Goal: Task Accomplishment & Management: Manage account settings

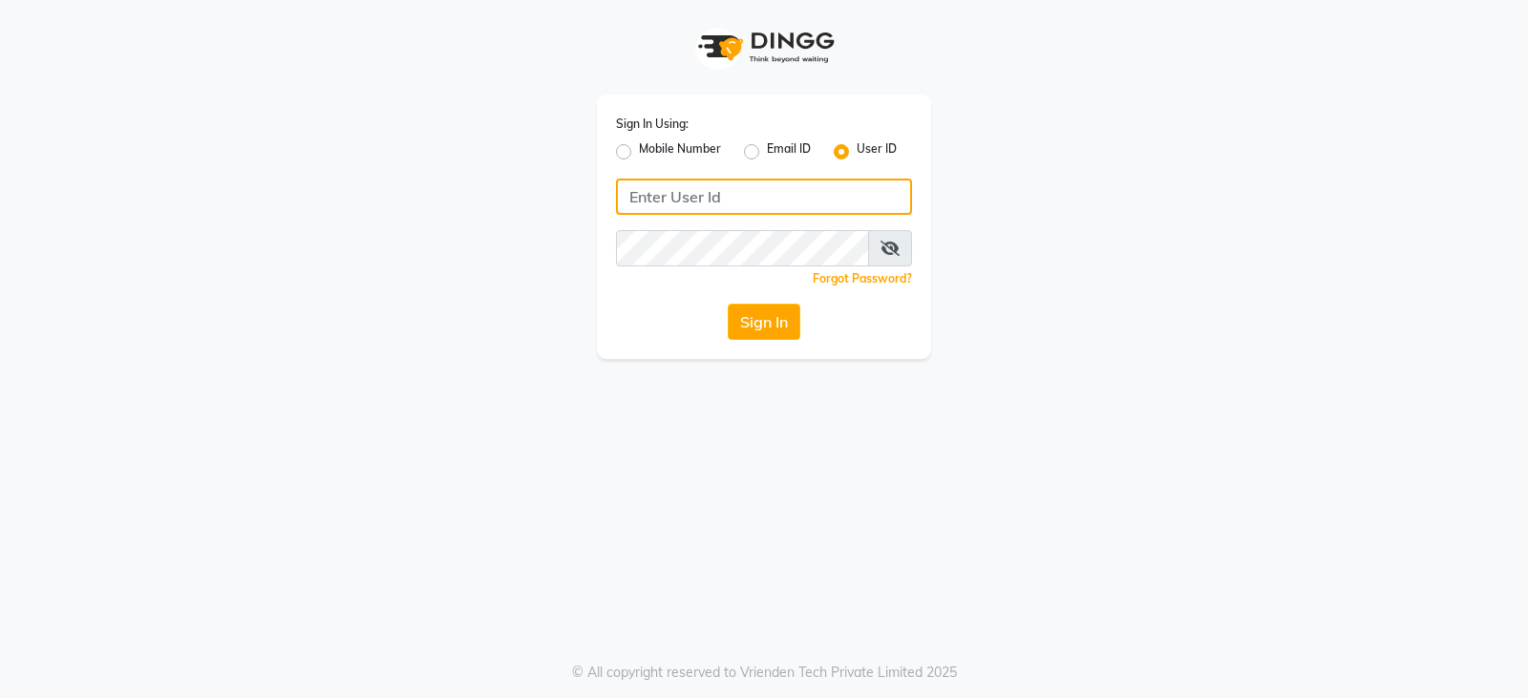
type input "ccoralsalon"
click at [752, 265] on div "Sign In Using: Mobile Number Email ID User ID ccoralsalon Remember me Forgot Pa…" at bounding box center [764, 227] width 334 height 264
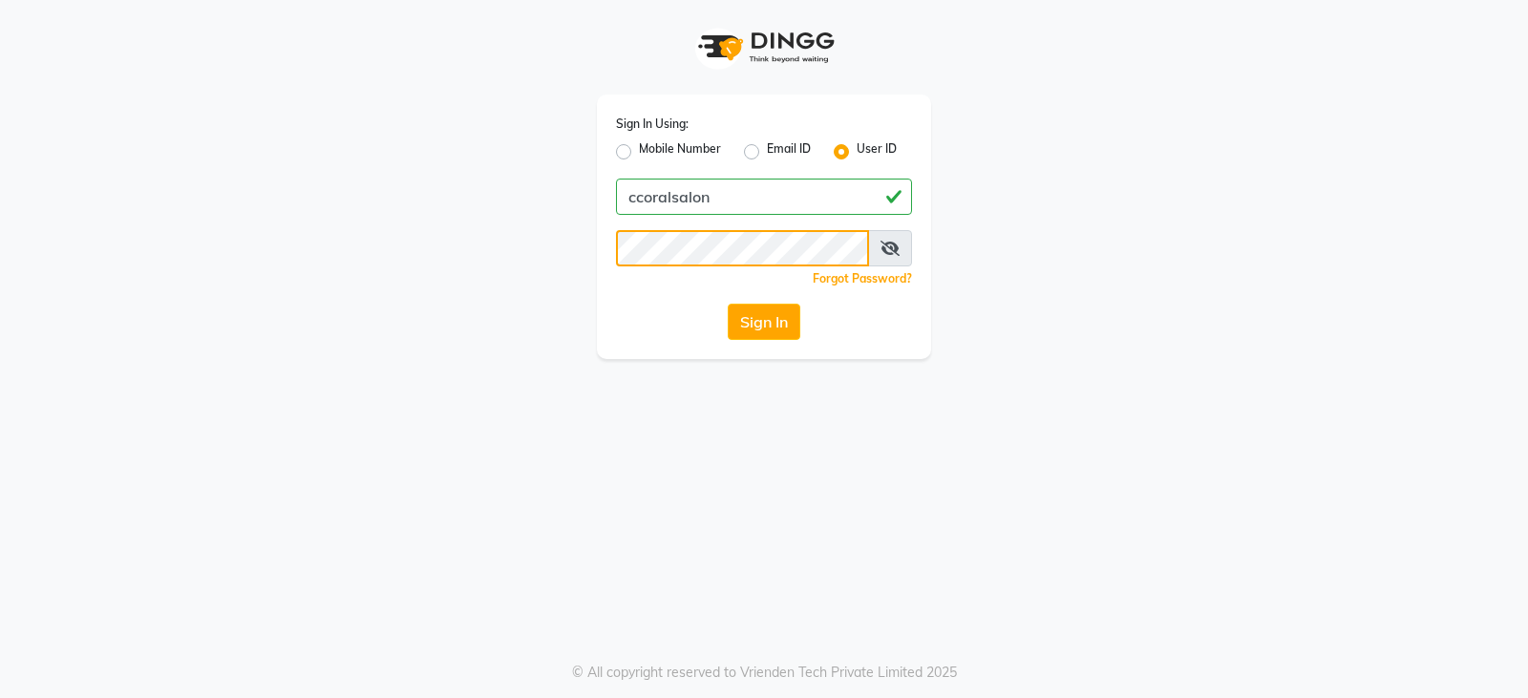
drag, startPoint x: 859, startPoint y: 269, endPoint x: 931, endPoint y: 429, distance: 174.8
click at [431, 258] on div "Sign In Using: Mobile Number Email ID User ID ccoralsalon Remember me Forgot Pa…" at bounding box center [764, 179] width 1089 height 359
click at [770, 420] on div "Sign In Using: Mobile Number Email ID User ID ccoralsalon Remember me Forgot Pa…" at bounding box center [764, 349] width 1528 height 698
click at [765, 320] on button "Sign In" at bounding box center [764, 322] width 73 height 36
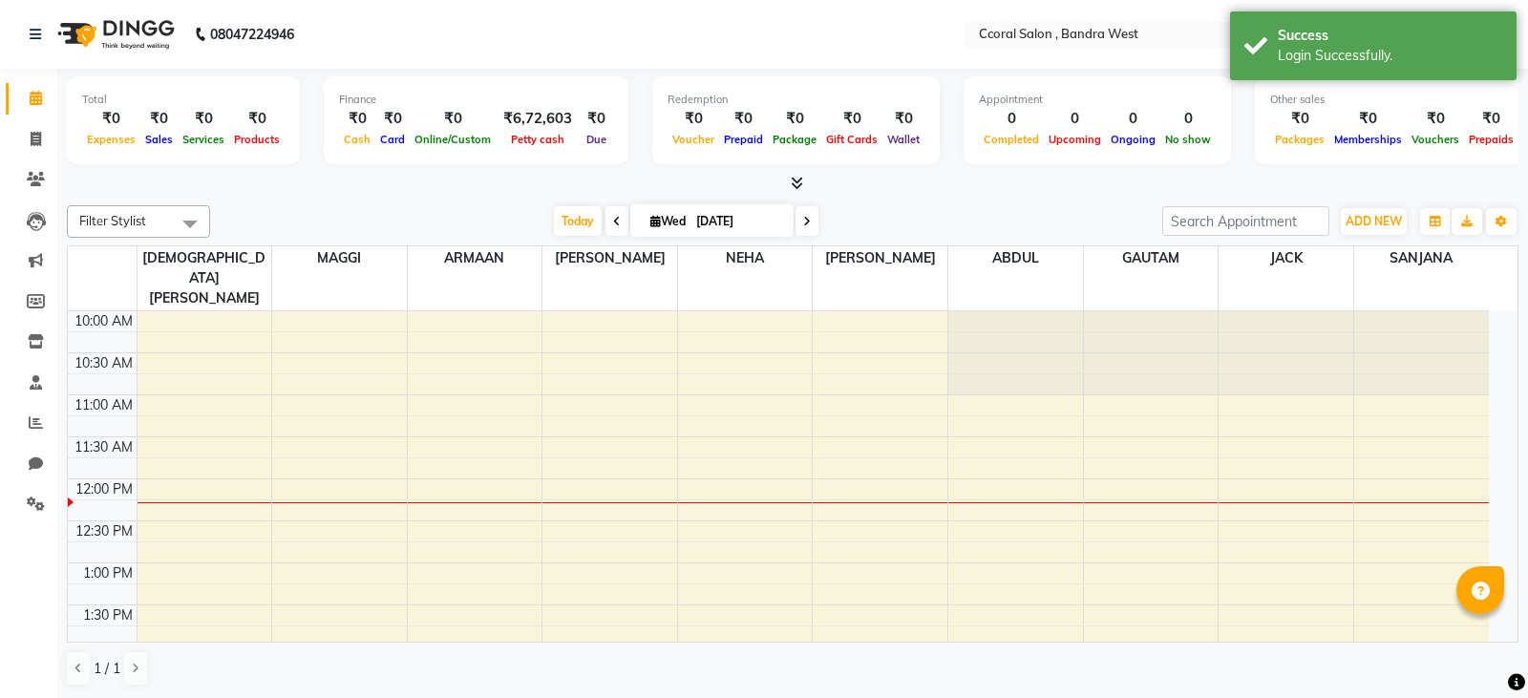
select select "en"
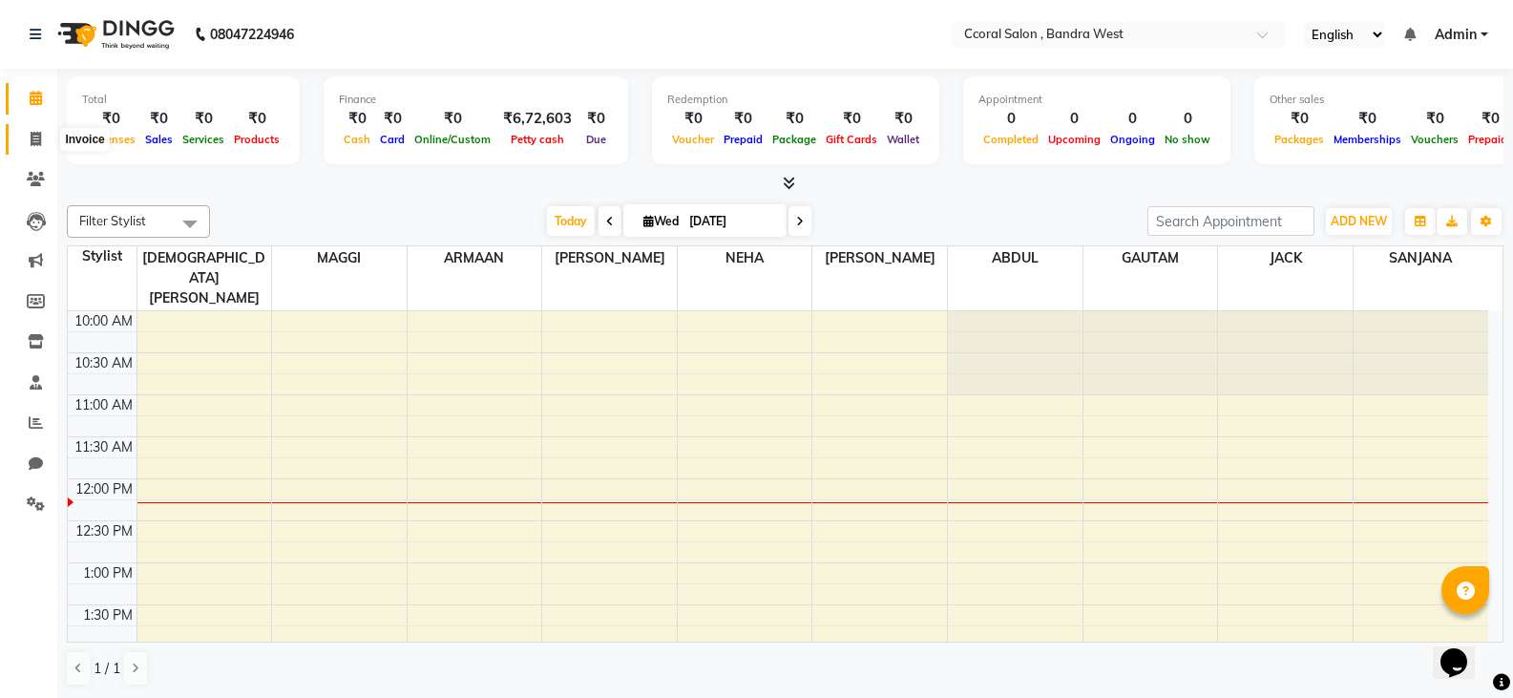
drag, startPoint x: 36, startPoint y: 147, endPoint x: 1033, endPoint y: 685, distance: 1132.6
click at [36, 147] on span at bounding box center [35, 140] width 33 height 22
click at [35, 132] on icon at bounding box center [36, 139] width 11 height 14
select select "service"
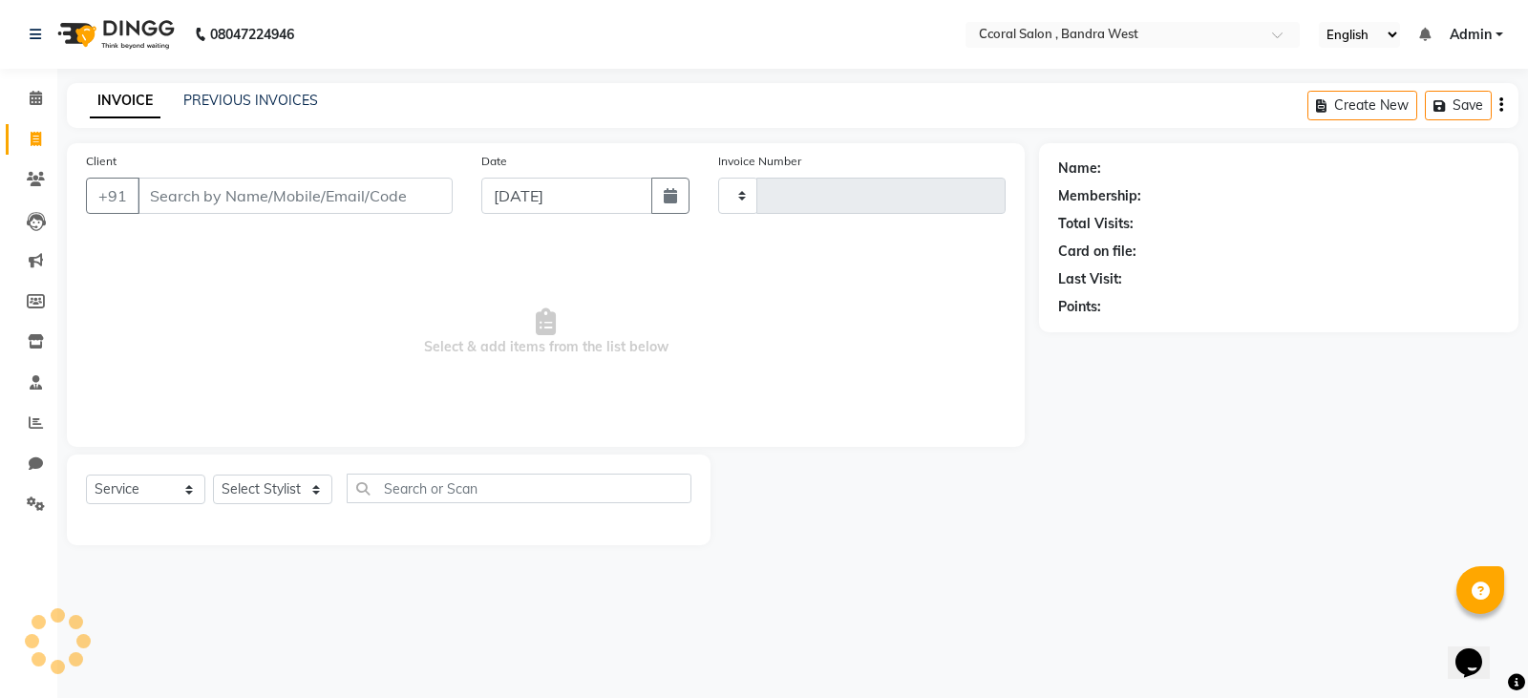
type input "0672"
select select "7966"
click at [226, 196] on input "Client" at bounding box center [295, 196] width 315 height 36
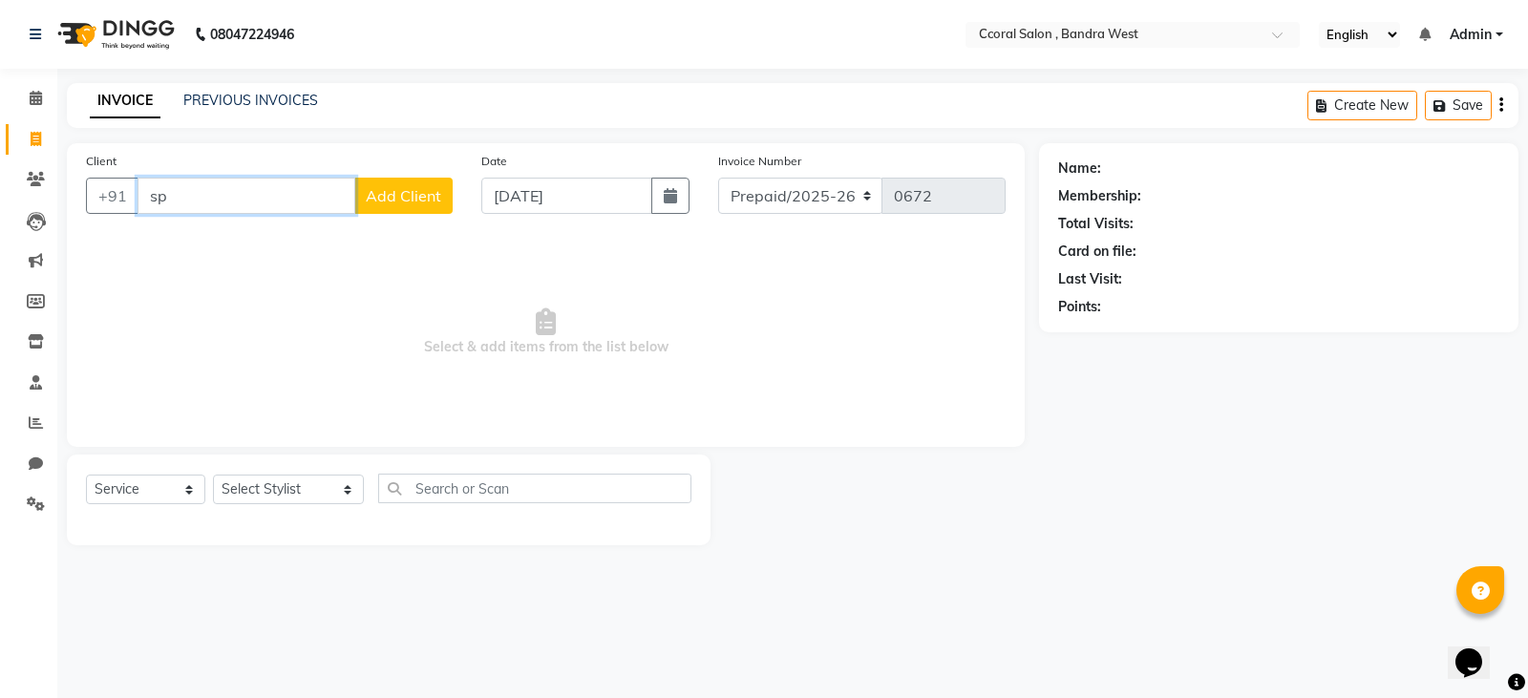
type input "s"
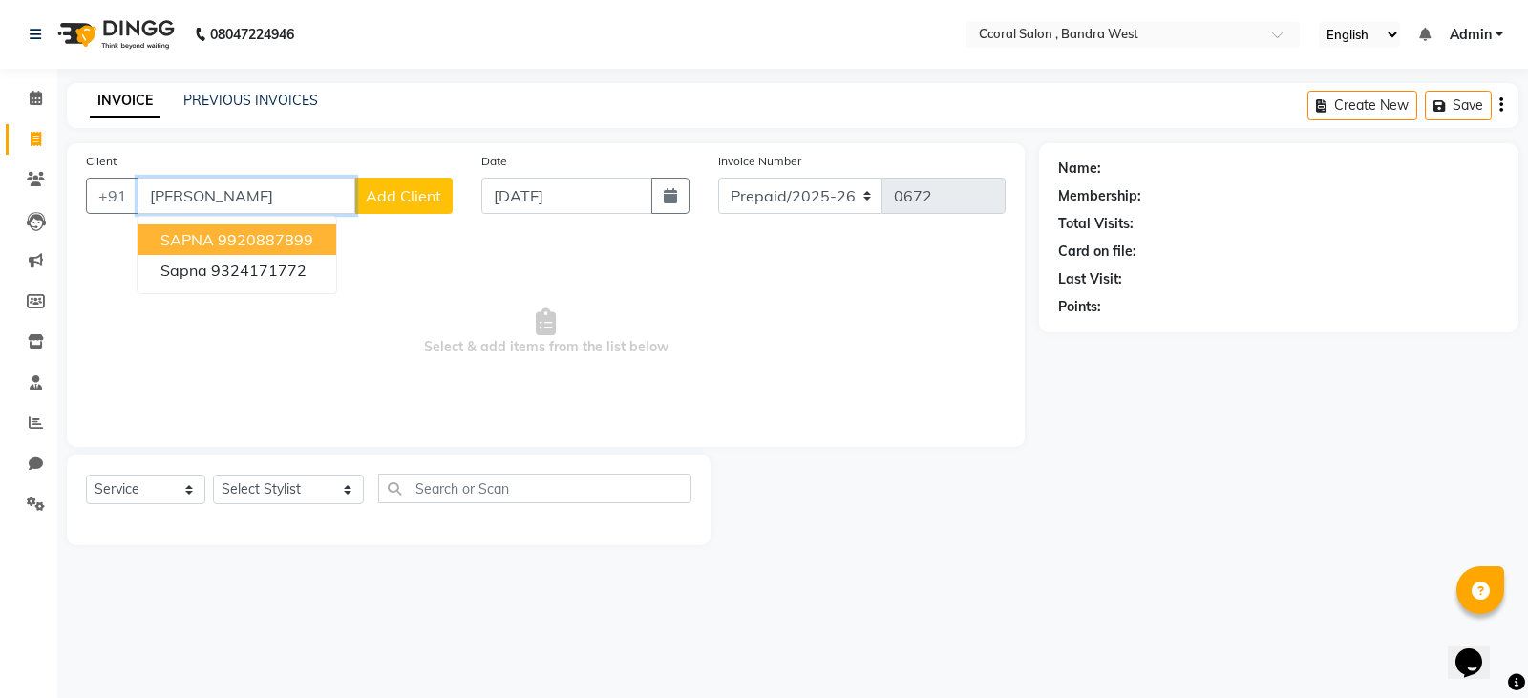
click at [288, 229] on button "[PERSON_NAME] 9920887899" at bounding box center [237, 239] width 199 height 31
type input "9920887899"
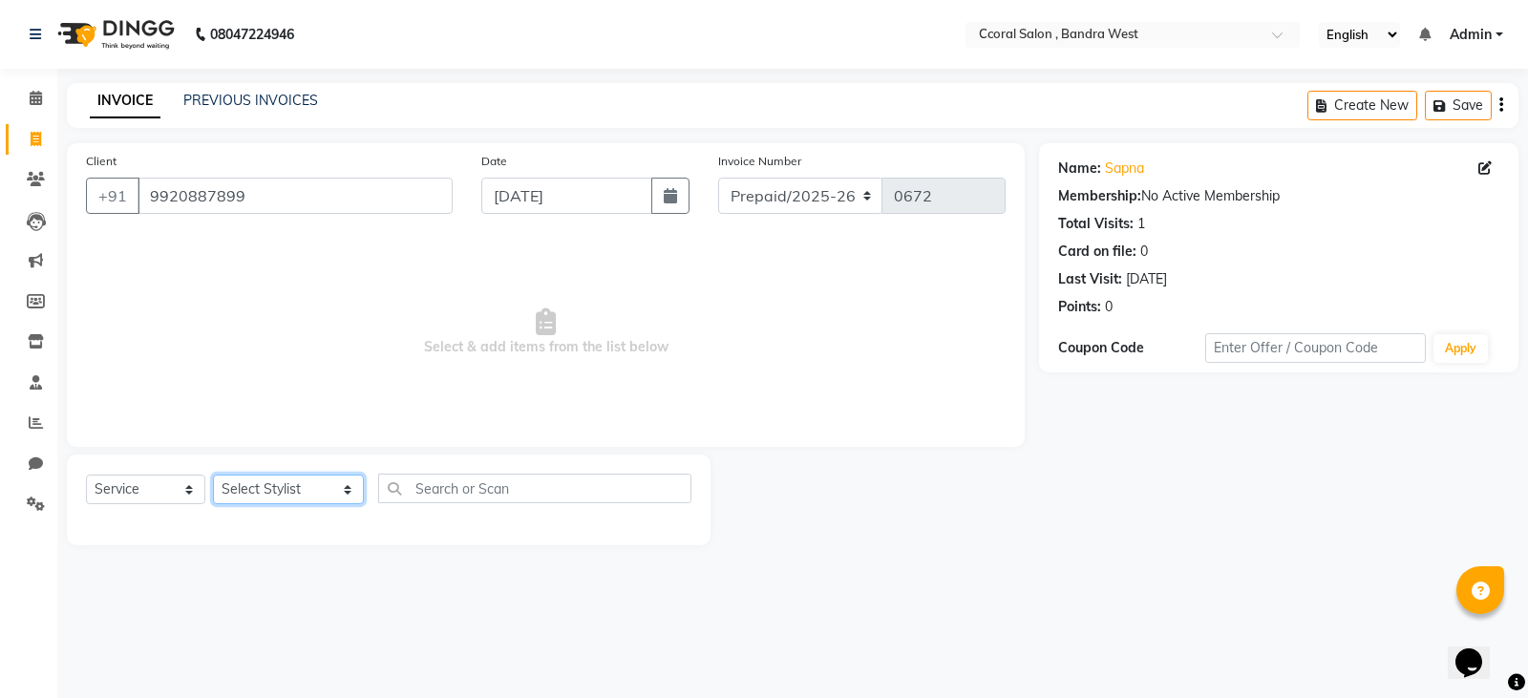
click at [280, 491] on select "Select Stylist [PERSON_NAME] [PERSON_NAME] [PERSON_NAME] [PERSON_NAME] NEHA PAL…" at bounding box center [288, 490] width 151 height 30
select select "71155"
click at [213, 475] on select "Select Stylist [PERSON_NAME] [PERSON_NAME] [PERSON_NAME] [PERSON_NAME] NEHA PAL…" at bounding box center [288, 490] width 151 height 30
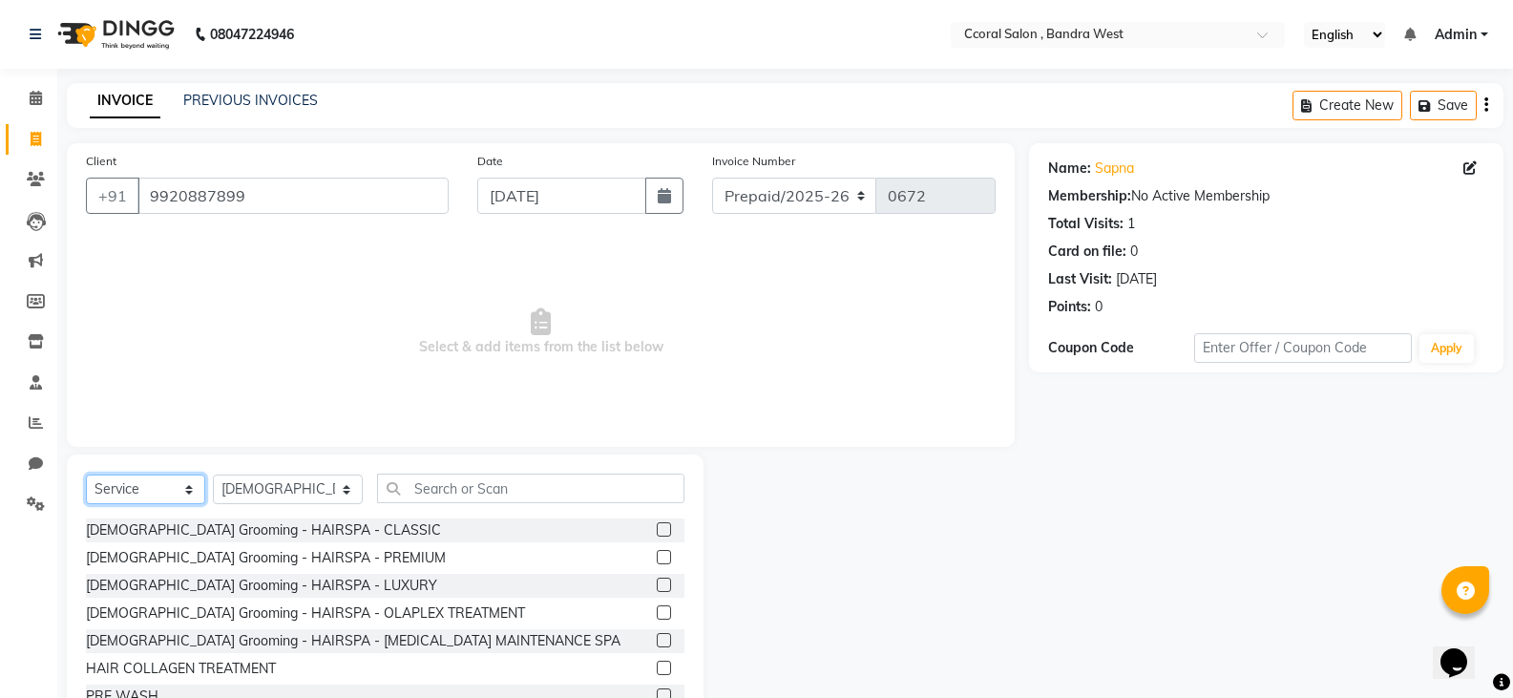
click at [149, 488] on select "Select Service Product Membership Package Voucher Prepaid Gift Card" at bounding box center [145, 490] width 119 height 30
select select "product"
click at [86, 475] on select "Select Service Product Membership Package Voucher Prepaid Gift Card" at bounding box center [145, 490] width 119 height 30
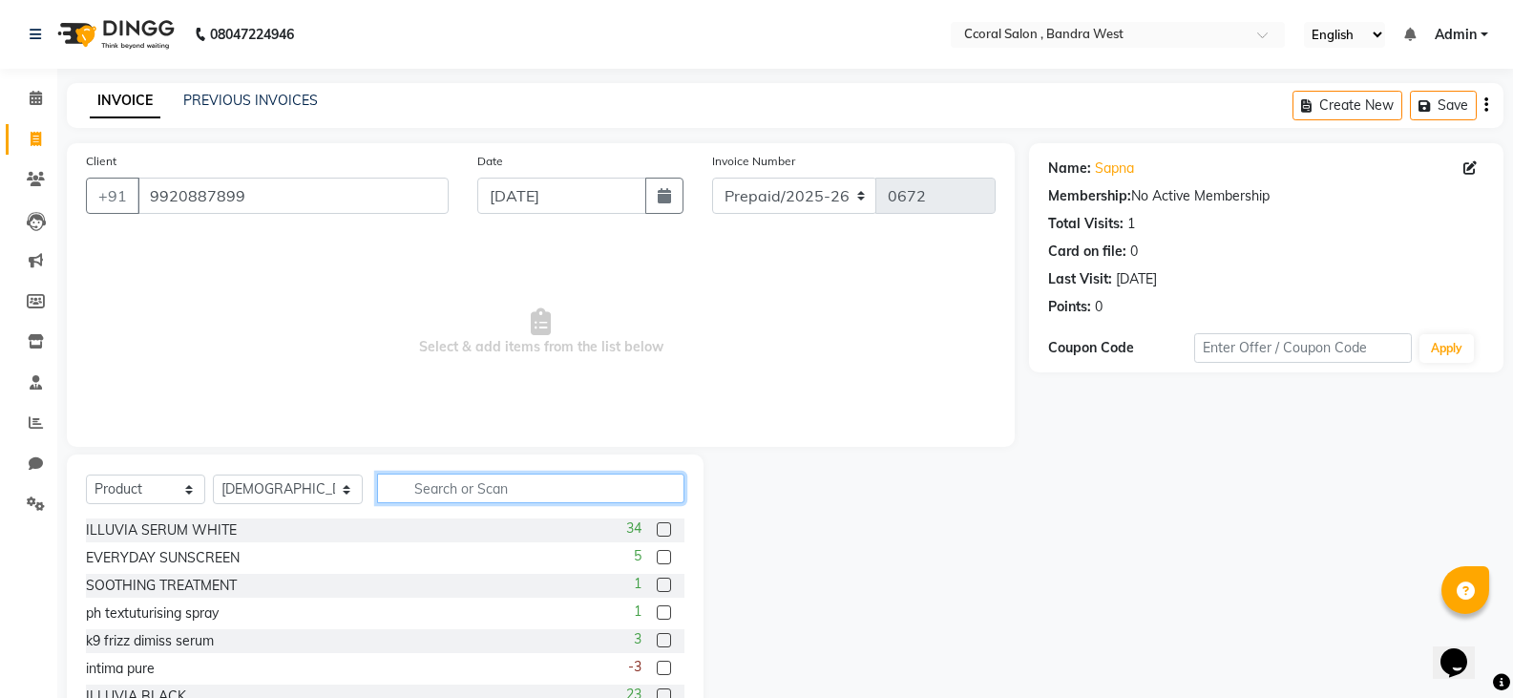
click at [415, 481] on input "text" at bounding box center [530, 489] width 307 height 30
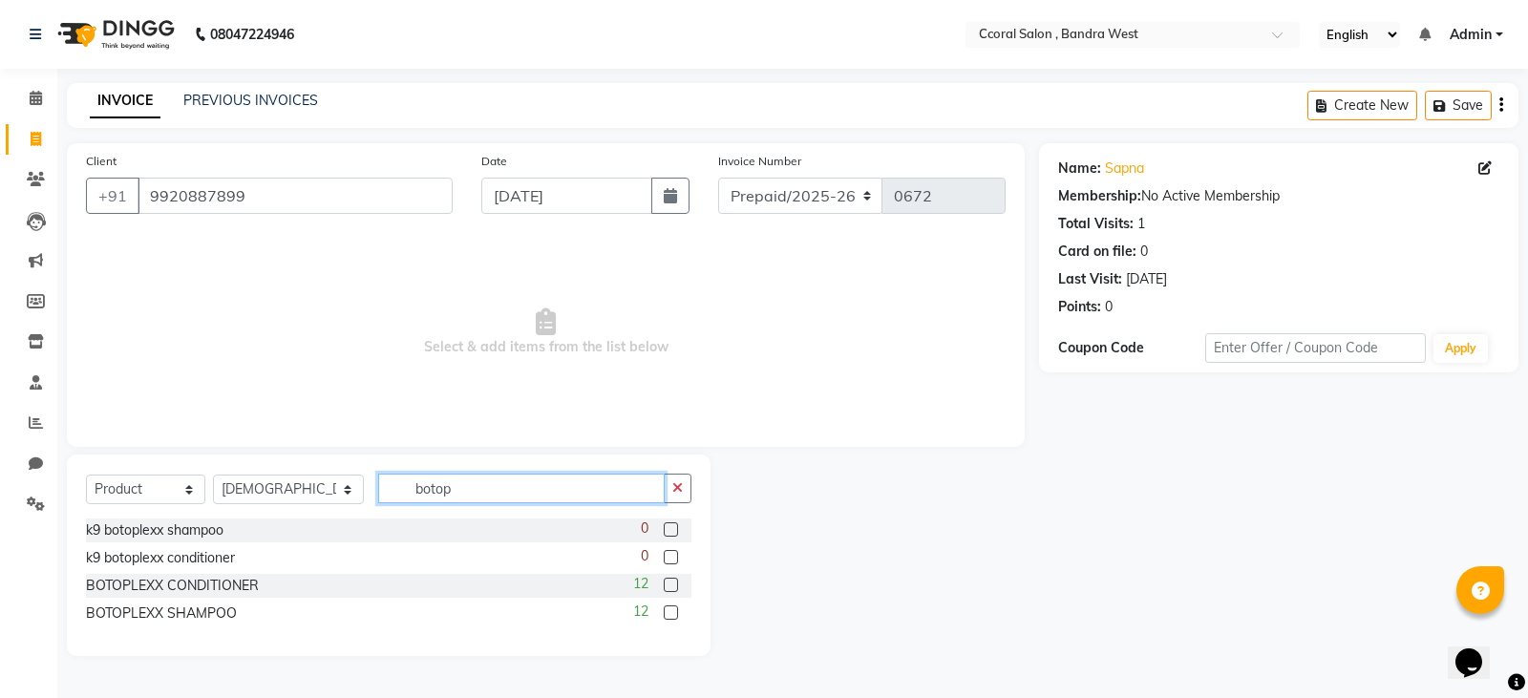
type input "botop"
click at [667, 607] on label at bounding box center [671, 612] width 14 height 14
click at [667, 607] on input "checkbox" at bounding box center [670, 613] width 12 height 12
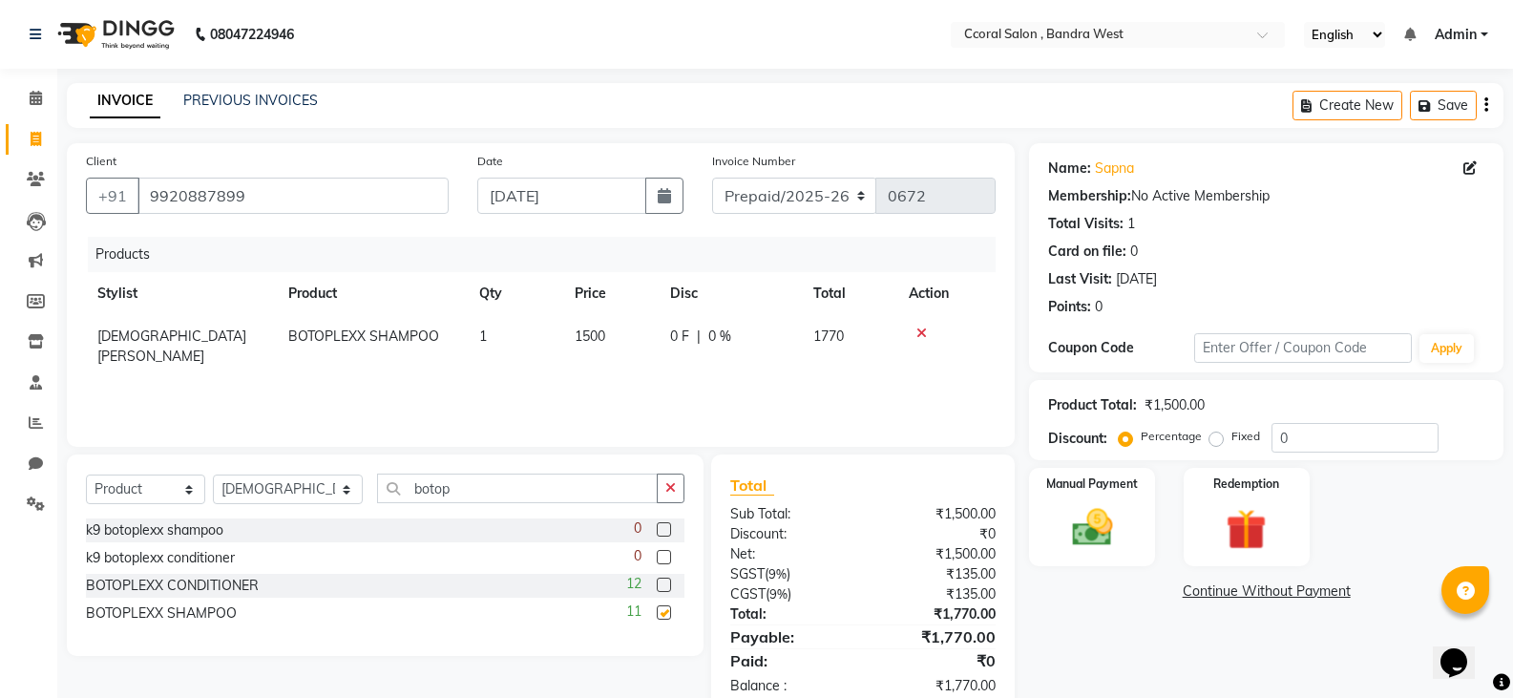
checkbox input "false"
drag, startPoint x: 432, startPoint y: 490, endPoint x: 179, endPoint y: 470, distance: 253.8
click at [179, 470] on div "Select Service Product Membership Package Voucher Prepaid Gift Card Select Styl…" at bounding box center [385, 555] width 637 height 201
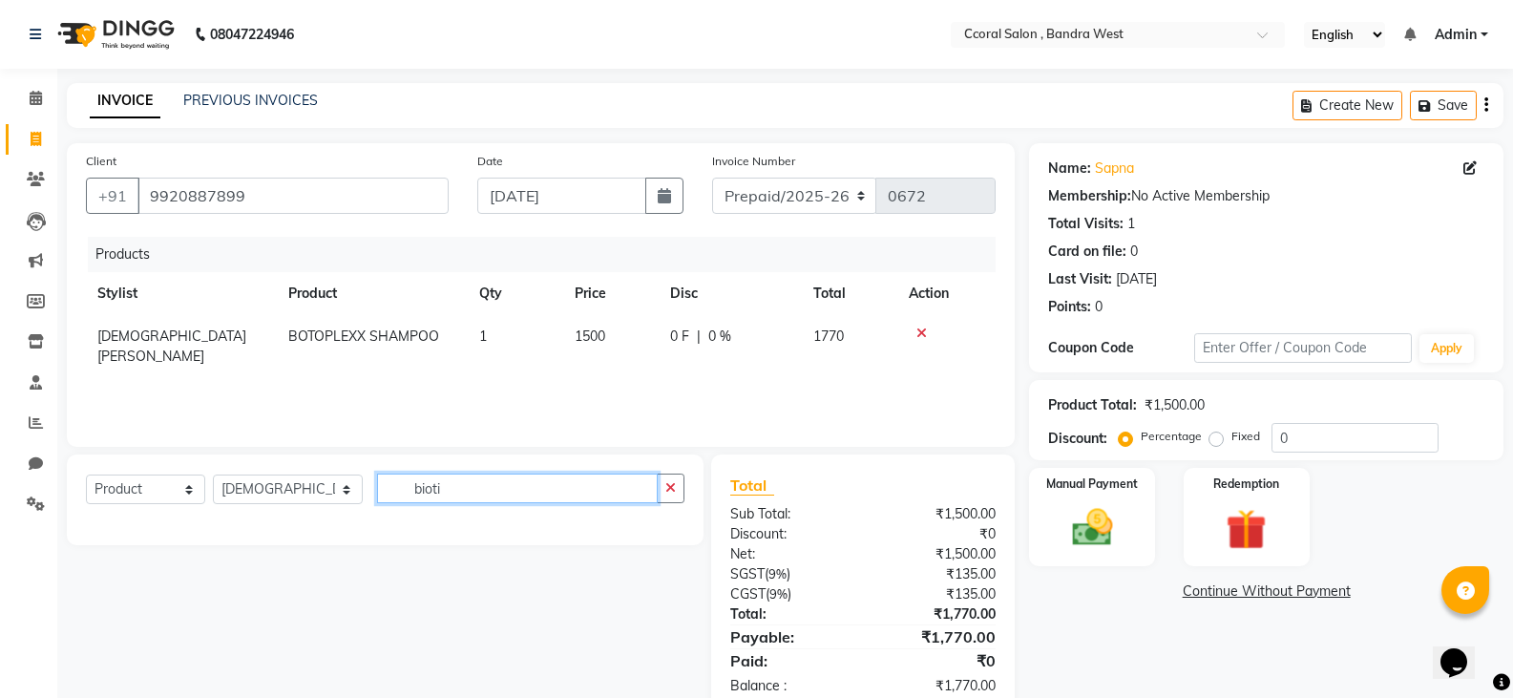
type input "[MEDICAL_DATA]"
drag, startPoint x: 484, startPoint y: 494, endPoint x: 341, endPoint y: 493, distance: 143.2
click at [341, 493] on div "Select Service Product Membership Package Voucher Prepaid Gift Card Select Styl…" at bounding box center [385, 496] width 599 height 45
type input "botol"
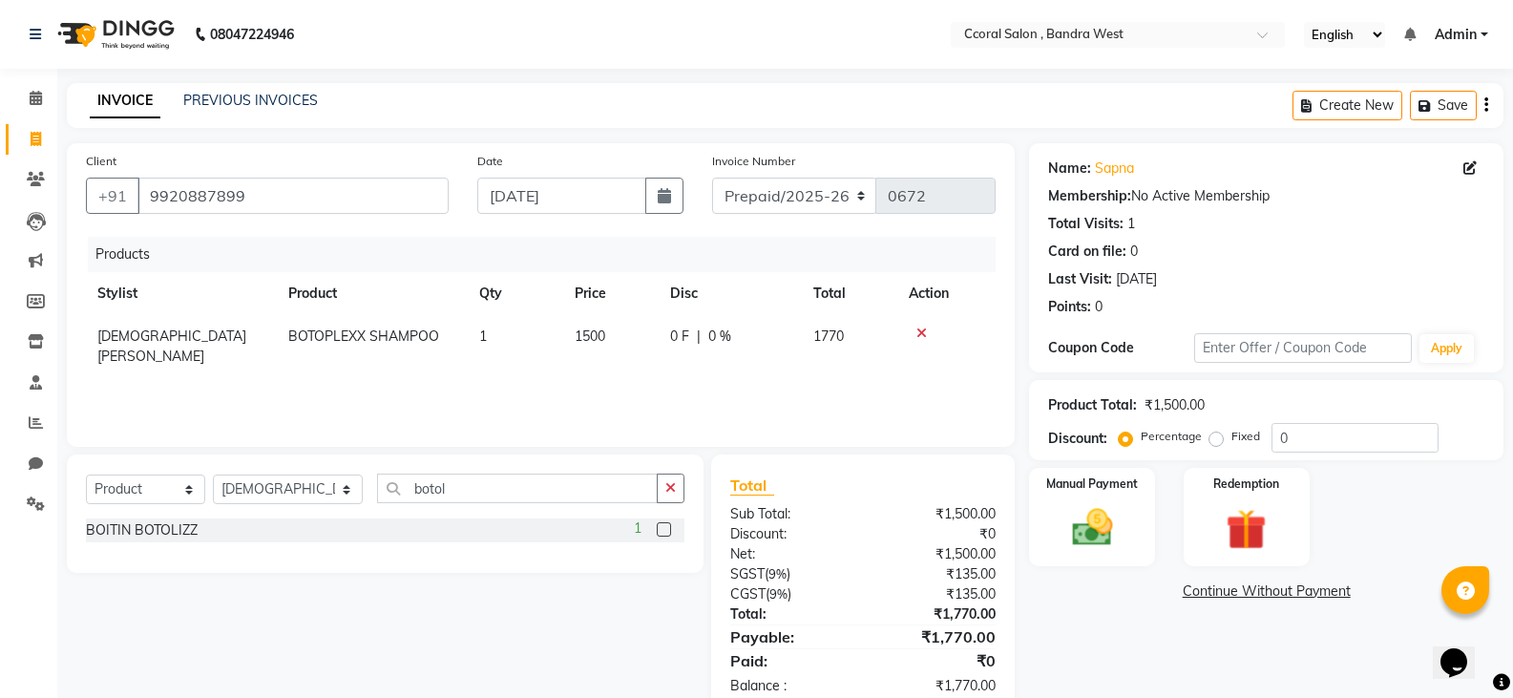
click at [658, 531] on label at bounding box center [664, 529] width 14 height 14
click at [658, 531] on input "checkbox" at bounding box center [663, 530] width 12 height 12
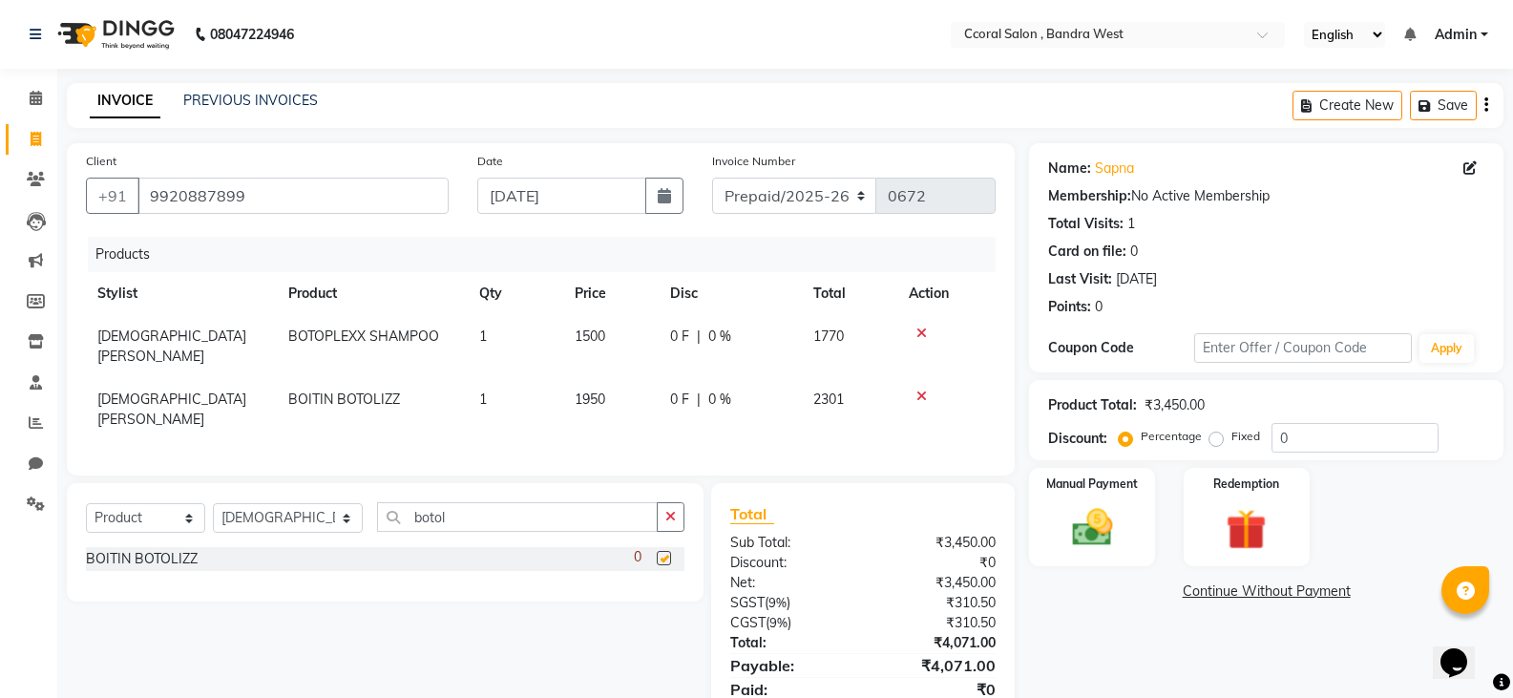
checkbox input "false"
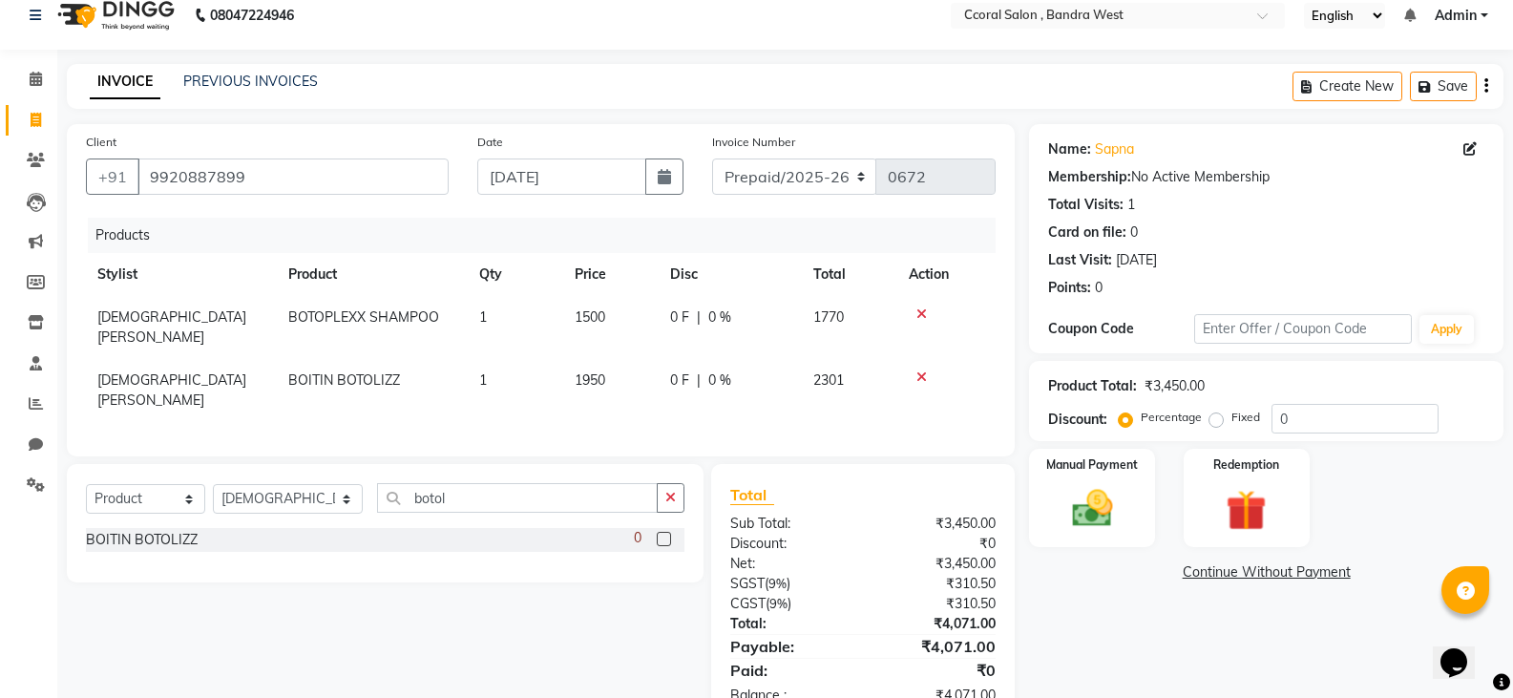
scroll to position [49, 0]
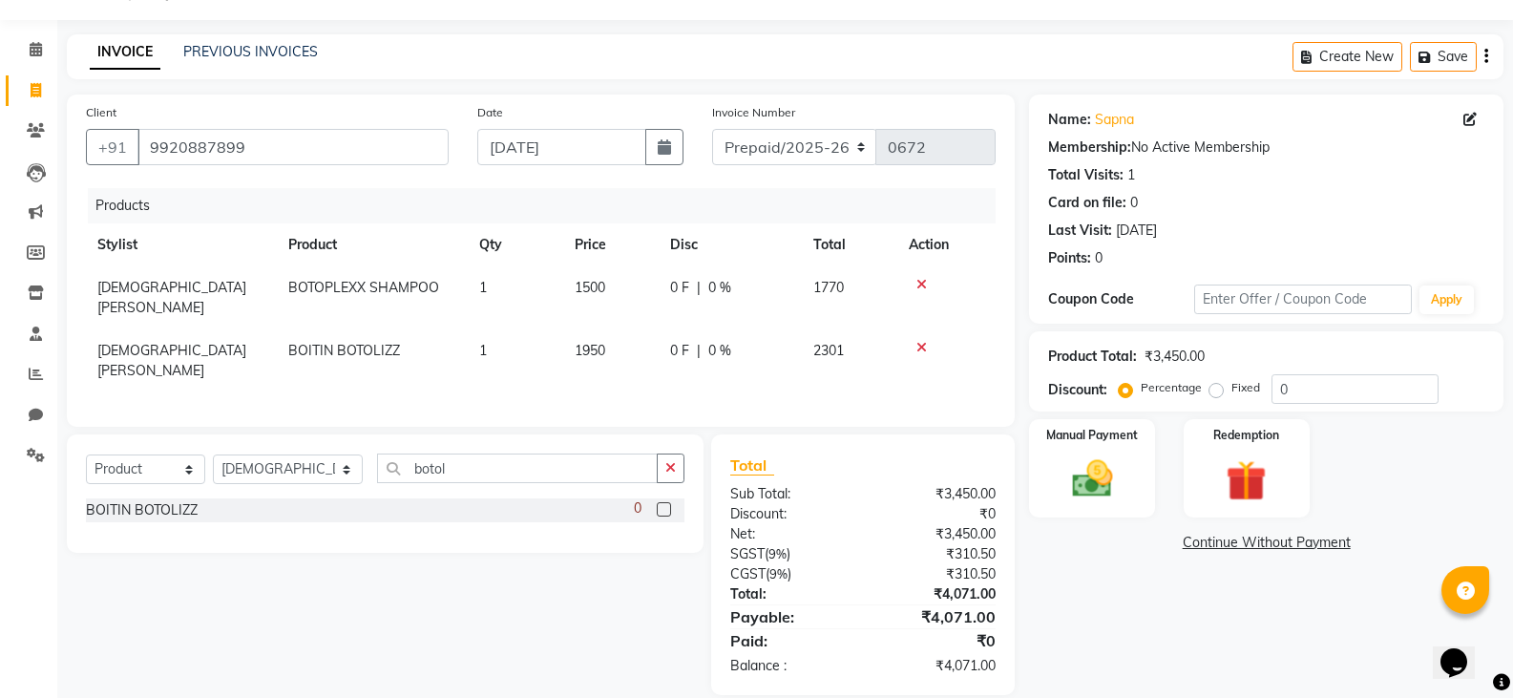
click at [1487, 57] on icon "button" at bounding box center [1487, 56] width 4 height 1
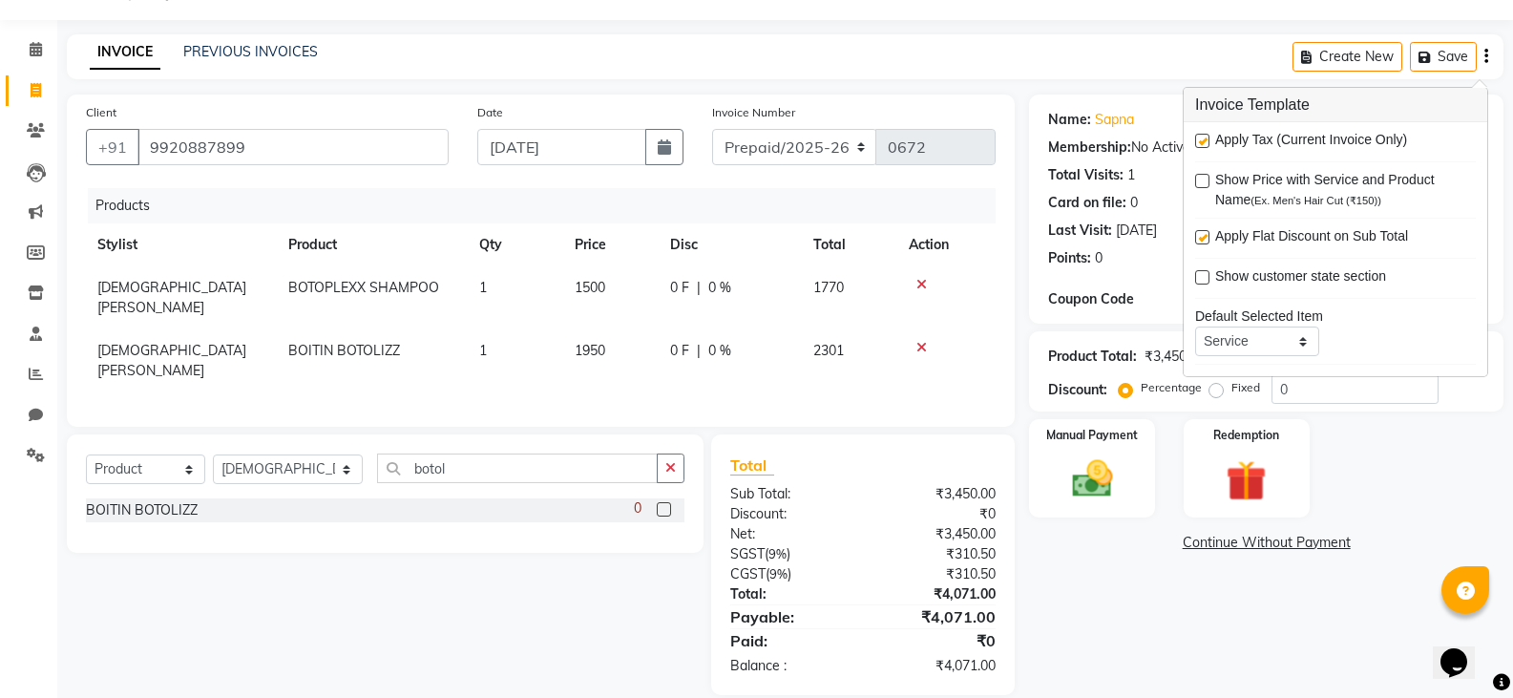
click at [1199, 142] on label at bounding box center [1202, 141] width 14 height 14
click at [1199, 142] on input "checkbox" at bounding box center [1201, 142] width 12 height 12
checkbox input "false"
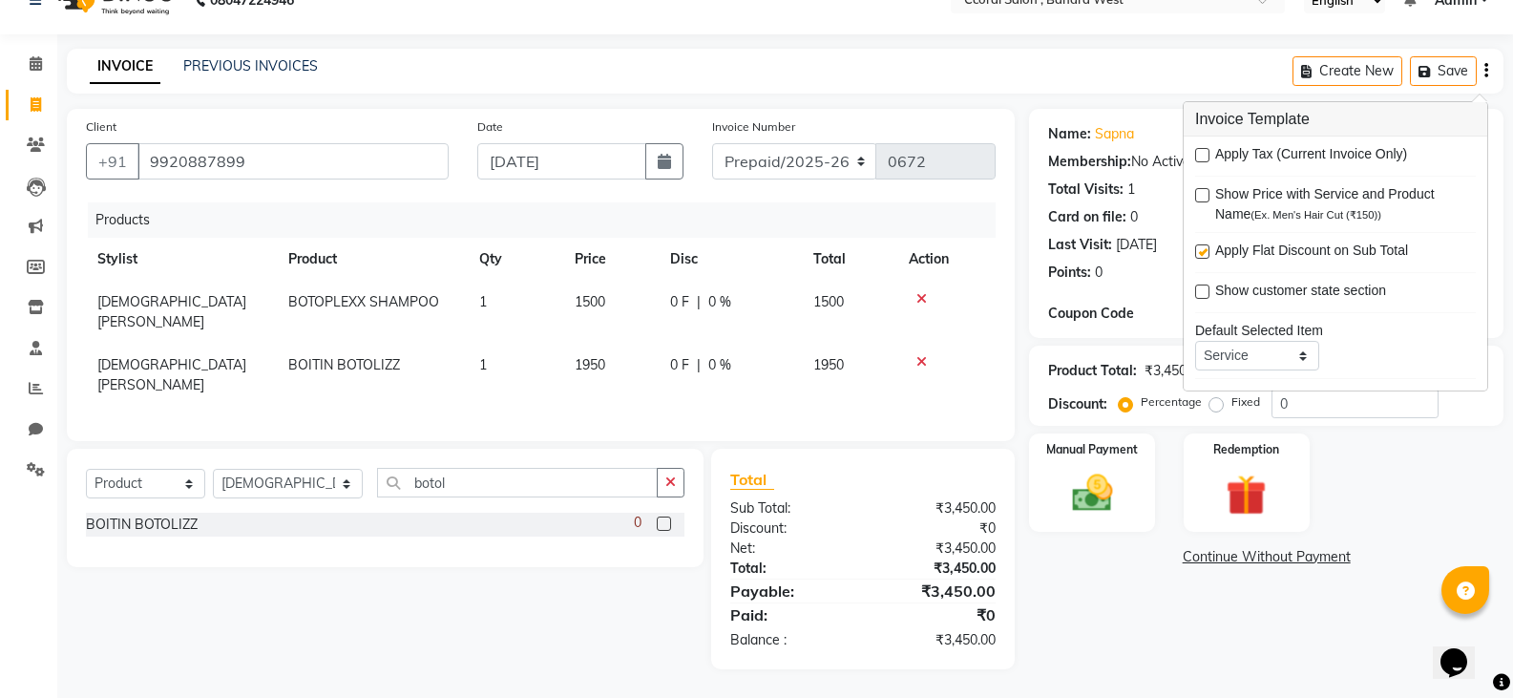
scroll to position [9, 0]
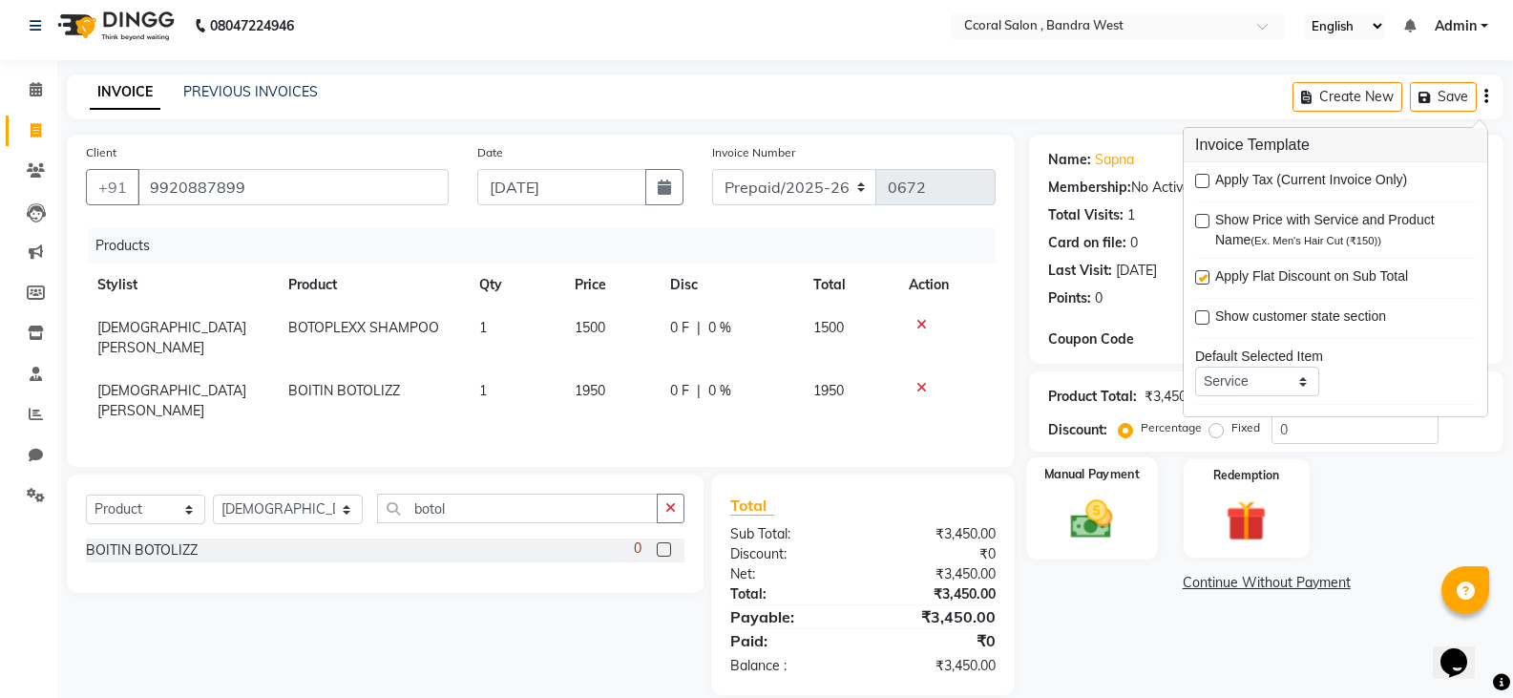
click at [1087, 521] on img at bounding box center [1092, 519] width 68 height 49
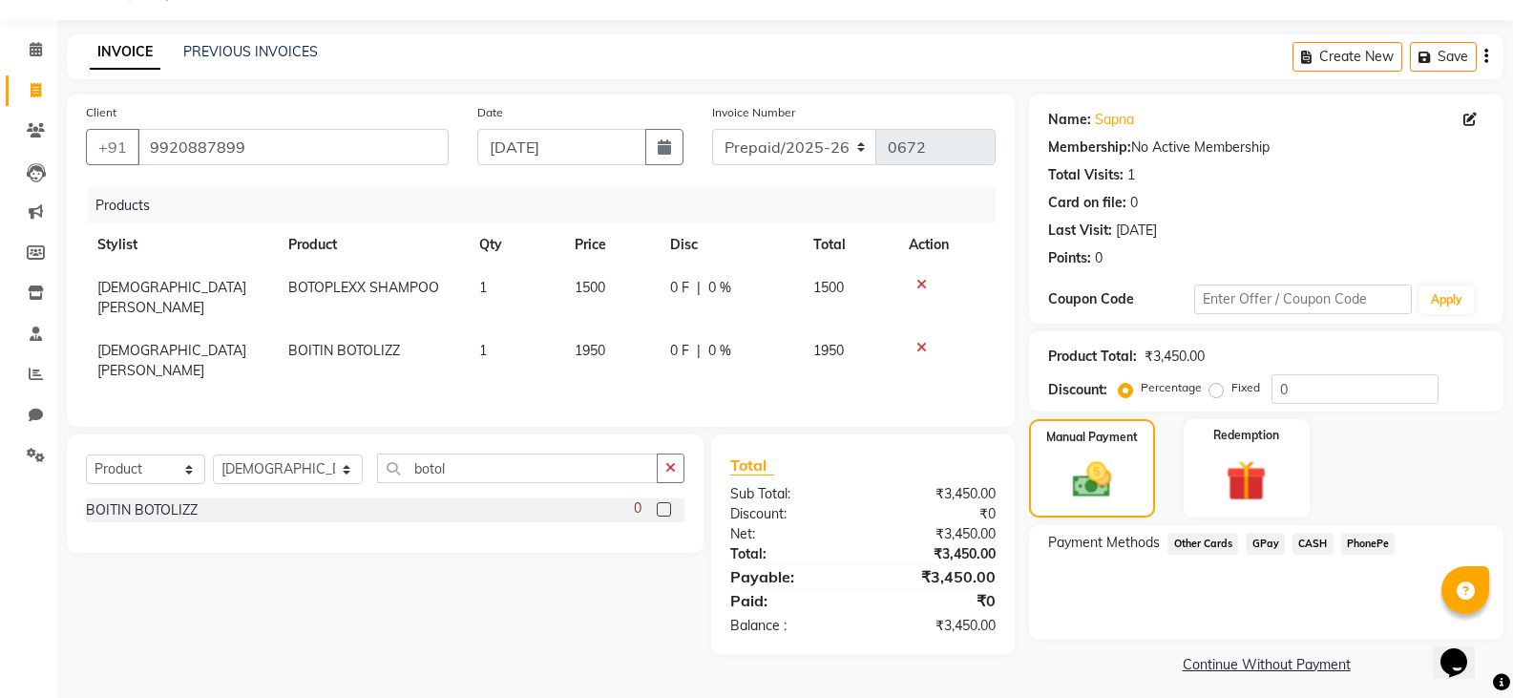
click at [1273, 533] on span "GPay" at bounding box center [1265, 544] width 39 height 22
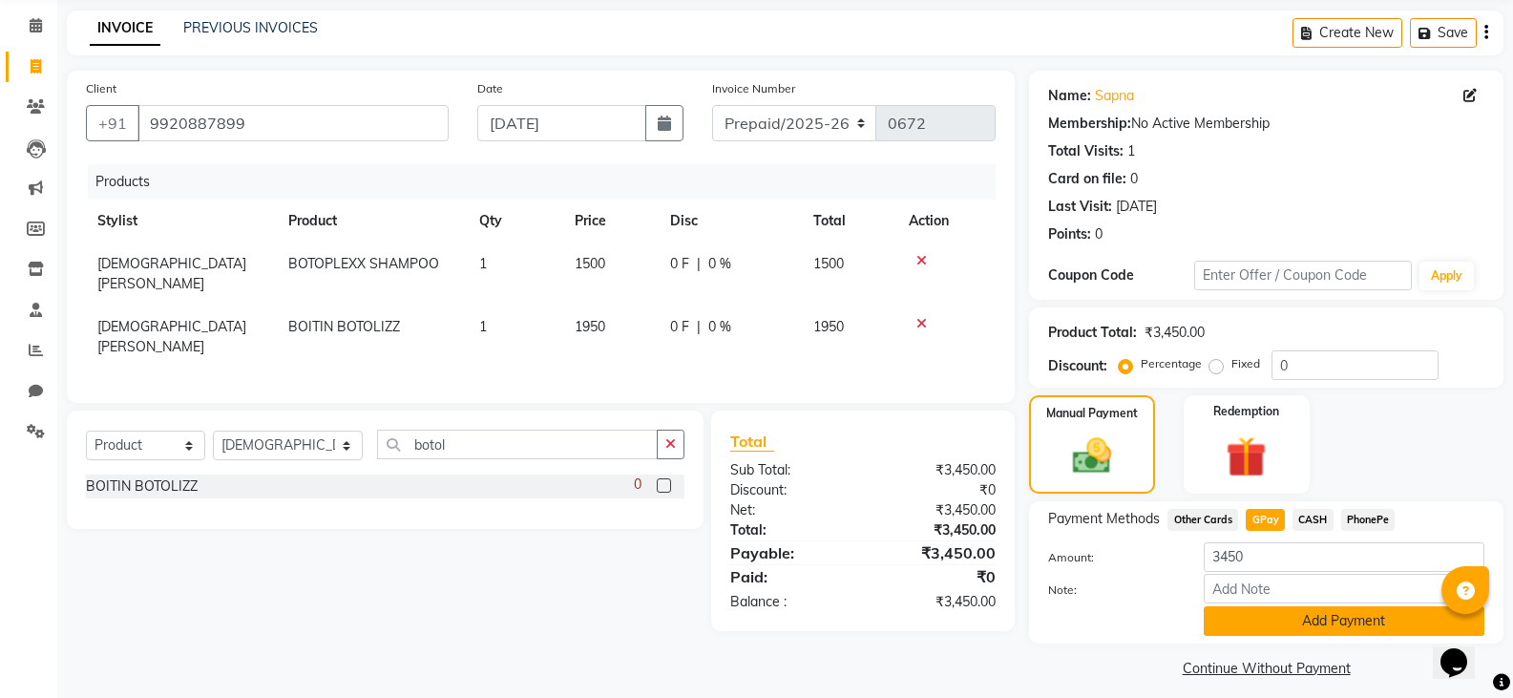
scroll to position [86, 0]
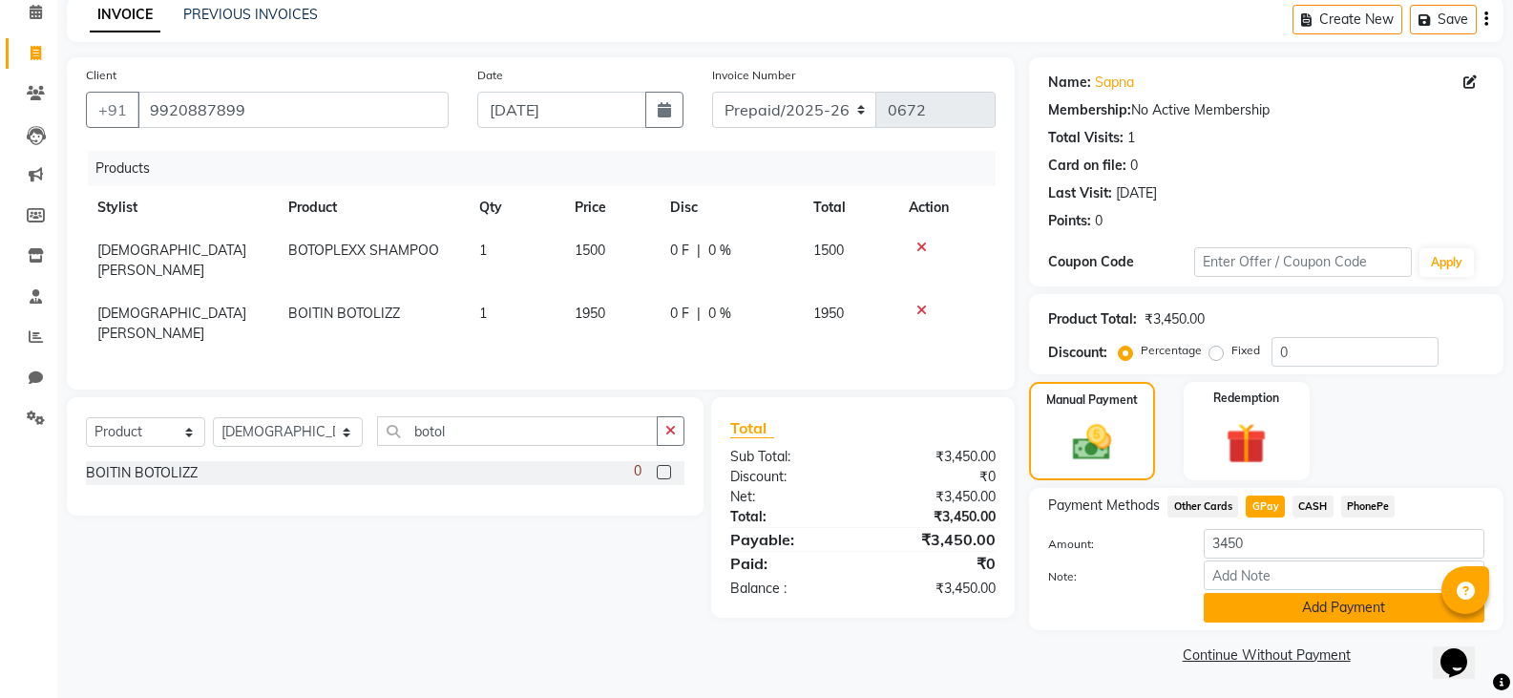
click at [1262, 603] on button "Add Payment" at bounding box center [1344, 608] width 281 height 30
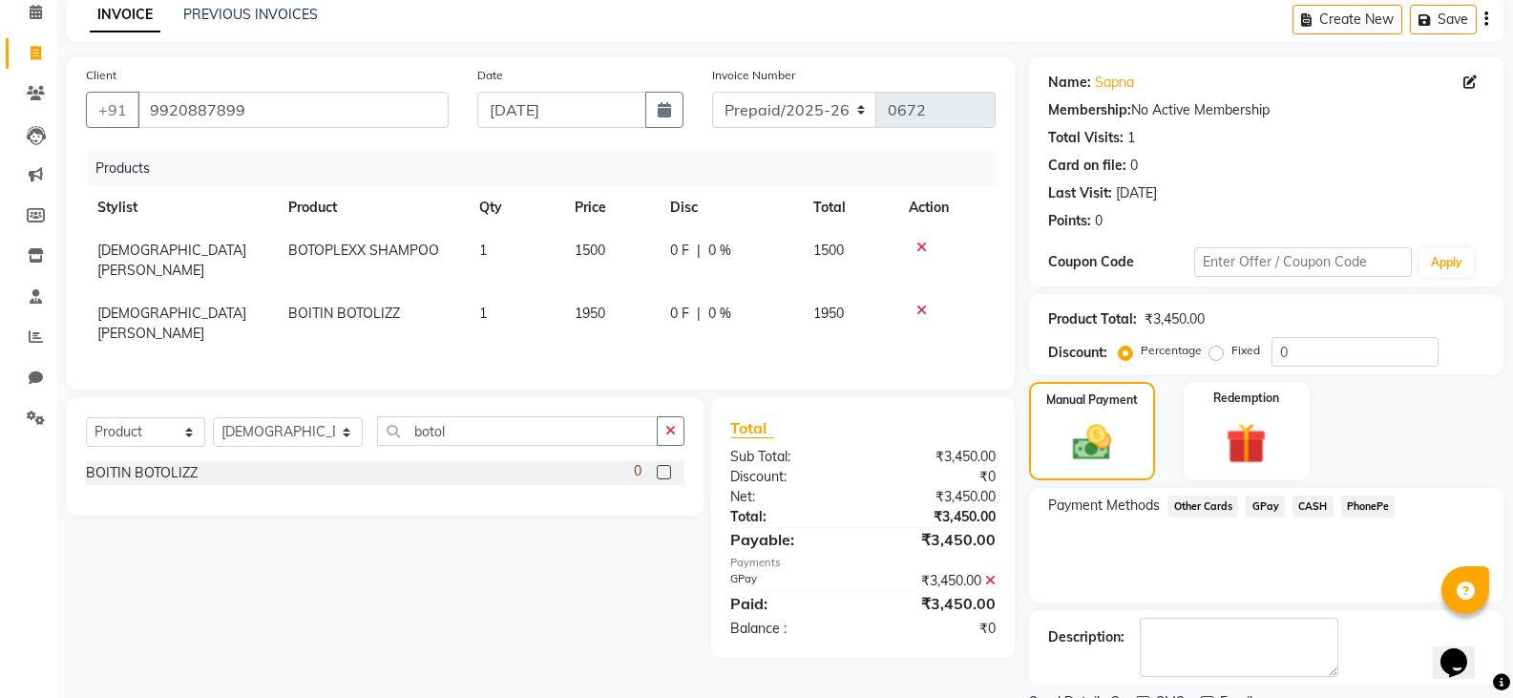
click at [1205, 499] on span "Other Cards" at bounding box center [1203, 507] width 71 height 22
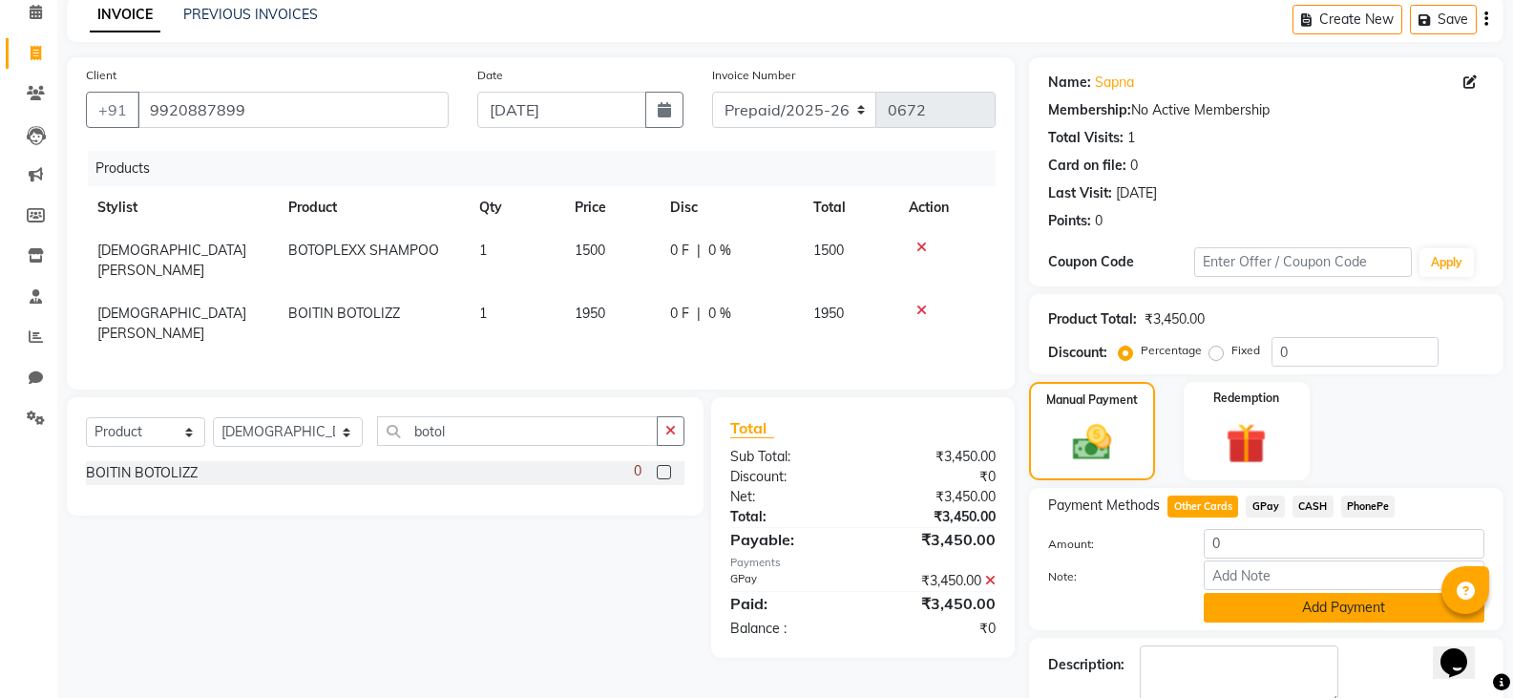
click at [1302, 611] on button "Add Payment" at bounding box center [1344, 608] width 281 height 30
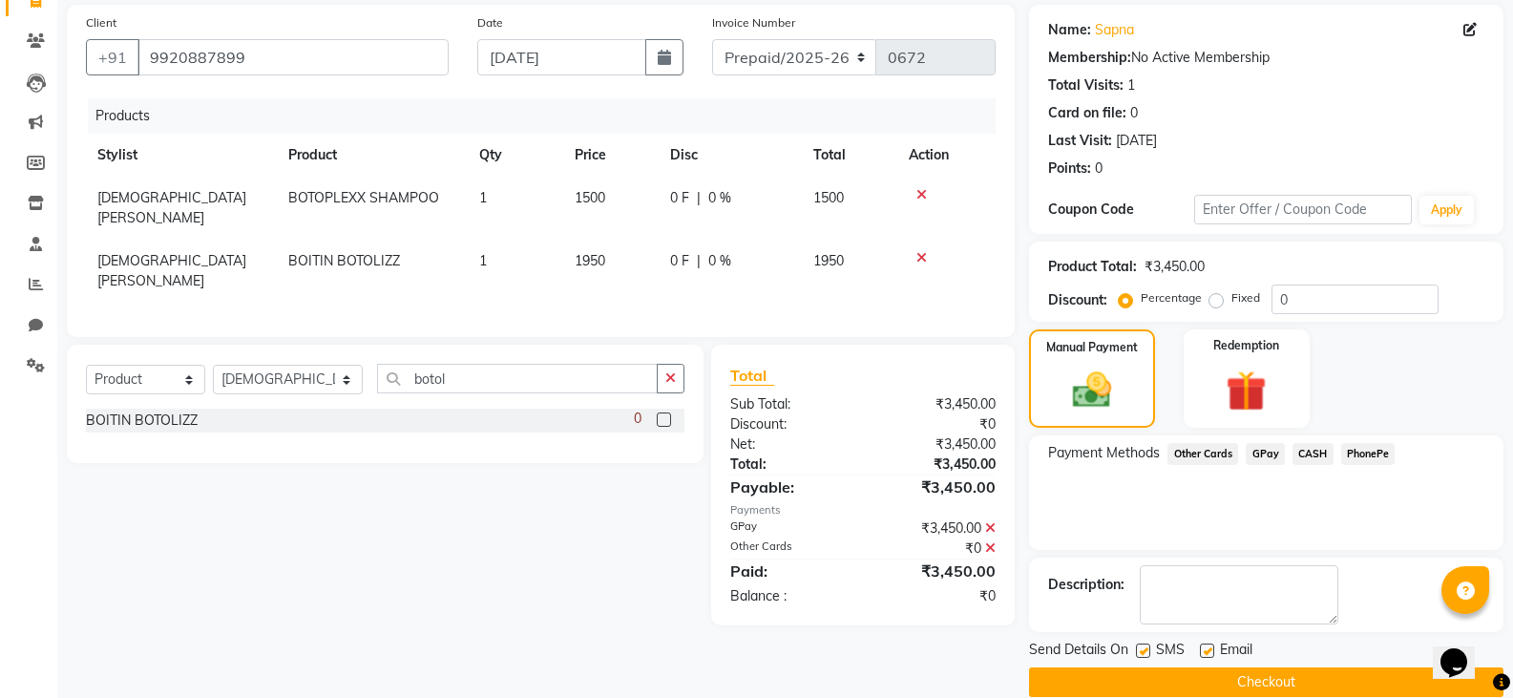
scroll to position [166, 0]
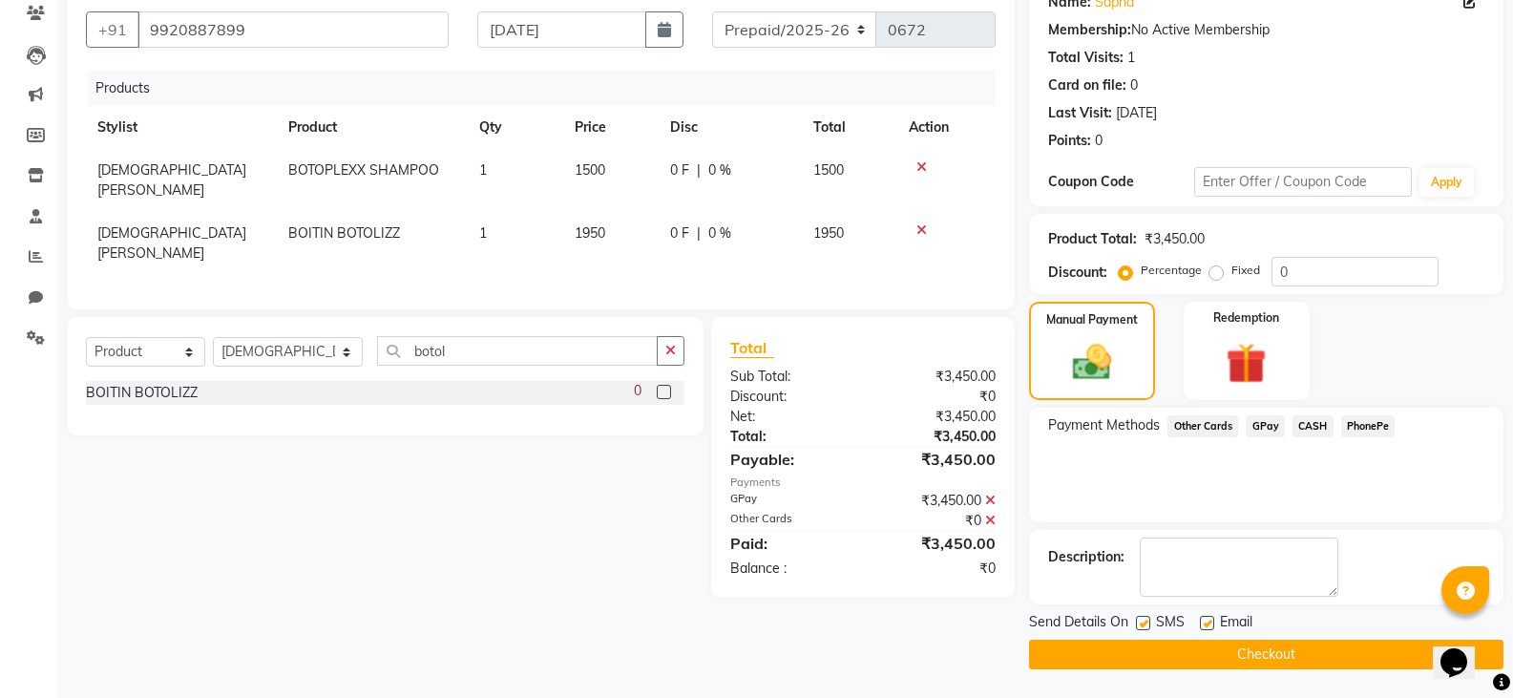
click at [1084, 655] on button "Checkout" at bounding box center [1266, 655] width 475 height 30
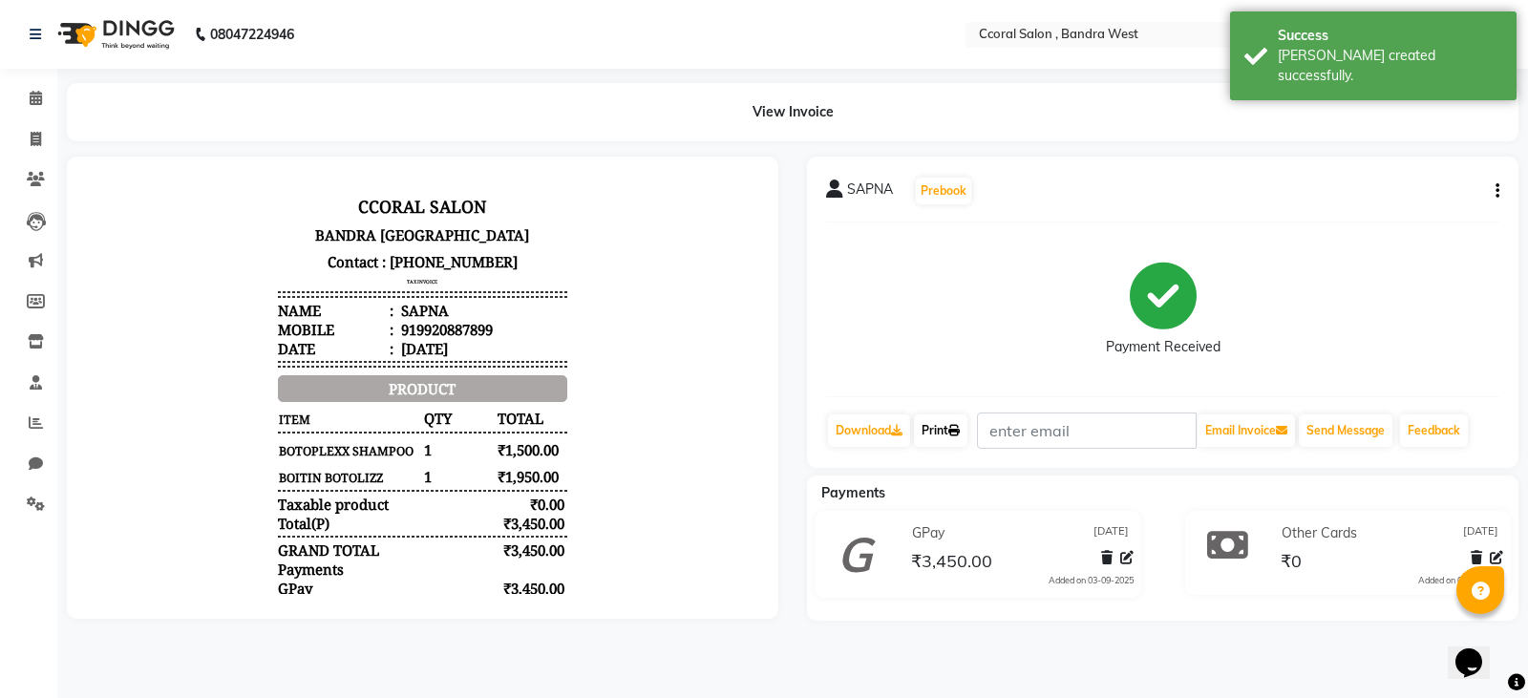
click at [949, 430] on link "Print" at bounding box center [940, 430] width 53 height 32
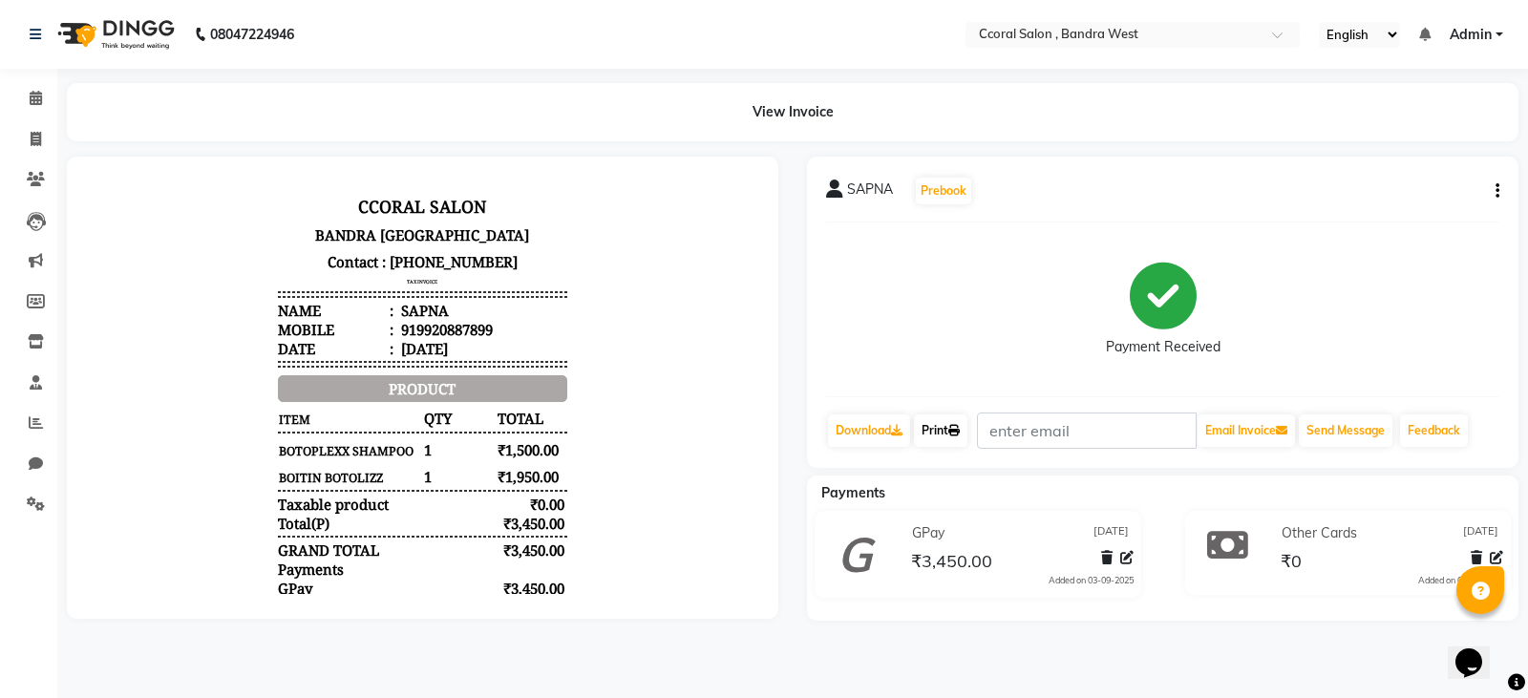
click at [939, 419] on link "Print" at bounding box center [940, 430] width 53 height 32
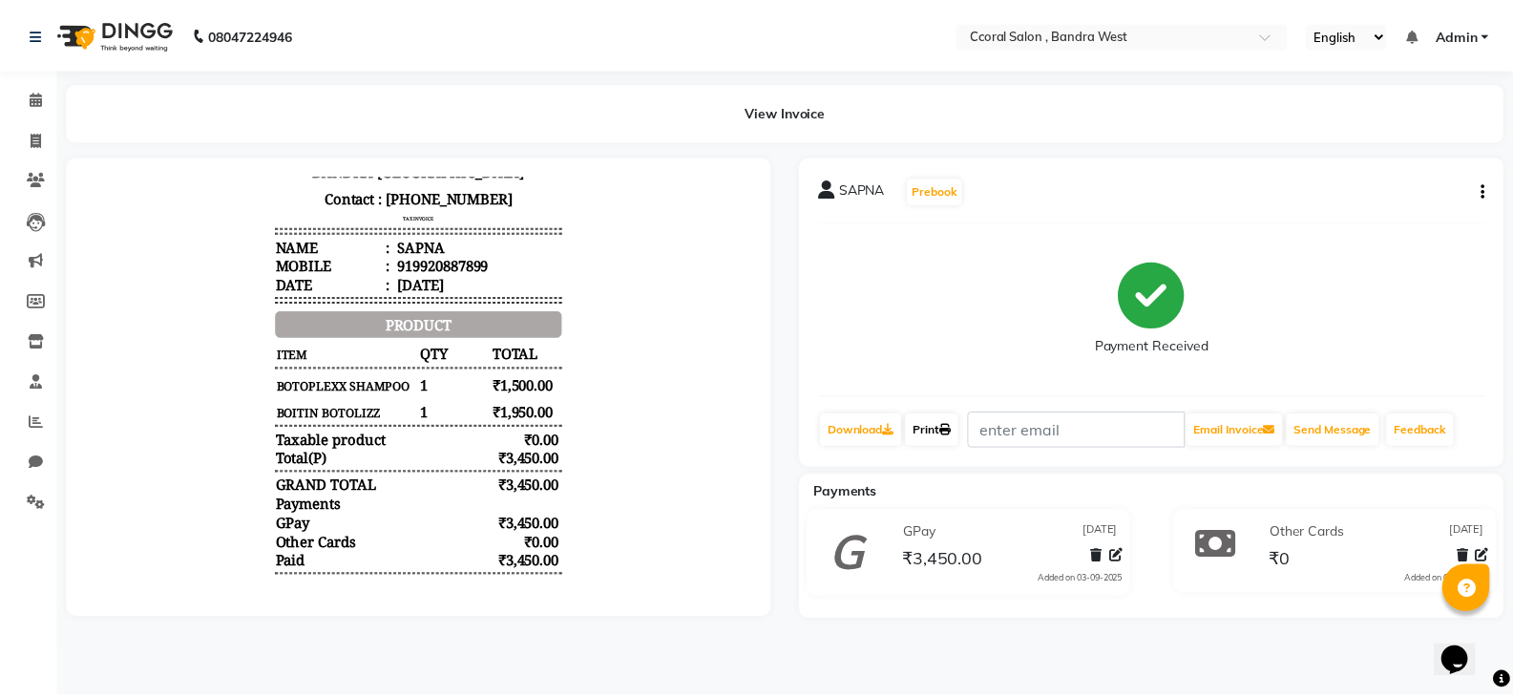
scroll to position [65, 0]
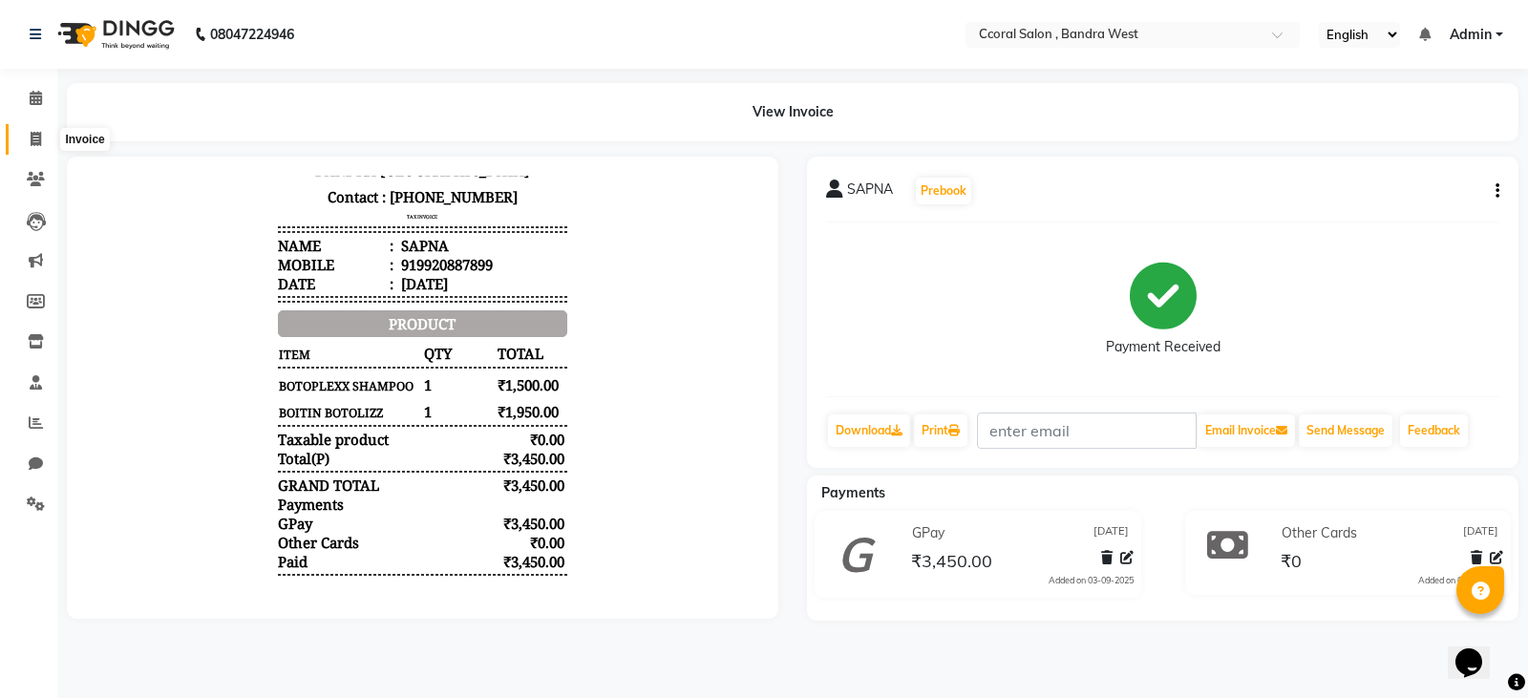
click at [39, 129] on span at bounding box center [35, 140] width 33 height 22
select select "service"
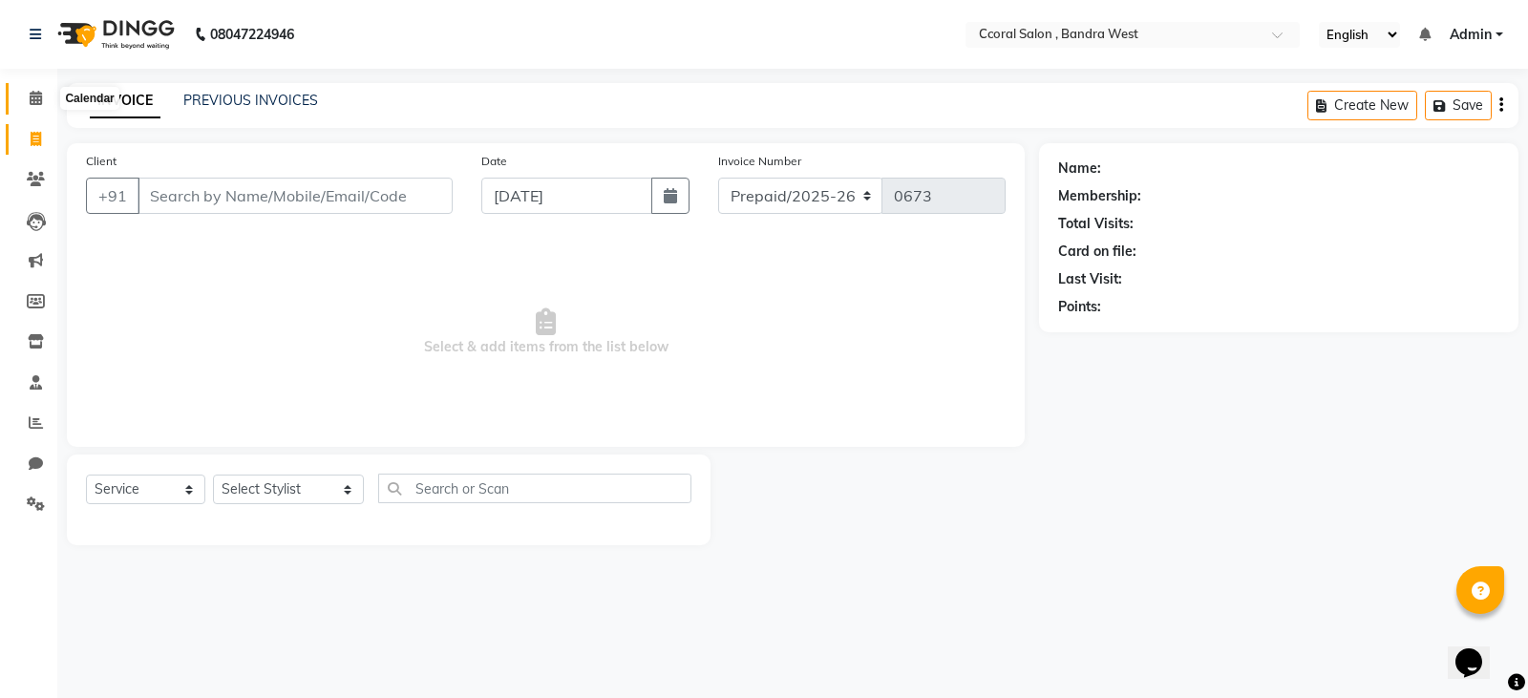
click at [26, 101] on span at bounding box center [35, 99] width 33 height 22
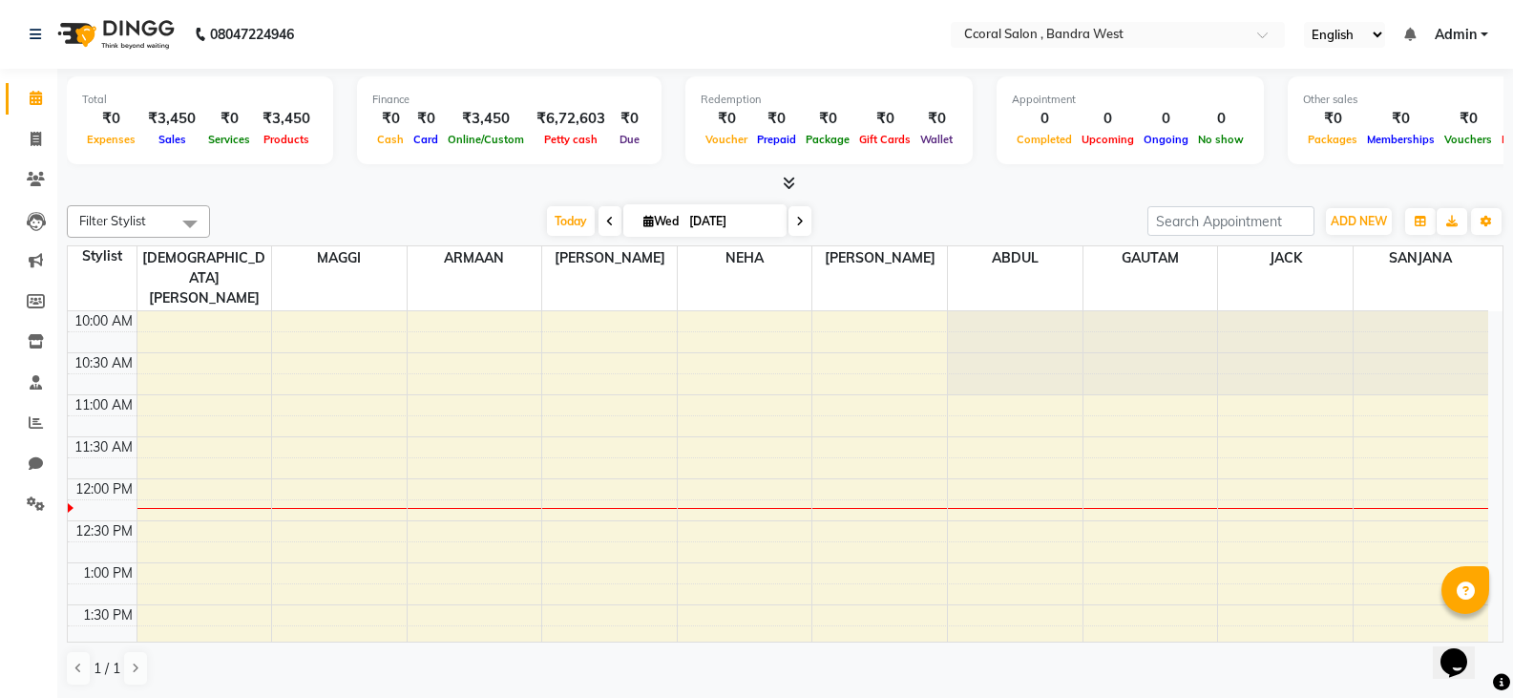
click at [211, 331] on td at bounding box center [813, 341] width 1352 height 21
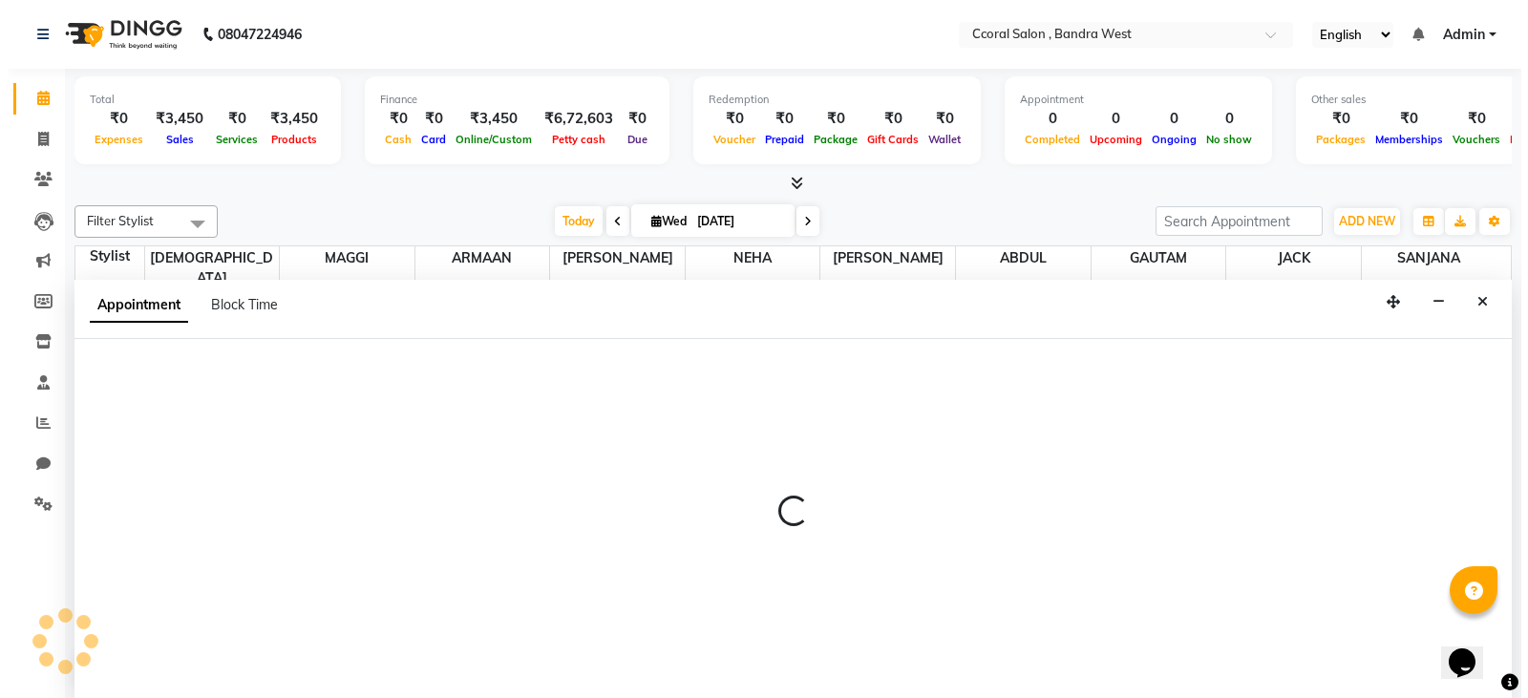
scroll to position [1, 0]
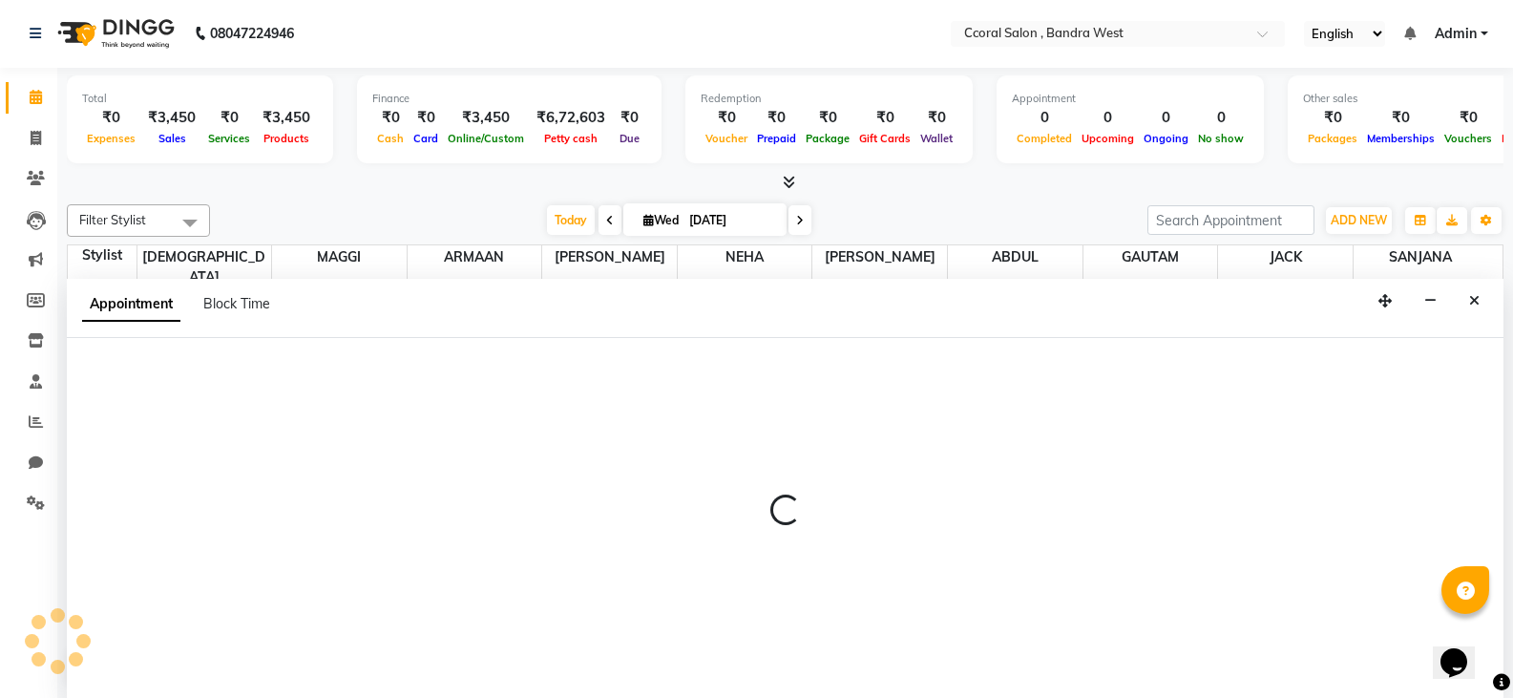
select select "71155"
select select "tentative"
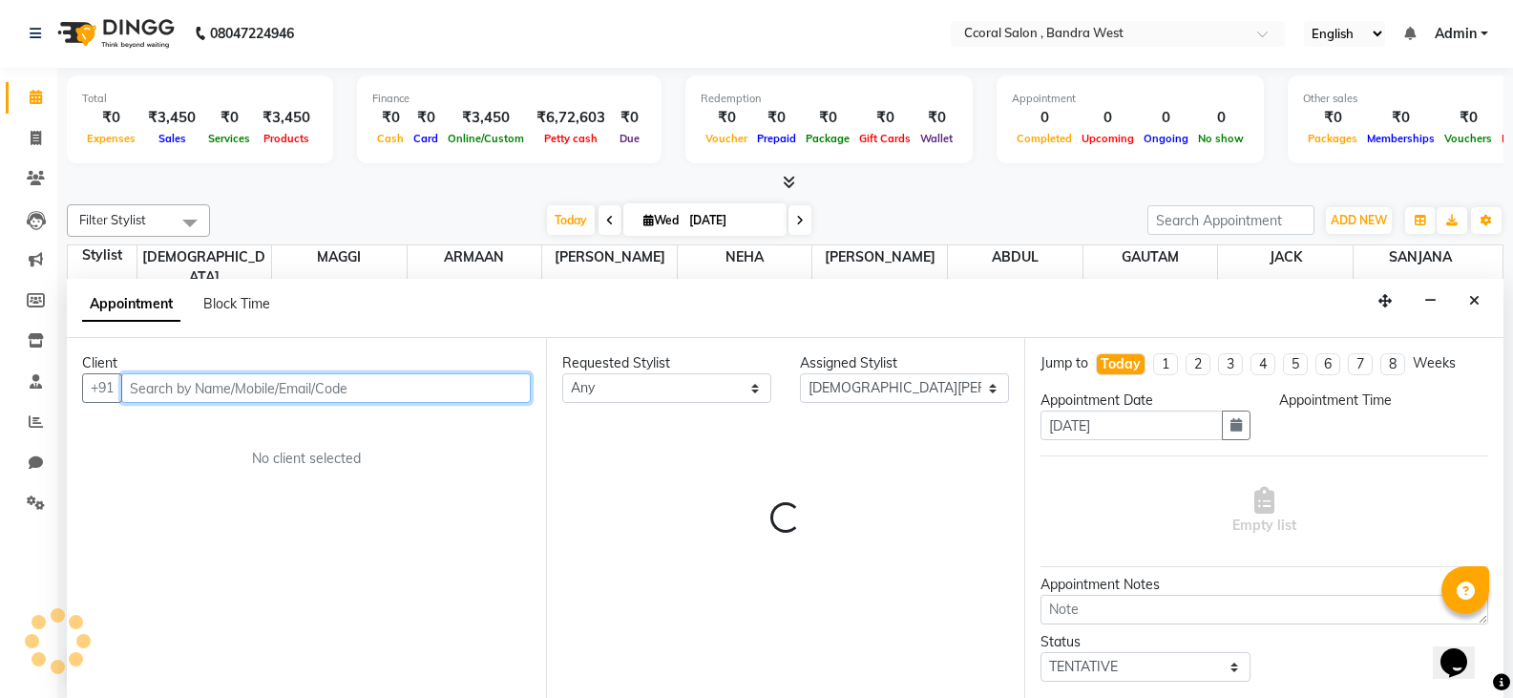
select select "660"
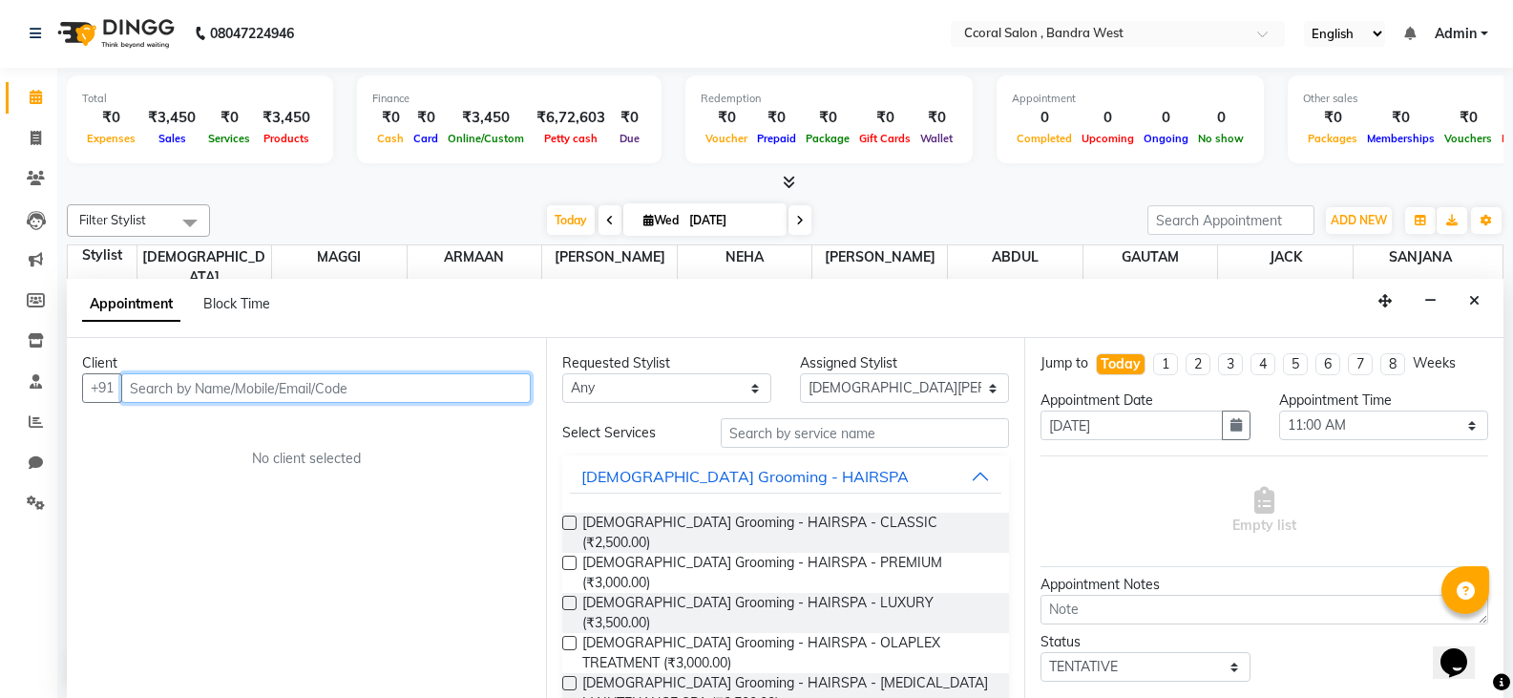
click at [278, 392] on input "text" at bounding box center [326, 388] width 410 height 30
type input "9820736816"
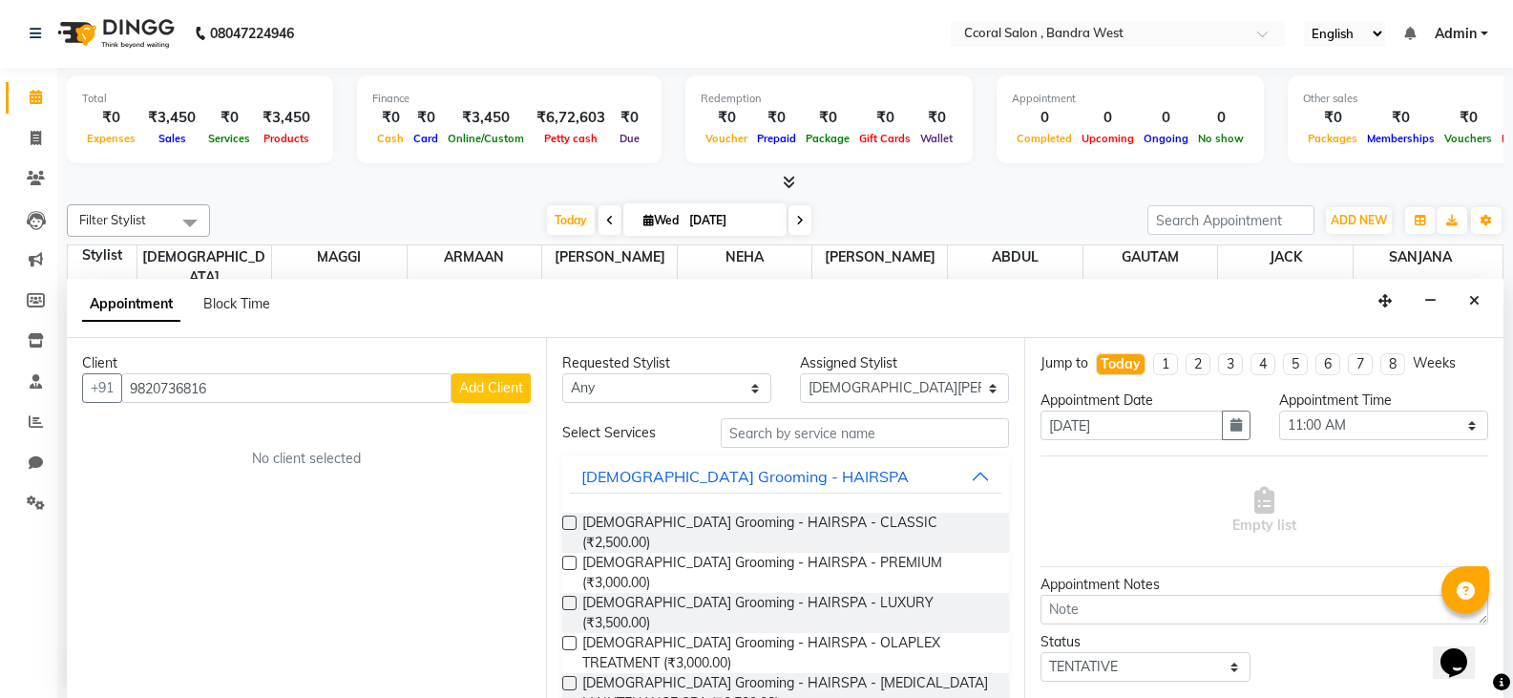
click at [469, 387] on span "Add Client" at bounding box center [491, 387] width 64 height 17
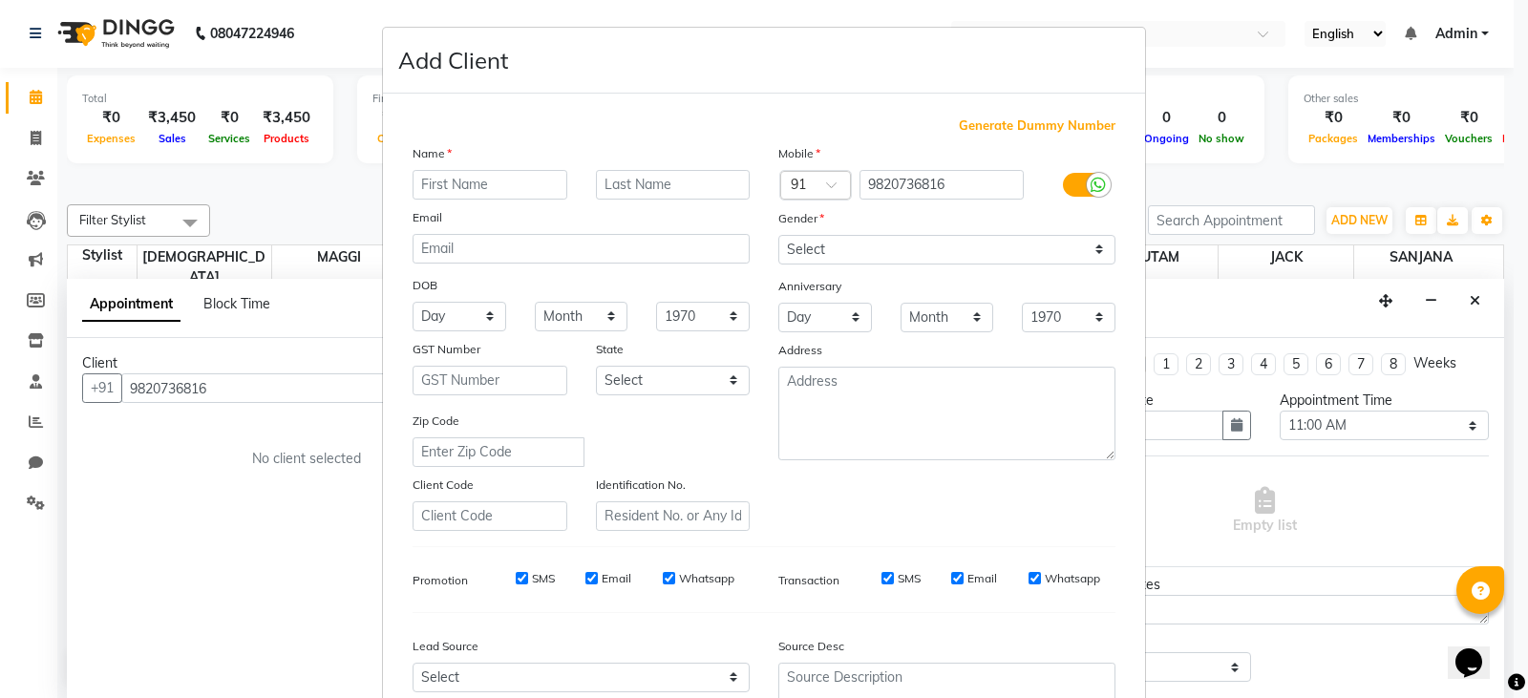
click at [449, 185] on input "text" at bounding box center [490, 185] width 155 height 30
type input "m/s"
click at [860, 257] on select "Select [DEMOGRAPHIC_DATA] [DEMOGRAPHIC_DATA] Other Prefer Not To Say" at bounding box center [946, 250] width 337 height 30
click at [778, 235] on select "Select [DEMOGRAPHIC_DATA] [DEMOGRAPHIC_DATA] Other Prefer Not To Say" at bounding box center [946, 250] width 337 height 30
click at [842, 251] on select "Select [DEMOGRAPHIC_DATA] [DEMOGRAPHIC_DATA] Other Prefer Not To Say" at bounding box center [946, 250] width 337 height 30
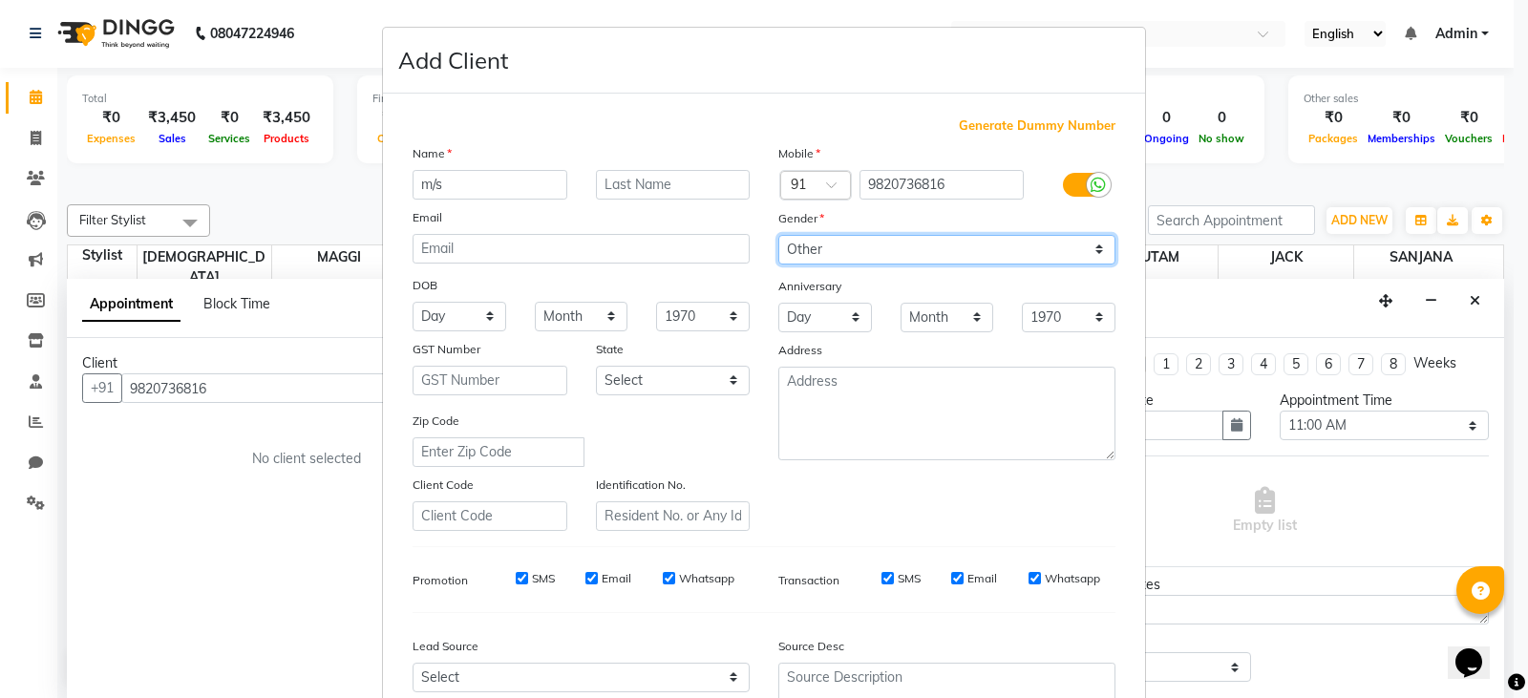
select select "[DEMOGRAPHIC_DATA]"
click at [778, 235] on select "Select [DEMOGRAPHIC_DATA] [DEMOGRAPHIC_DATA] Other Prefer Not To Say" at bounding box center [946, 250] width 337 height 30
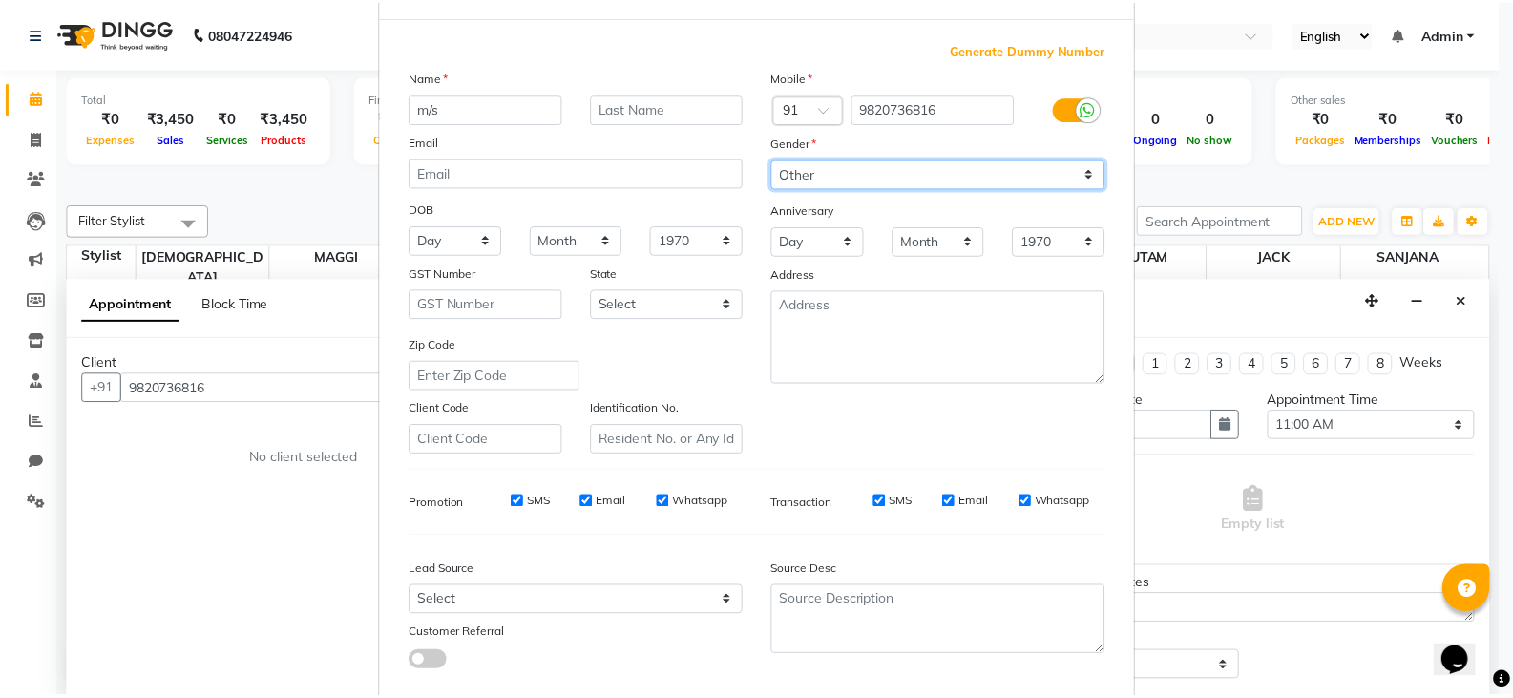
scroll to position [183, 0]
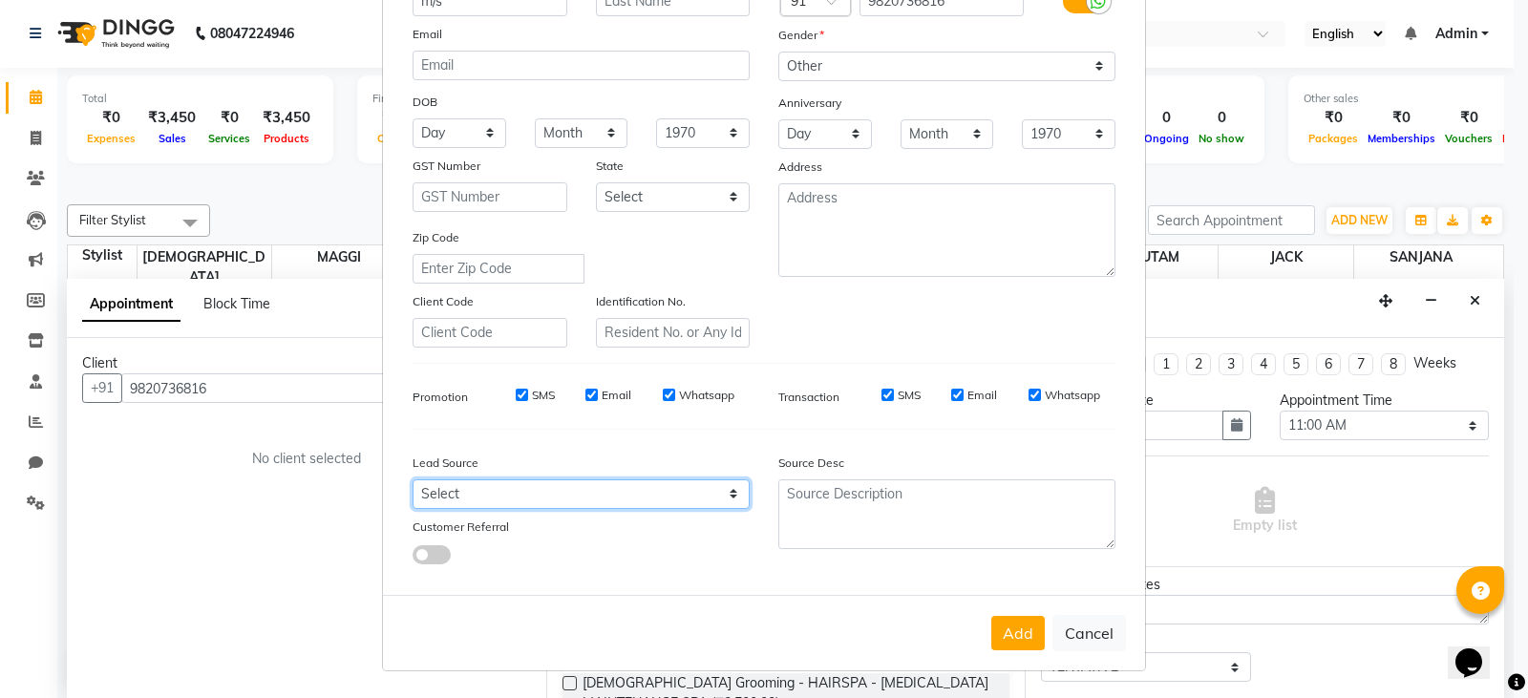
click at [596, 498] on select "Select Walk-in Referral Internet Friend Word of Mouth Advertisement Facebook Ju…" at bounding box center [581, 494] width 337 height 30
select select "52908"
click at [413, 479] on select "Select Walk-in Referral Internet Friend Word of Mouth Advertisement Facebook Ju…" at bounding box center [581, 494] width 337 height 30
click at [1004, 631] on button "Add" at bounding box center [1017, 633] width 53 height 34
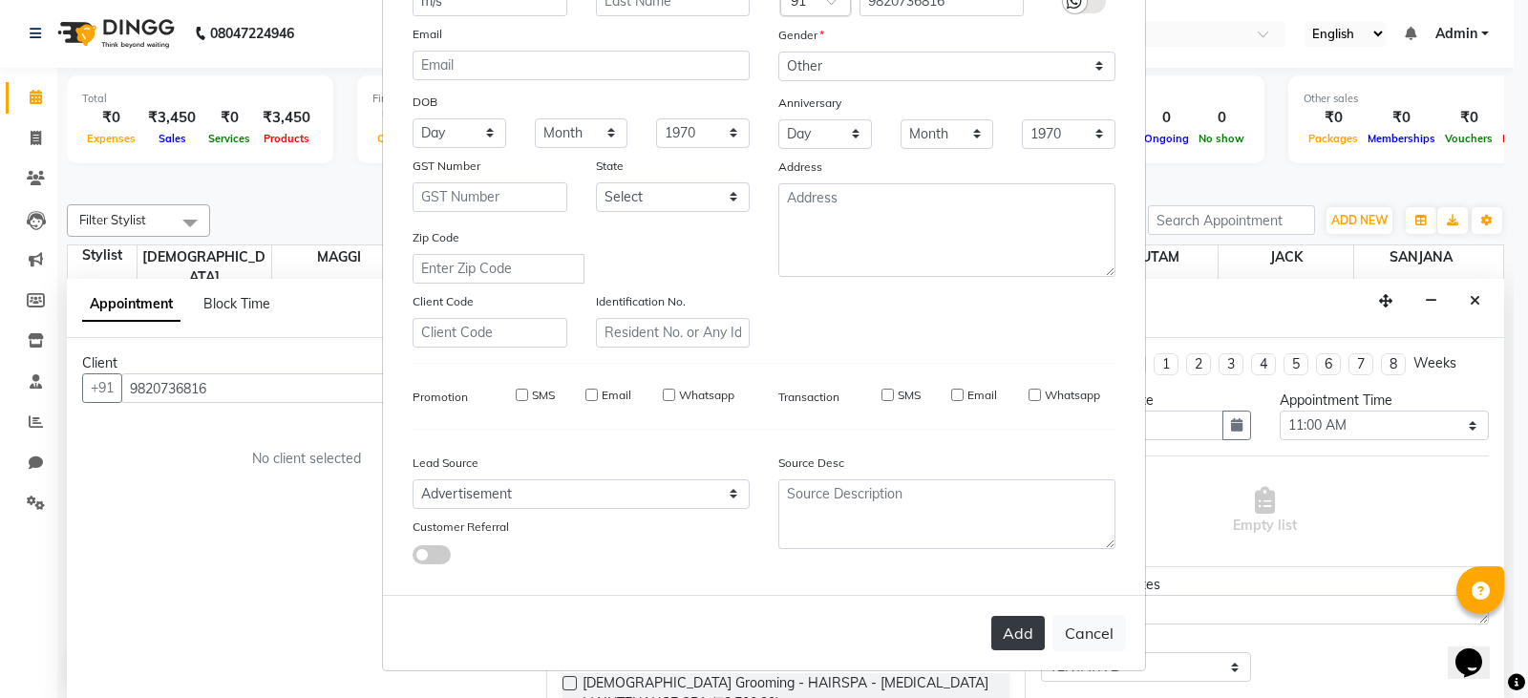
select select
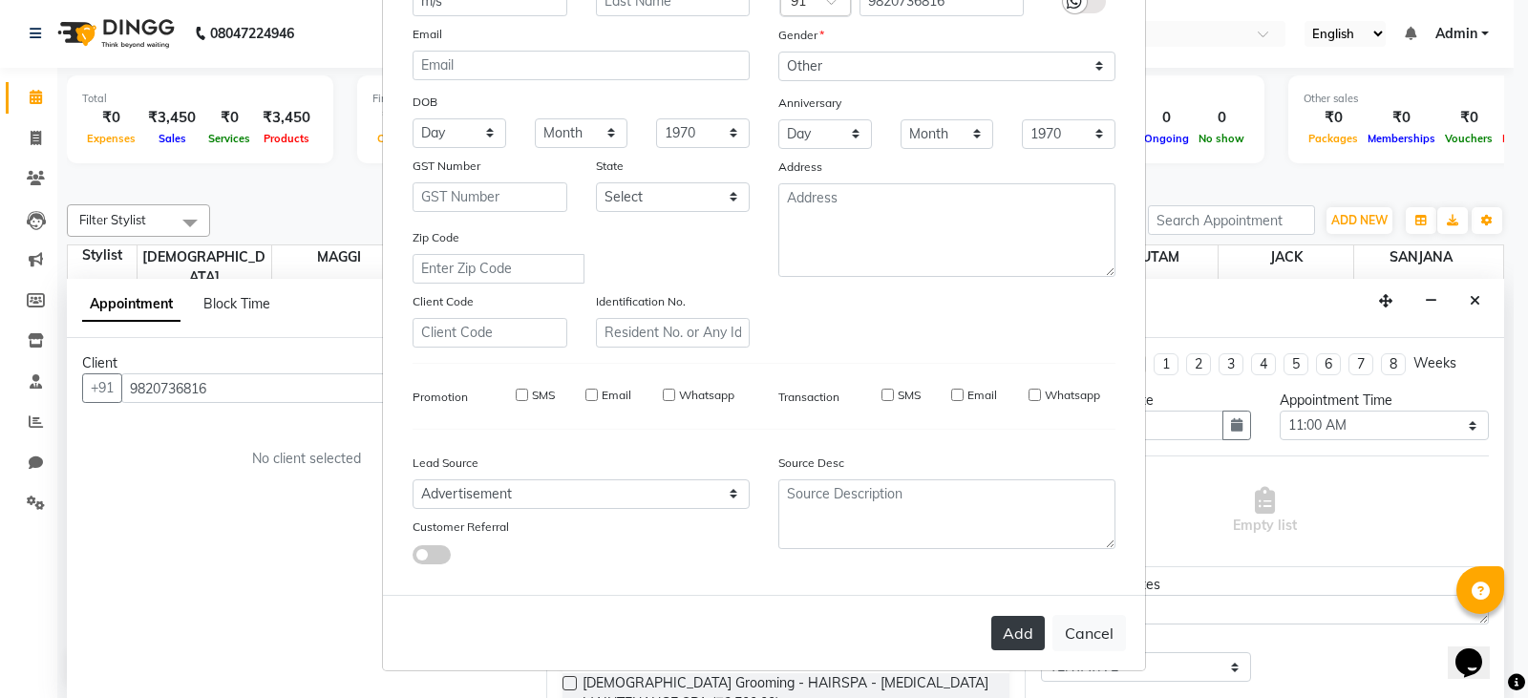
select select
checkbox input "false"
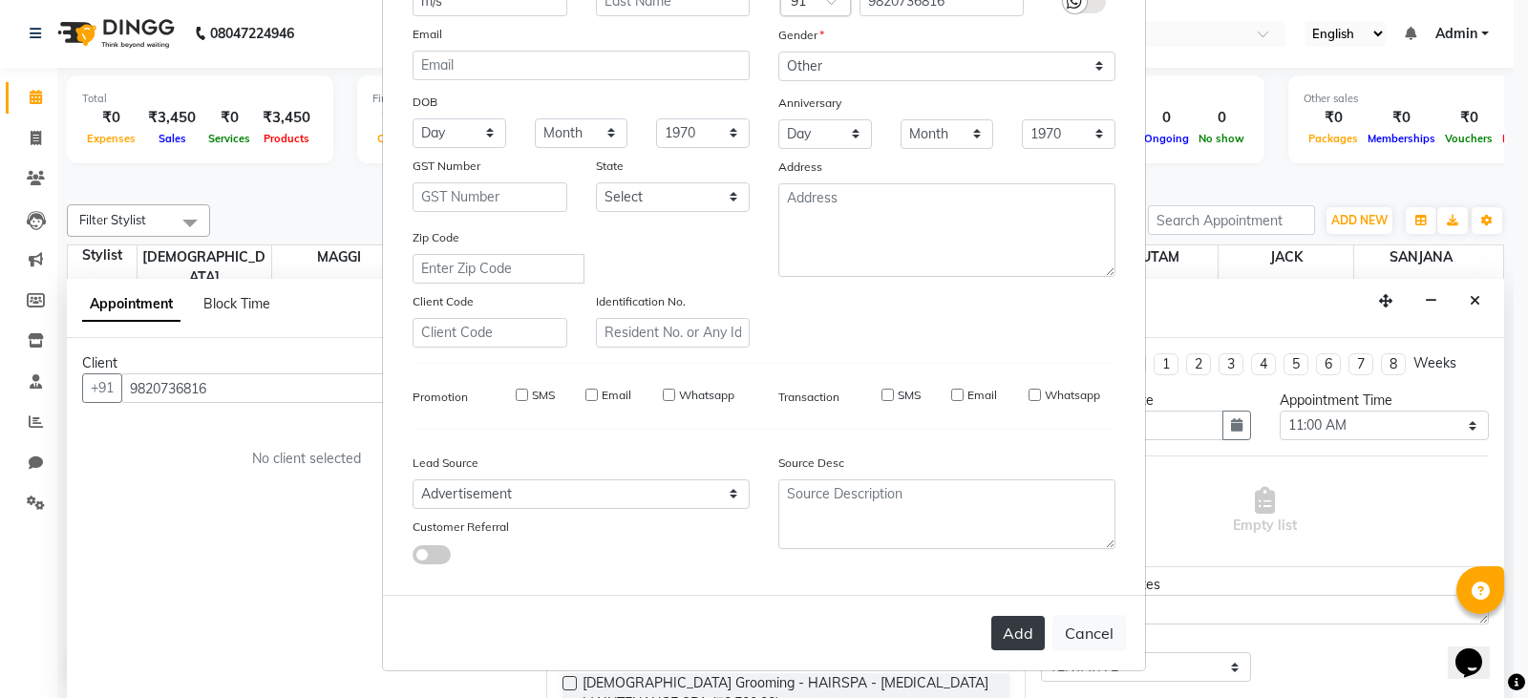
checkbox input "false"
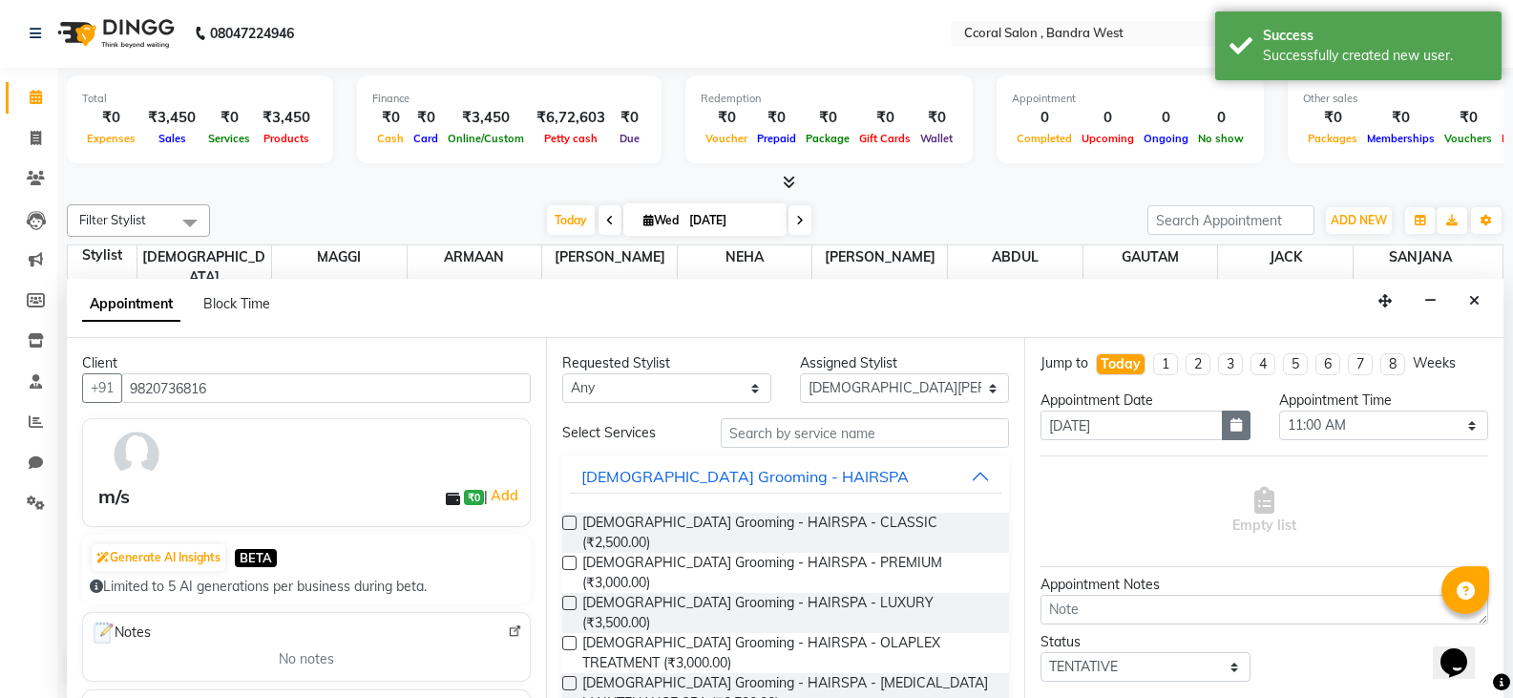
click at [1231, 423] on icon "button" at bounding box center [1236, 424] width 11 height 13
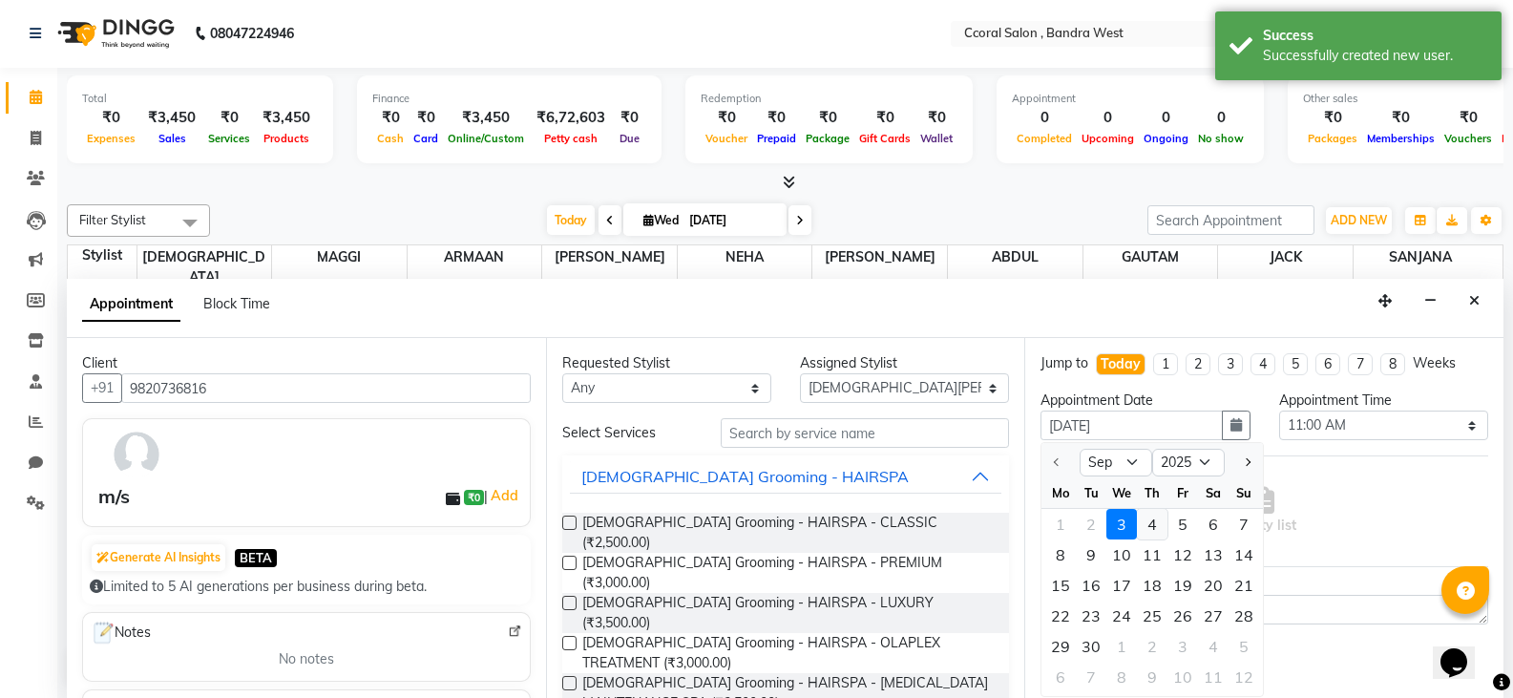
click at [1155, 521] on div "4" at bounding box center [1152, 524] width 31 height 31
type input "[DATE]"
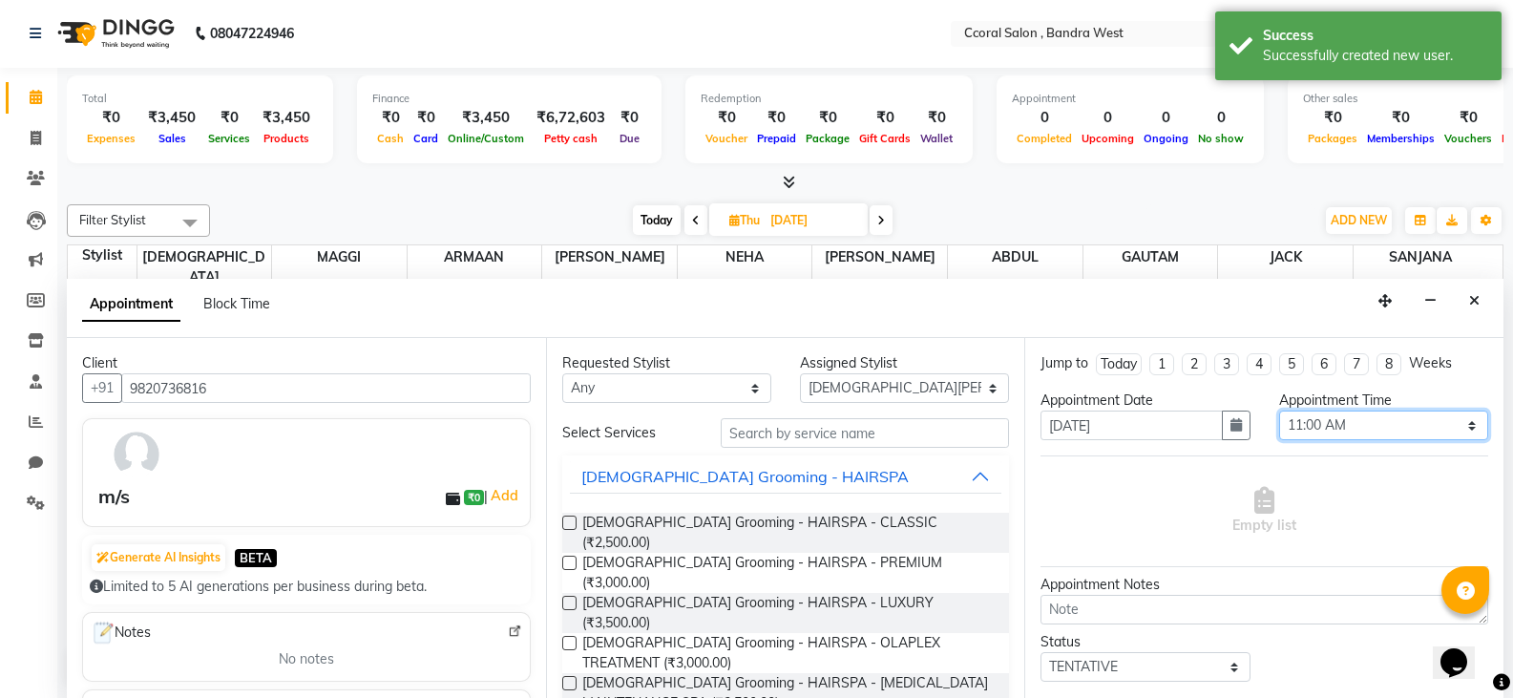
click at [1339, 420] on select "Select 11:00 AM 11:15 AM 11:30 AM 11:45 AM 12:00 PM 12:15 PM 12:30 PM 12:45 PM …" at bounding box center [1384, 426] width 209 height 30
select select "690"
click at [1280, 411] on select "Select 11:00 AM 11:15 AM 11:30 AM 11:45 AM 12:00 PM 12:15 PM 12:30 PM 12:45 PM …" at bounding box center [1384, 426] width 209 height 30
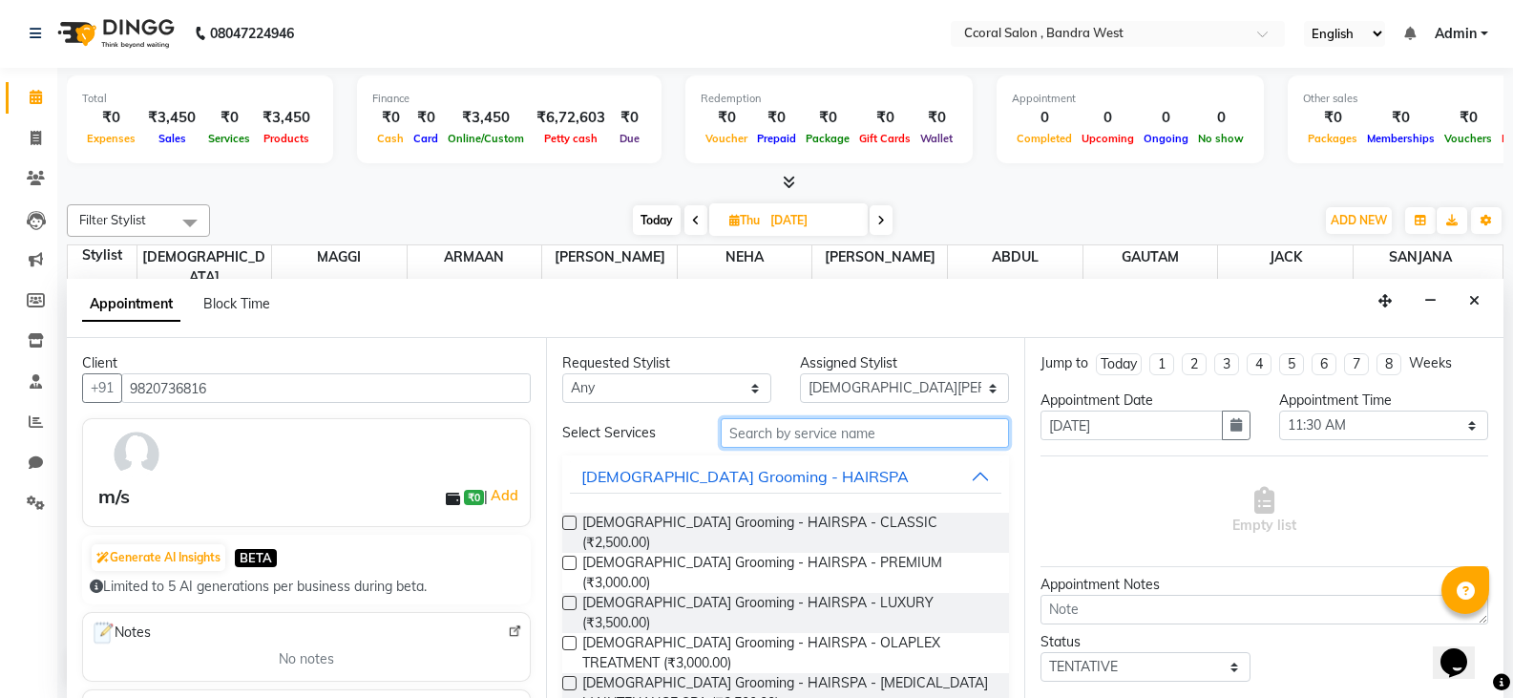
click at [769, 433] on input "text" at bounding box center [865, 433] width 288 height 30
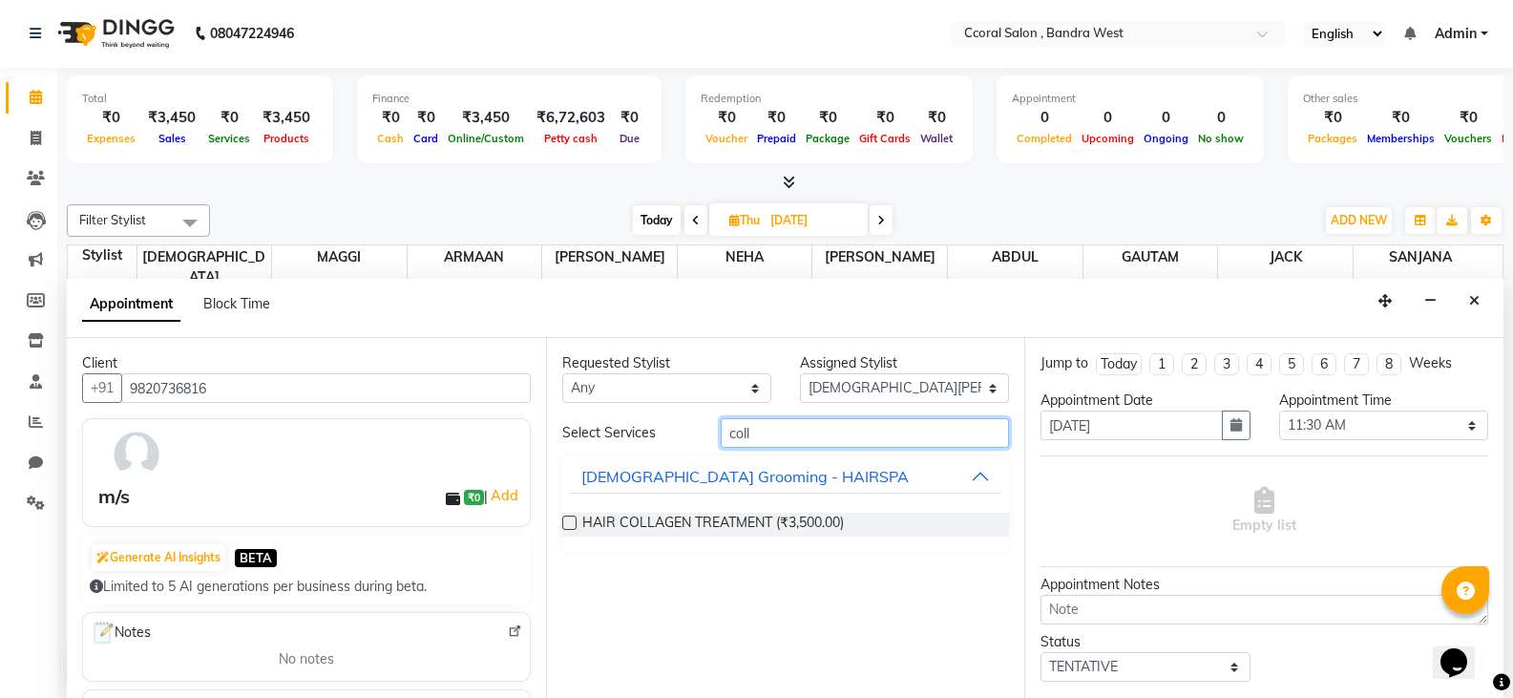
type input "coll"
click at [563, 520] on label at bounding box center [569, 523] width 14 height 14
click at [563, 520] on input "checkbox" at bounding box center [568, 524] width 12 height 12
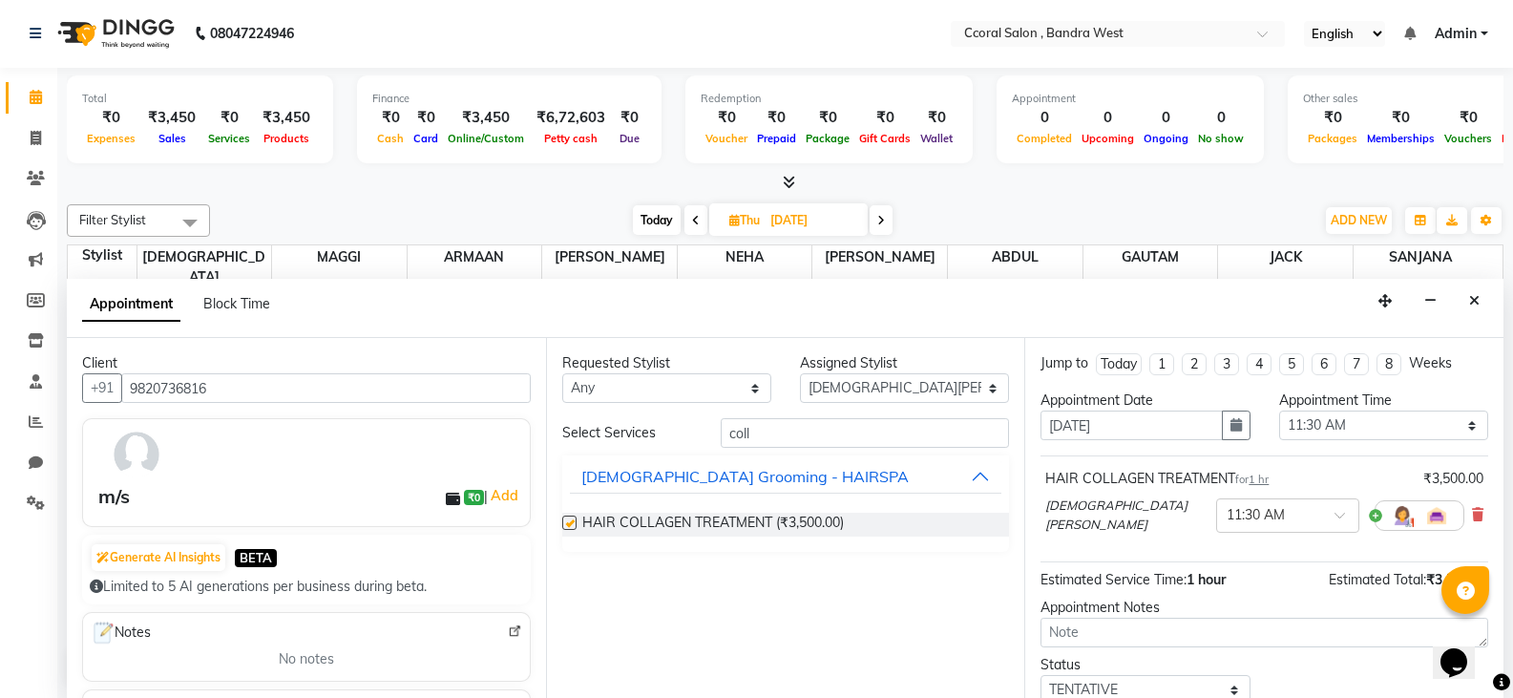
checkbox input "false"
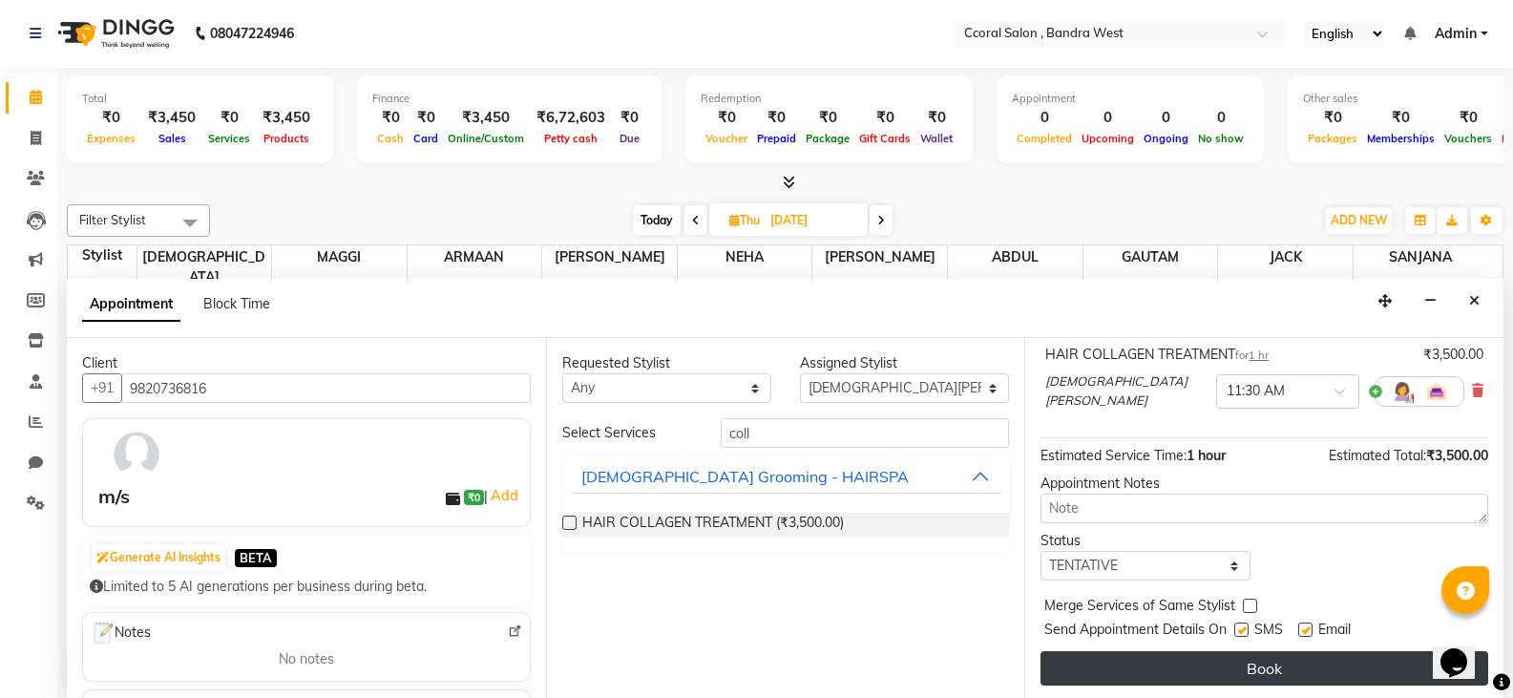
click at [1168, 661] on button "Book" at bounding box center [1265, 668] width 448 height 34
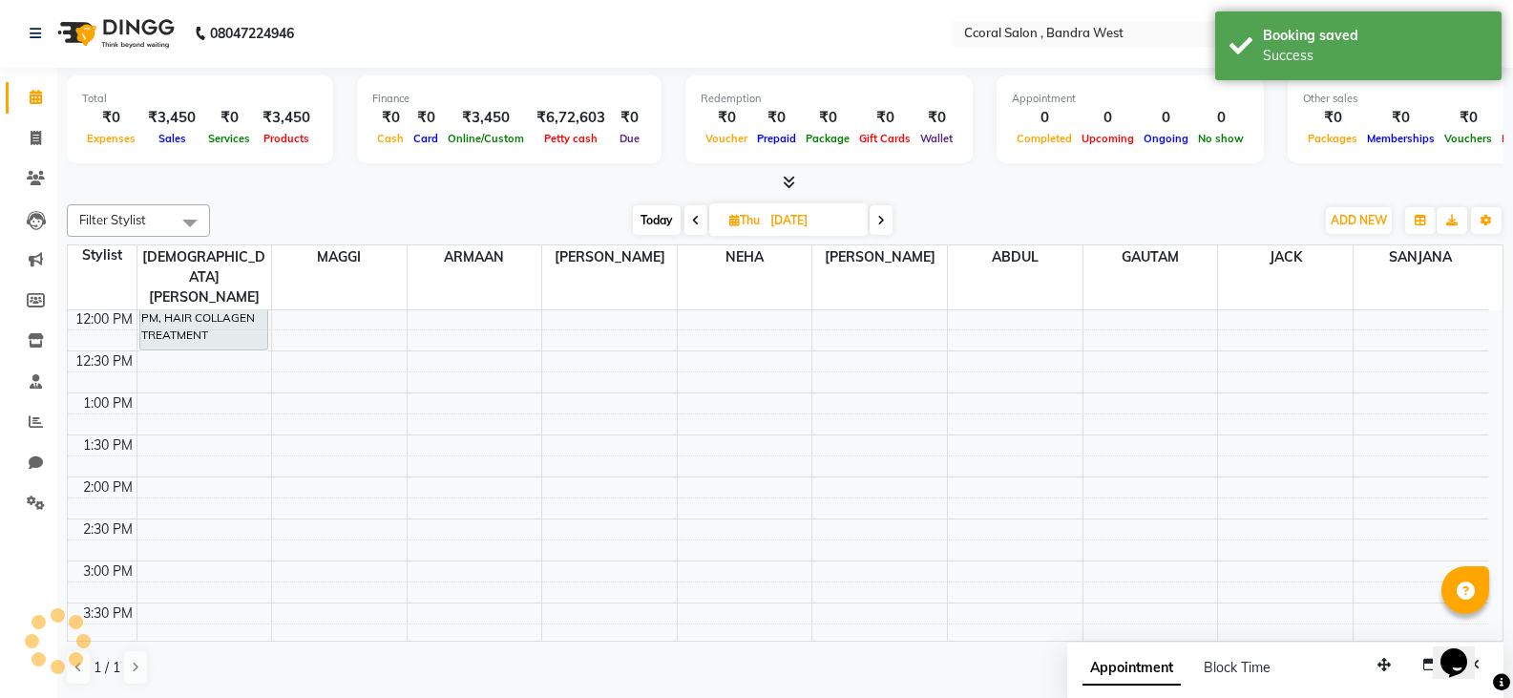
scroll to position [0, 0]
click at [46, 466] on span at bounding box center [35, 465] width 33 height 22
select select "100"
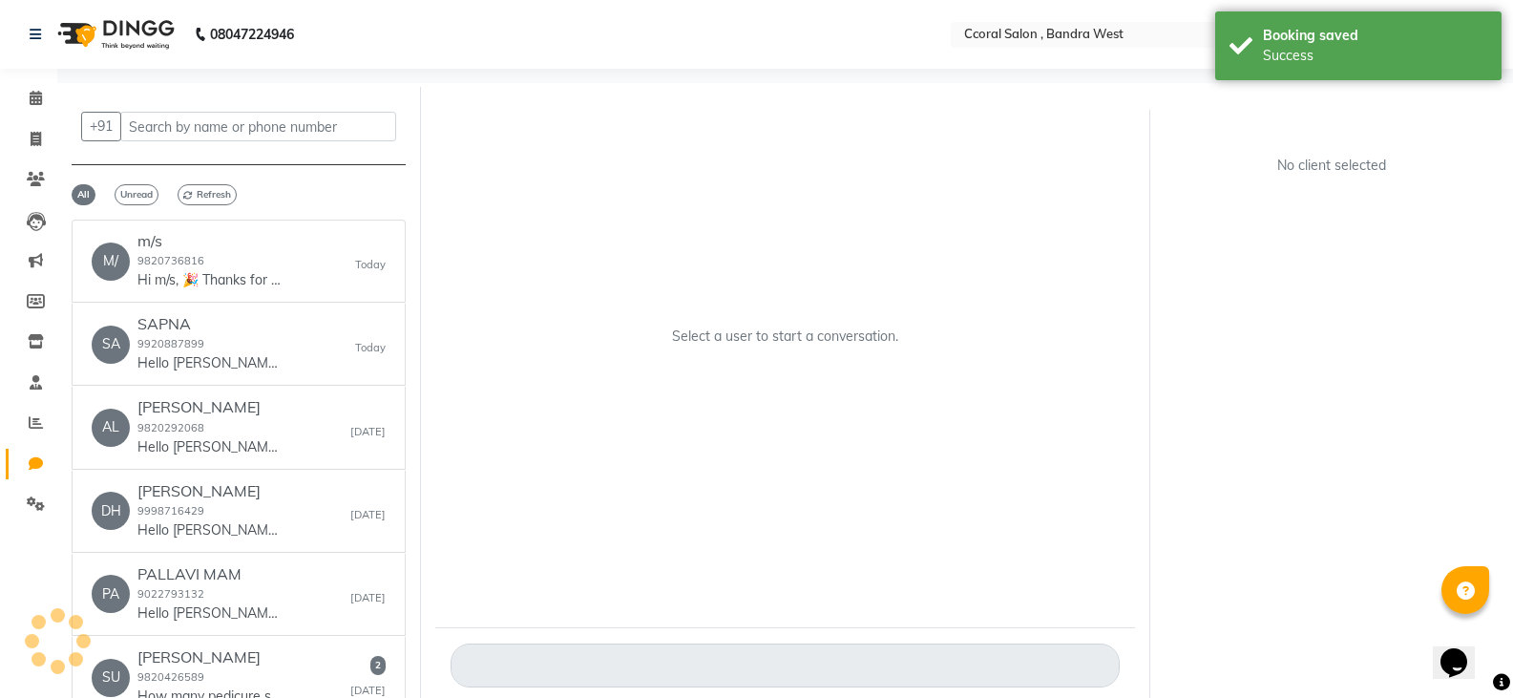
click at [33, 458] on icon at bounding box center [36, 463] width 14 height 14
click at [209, 243] on h6 "m/s" at bounding box center [209, 241] width 143 height 18
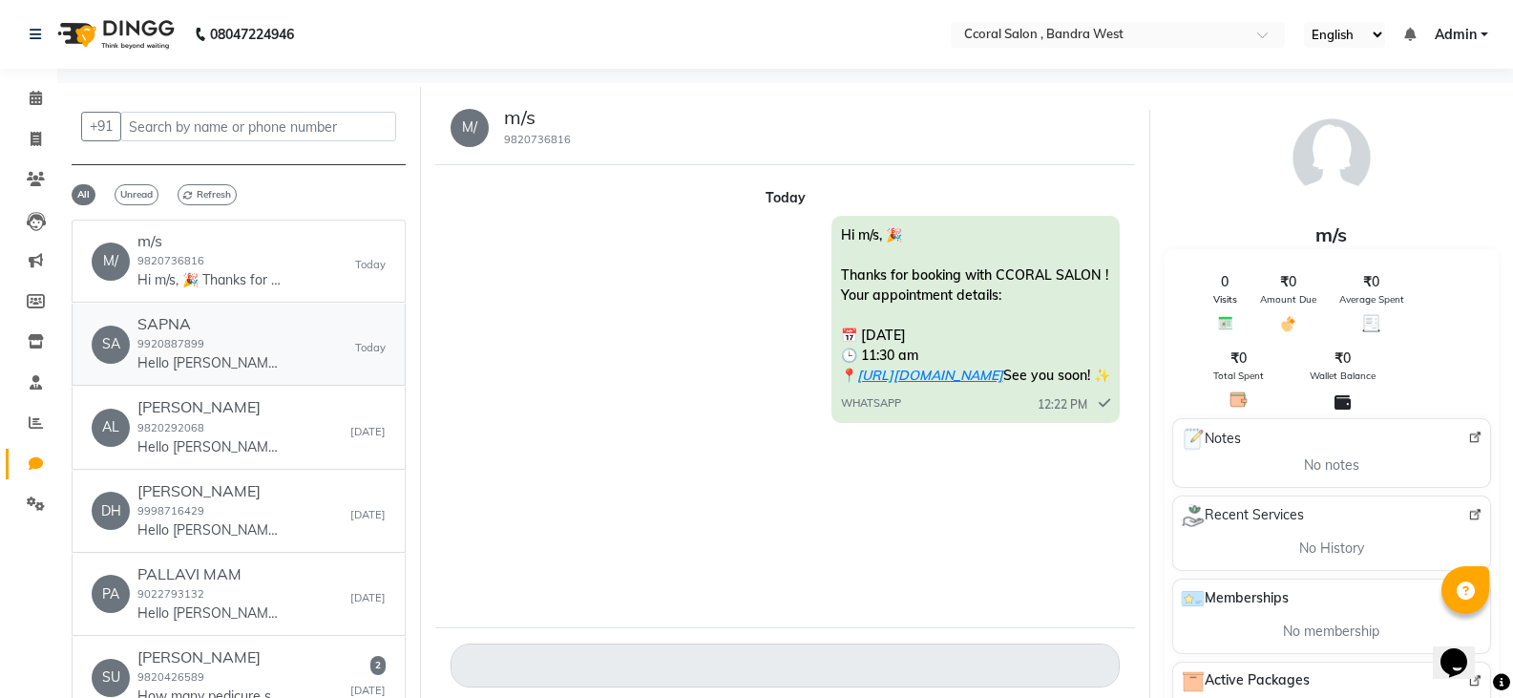
click at [319, 347] on div "SA [PERSON_NAME] 9920887899 Hello [PERSON_NAME], 😊 Your invoice from CCORAL SAL…" at bounding box center [239, 344] width 294 height 58
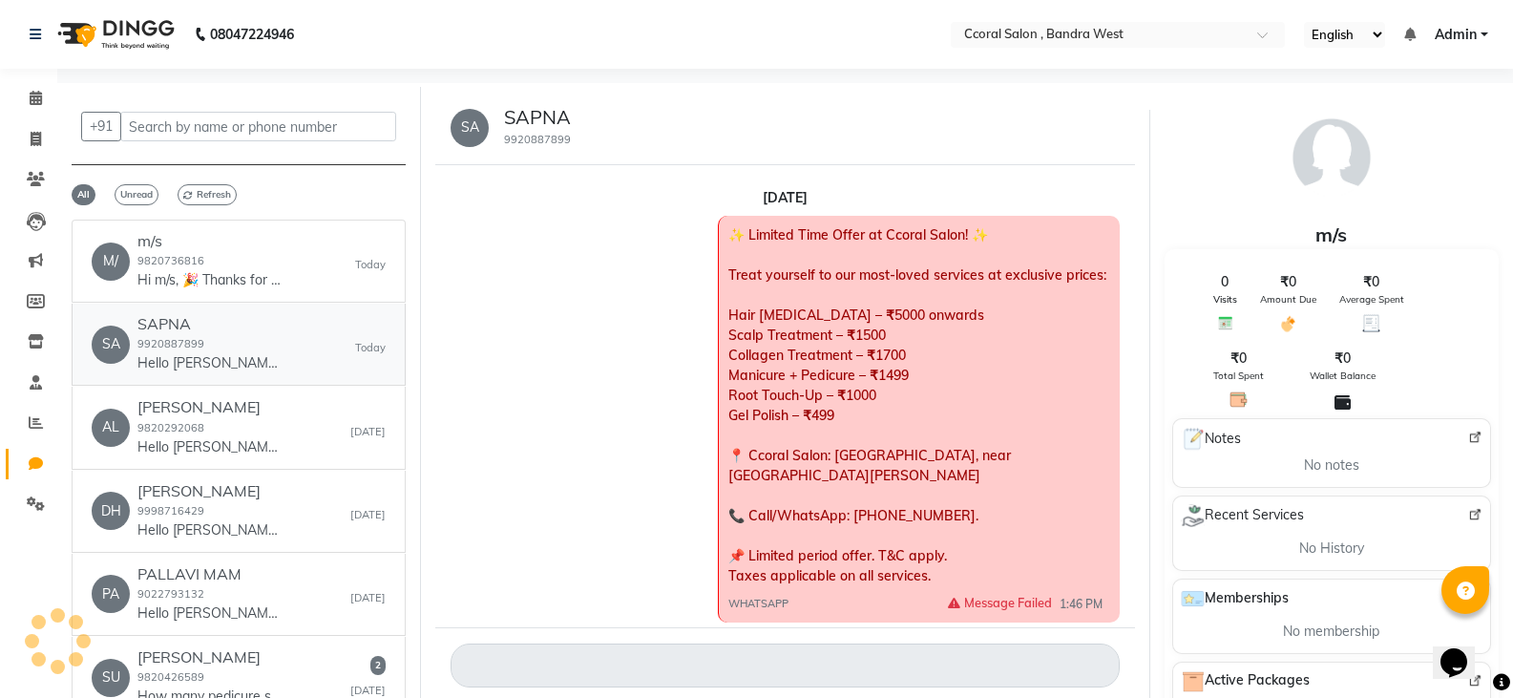
scroll to position [1004, 0]
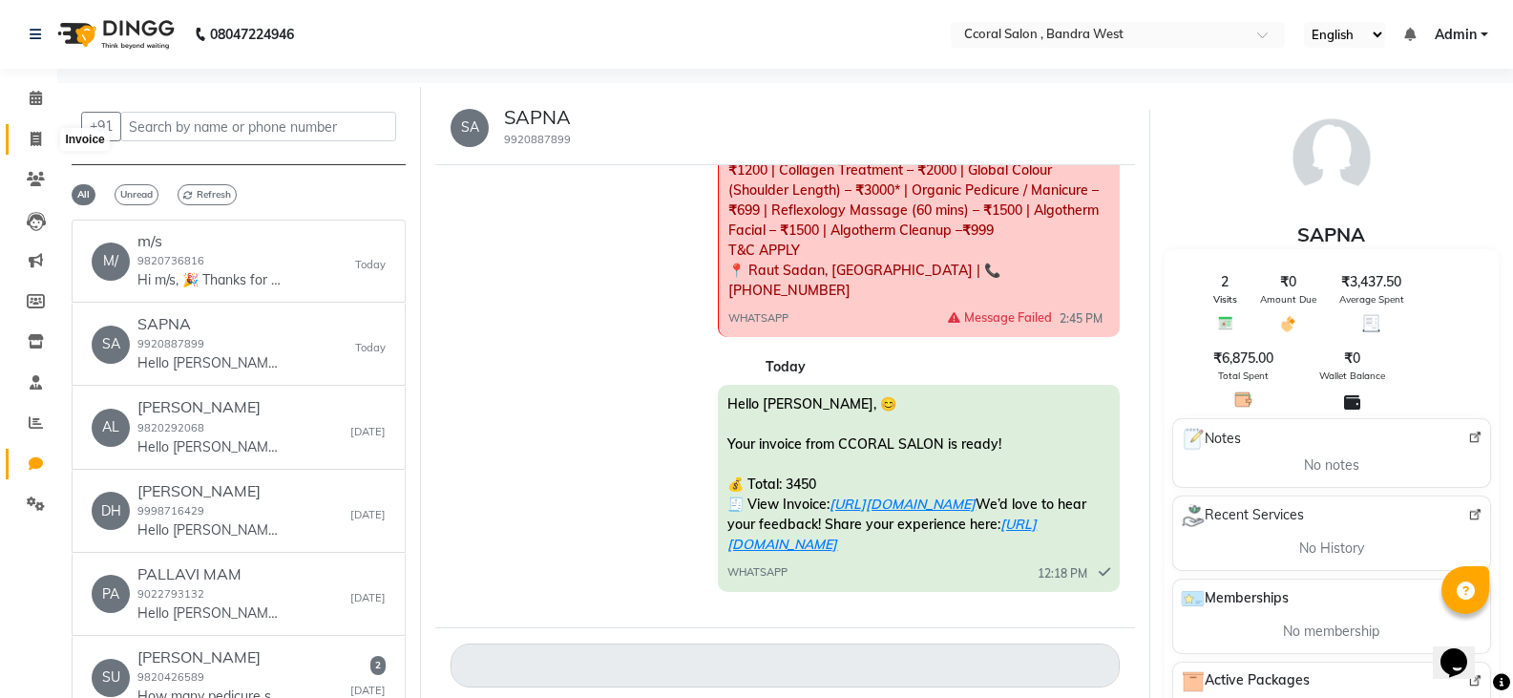
click at [45, 129] on span at bounding box center [35, 140] width 33 height 22
select select "service"
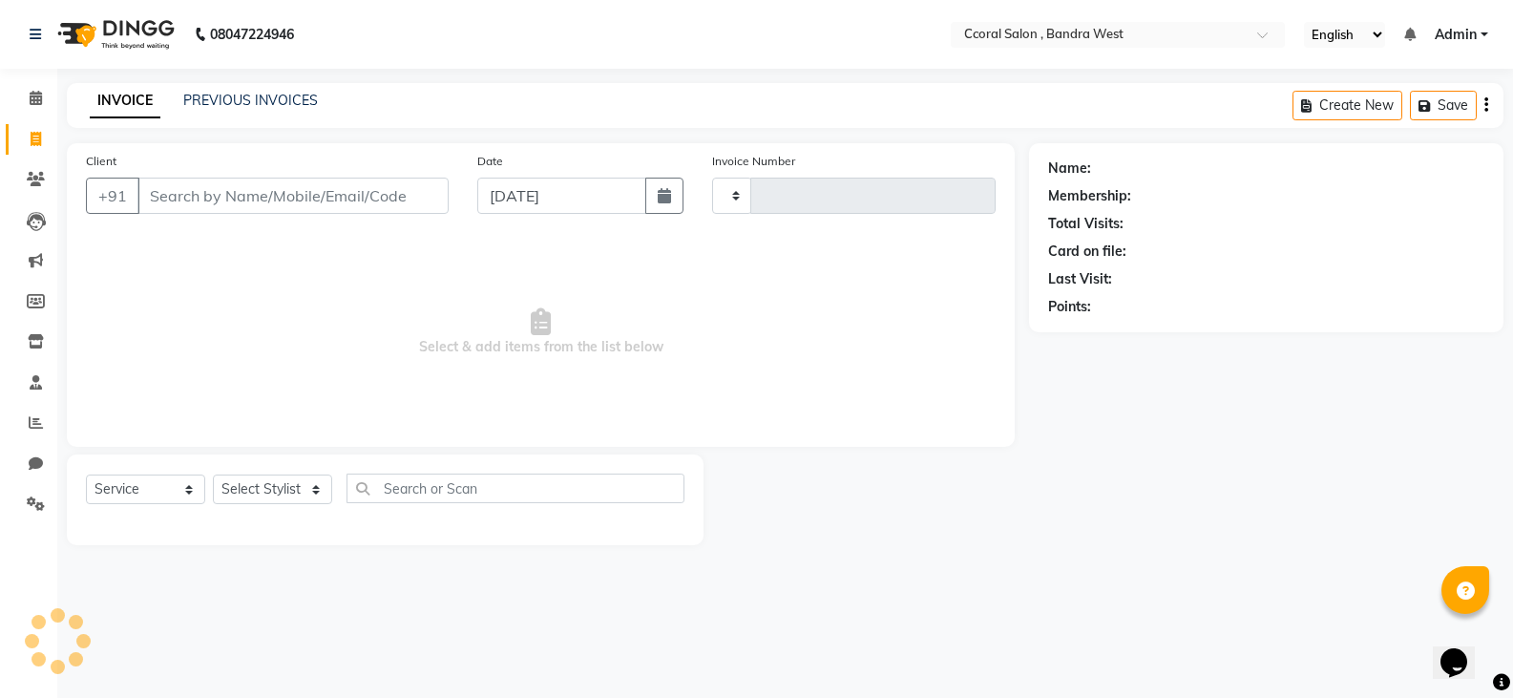
click at [42, 138] on span at bounding box center [35, 140] width 33 height 22
click at [35, 84] on link "Calendar" at bounding box center [29, 99] width 46 height 32
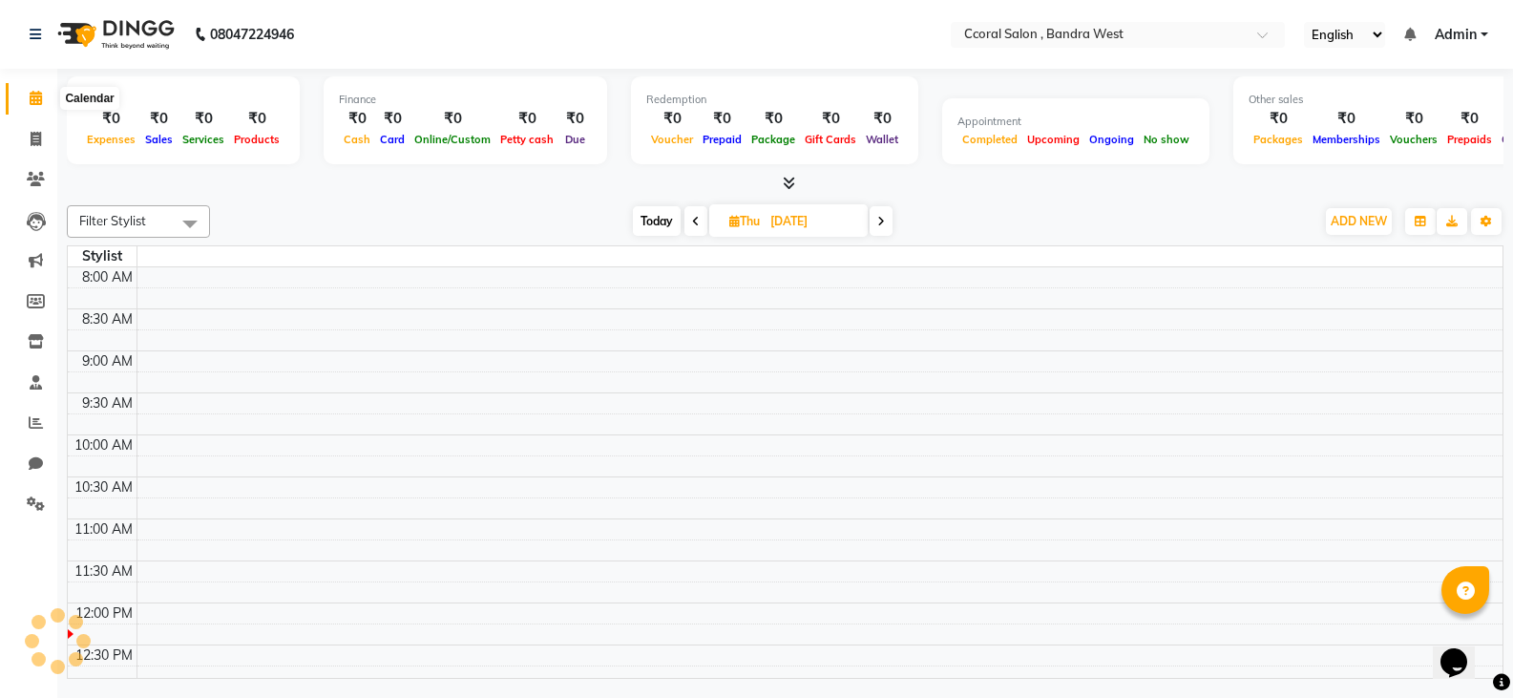
click at [39, 95] on icon at bounding box center [36, 98] width 12 height 14
click at [1058, 32] on input "text" at bounding box center [1099, 36] width 277 height 19
click at [38, 104] on span at bounding box center [35, 99] width 33 height 22
click at [38, 104] on icon at bounding box center [36, 98] width 12 height 14
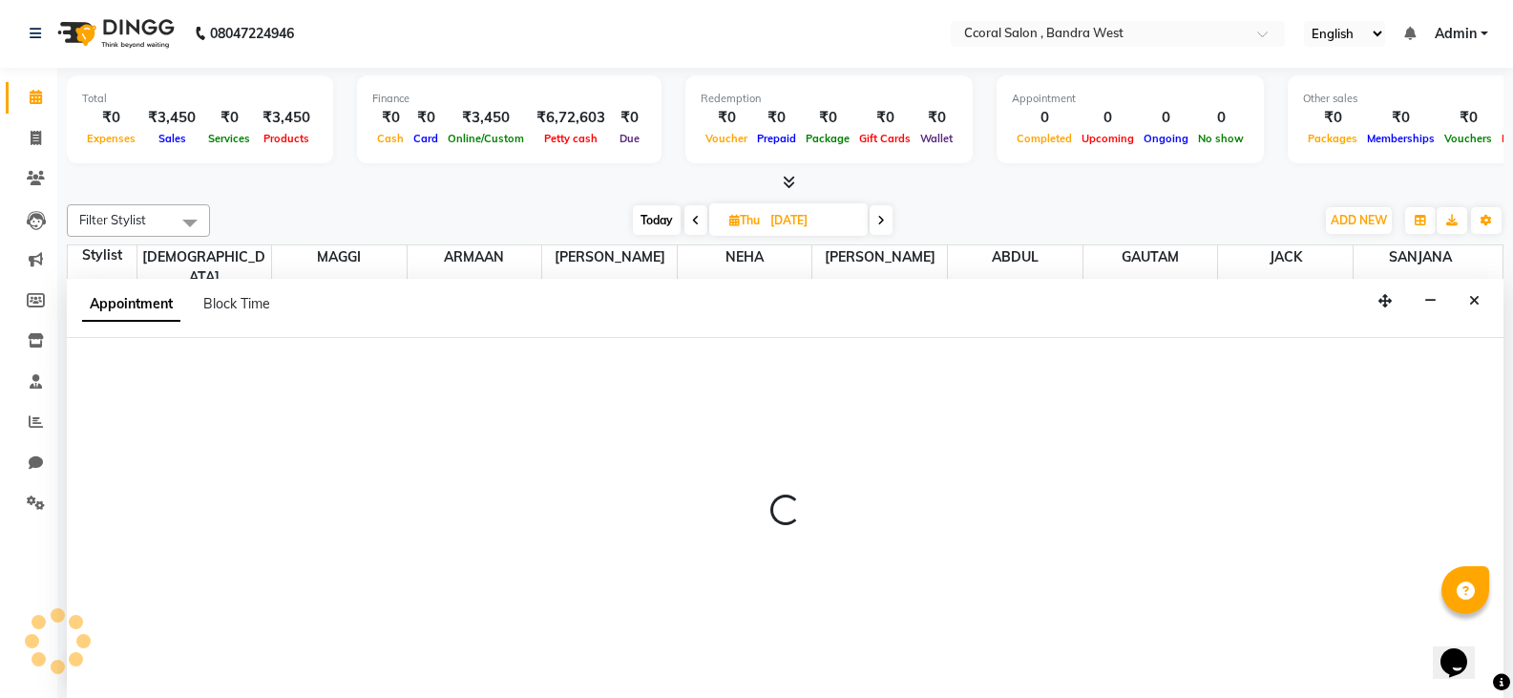
select select "71155"
select select "tentative"
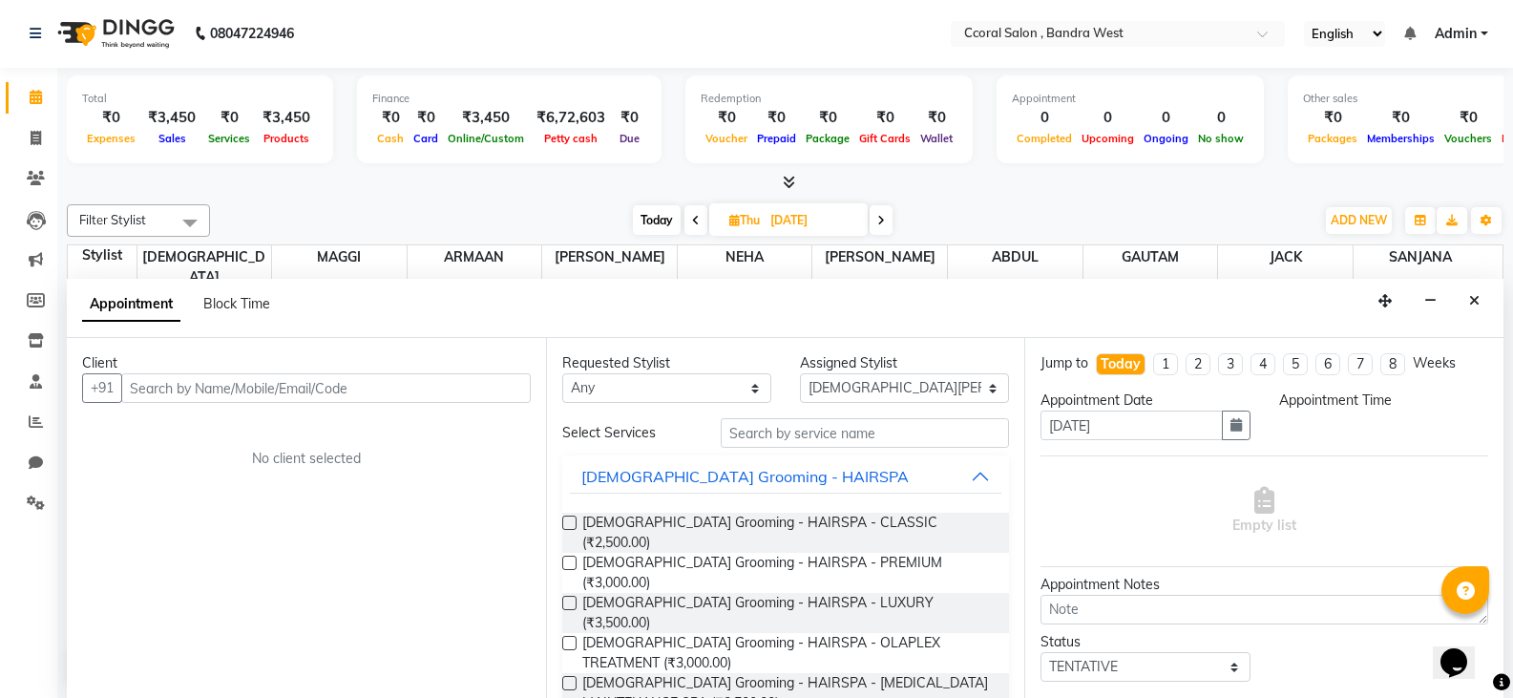
drag, startPoint x: 264, startPoint y: 401, endPoint x: 287, endPoint y: 397, distance: 24.2
click at [264, 401] on input "text" at bounding box center [326, 388] width 410 height 30
type input "9136303413"
click at [520, 391] on span "Add Client" at bounding box center [491, 387] width 64 height 17
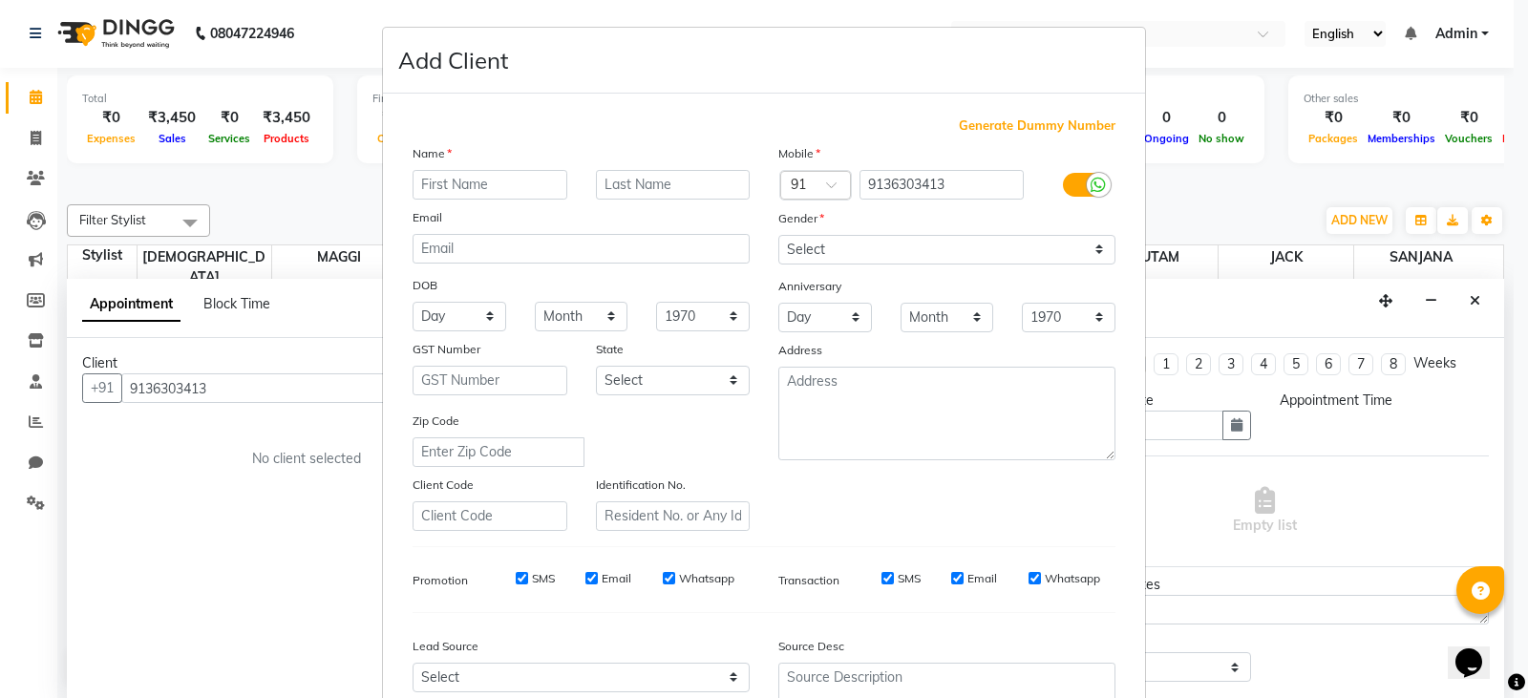
click at [471, 183] on input "text" at bounding box center [490, 185] width 155 height 30
type input "ms"
click at [884, 225] on div "Gender" at bounding box center [947, 221] width 366 height 27
click at [870, 252] on select "Select [DEMOGRAPHIC_DATA] [DEMOGRAPHIC_DATA] Other Prefer Not To Say" at bounding box center [946, 250] width 337 height 30
select select "[DEMOGRAPHIC_DATA]"
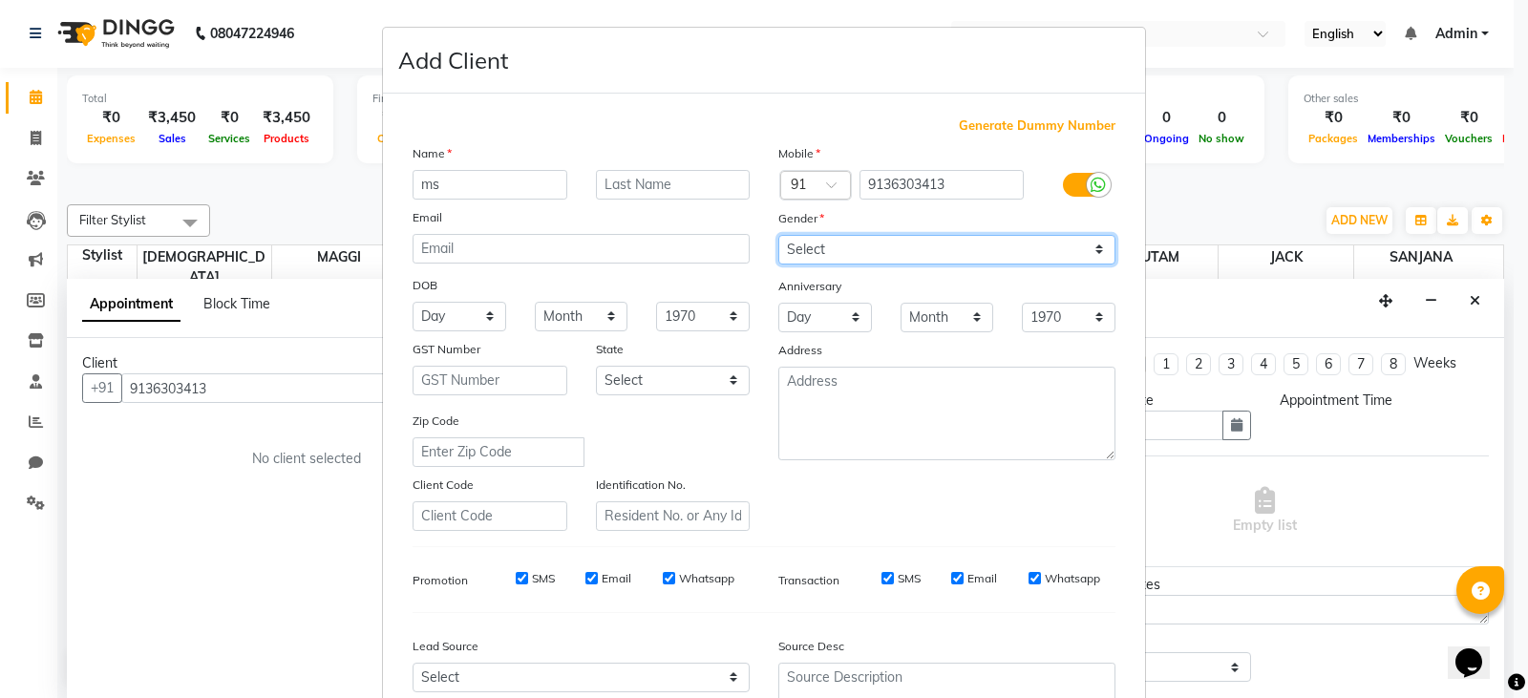
click at [778, 235] on select "Select [DEMOGRAPHIC_DATA] [DEMOGRAPHIC_DATA] Other Prefer Not To Say" at bounding box center [946, 250] width 337 height 30
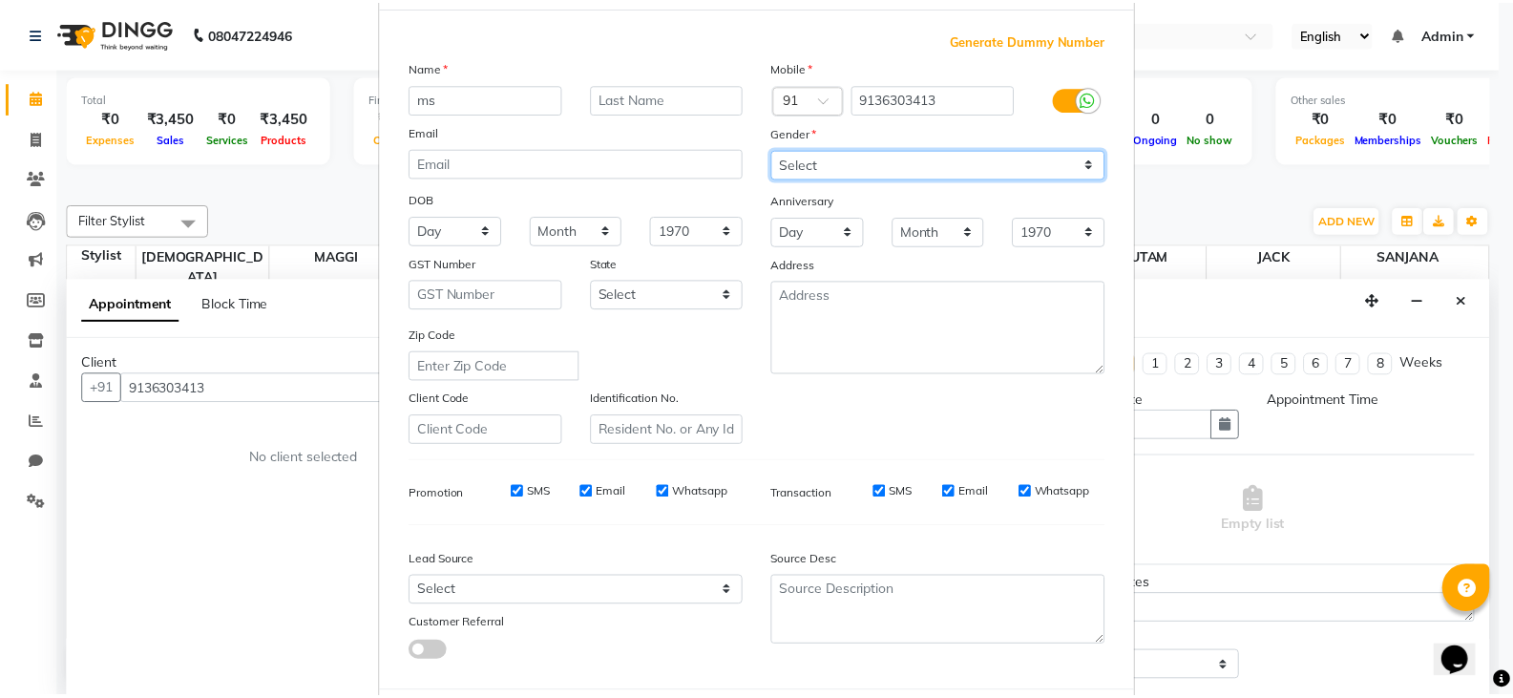
scroll to position [183, 0]
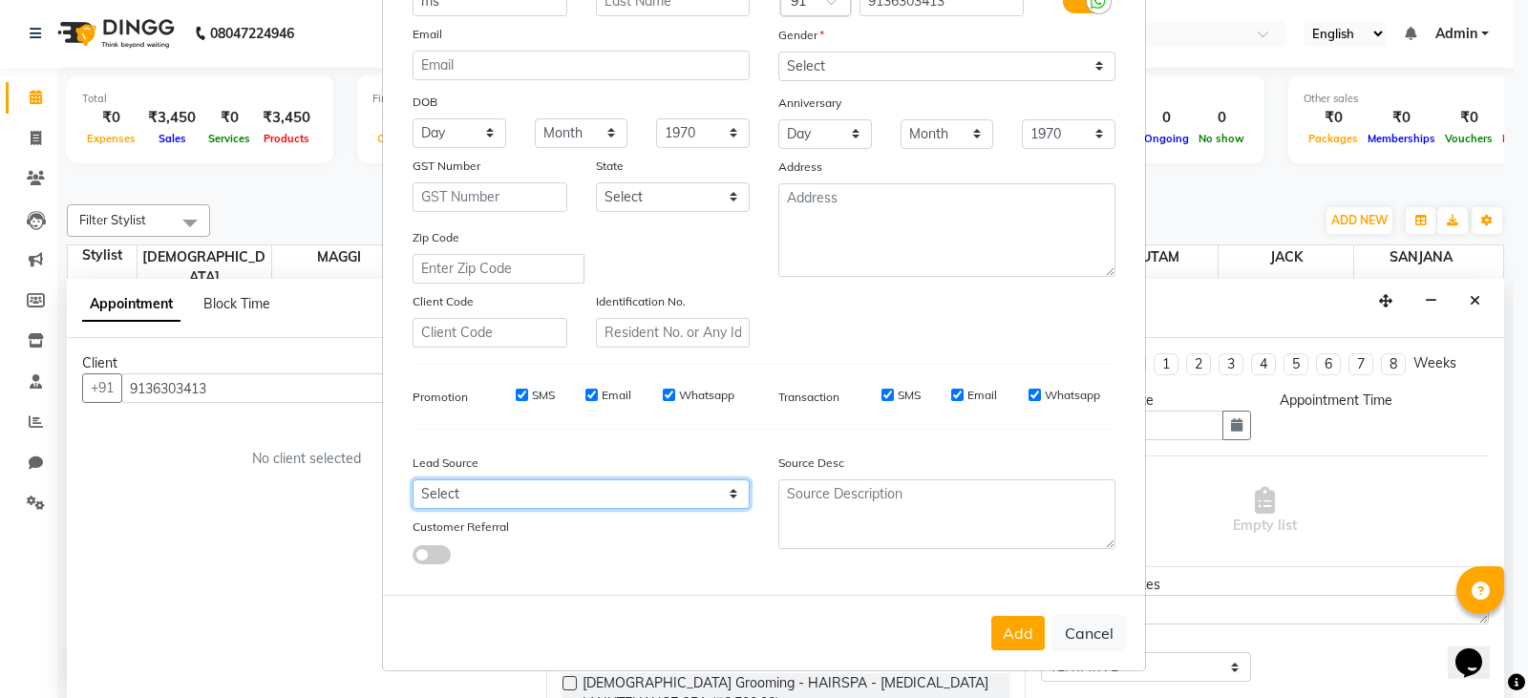
click at [531, 492] on select "Select Walk-in Referral Internet Friend Word of Mouth Advertisement Facebook Ju…" at bounding box center [581, 494] width 337 height 30
select select "52908"
click at [413, 479] on select "Select Walk-in Referral Internet Friend Word of Mouth Advertisement Facebook Ju…" at bounding box center [581, 494] width 337 height 30
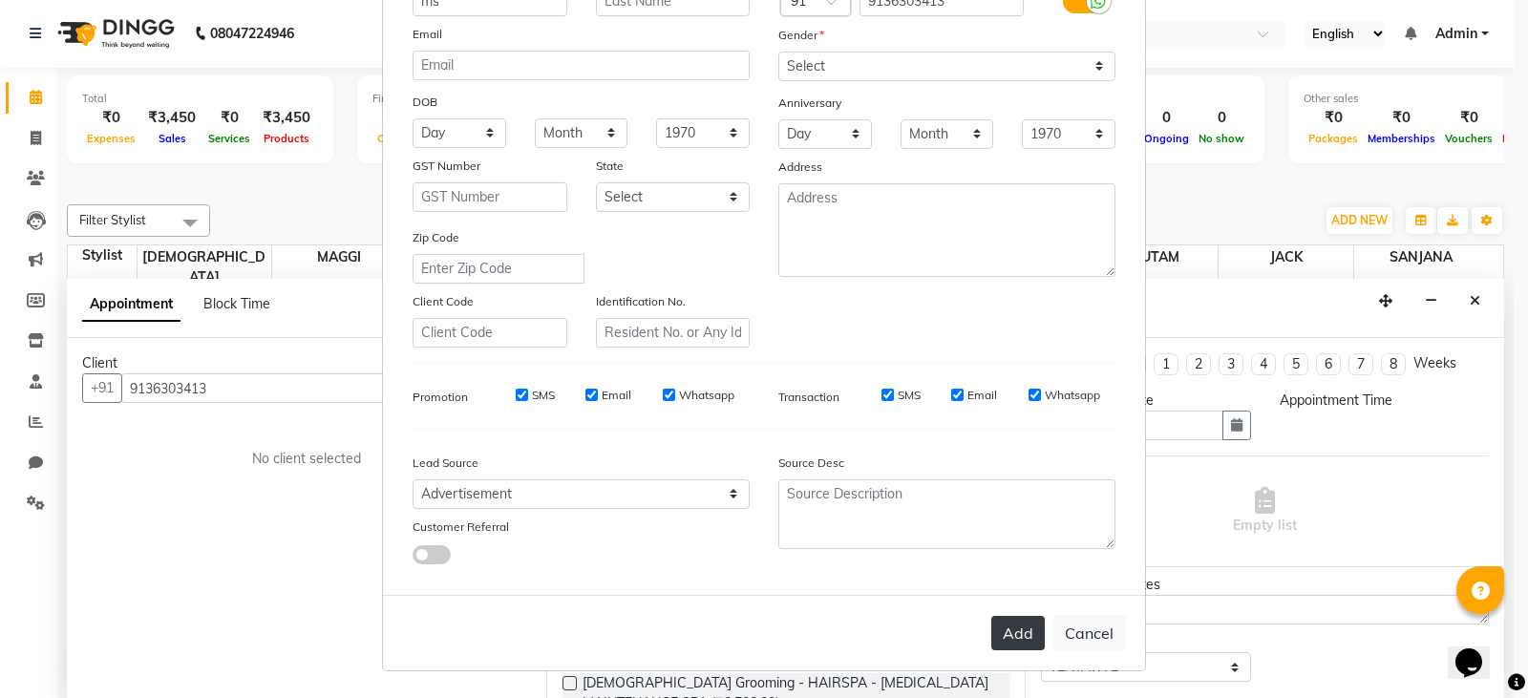
click at [1020, 624] on button "Add" at bounding box center [1017, 633] width 53 height 34
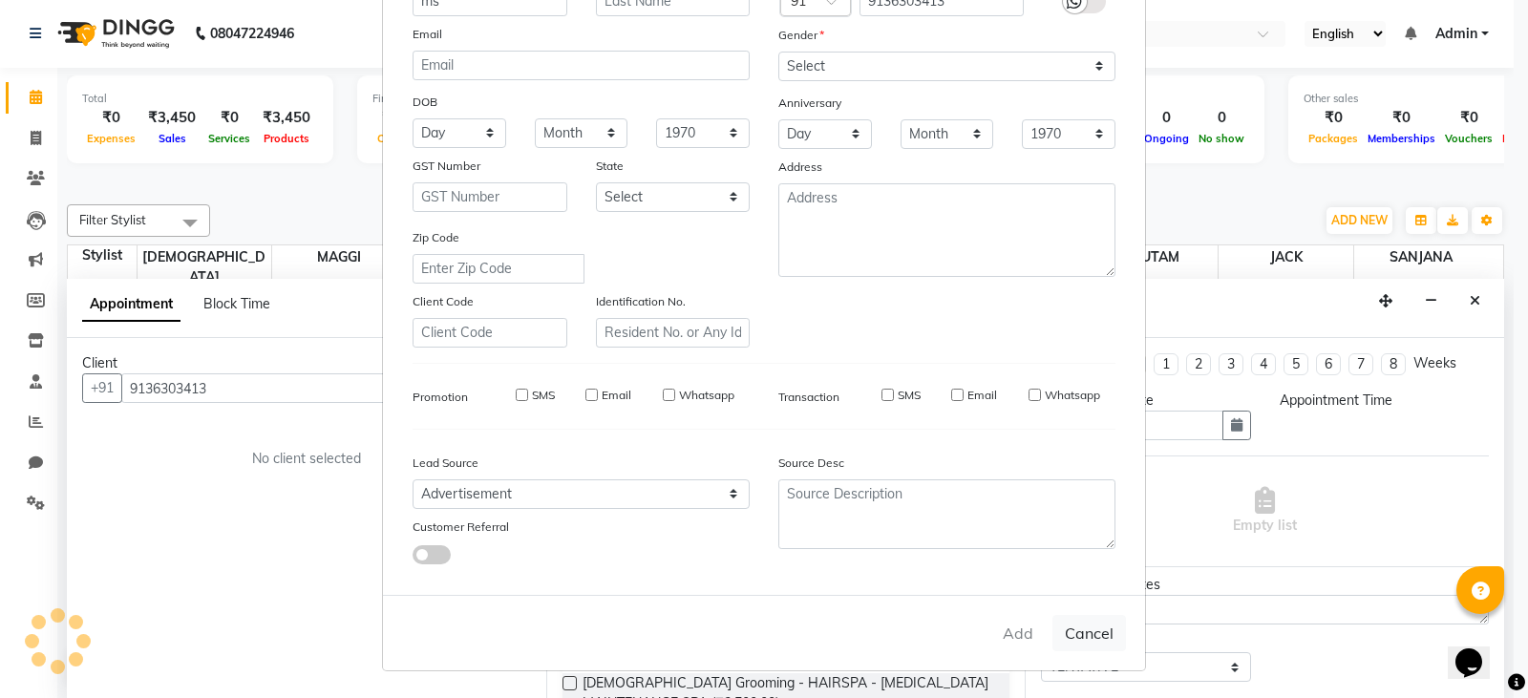
select select
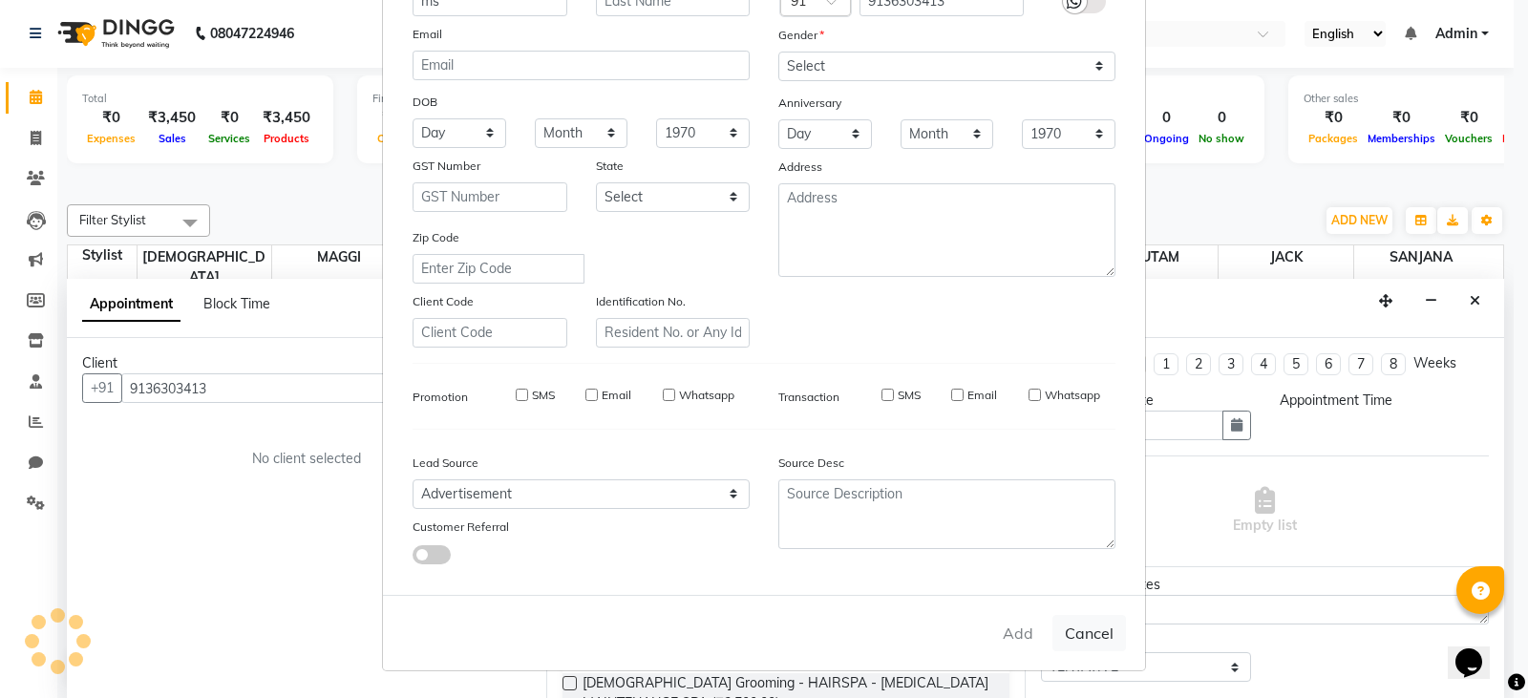
select select
checkbox input "false"
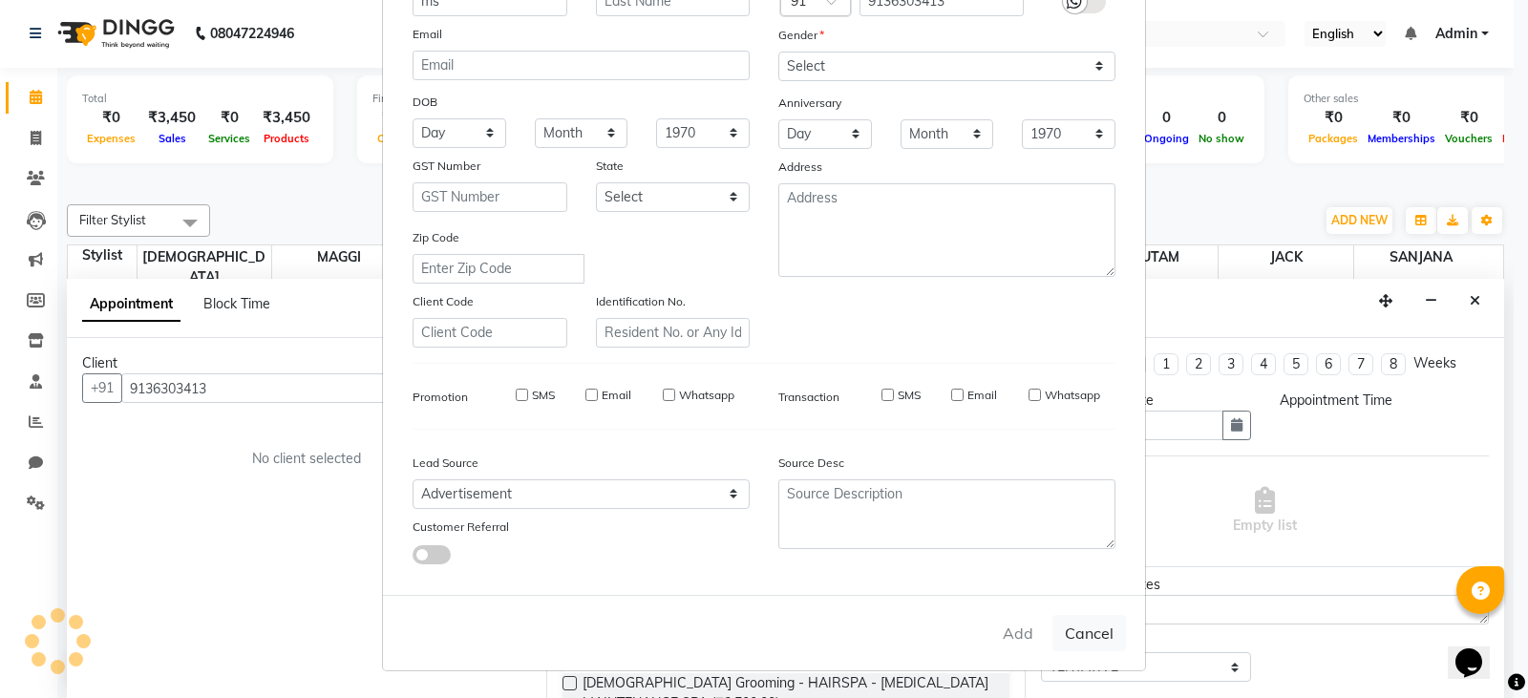
checkbox input "false"
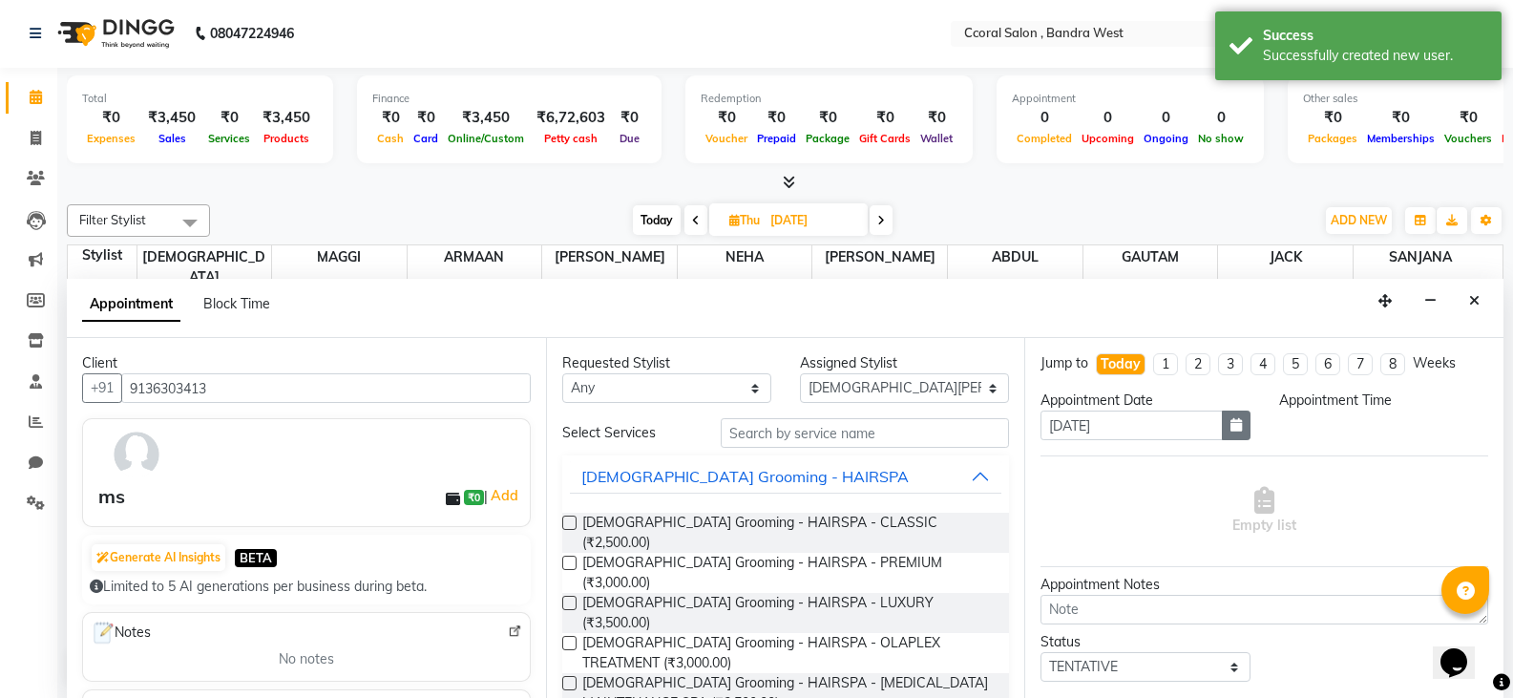
click at [1231, 427] on icon "button" at bounding box center [1236, 424] width 11 height 13
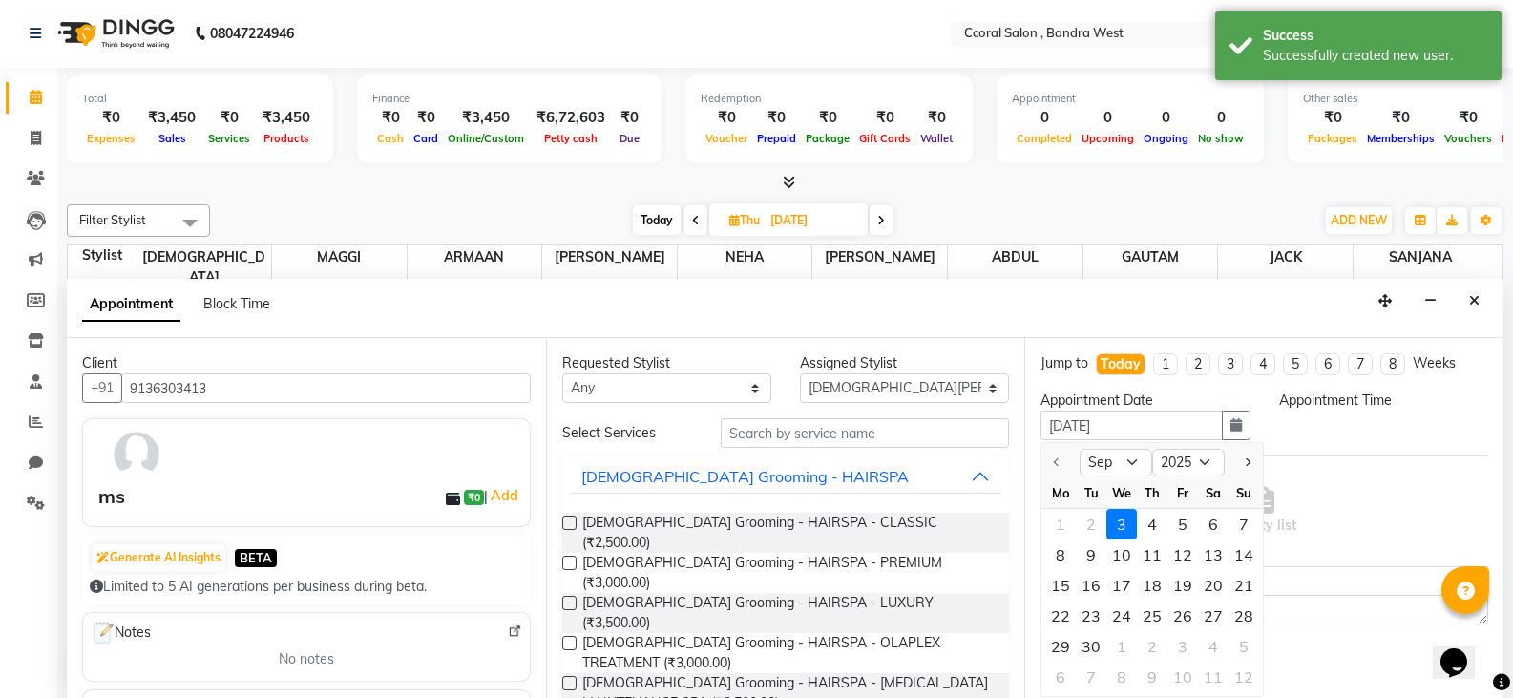
click at [1121, 518] on div "3" at bounding box center [1122, 524] width 31 height 31
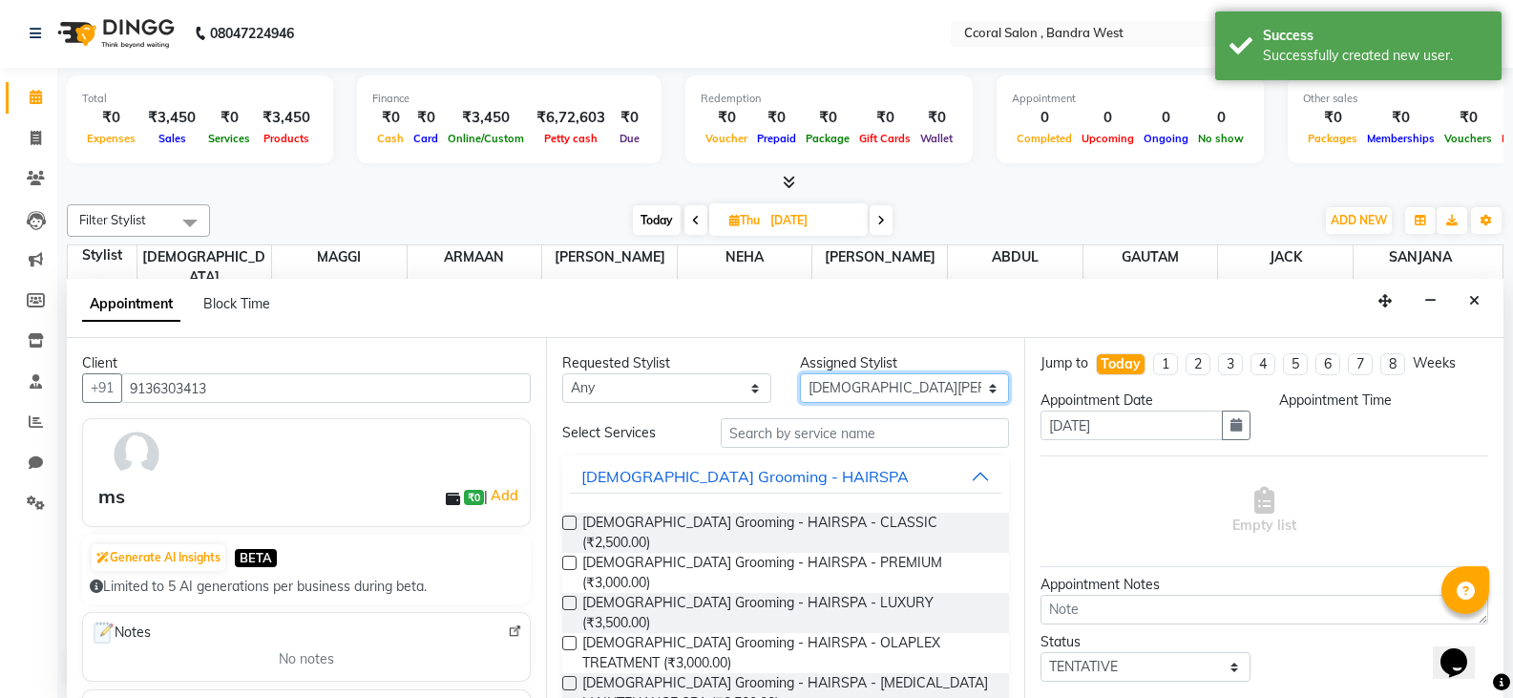
click at [927, 386] on select "Select [PERSON_NAME] [PERSON_NAME] [PERSON_NAME] [PERSON_NAME] NEHA PALLAVI [PE…" at bounding box center [904, 388] width 209 height 30
select select "90330"
click at [800, 373] on select "Select [PERSON_NAME] [PERSON_NAME] [PERSON_NAME] [PERSON_NAME] NEHA PALLAVI [PE…" at bounding box center [904, 388] width 209 height 30
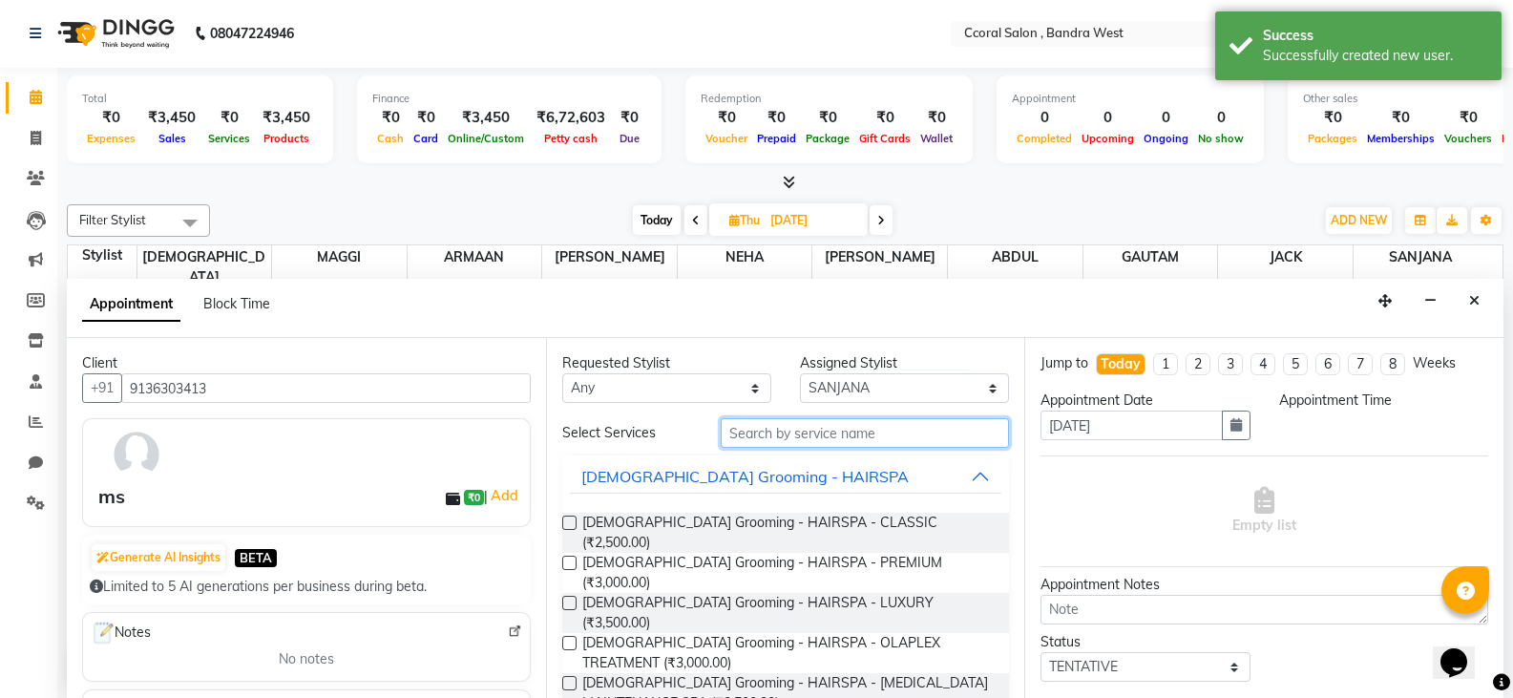
click at [829, 434] on input "text" at bounding box center [865, 433] width 288 height 30
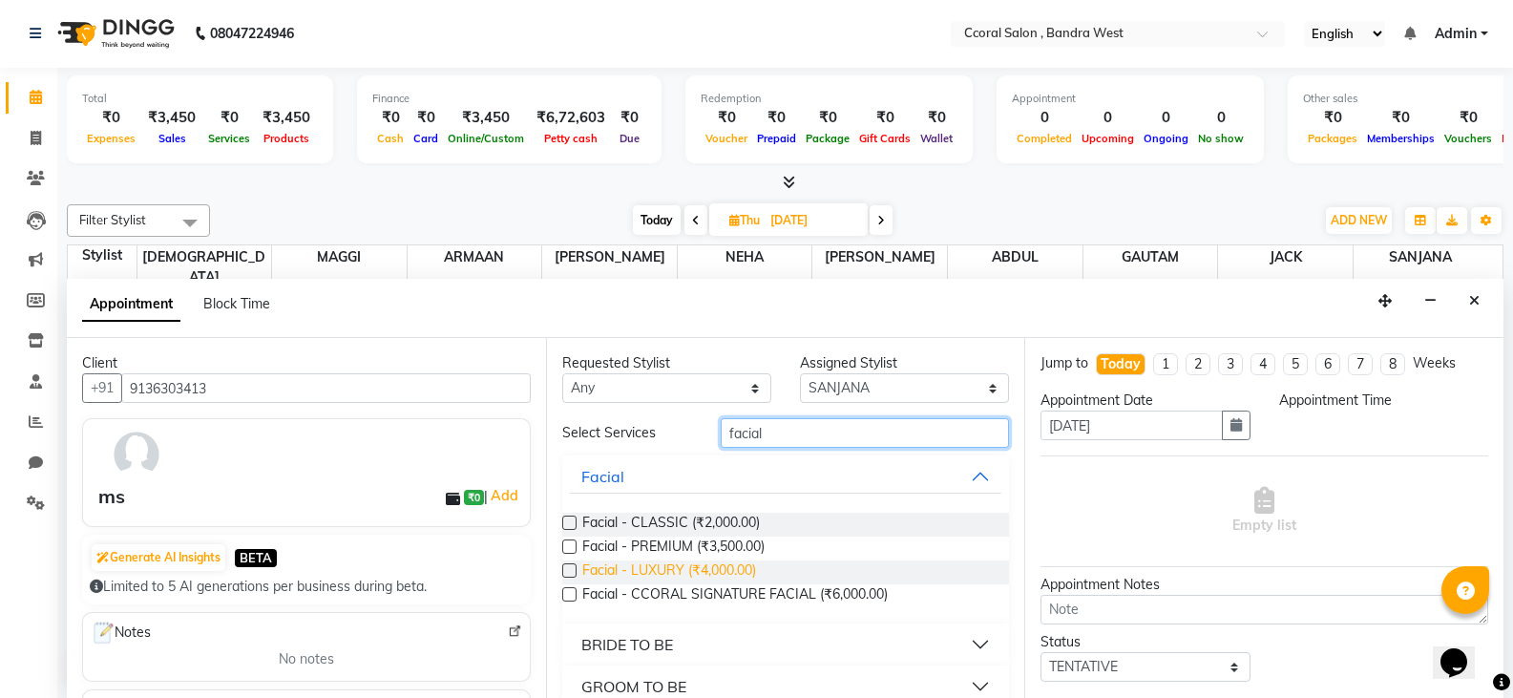
scroll to position [25, 0]
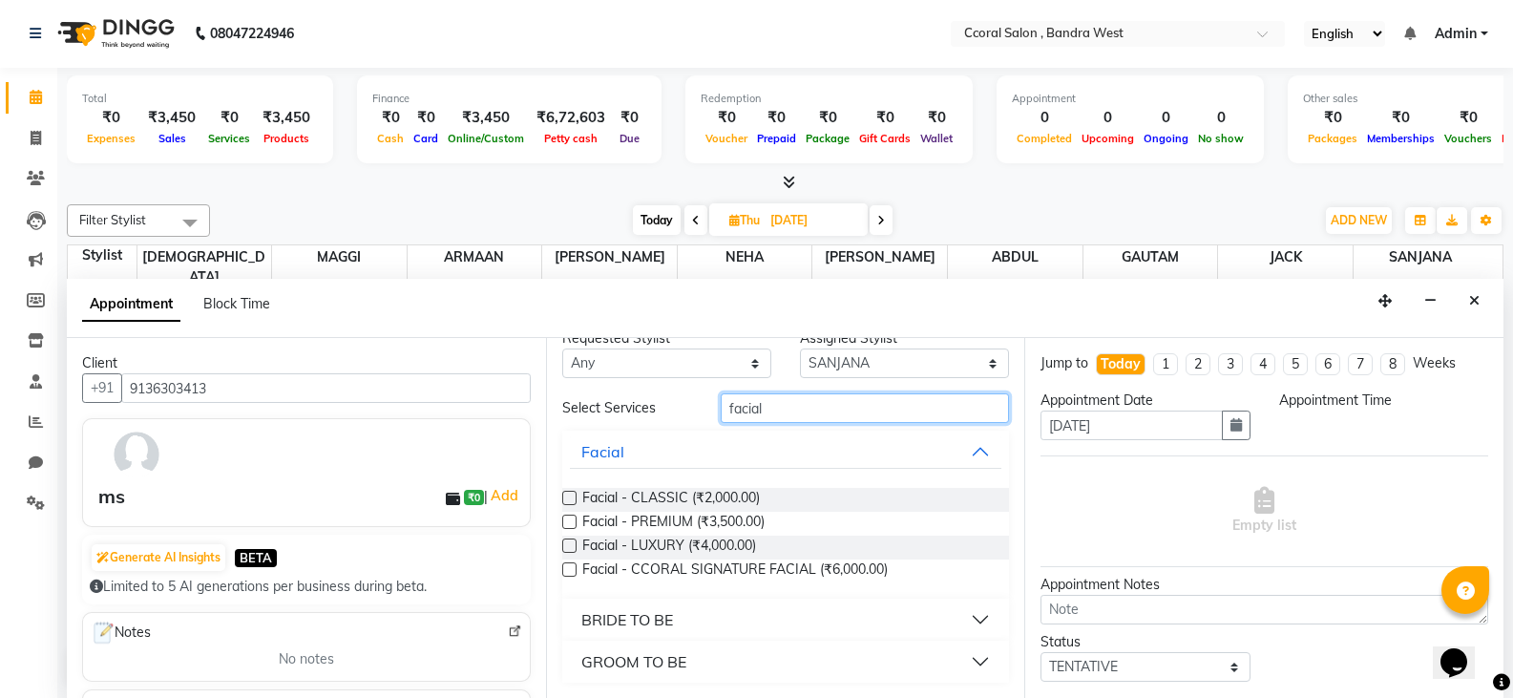
type input "facial"
click at [572, 543] on label at bounding box center [569, 546] width 14 height 14
click at [572, 543] on input "checkbox" at bounding box center [568, 547] width 12 height 12
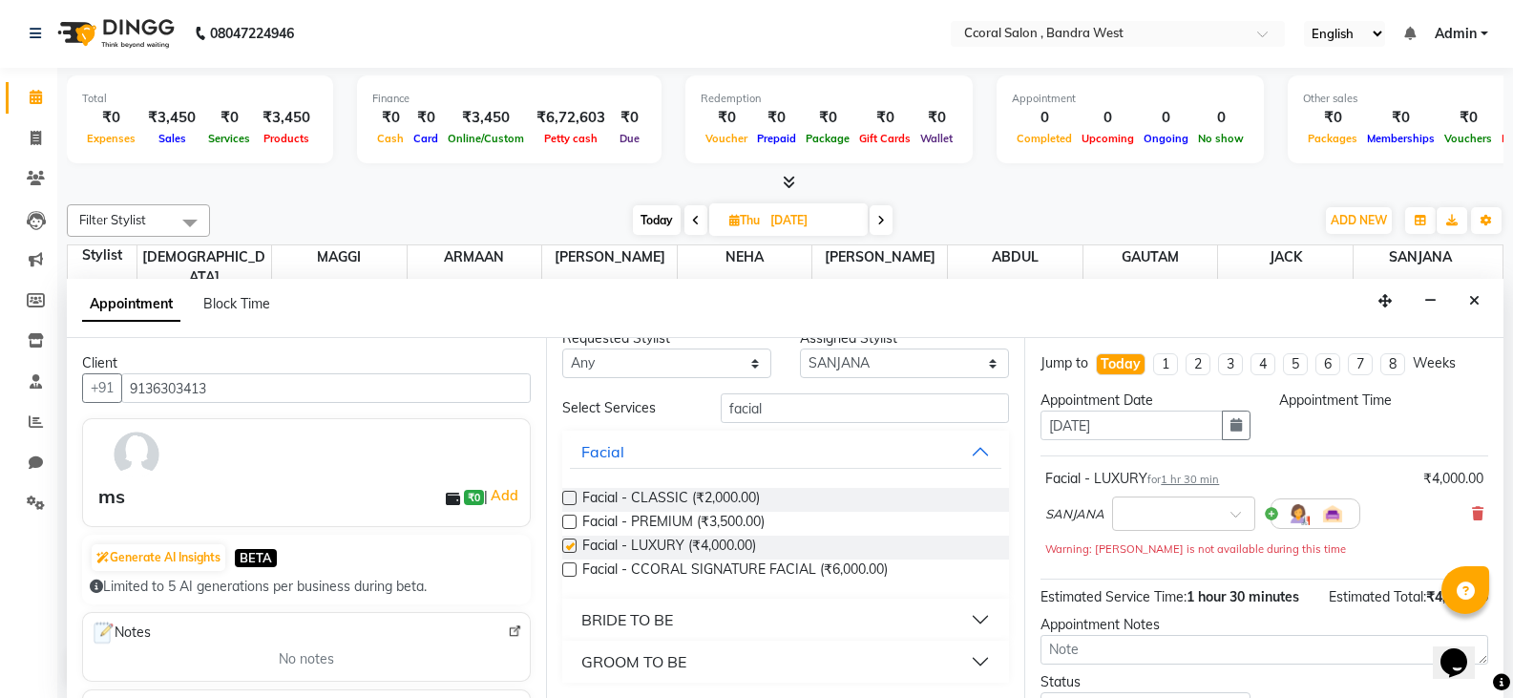
checkbox input "false"
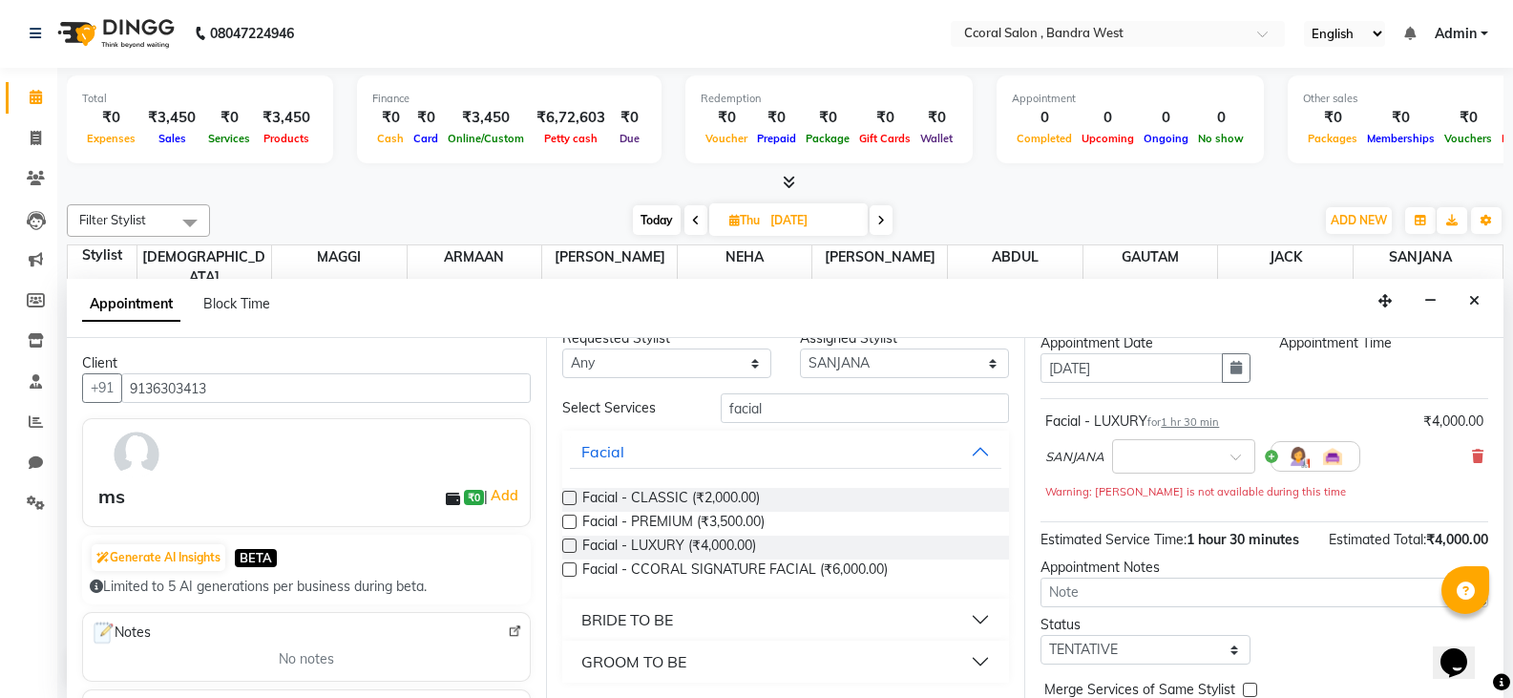
scroll to position [144, 0]
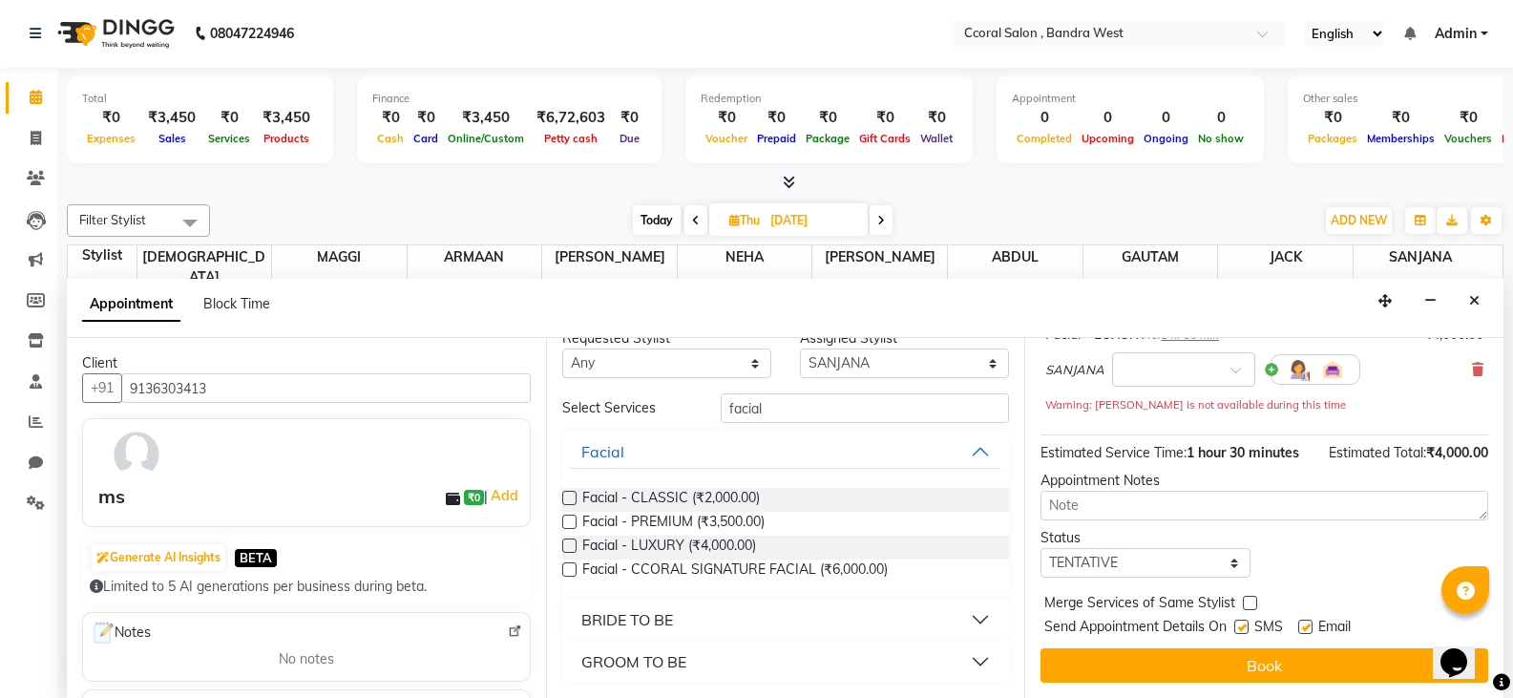
drag, startPoint x: 1156, startPoint y: 656, endPoint x: 1331, endPoint y: 416, distance: 296.6
click at [1331, 416] on div "Jump to [DATE] 1 2 3 4 5 6 7 8 Weeks Appointment Date [DATE] Appointment Time F…" at bounding box center [1264, 518] width 479 height 360
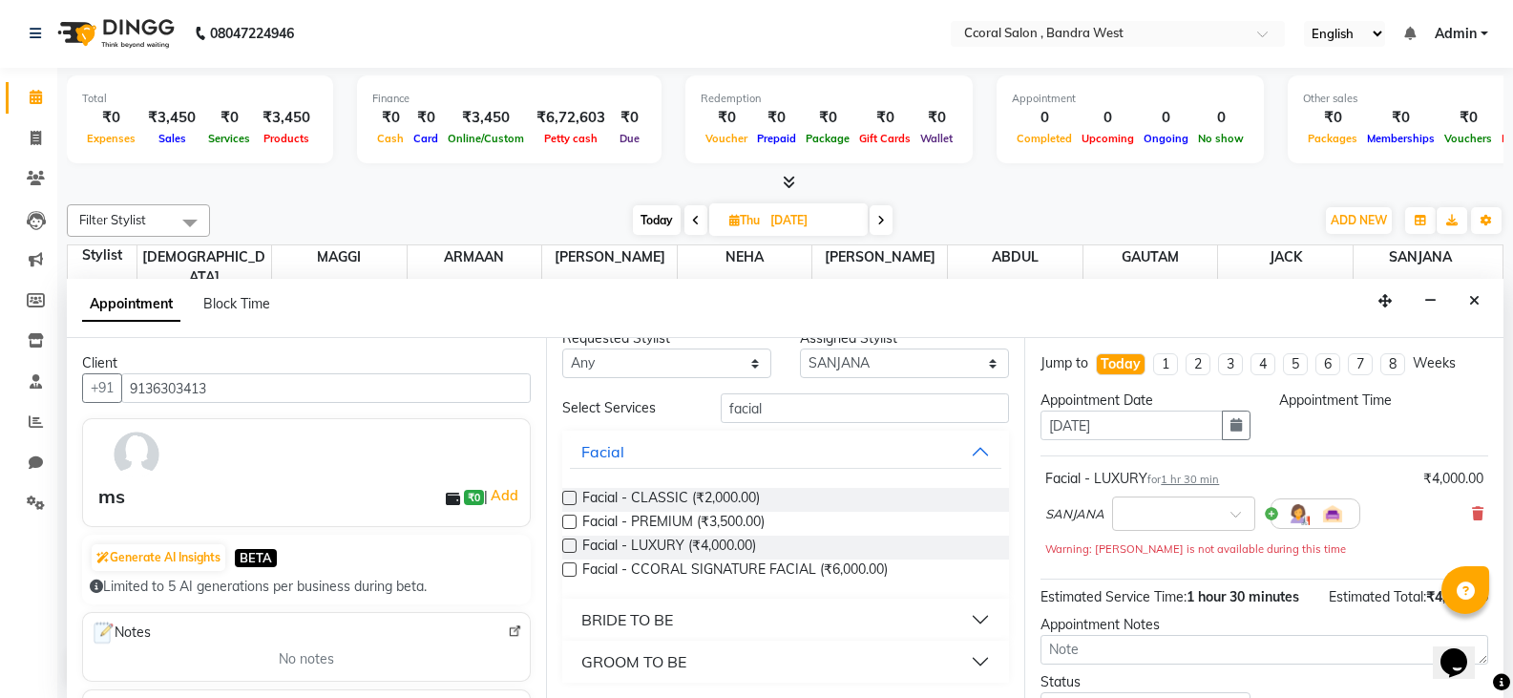
scroll to position [0, 0]
click at [1406, 415] on div "Appointment Time" at bounding box center [1384, 423] width 238 height 65
click at [573, 496] on label at bounding box center [569, 499] width 14 height 14
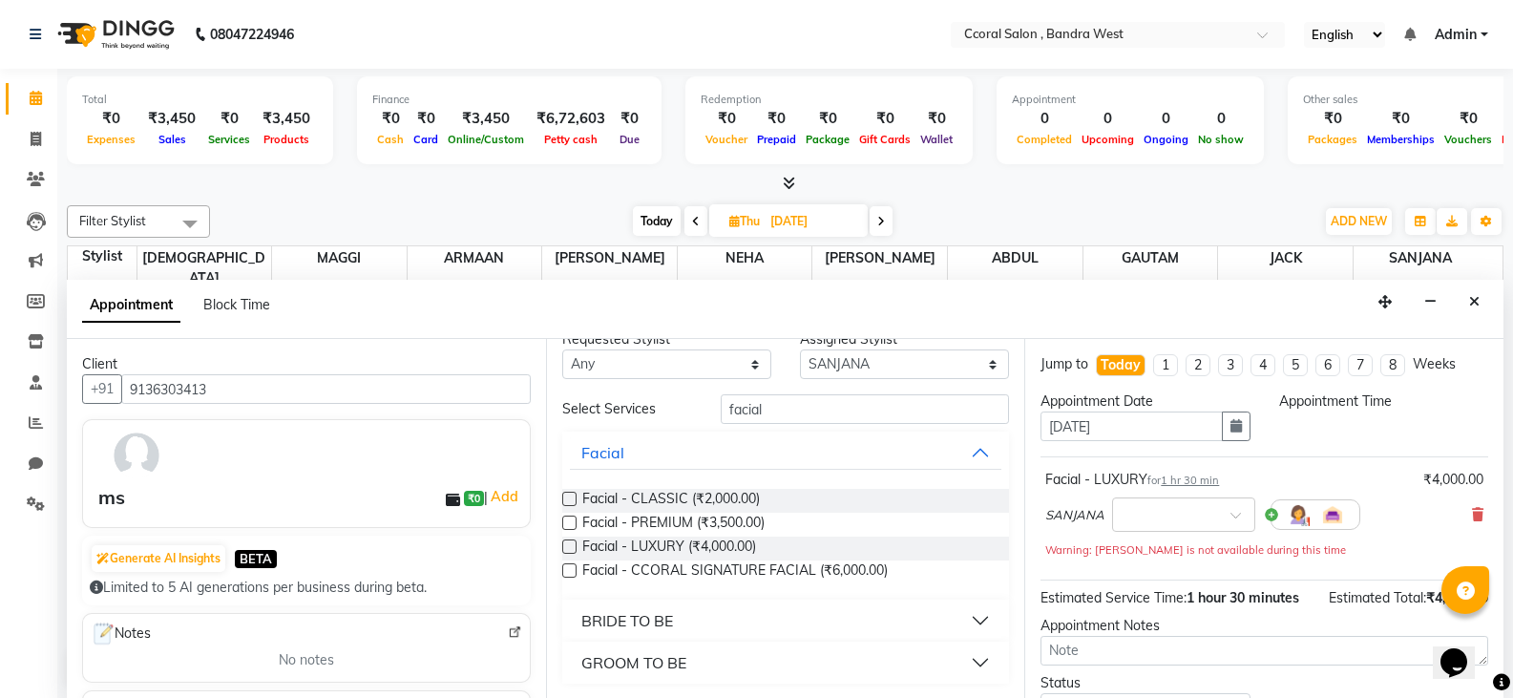
click at [573, 496] on input "checkbox" at bounding box center [568, 501] width 12 height 12
checkbox input "true"
click at [1455, 510] on div "[PERSON_NAME] ×" at bounding box center [1265, 515] width 438 height 50
click at [1472, 514] on icon at bounding box center [1477, 514] width 11 height 13
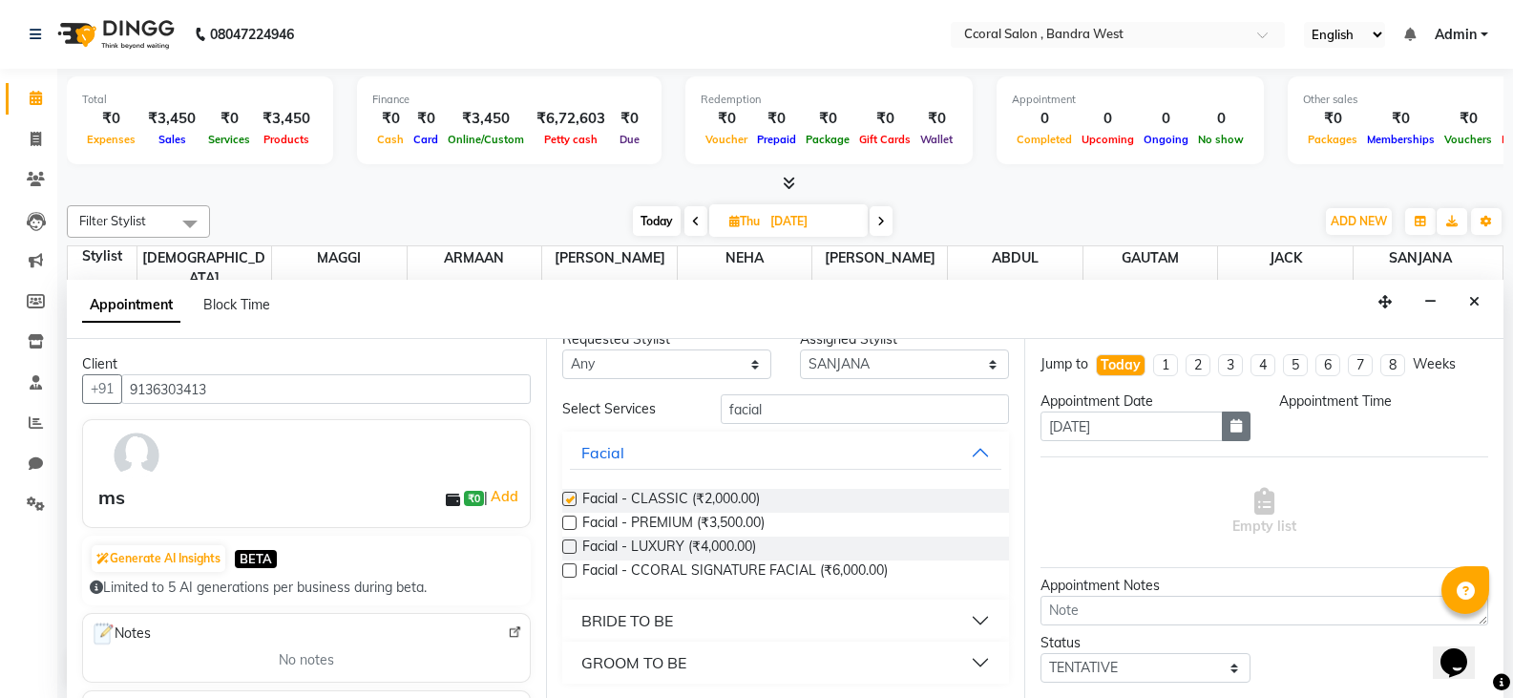
click at [1231, 425] on icon "button" at bounding box center [1236, 425] width 11 height 13
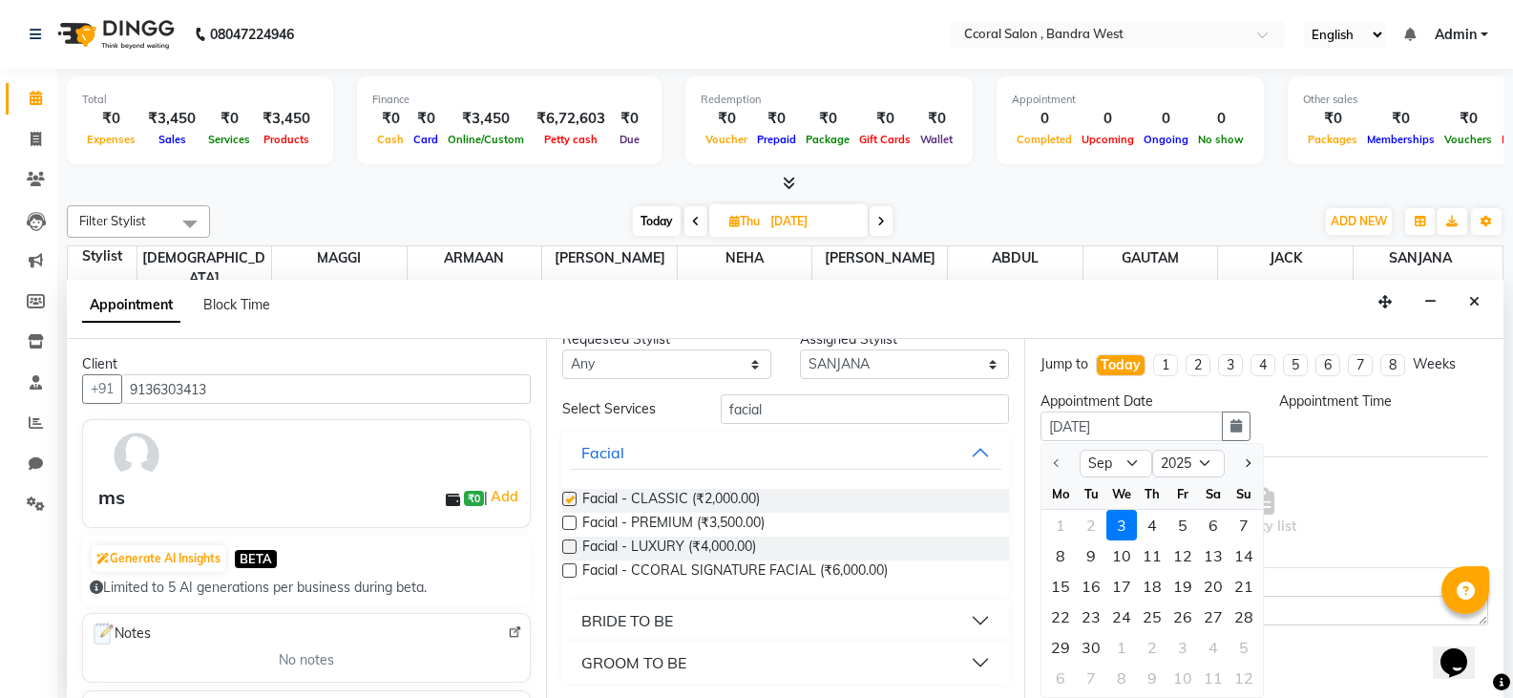
click at [1121, 525] on div "3" at bounding box center [1122, 525] width 31 height 31
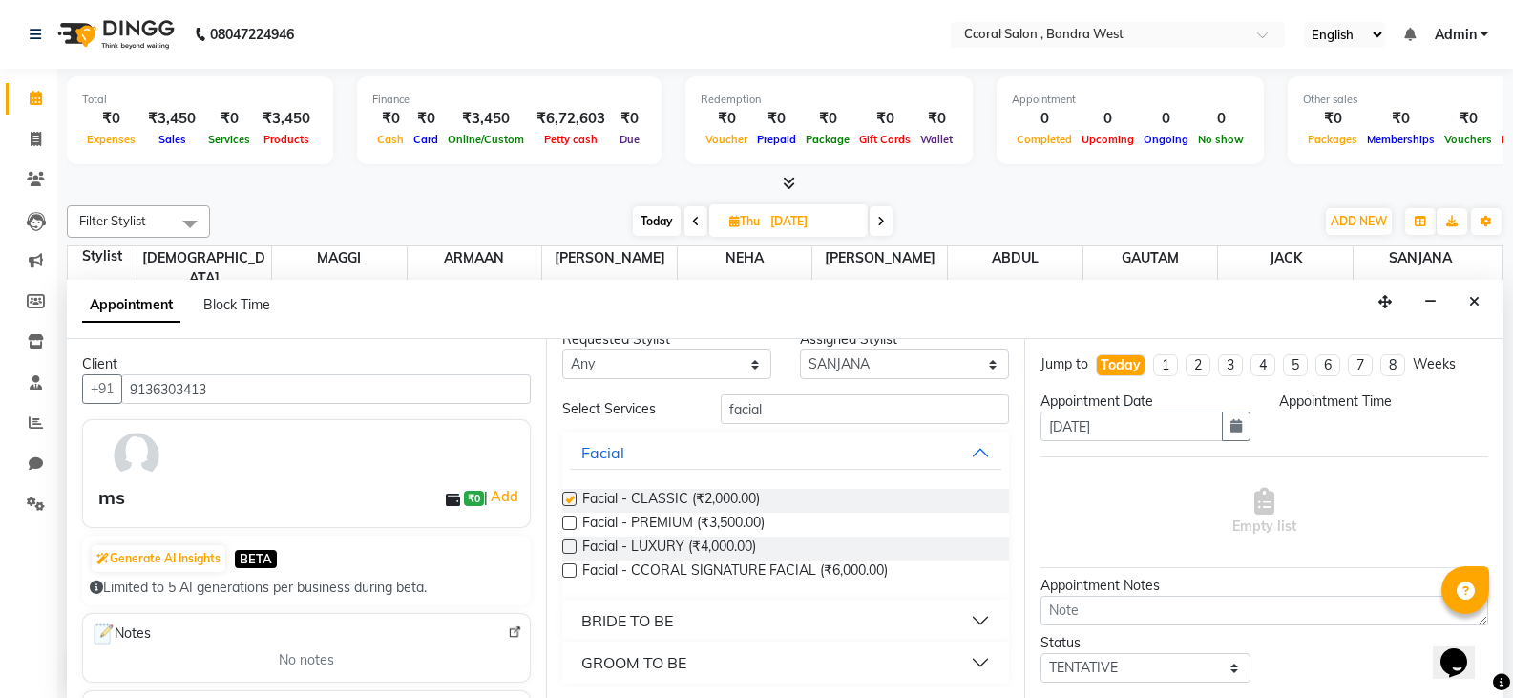
click at [1386, 393] on div "Appointment Time" at bounding box center [1384, 401] width 209 height 20
click at [1363, 427] on div "Appointment Time" at bounding box center [1384, 423] width 238 height 65
click at [1368, 418] on div "Appointment Time" at bounding box center [1384, 423] width 238 height 65
click at [1132, 363] on div "Today" at bounding box center [1121, 365] width 40 height 20
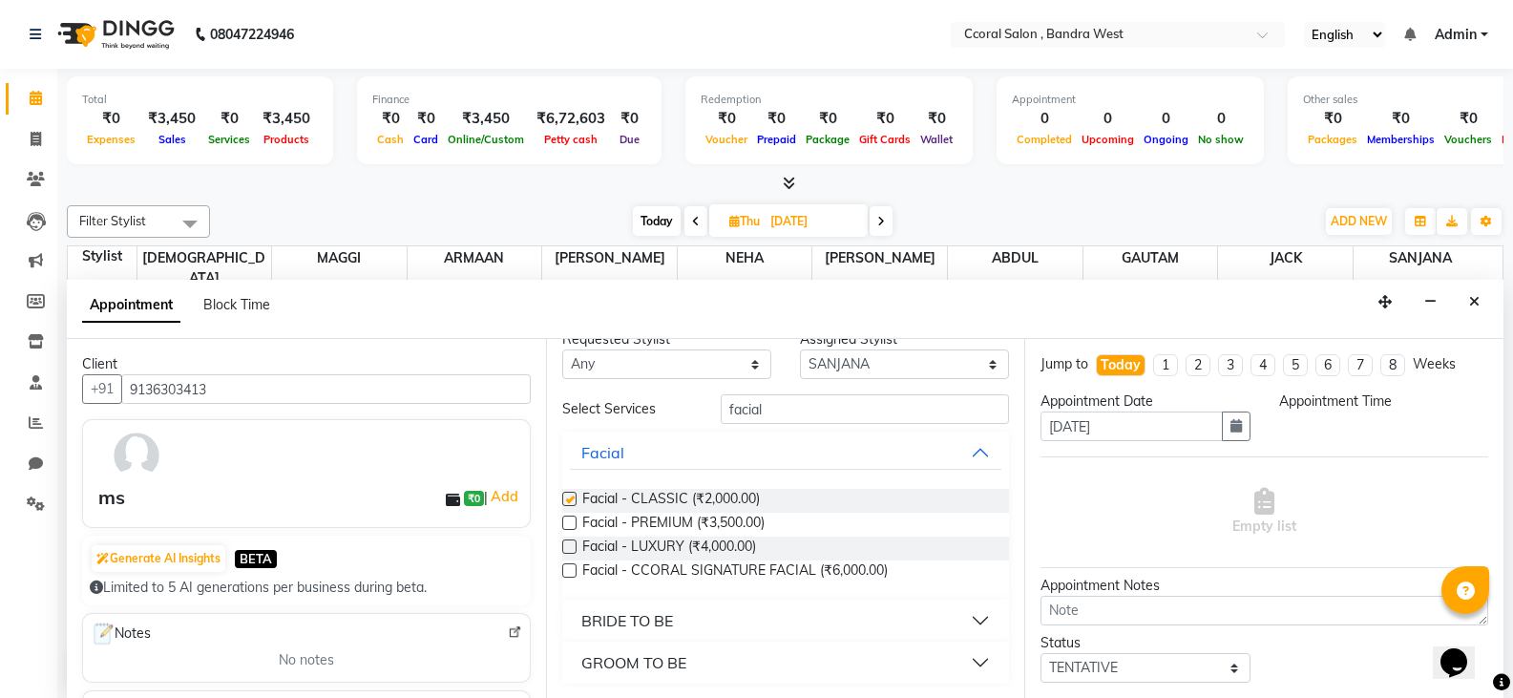
type input "[DATE]"
click at [1337, 403] on div "Appointment Time" at bounding box center [1384, 401] width 209 height 20
click at [1231, 423] on icon "button" at bounding box center [1236, 424] width 11 height 13
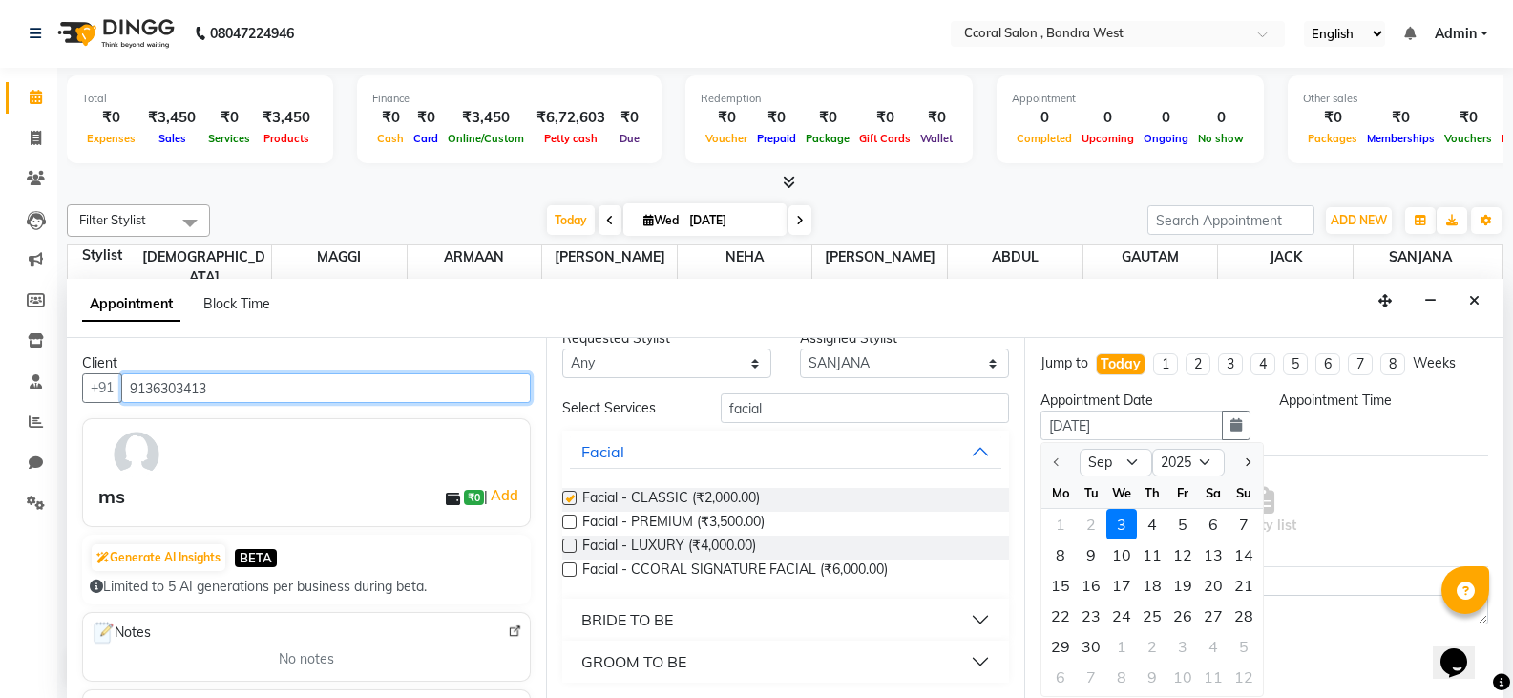
click at [378, 390] on input "9136303413" at bounding box center [326, 388] width 410 height 30
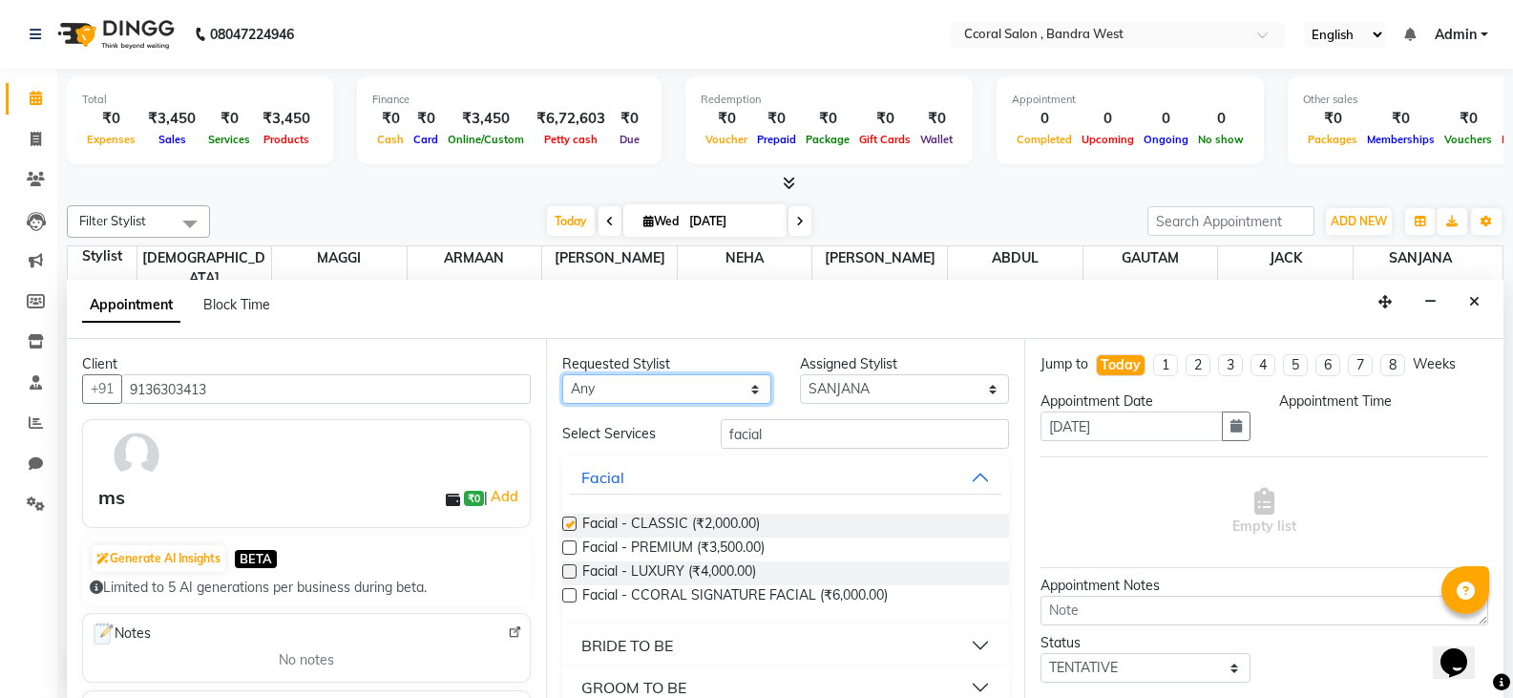
click at [745, 385] on select "Any [PERSON_NAME] [PERSON_NAME] [PERSON_NAME] [PERSON_NAME] NEHA PALLAVI [PERSO…" at bounding box center [666, 389] width 209 height 30
select select "90330"
click at [562, 374] on select "Any [PERSON_NAME] [PERSON_NAME] [PERSON_NAME] [PERSON_NAME] NEHA PALLAVI [PERSO…" at bounding box center [666, 389] width 209 height 30
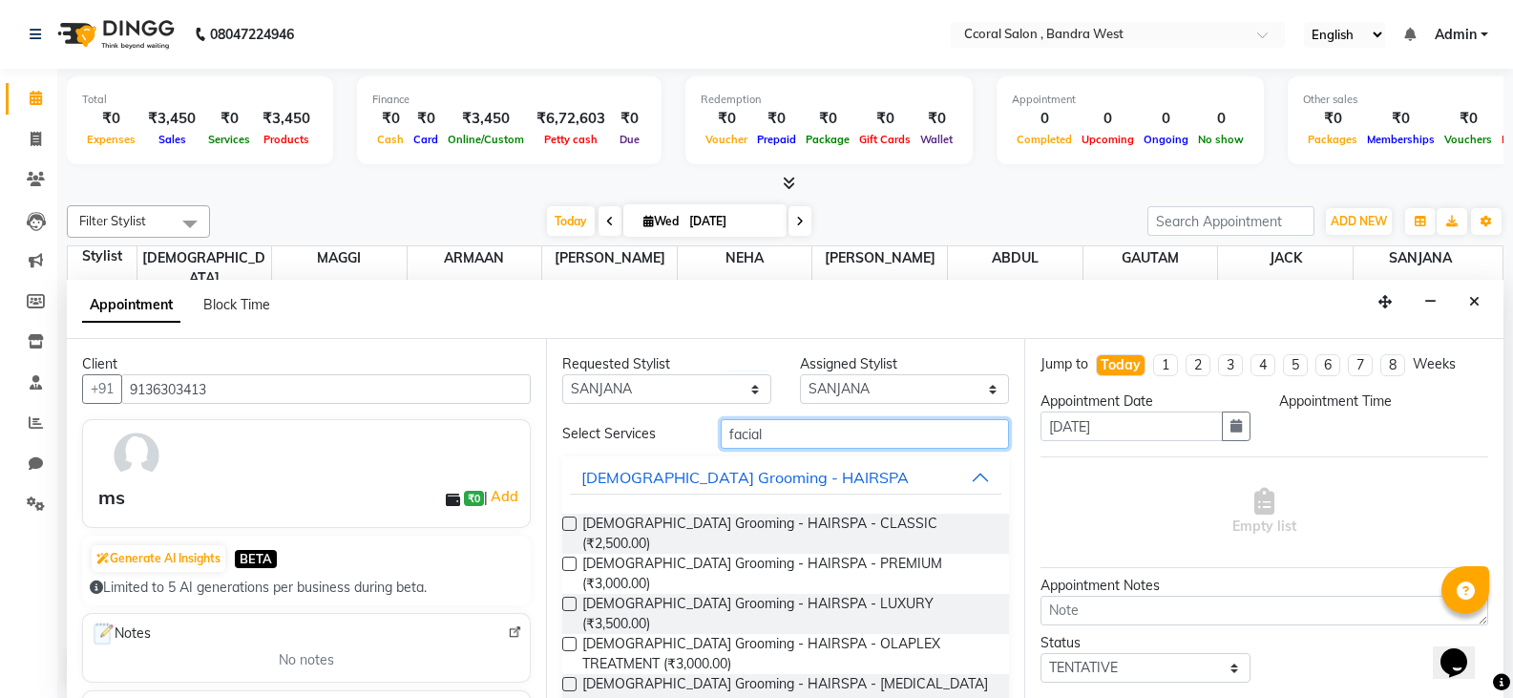
click at [787, 434] on input "facial" at bounding box center [865, 434] width 288 height 30
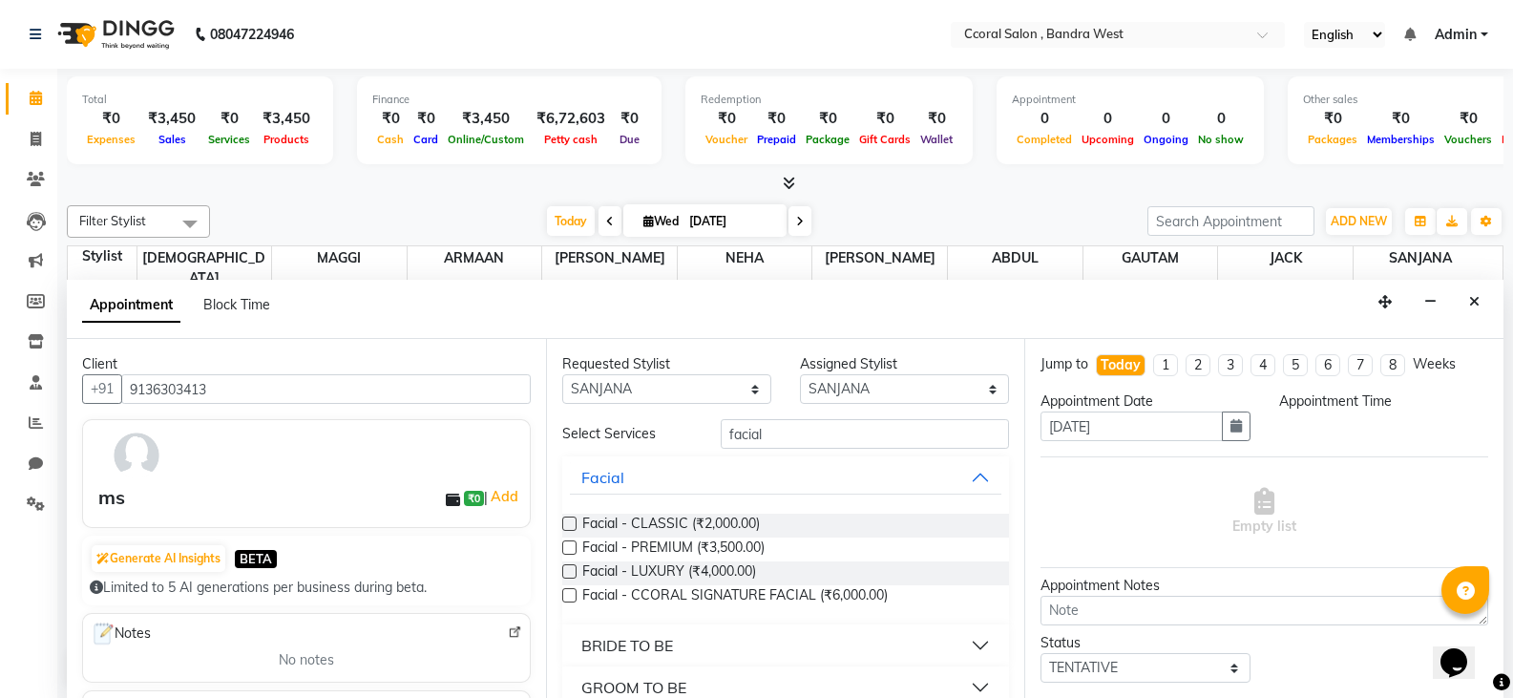
click at [570, 521] on label at bounding box center [569, 524] width 14 height 14
click at [570, 521] on input "checkbox" at bounding box center [568, 525] width 12 height 12
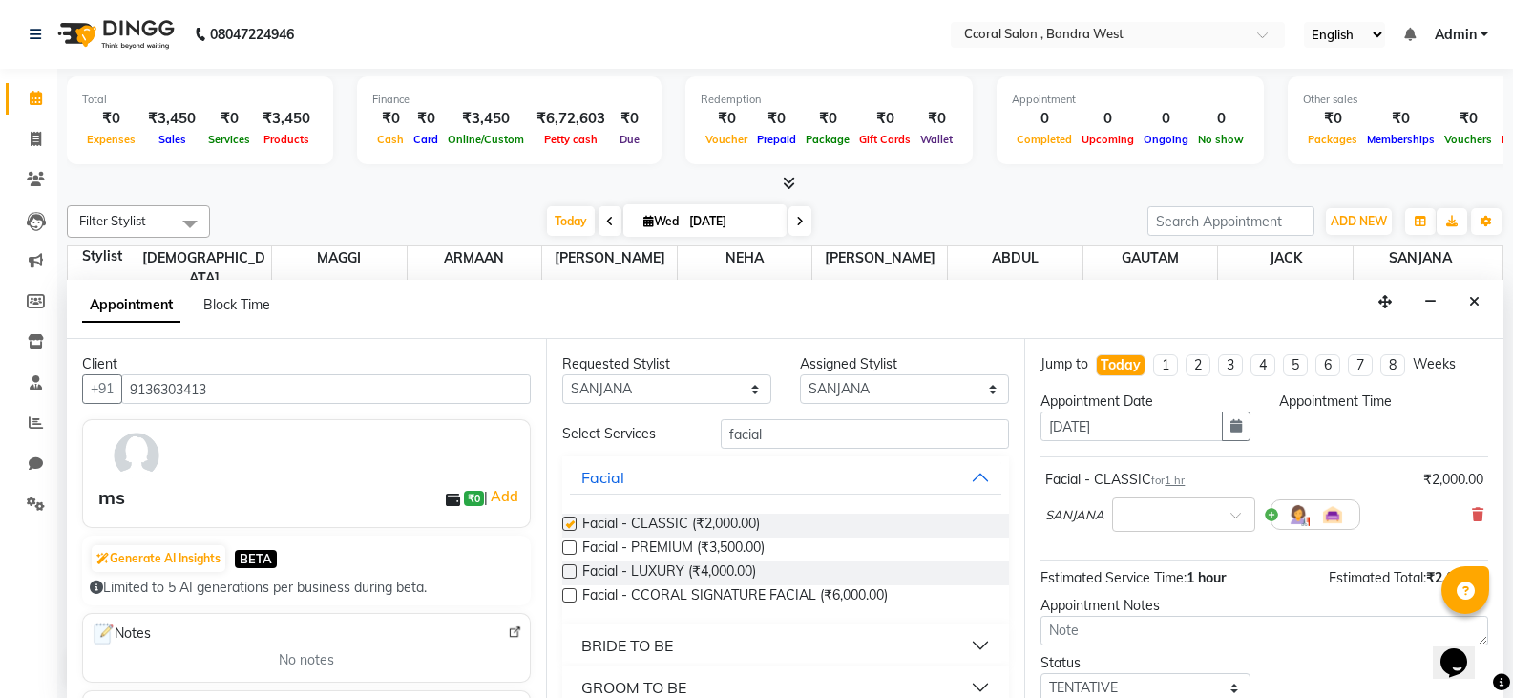
checkbox input "false"
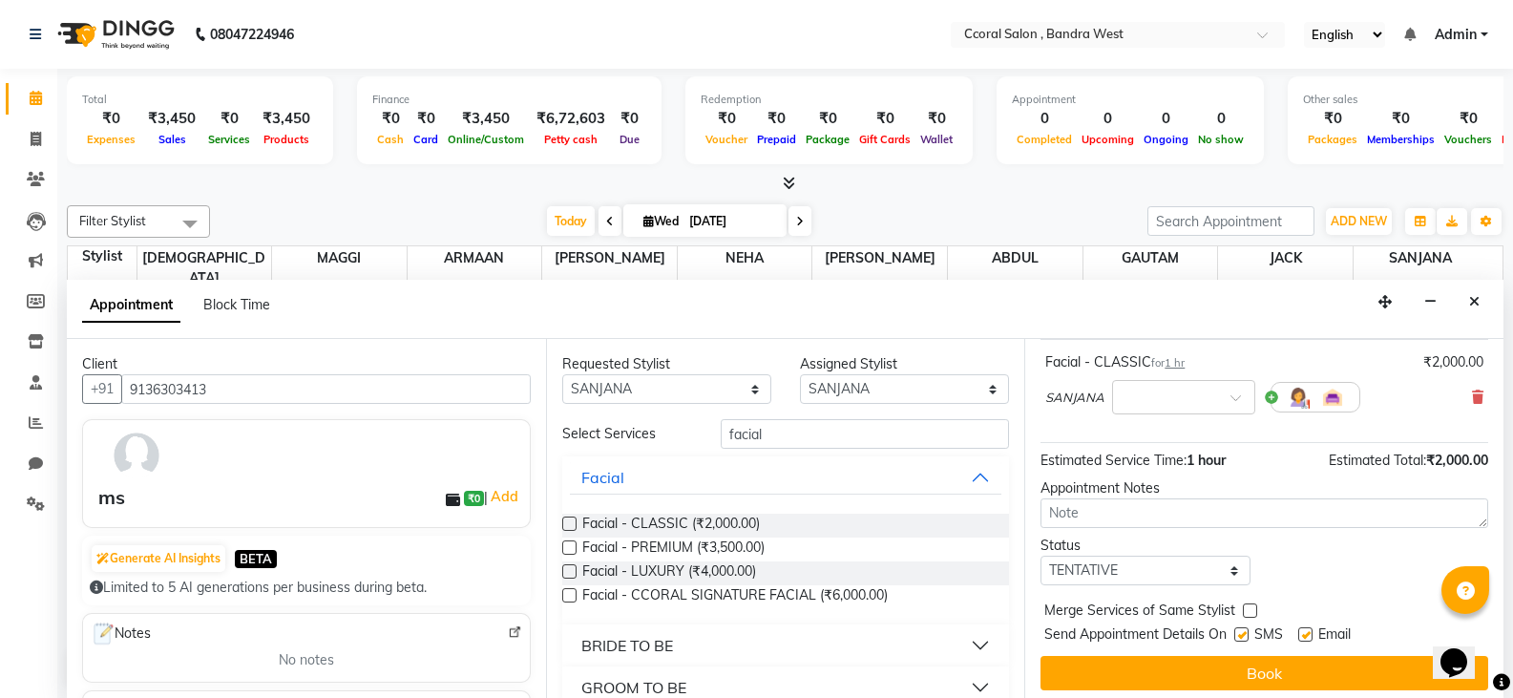
scroll to position [124, 0]
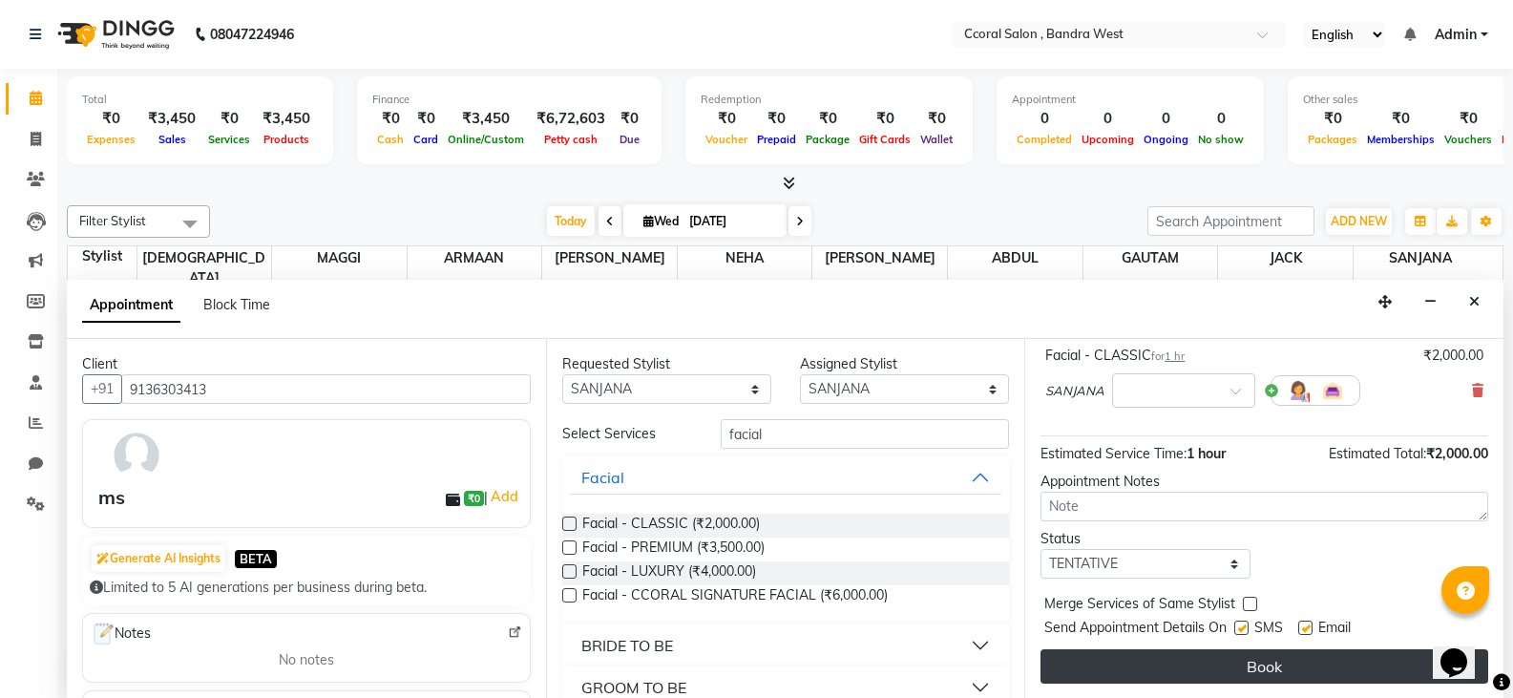
click at [1218, 675] on button "Book" at bounding box center [1265, 666] width 448 height 34
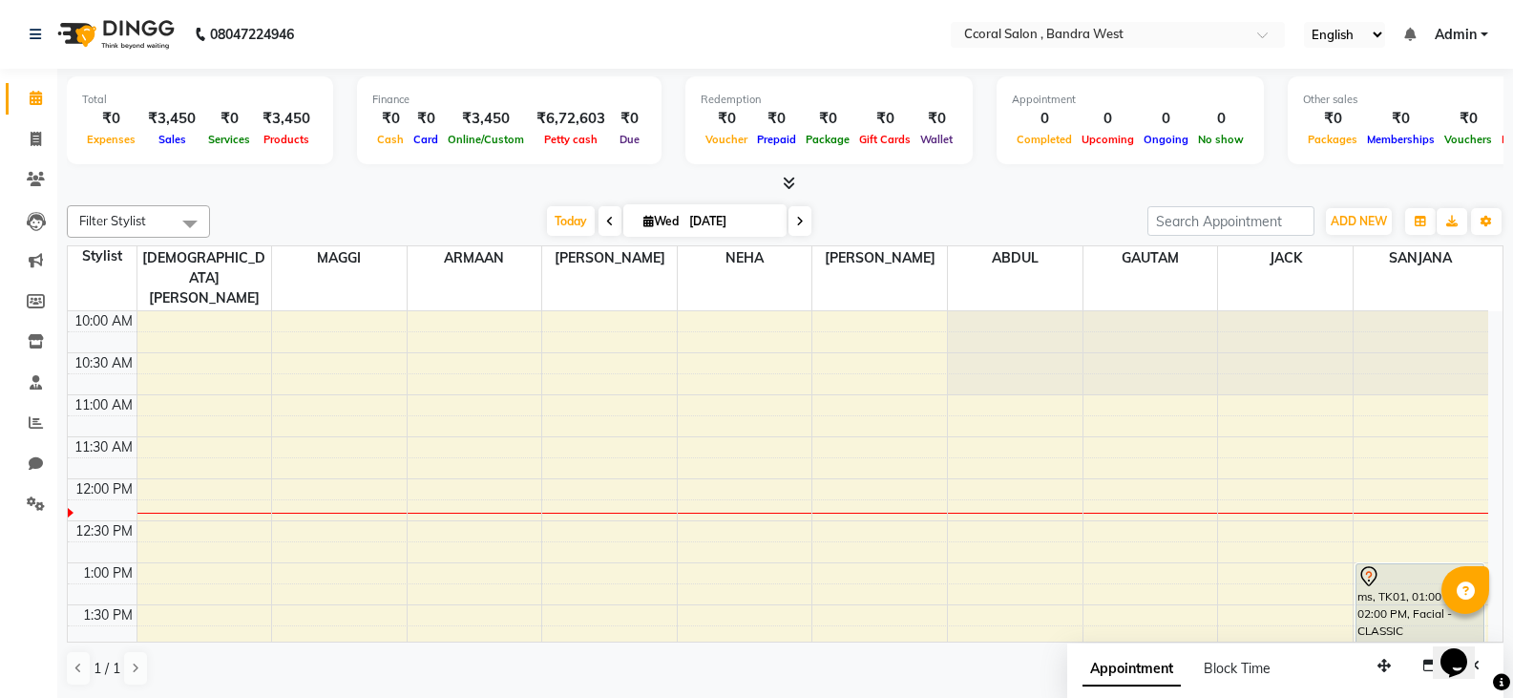
scroll to position [1, 0]
click at [28, 470] on span at bounding box center [35, 464] width 33 height 22
select select "100"
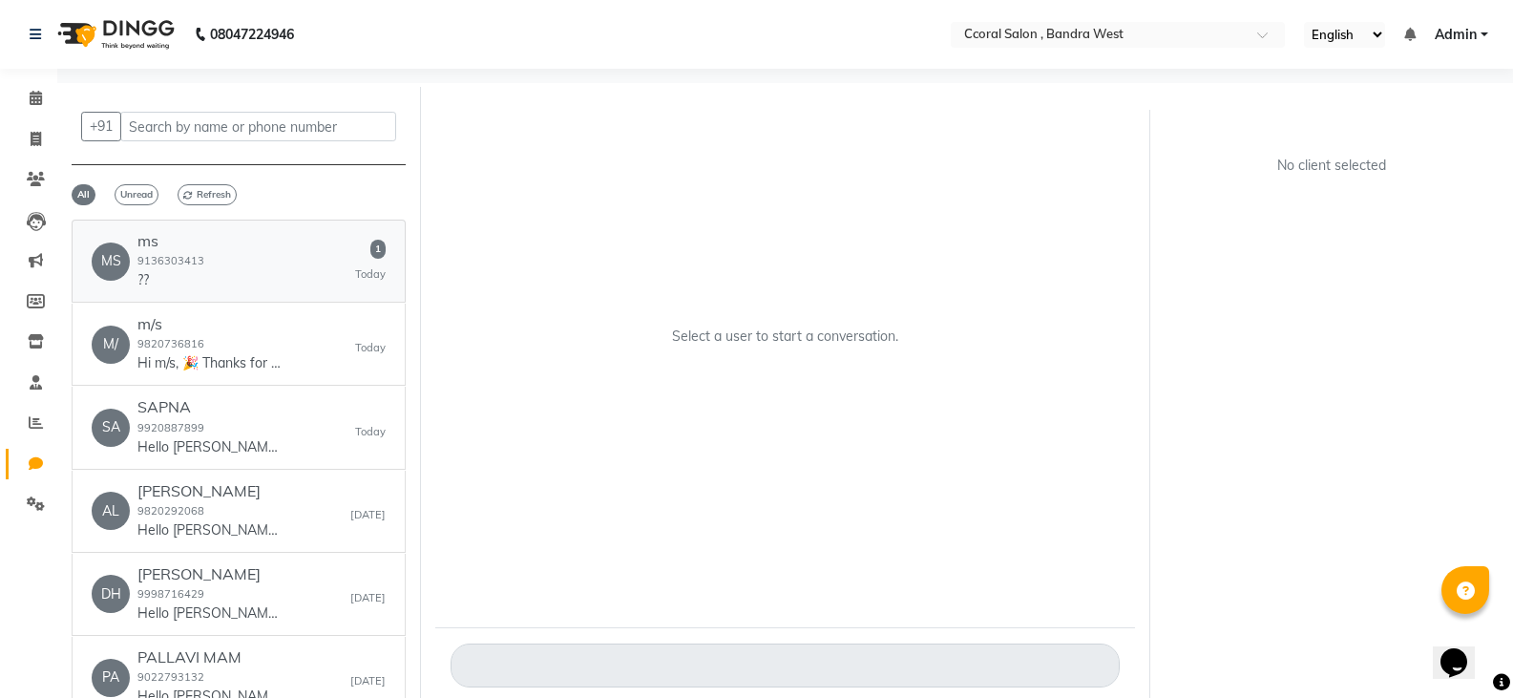
click at [190, 267] on small "9136303413" at bounding box center [171, 260] width 67 height 13
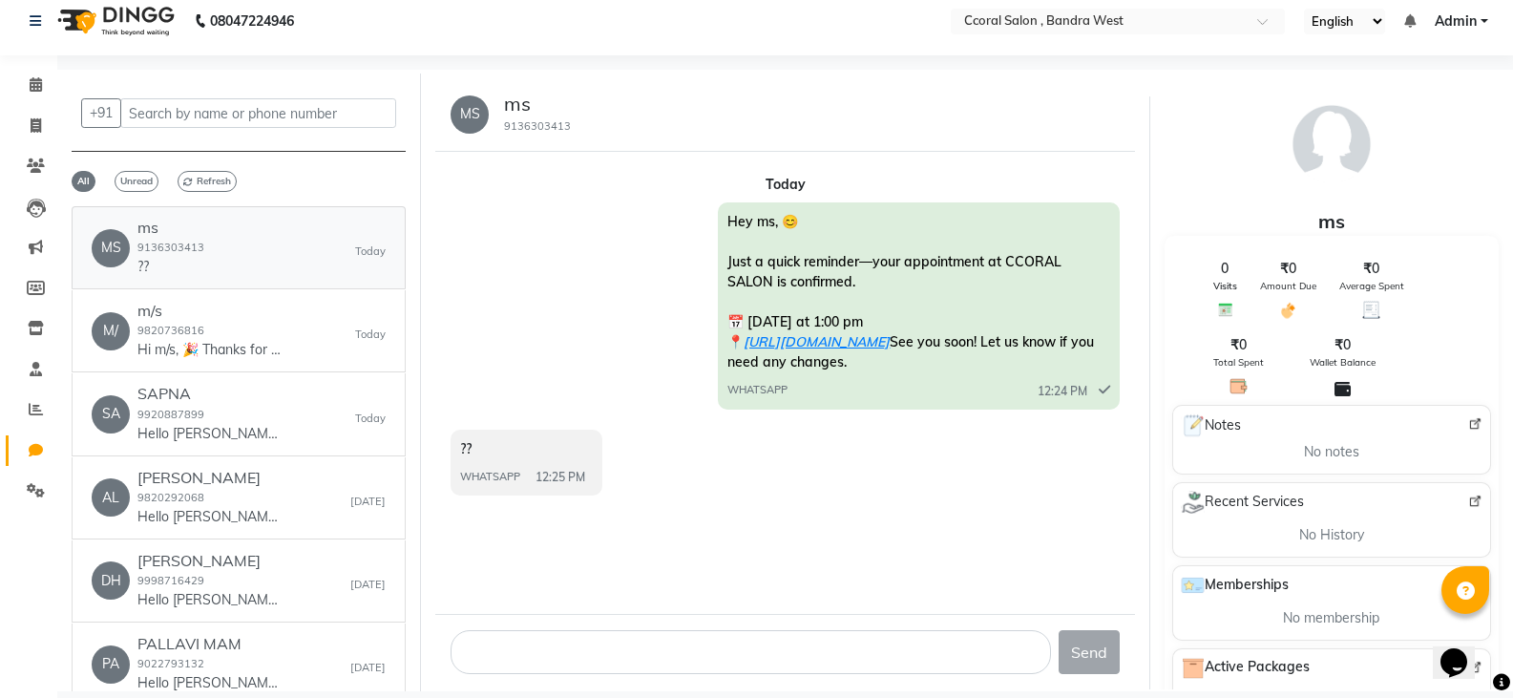
scroll to position [14, 0]
click at [190, 178] on icon at bounding box center [188, 181] width 10 height 10
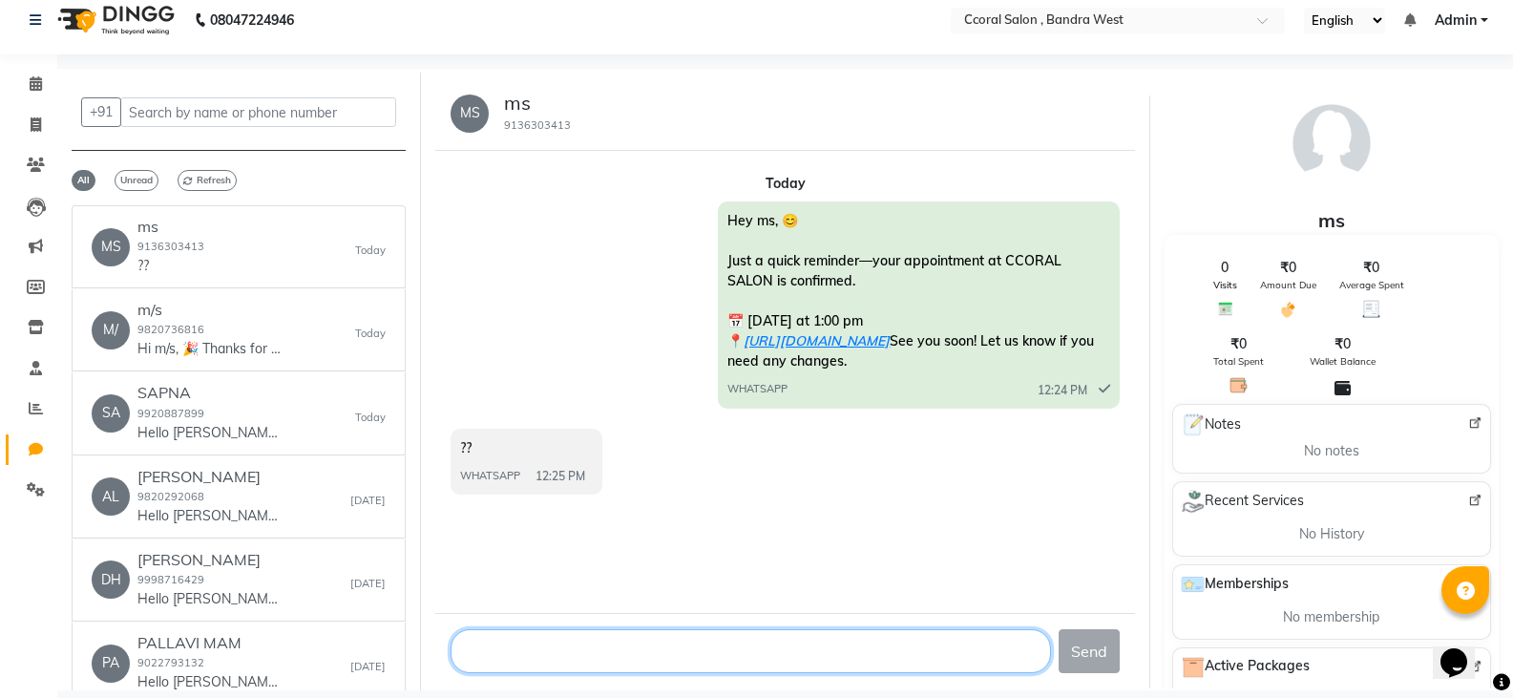
click at [521, 650] on textarea at bounding box center [751, 651] width 601 height 44
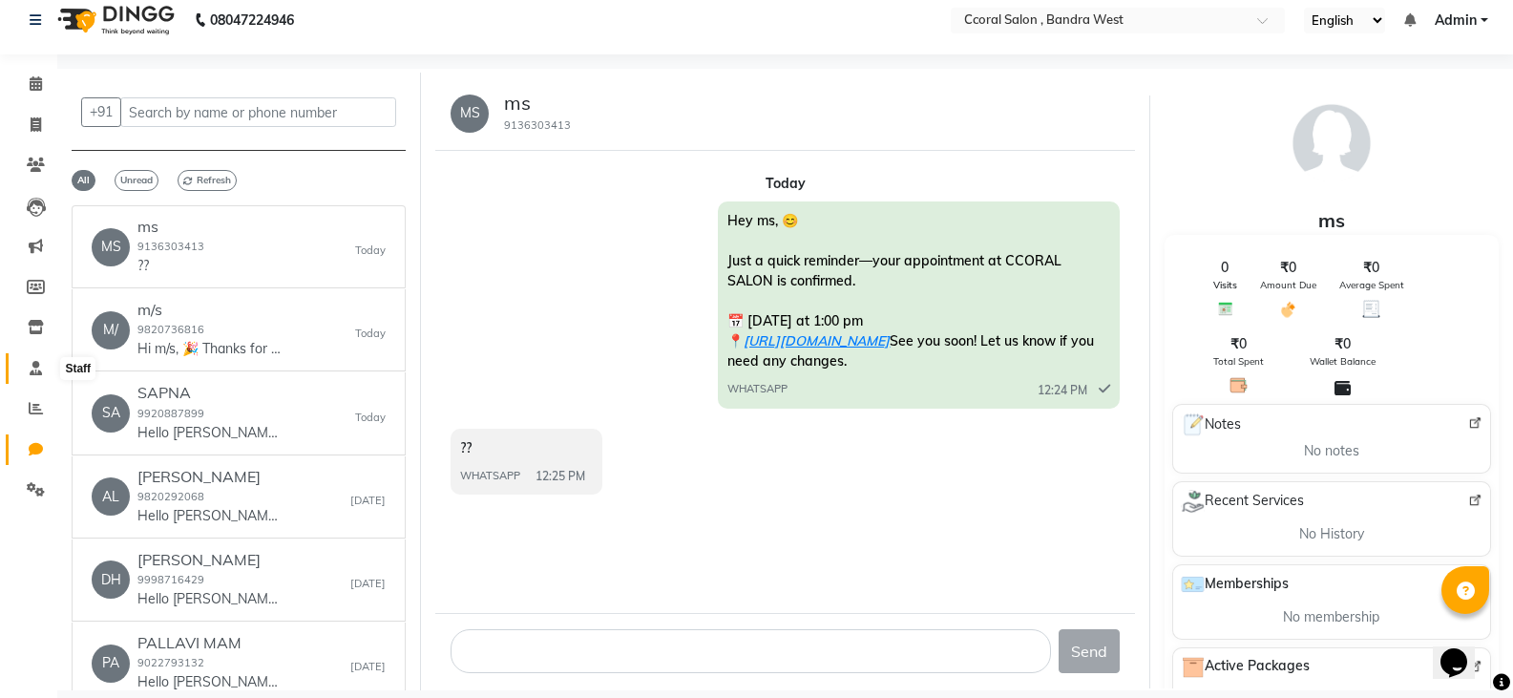
click at [26, 371] on span at bounding box center [35, 369] width 33 height 22
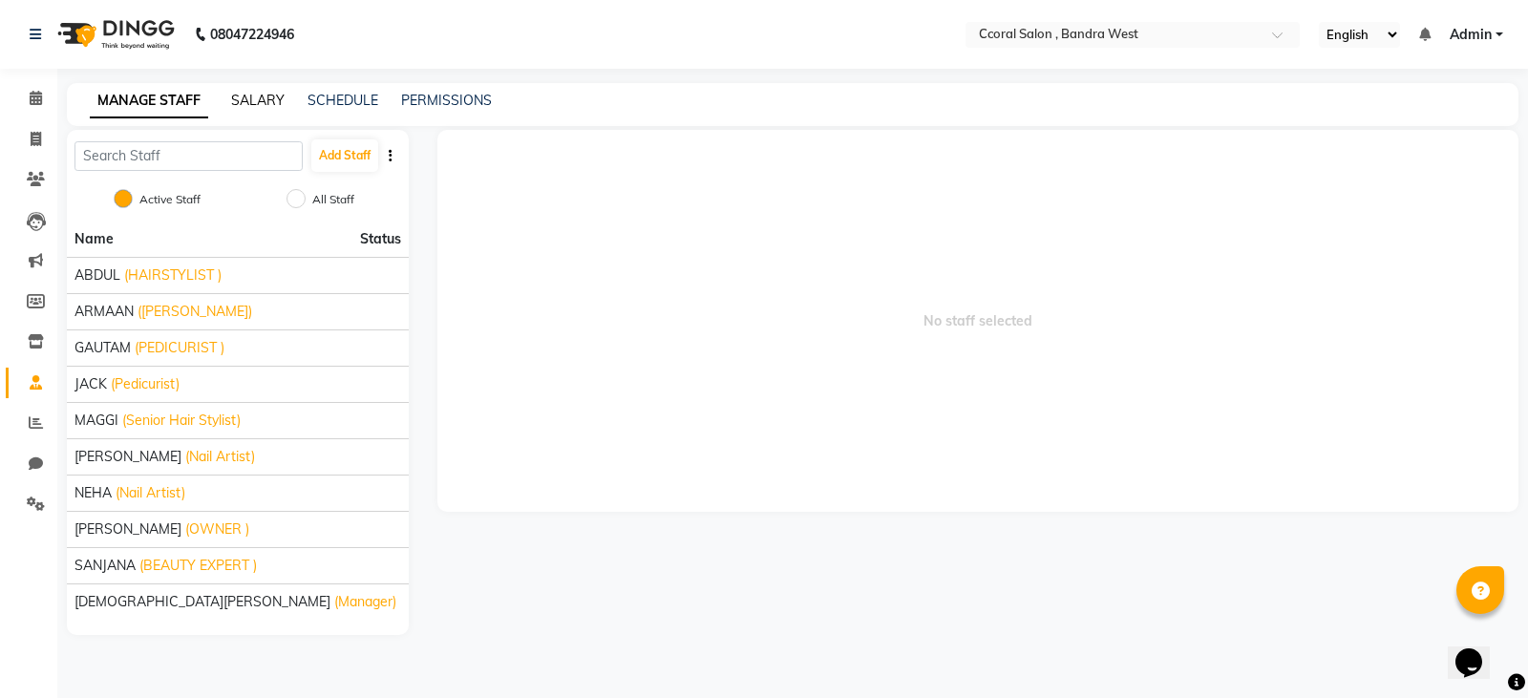
click at [240, 98] on link "SALARY" at bounding box center [257, 100] width 53 height 17
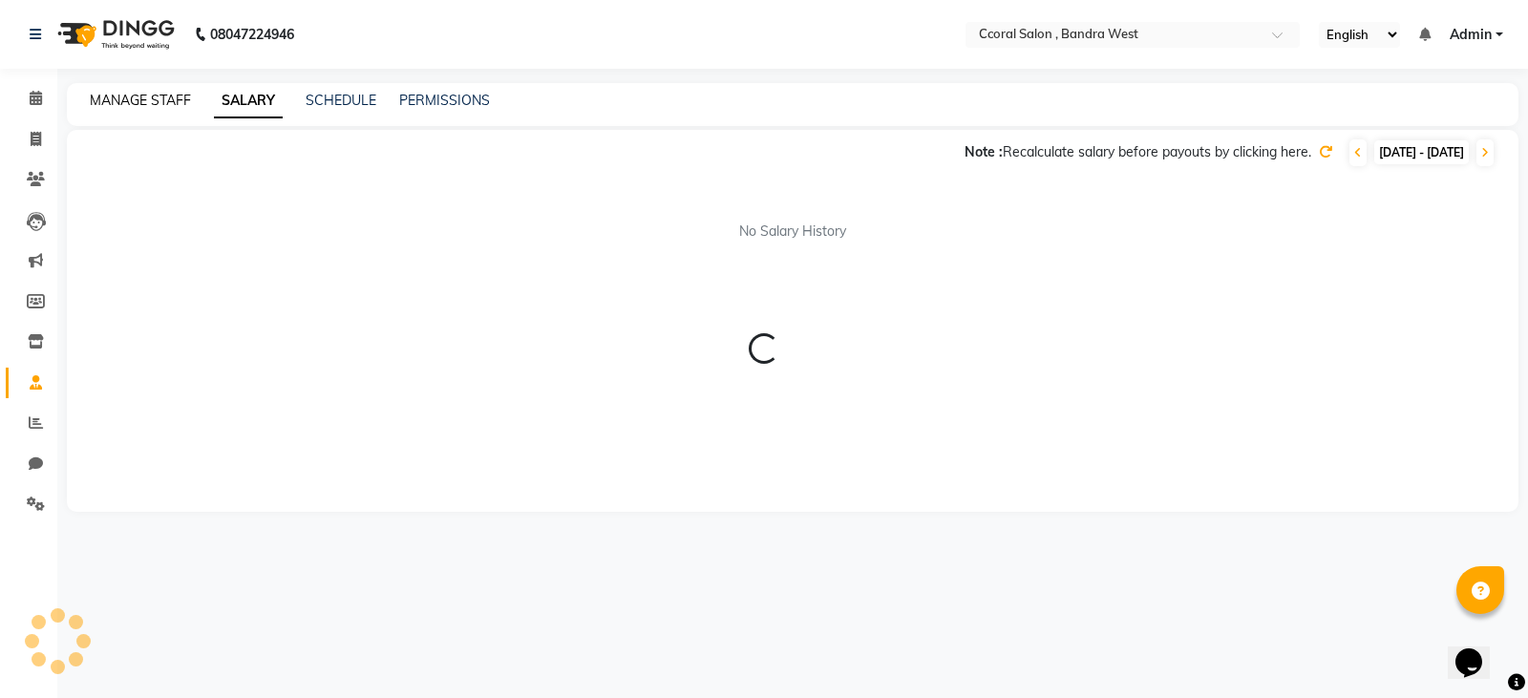
click at [158, 105] on link "MANAGE STAFF" at bounding box center [140, 100] width 101 height 17
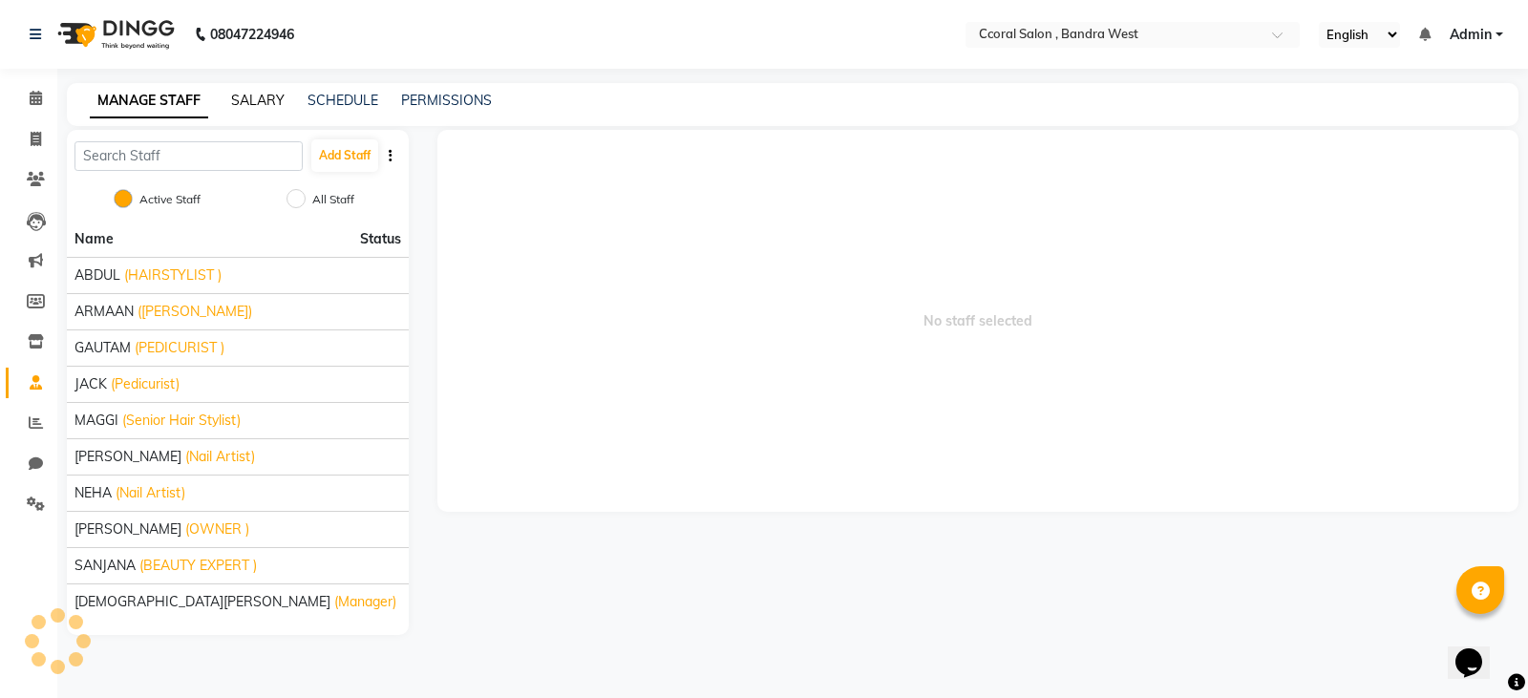
click at [261, 99] on link "SALARY" at bounding box center [257, 100] width 53 height 17
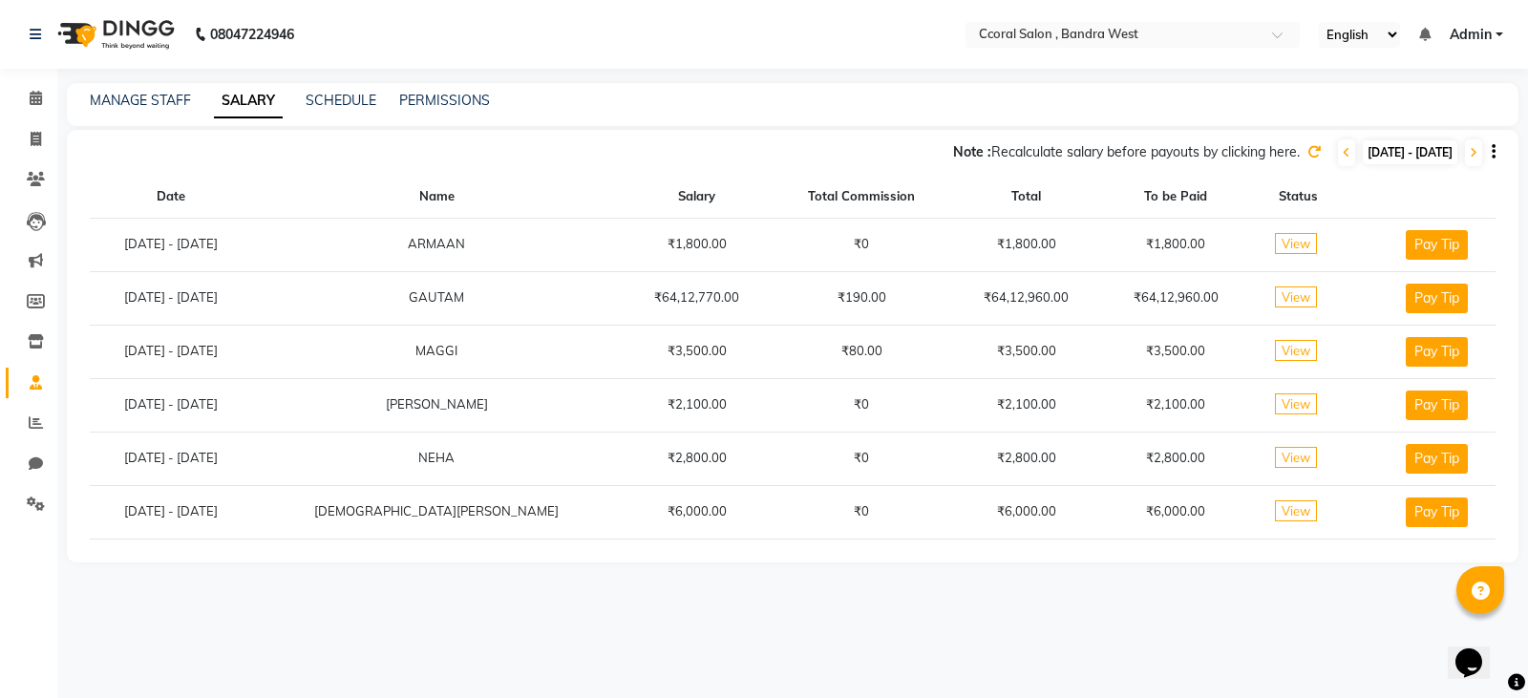
click at [1307, 149] on icon at bounding box center [1313, 151] width 13 height 13
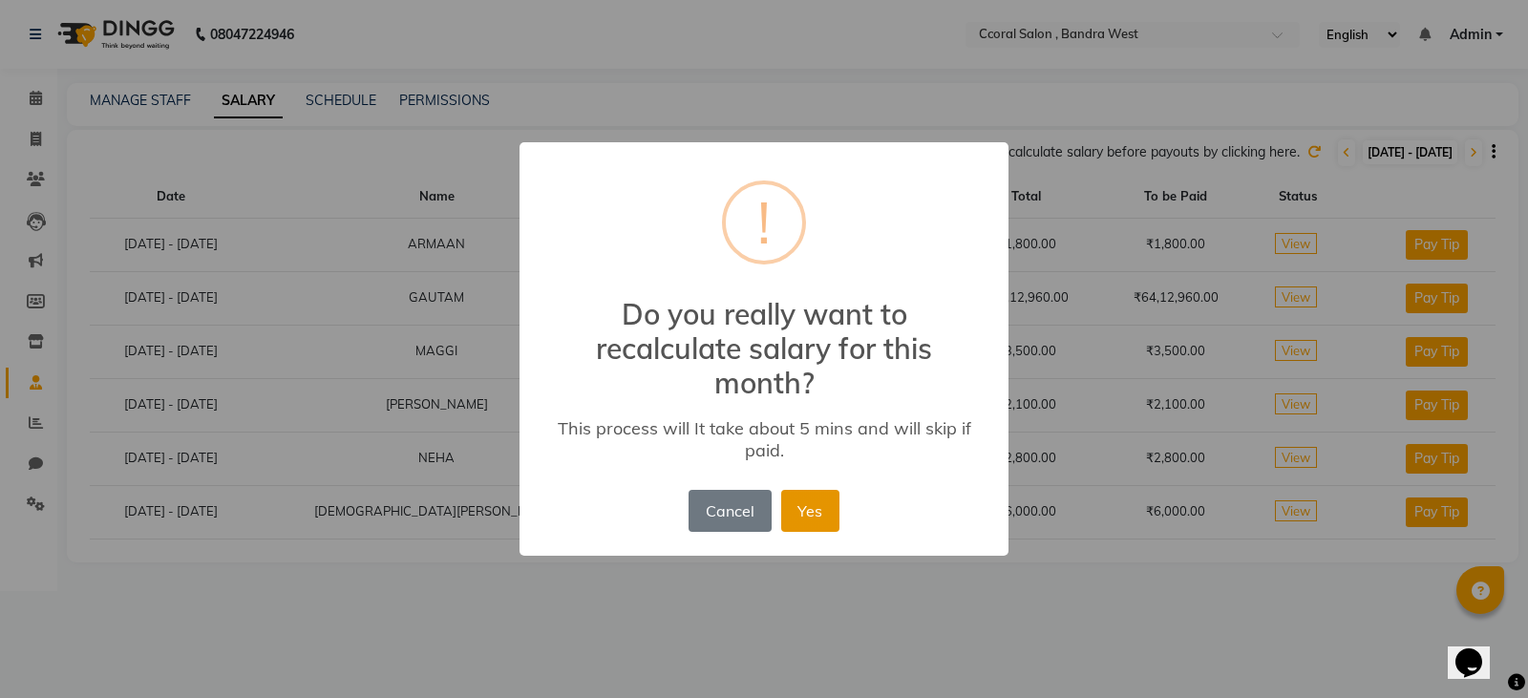
click at [815, 507] on button "Yes" at bounding box center [810, 511] width 58 height 42
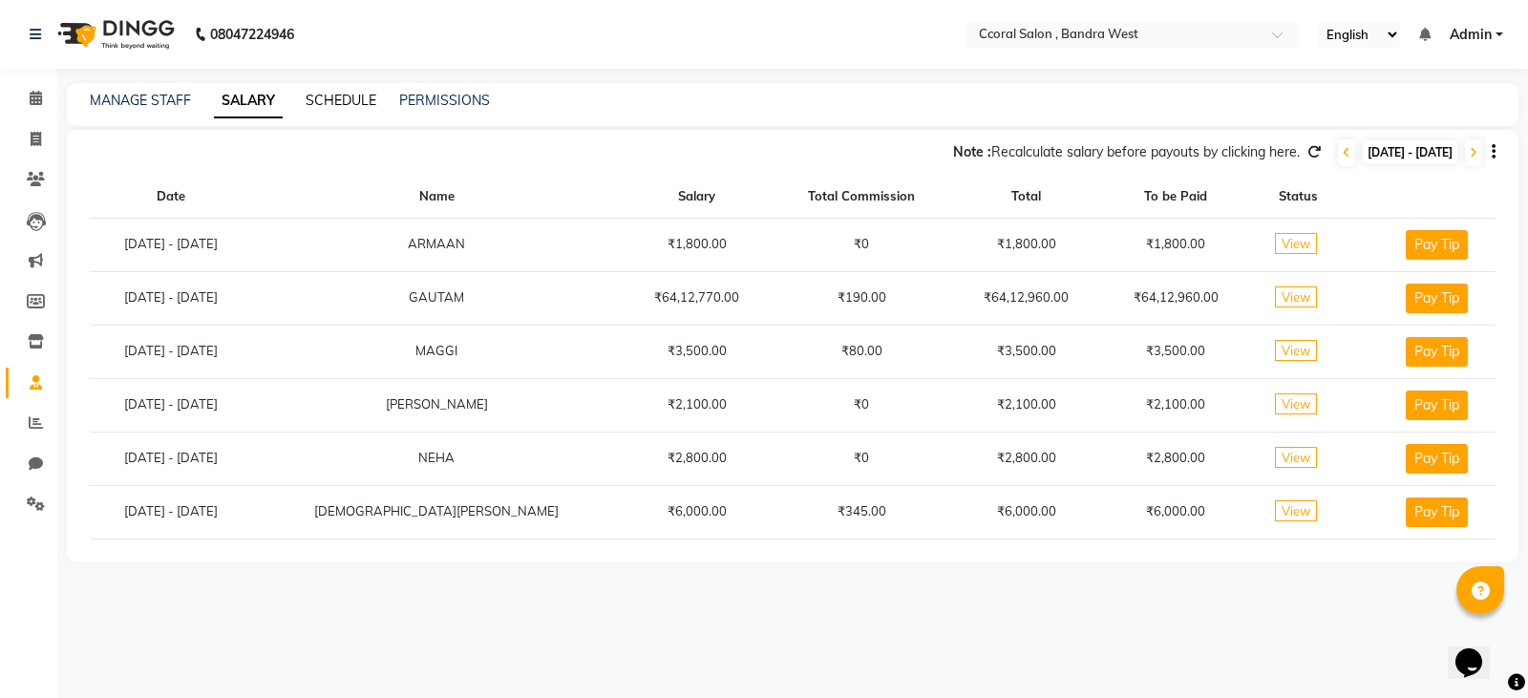
click at [353, 100] on link "SCHEDULE" at bounding box center [341, 100] width 71 height 17
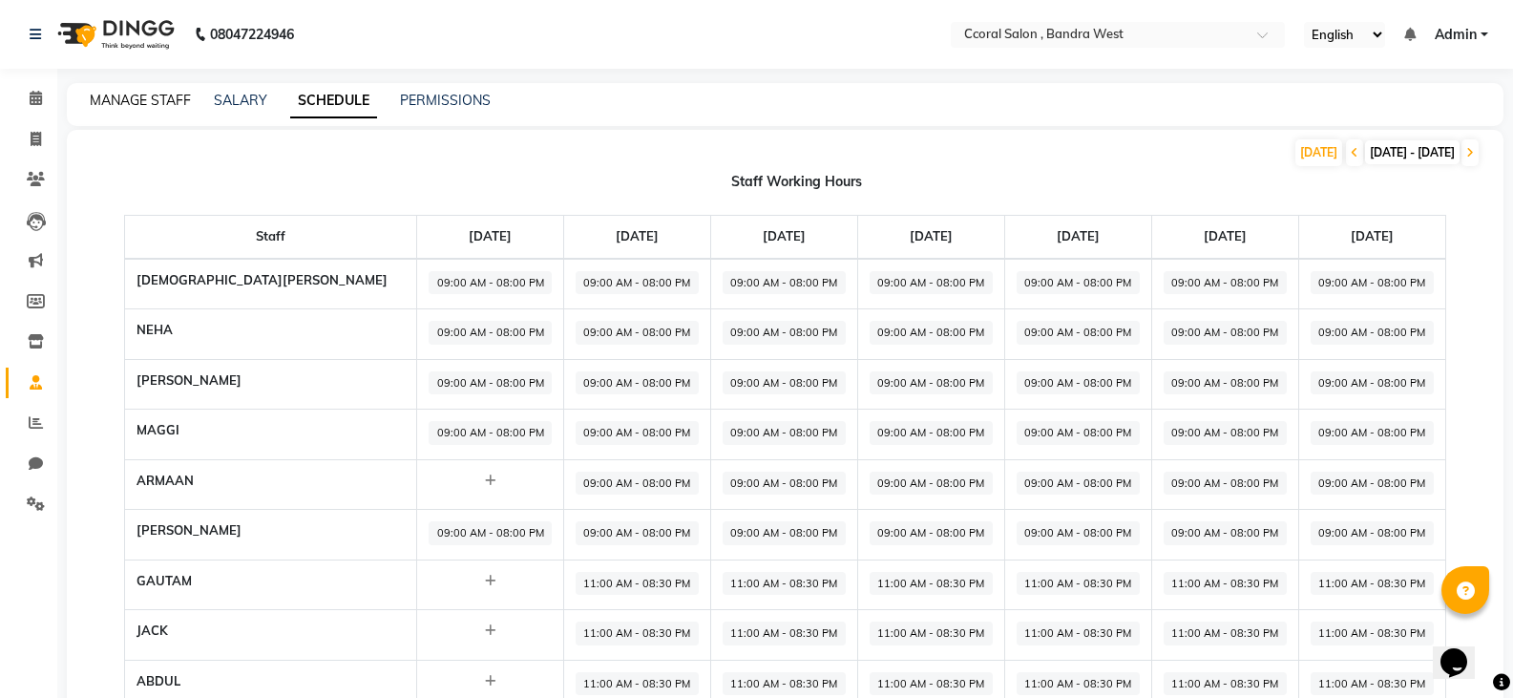
click at [132, 96] on link "MANAGE STAFF" at bounding box center [140, 100] width 101 height 17
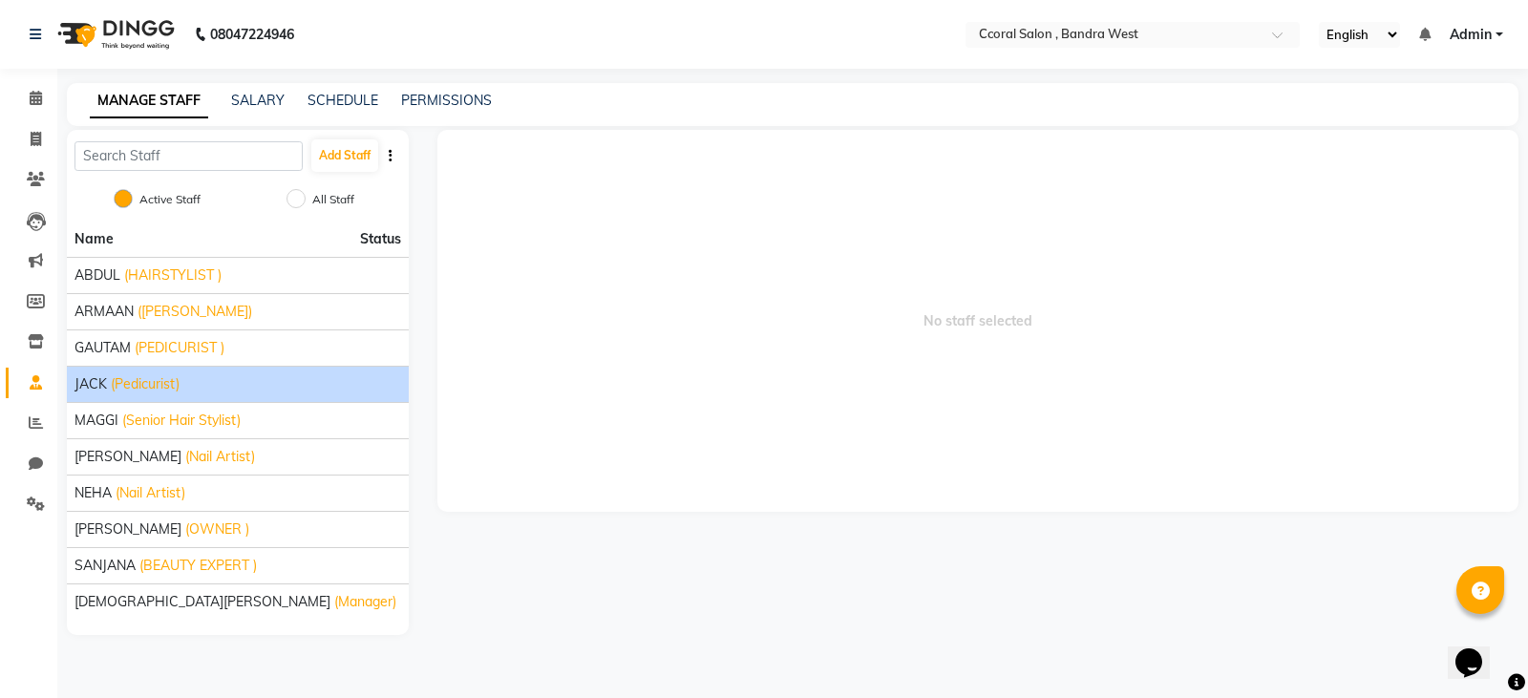
click at [119, 394] on li "JACK (Pedicurist)" at bounding box center [238, 384] width 342 height 36
click at [131, 387] on span "(Pedicurist)" at bounding box center [145, 384] width 69 height 20
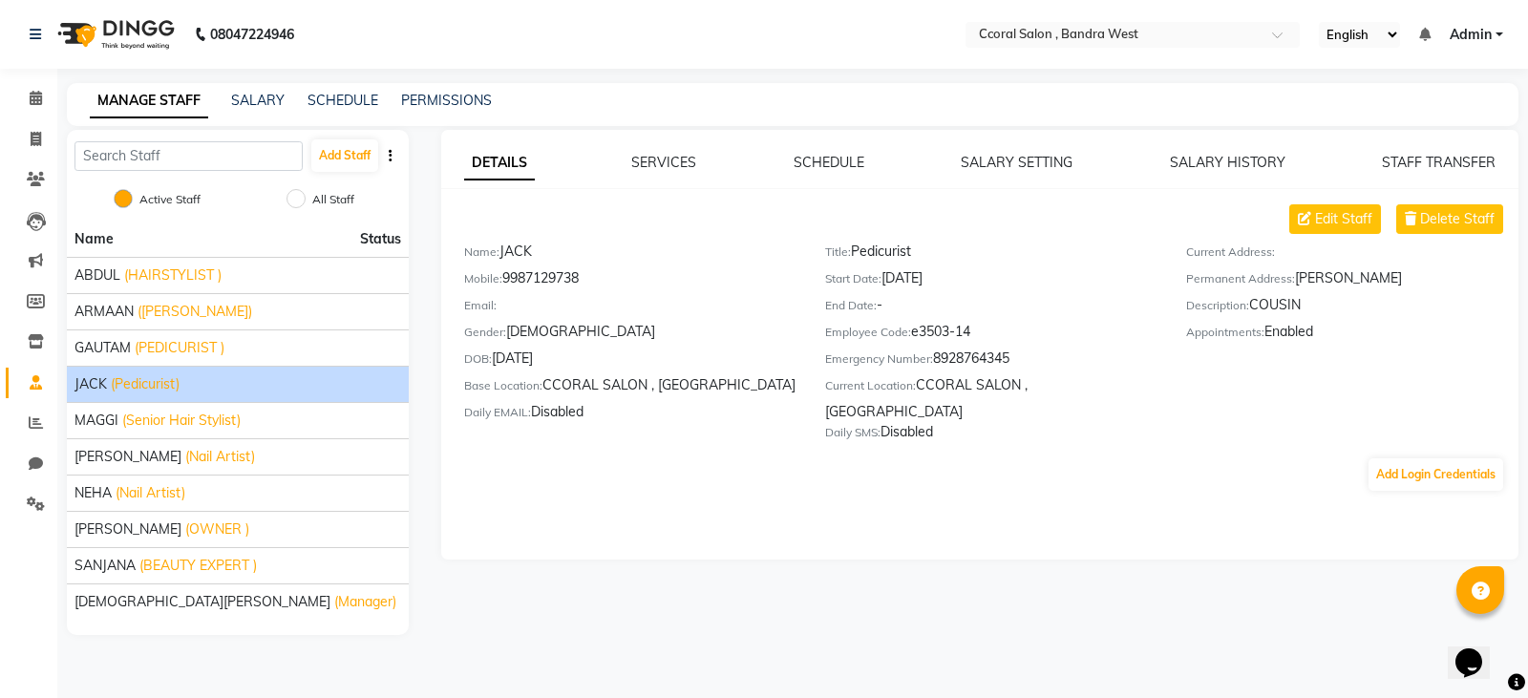
click at [248, 88] on div "MANAGE STAFF SALARY SCHEDULE PERMISSIONS" at bounding box center [792, 104] width 1451 height 43
click at [259, 98] on link "SALARY" at bounding box center [257, 100] width 53 height 17
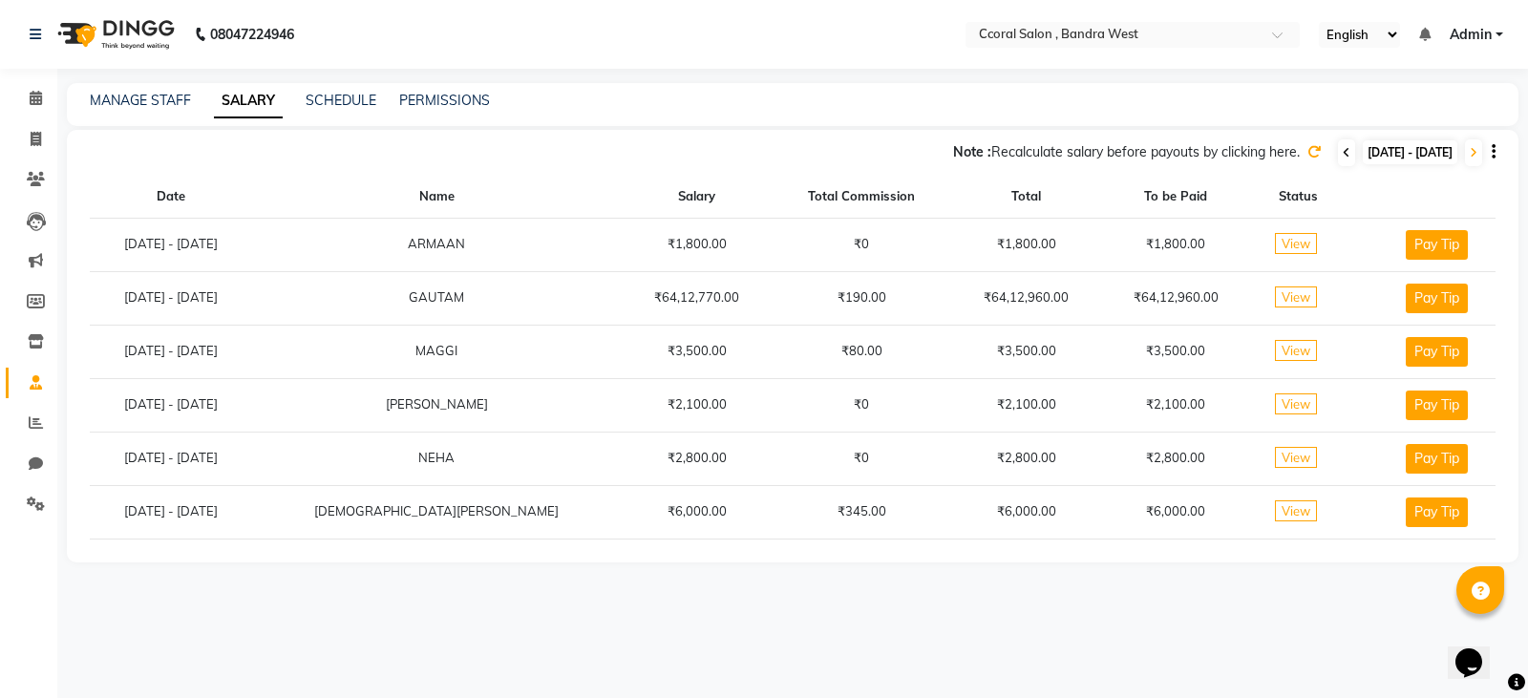
click at [1343, 152] on icon at bounding box center [1347, 152] width 8 height 11
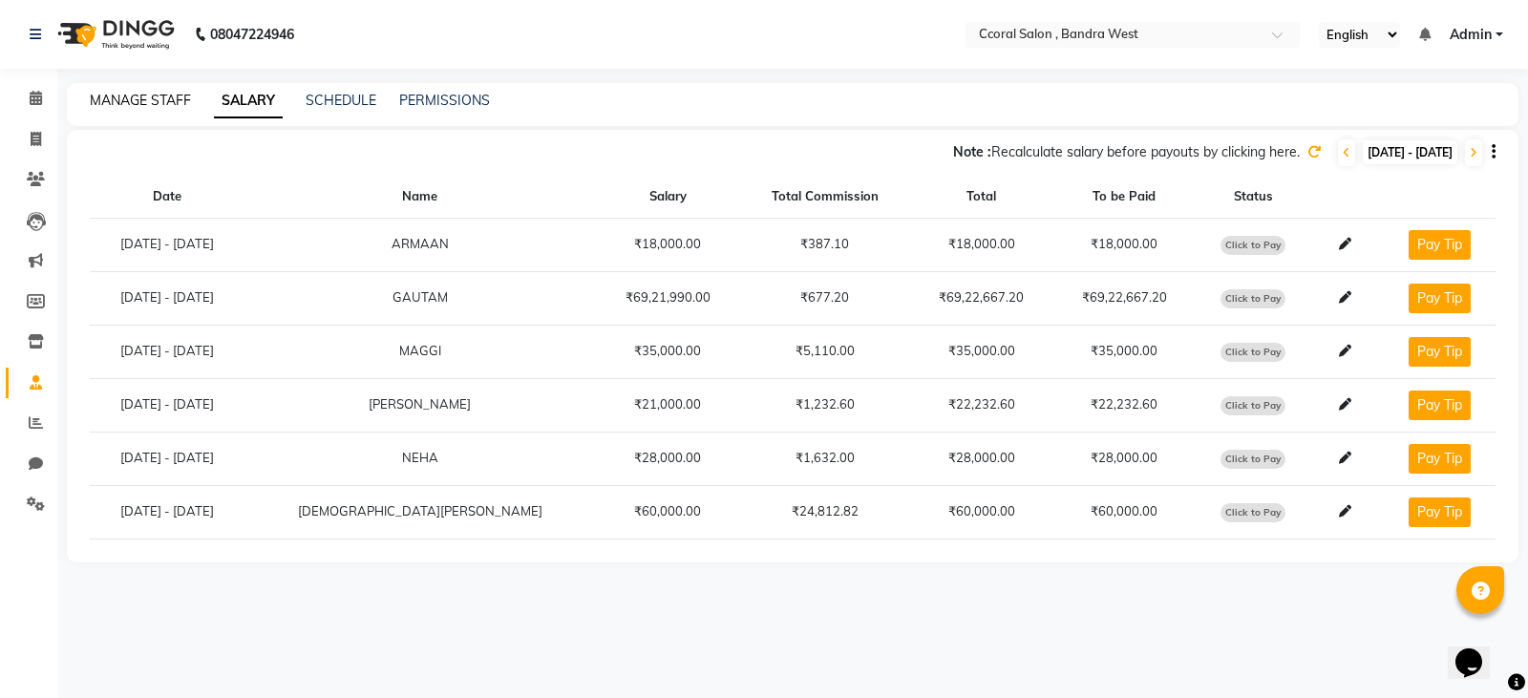
click at [122, 102] on link "MANAGE STAFF" at bounding box center [140, 100] width 101 height 17
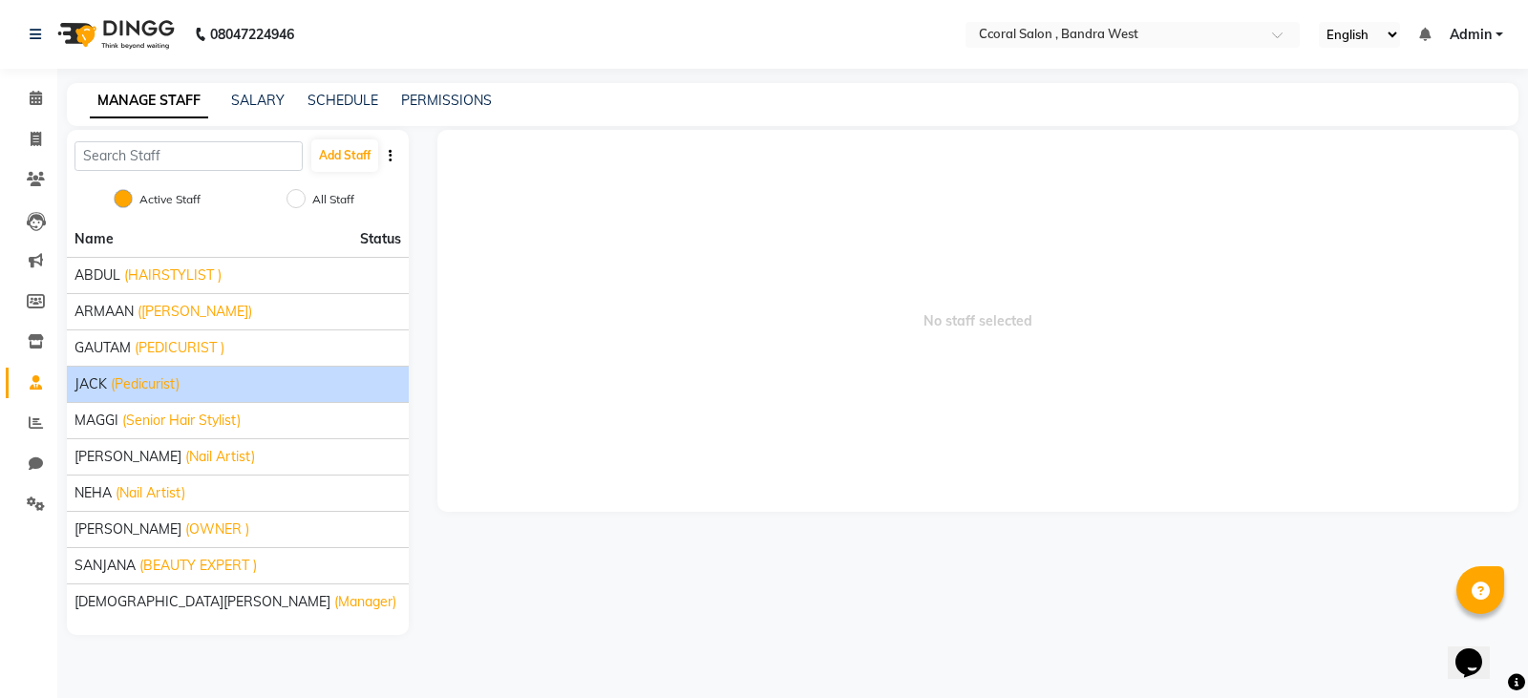
click at [190, 396] on li "JACK (Pedicurist)" at bounding box center [238, 384] width 342 height 36
click at [286, 391] on div "JACK (Pedicurist)" at bounding box center [237, 384] width 327 height 20
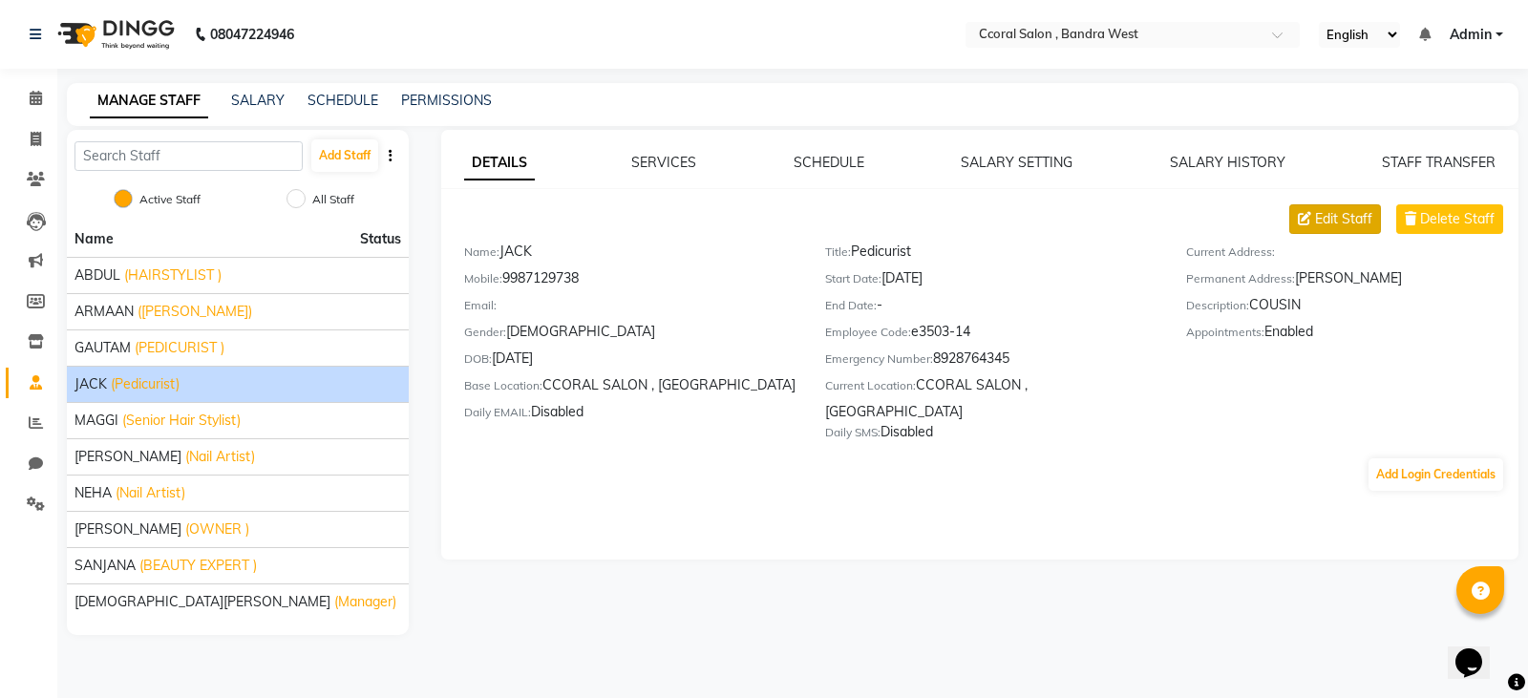
click at [1342, 213] on span "Edit Staff" at bounding box center [1343, 219] width 57 height 20
select select "[DEMOGRAPHIC_DATA]"
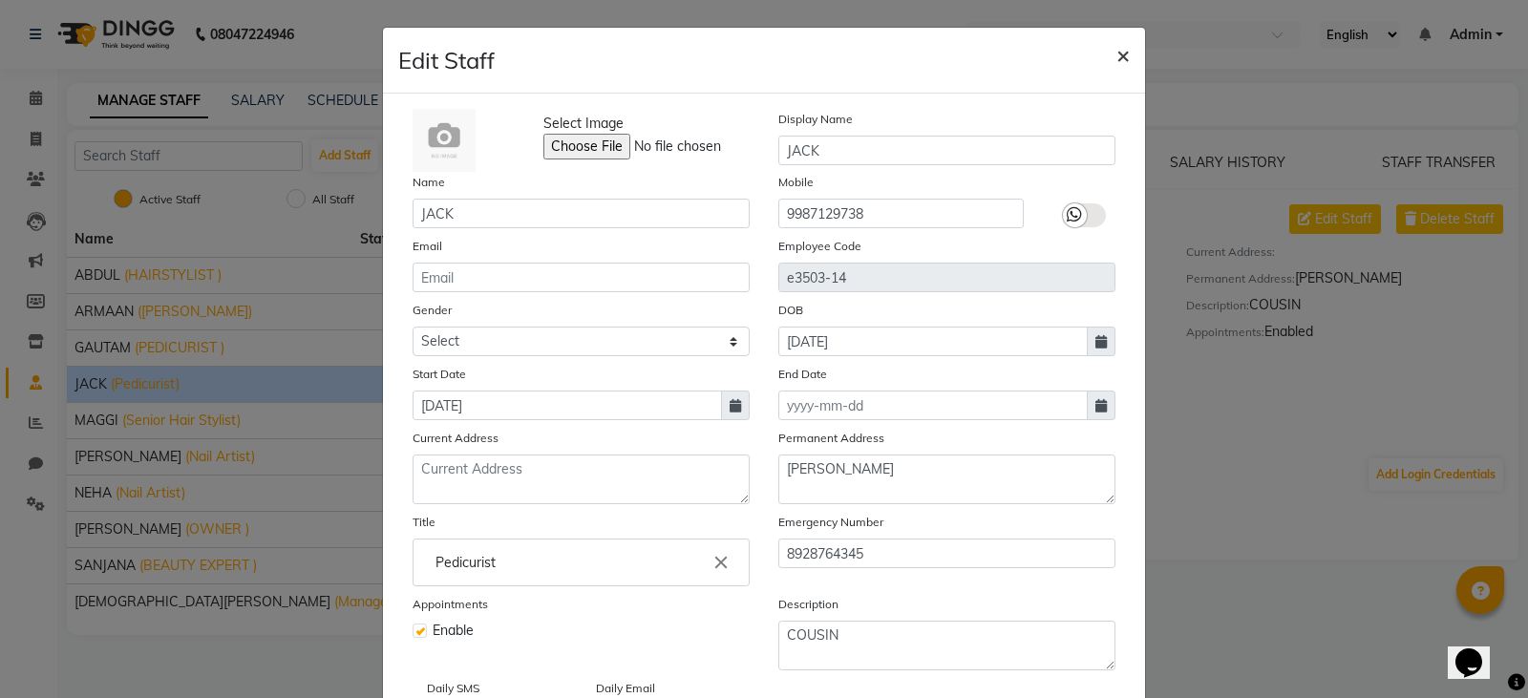
click at [1124, 55] on button "×" at bounding box center [1123, 54] width 44 height 53
select select
checkbox input "false"
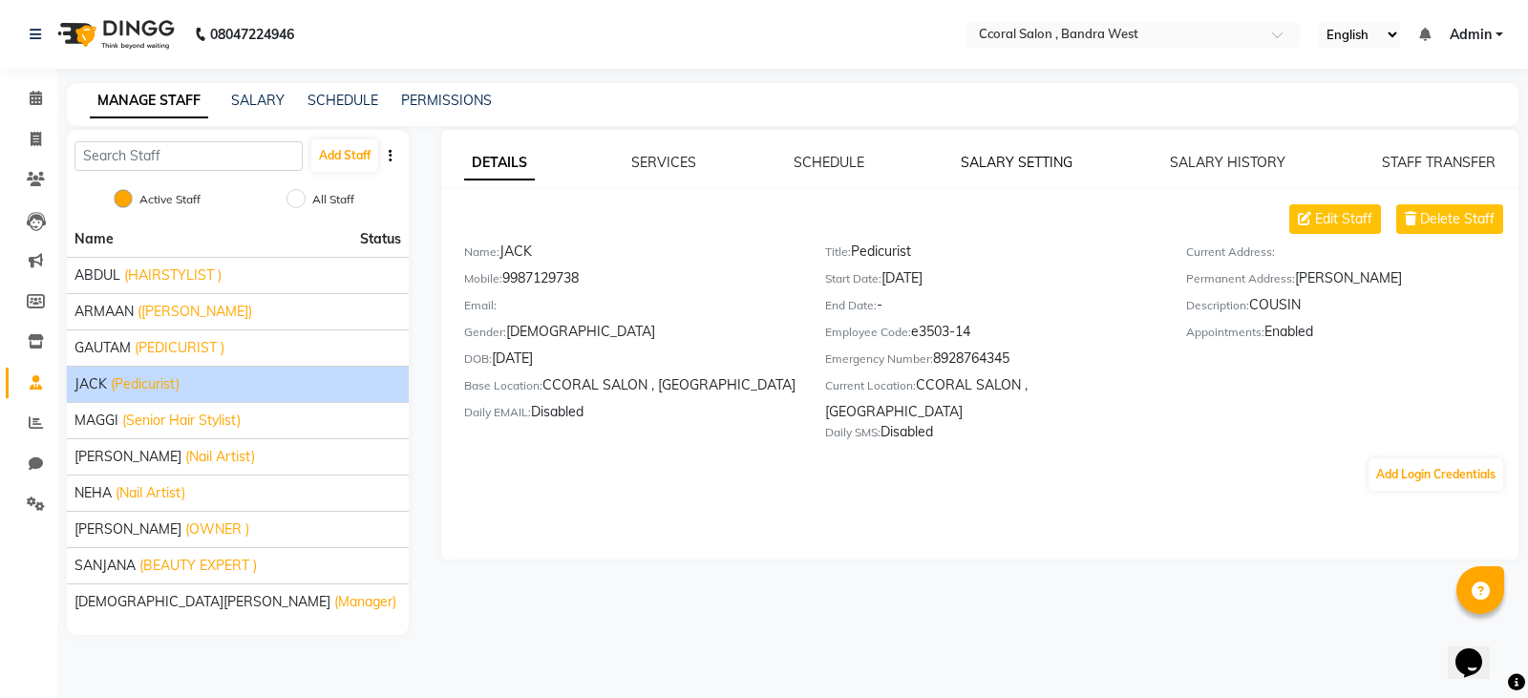
click at [982, 158] on link "SALARY SETTING" at bounding box center [1017, 162] width 112 height 17
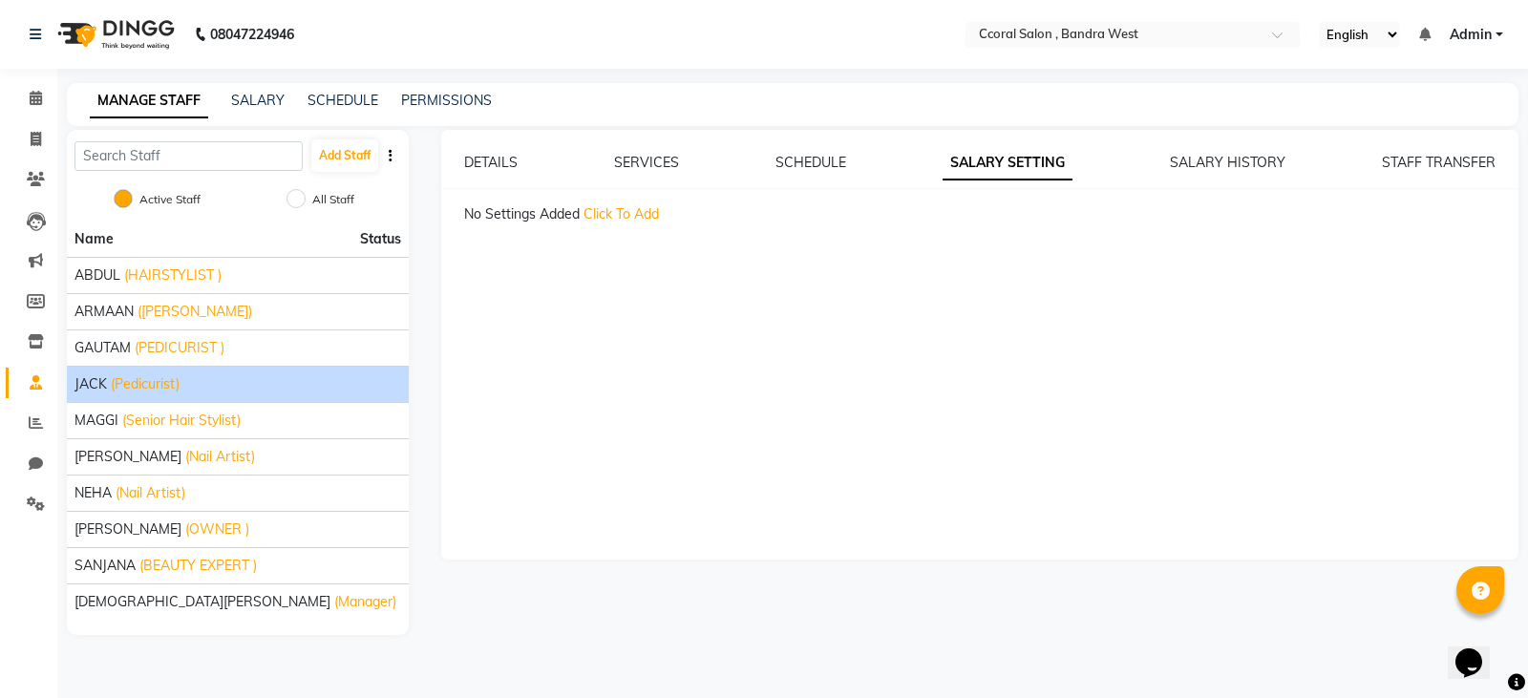
click at [640, 209] on span "Click To Add" at bounding box center [620, 213] width 75 height 17
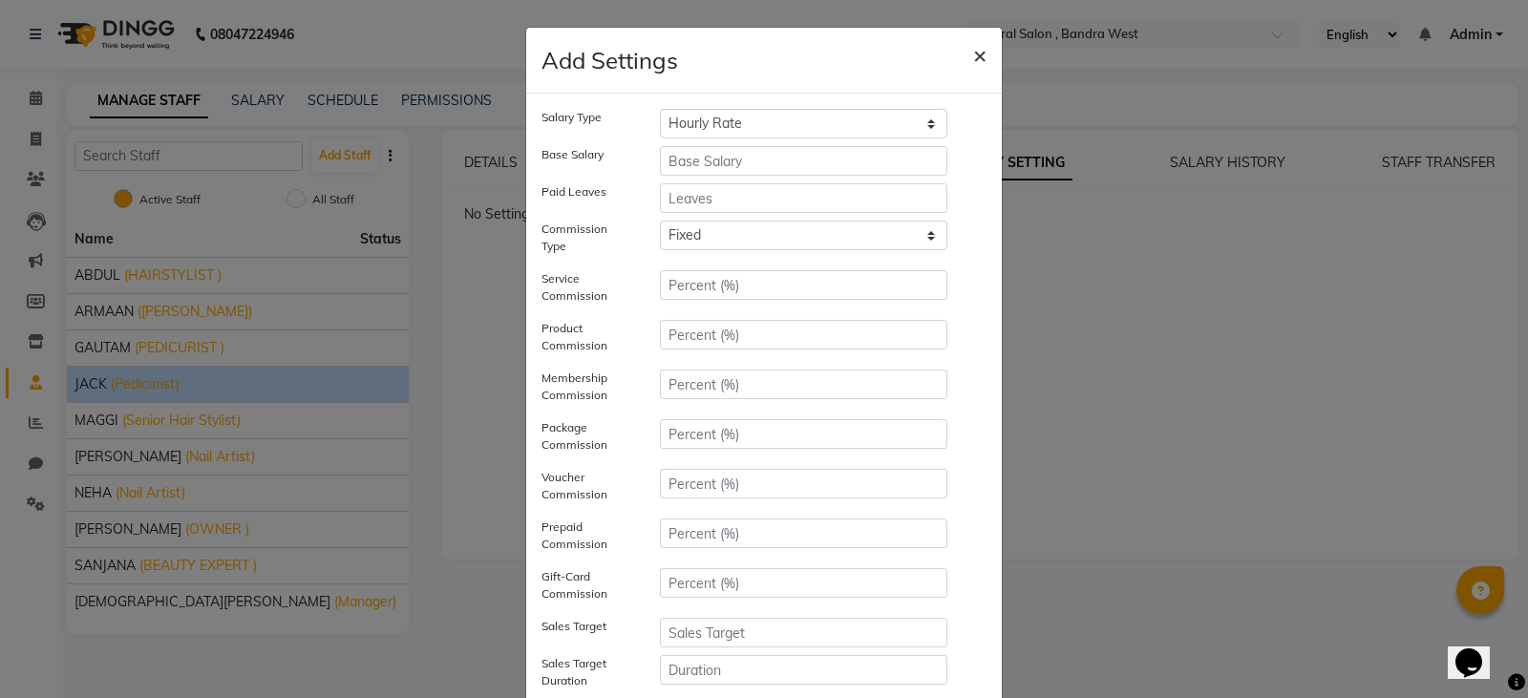
click at [963, 52] on button "×" at bounding box center [980, 54] width 44 height 53
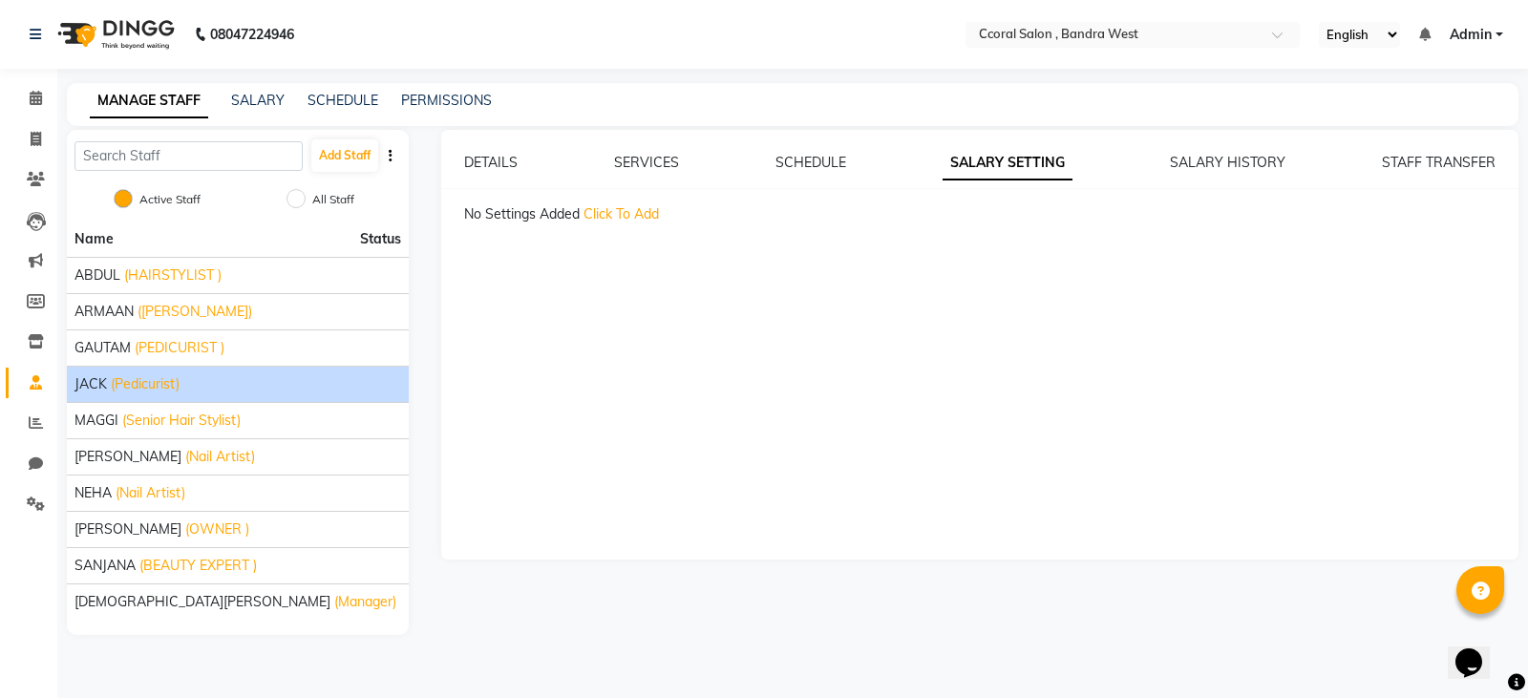
click at [994, 162] on link "SALARY SETTING" at bounding box center [1007, 163] width 130 height 34
click at [194, 160] on input "text" at bounding box center [188, 156] width 228 height 30
click at [37, 422] on icon at bounding box center [36, 422] width 14 height 14
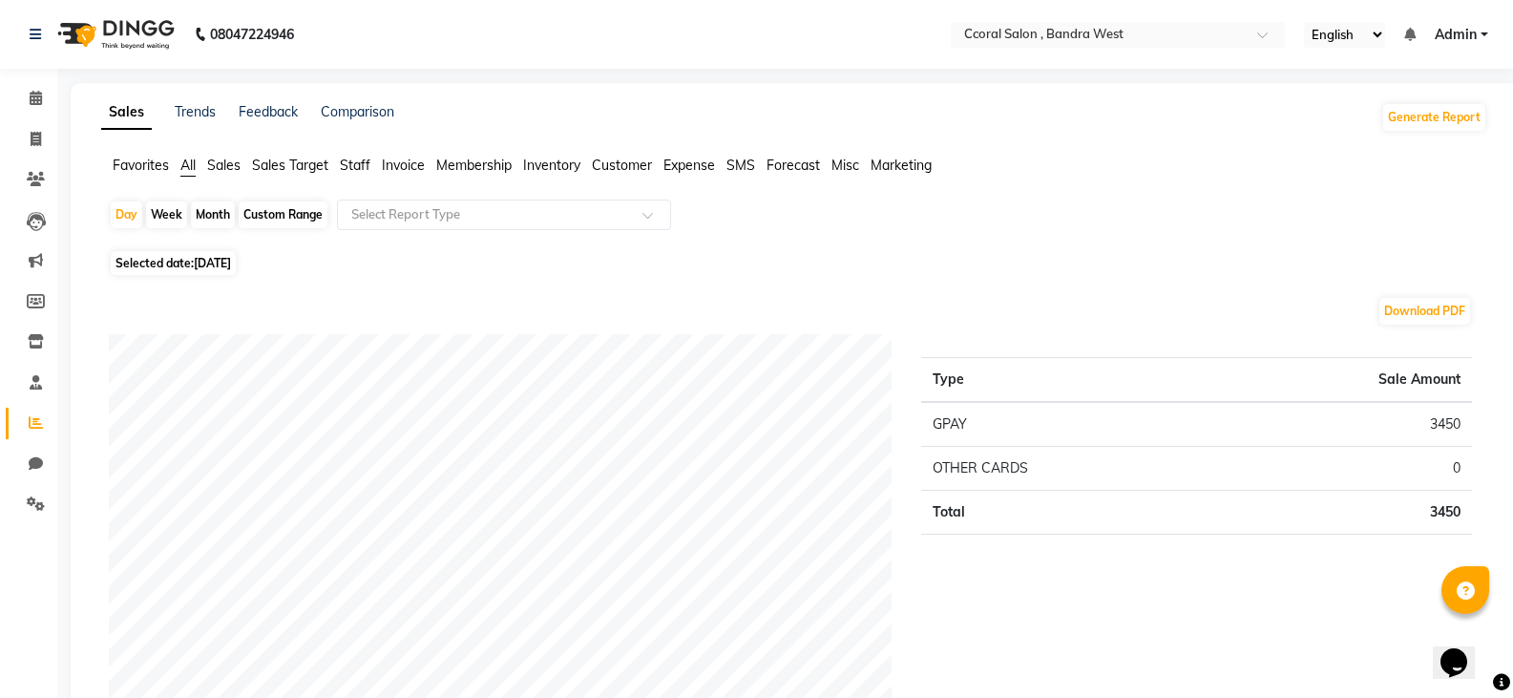
click at [291, 215] on div "Custom Range" at bounding box center [283, 214] width 89 height 27
select select "9"
select select "2025"
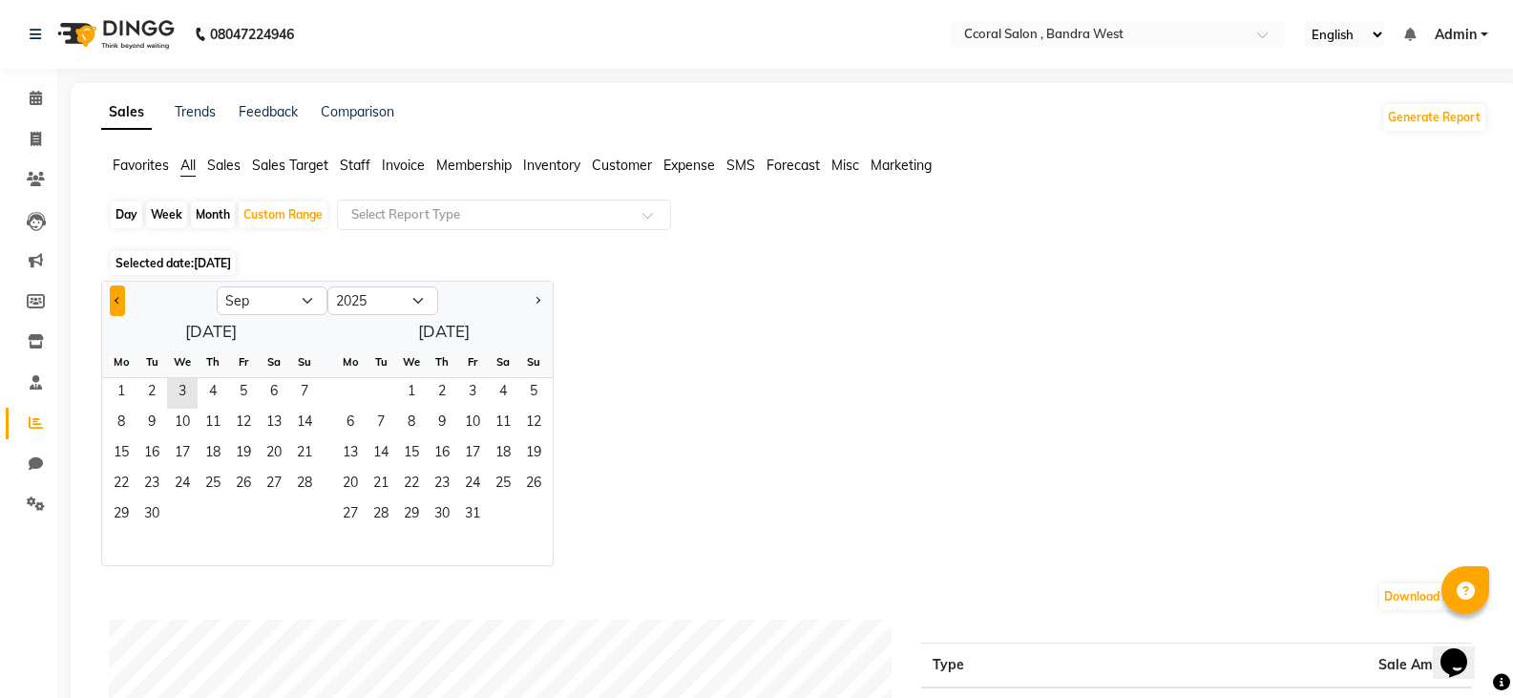
click at [123, 303] on button "Previous month" at bounding box center [117, 301] width 15 height 31
select select "8"
click at [245, 393] on span "1" at bounding box center [243, 393] width 31 height 31
click at [310, 510] on span "31" at bounding box center [304, 515] width 31 height 31
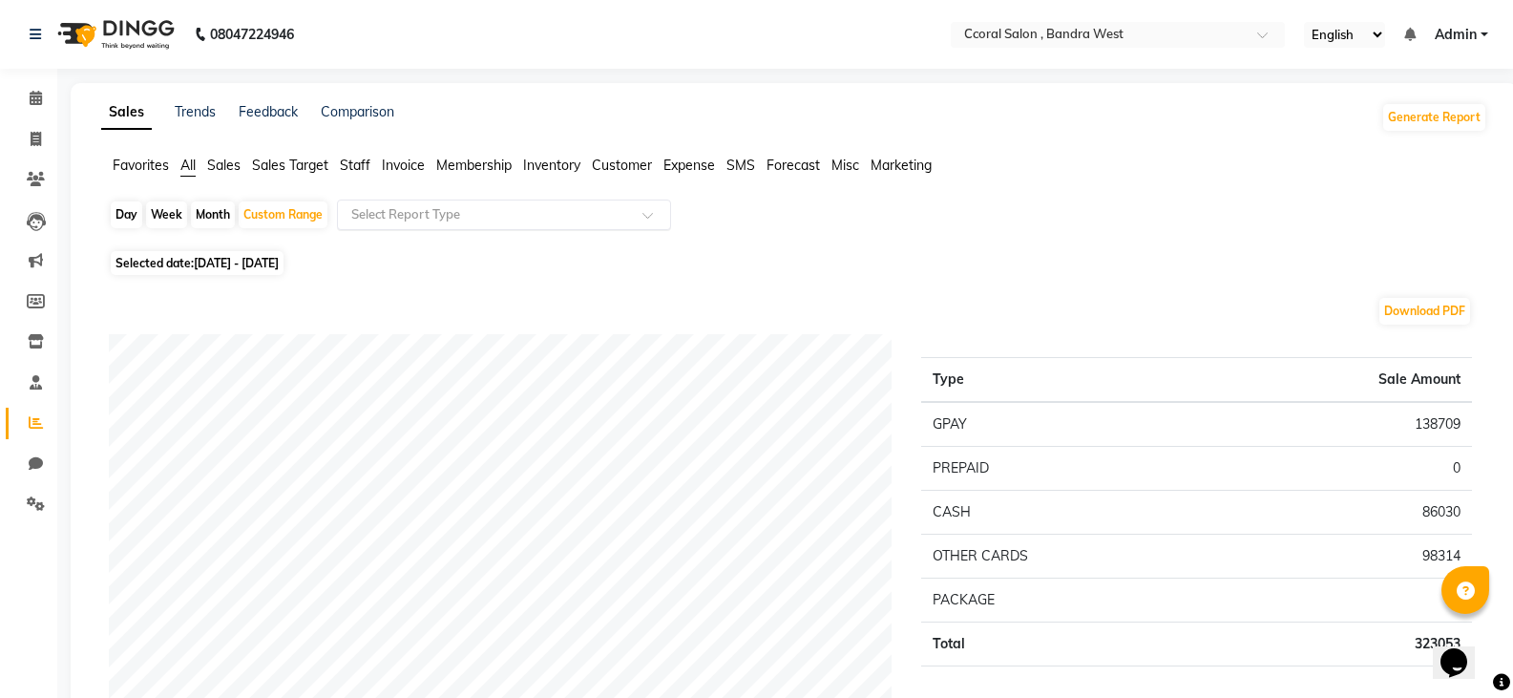
click at [434, 208] on input "text" at bounding box center [485, 214] width 275 height 19
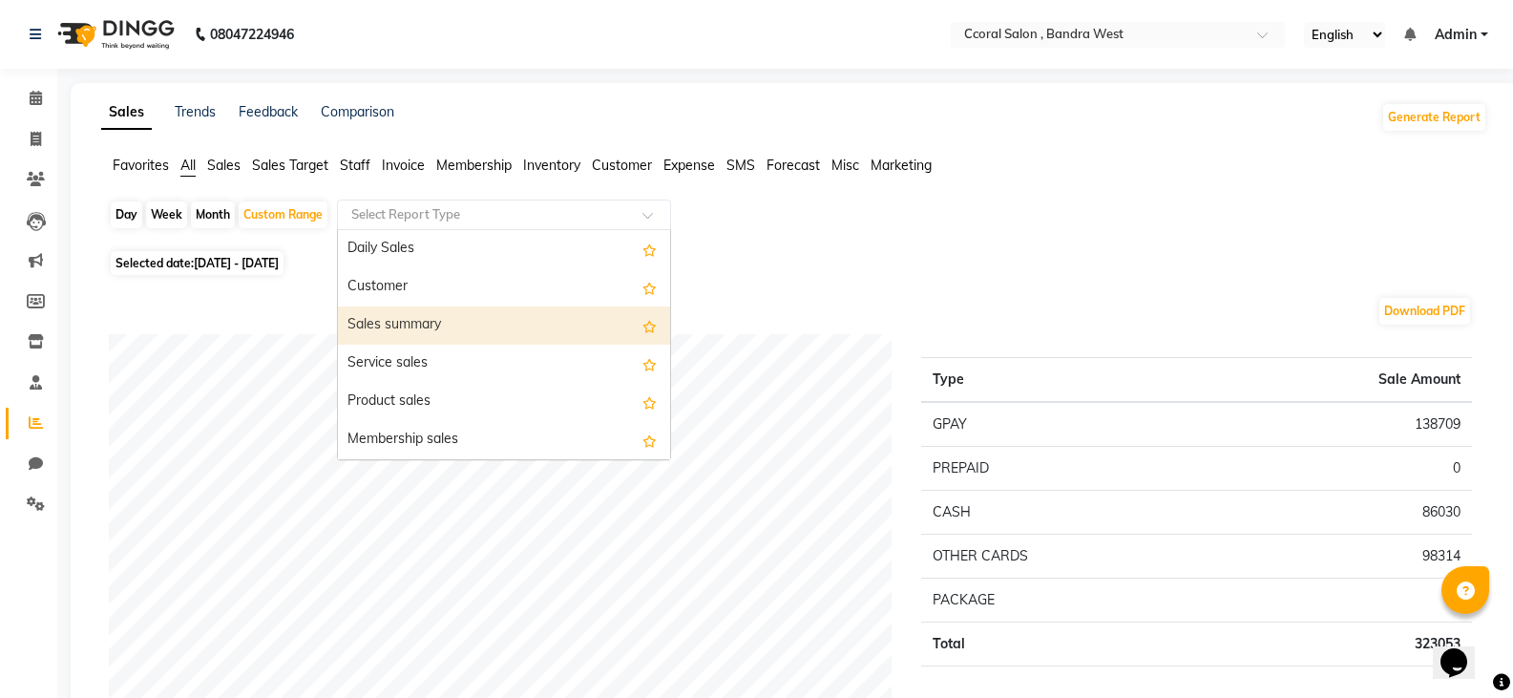
click at [390, 324] on div "Sales summary" at bounding box center [504, 326] width 332 height 38
select select "filtered_report"
select select "csv"
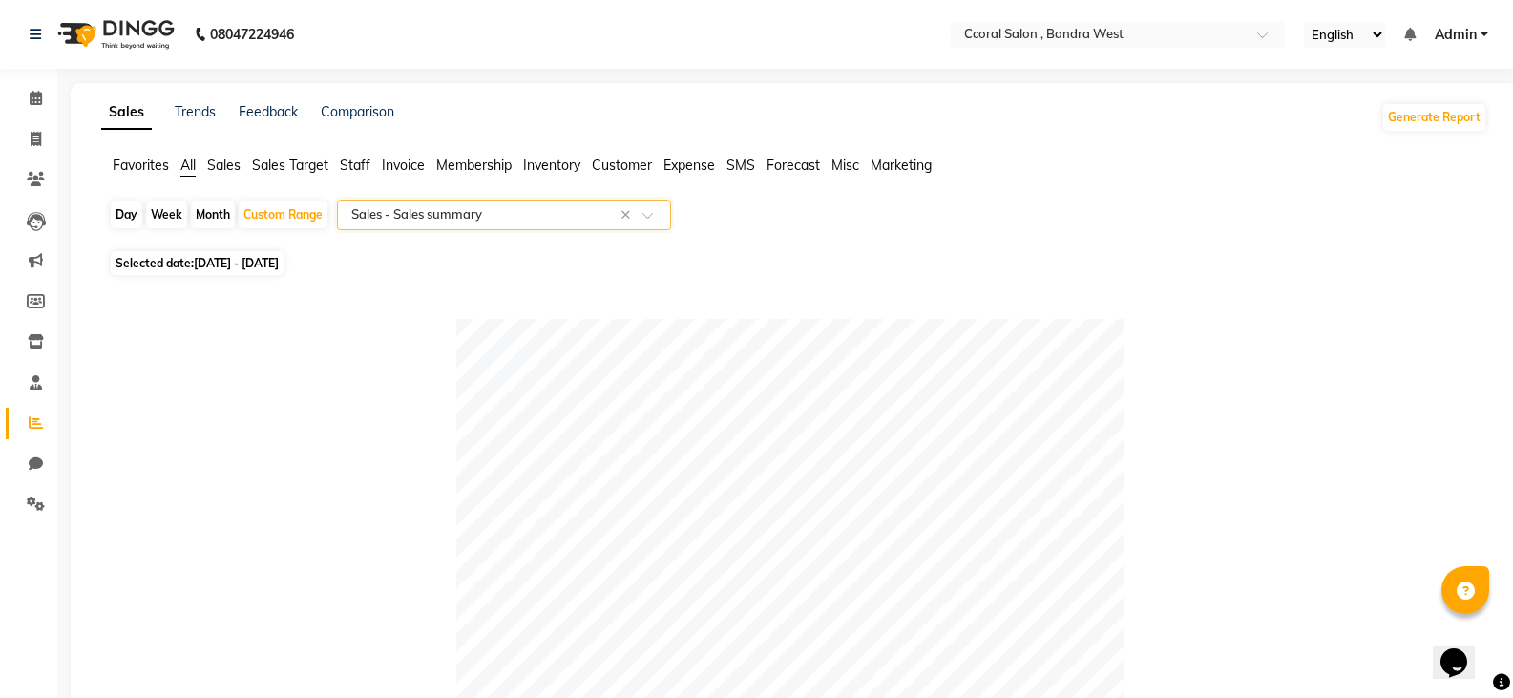
click at [542, 221] on input "text" at bounding box center [485, 214] width 275 height 19
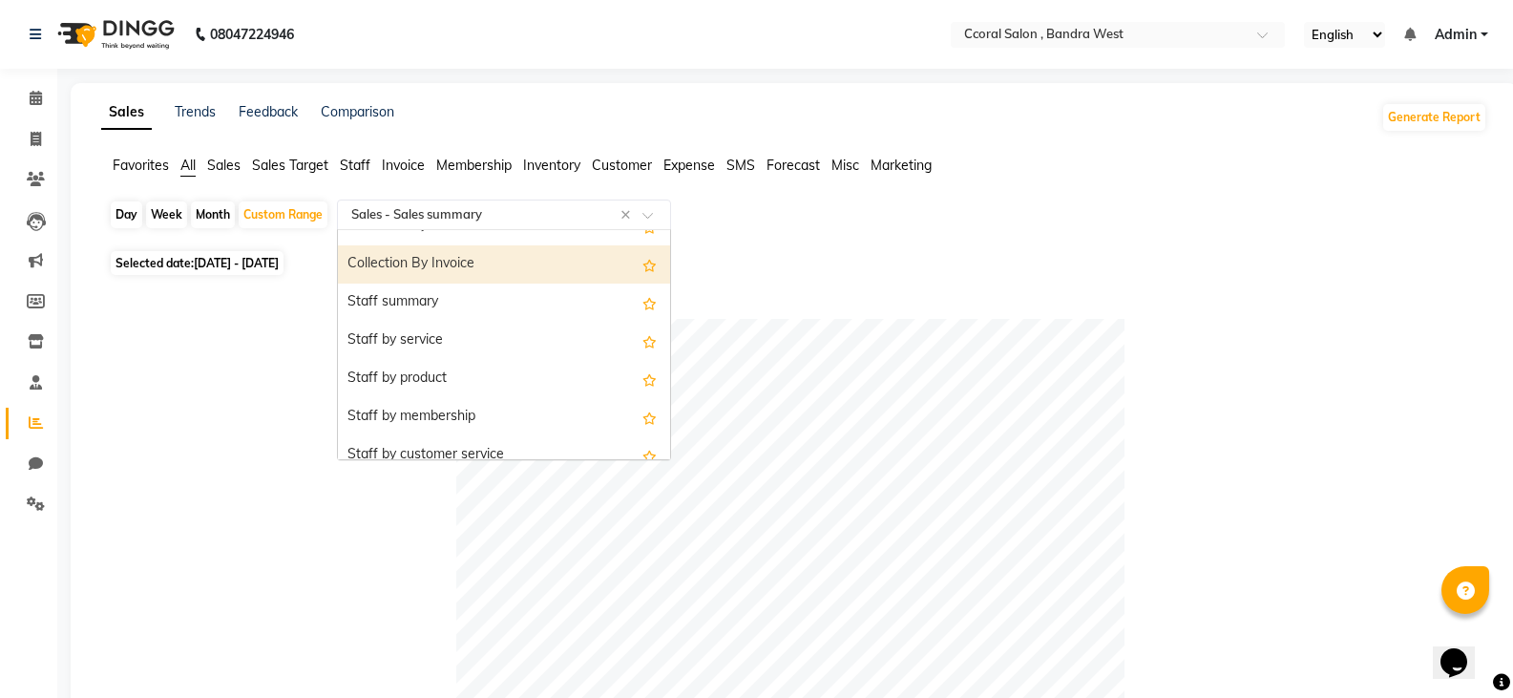
scroll to position [668, 0]
click at [408, 264] on div "Staff summary" at bounding box center [504, 268] width 332 height 38
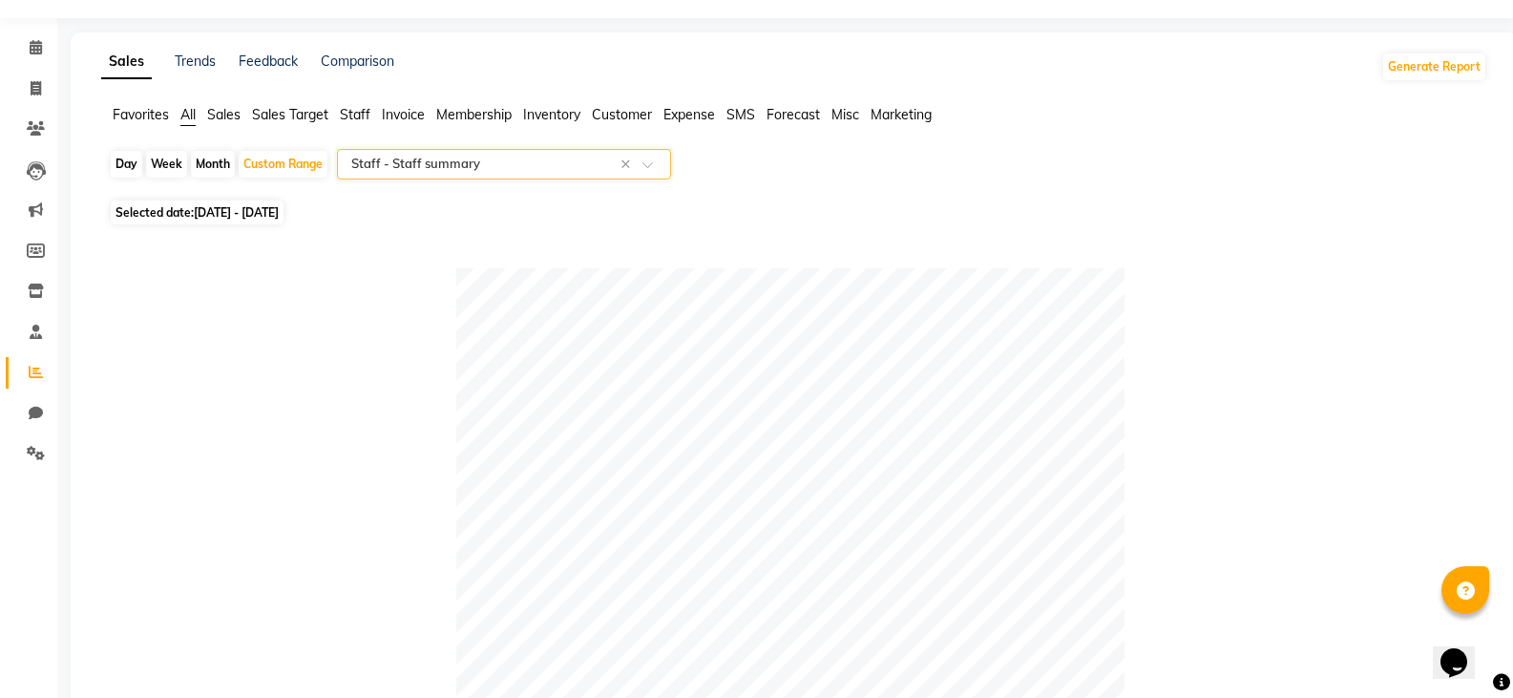
scroll to position [0, 0]
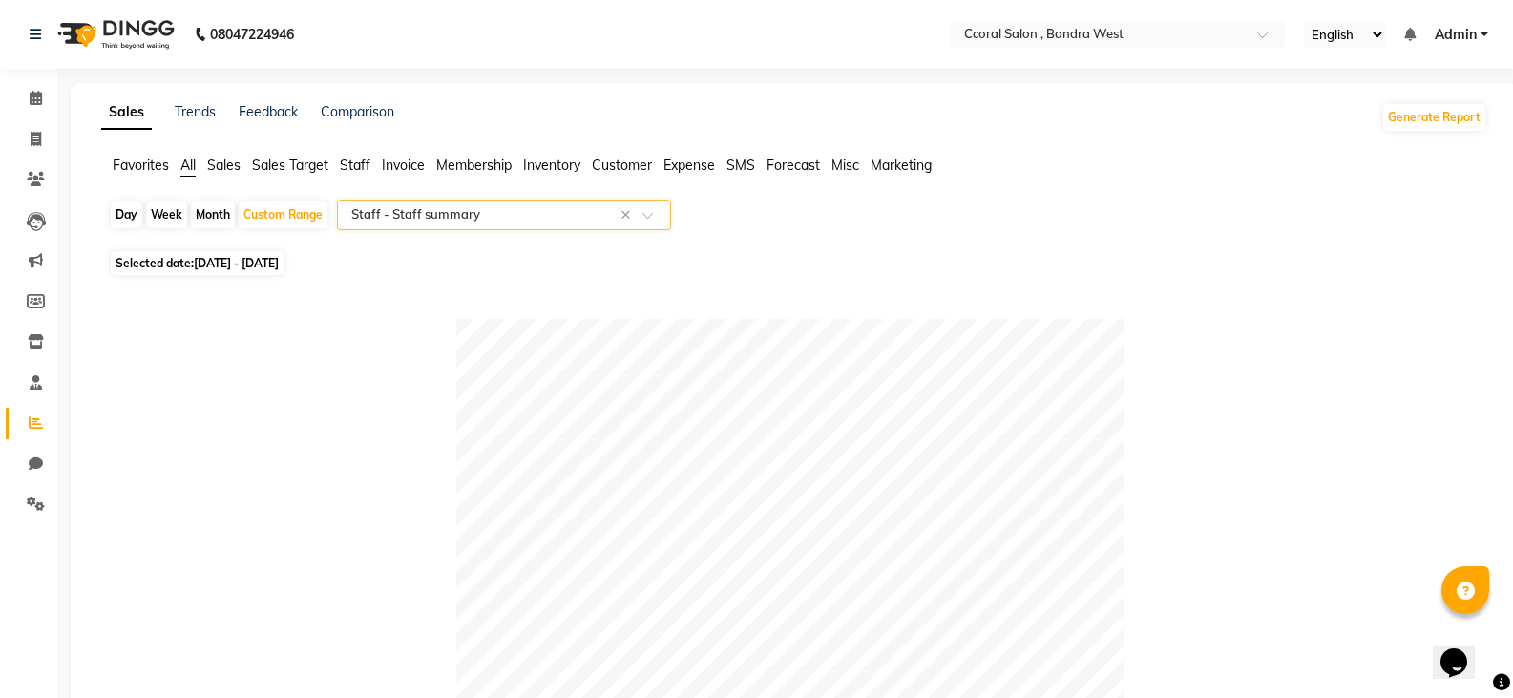
click at [472, 165] on span "Membership" at bounding box center [473, 165] width 75 height 17
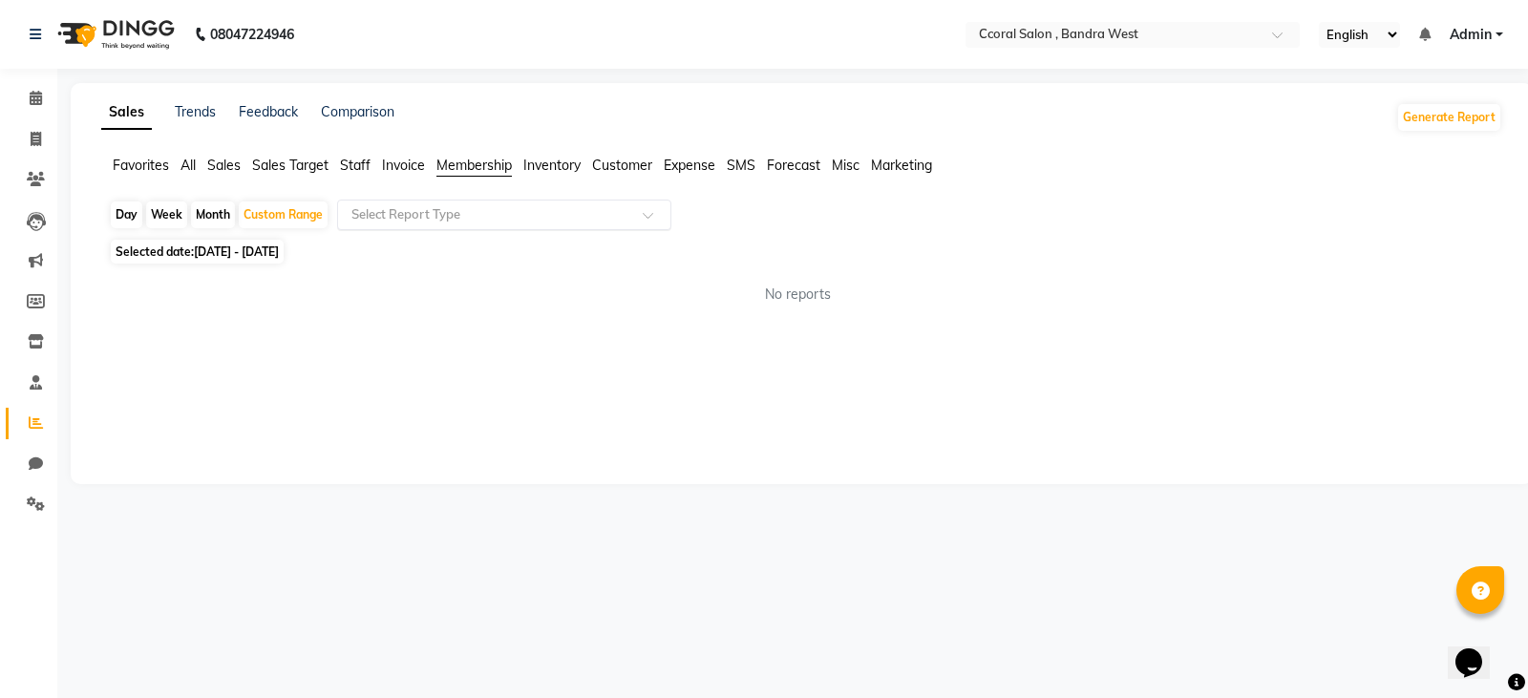
click at [436, 219] on input "text" at bounding box center [485, 214] width 275 height 19
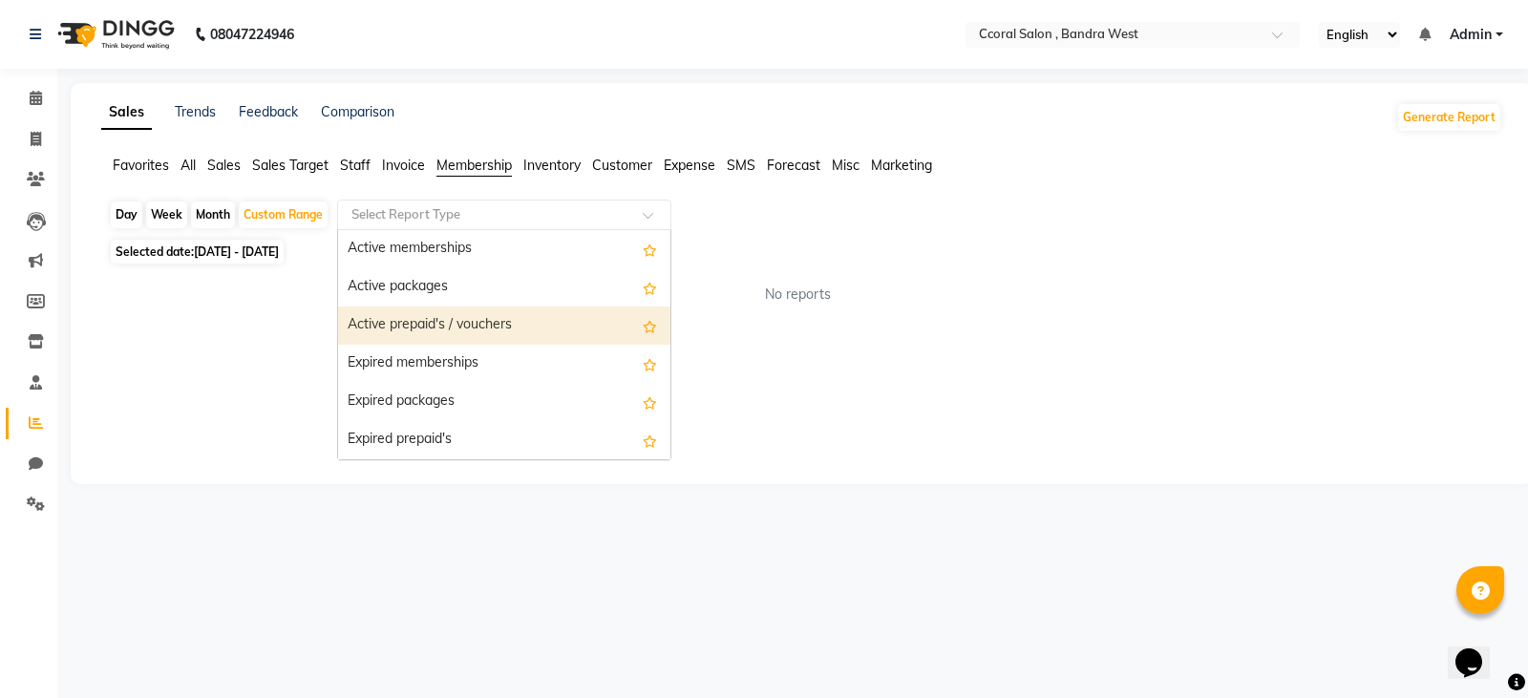
click at [434, 325] on div "Active prepaid's / vouchers" at bounding box center [504, 326] width 332 height 38
select select "filtered_report"
select select "csv"
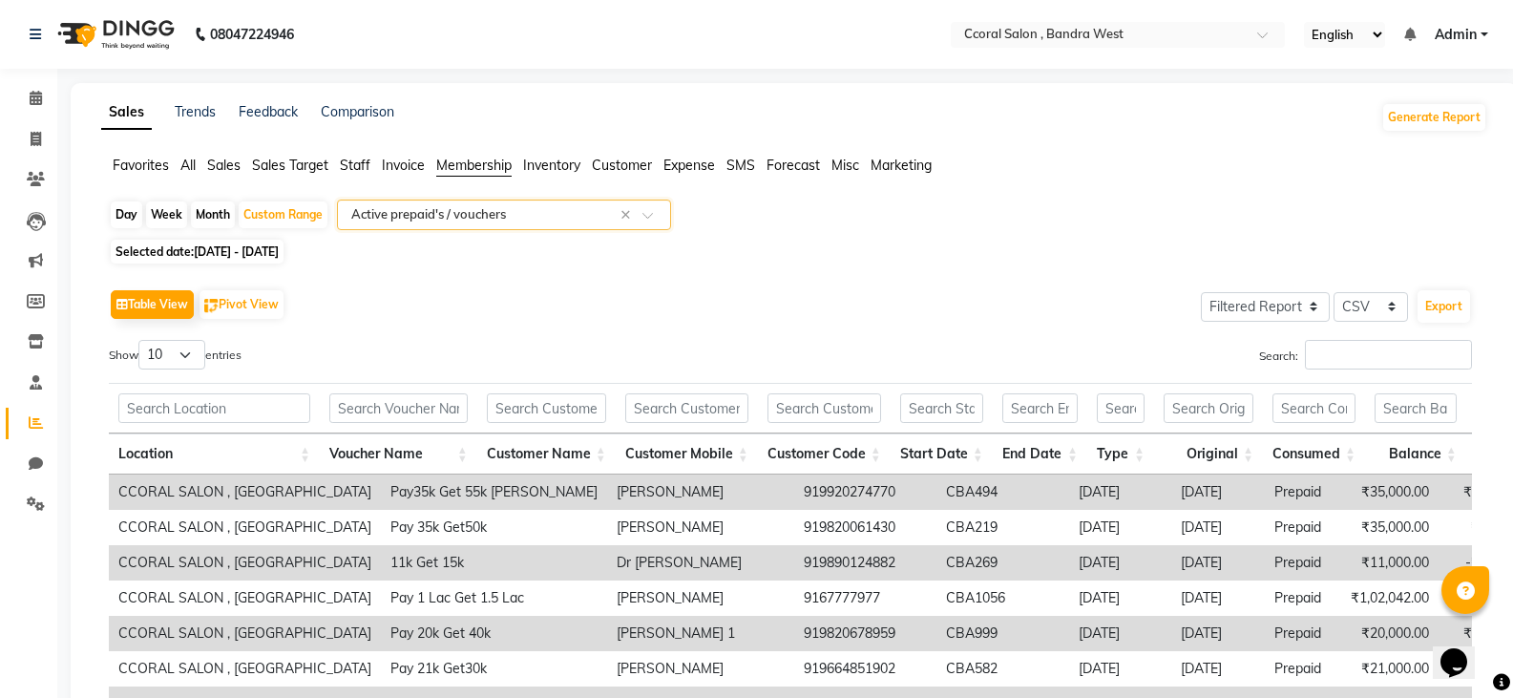
click at [483, 161] on span "Membership" at bounding box center [473, 165] width 75 height 17
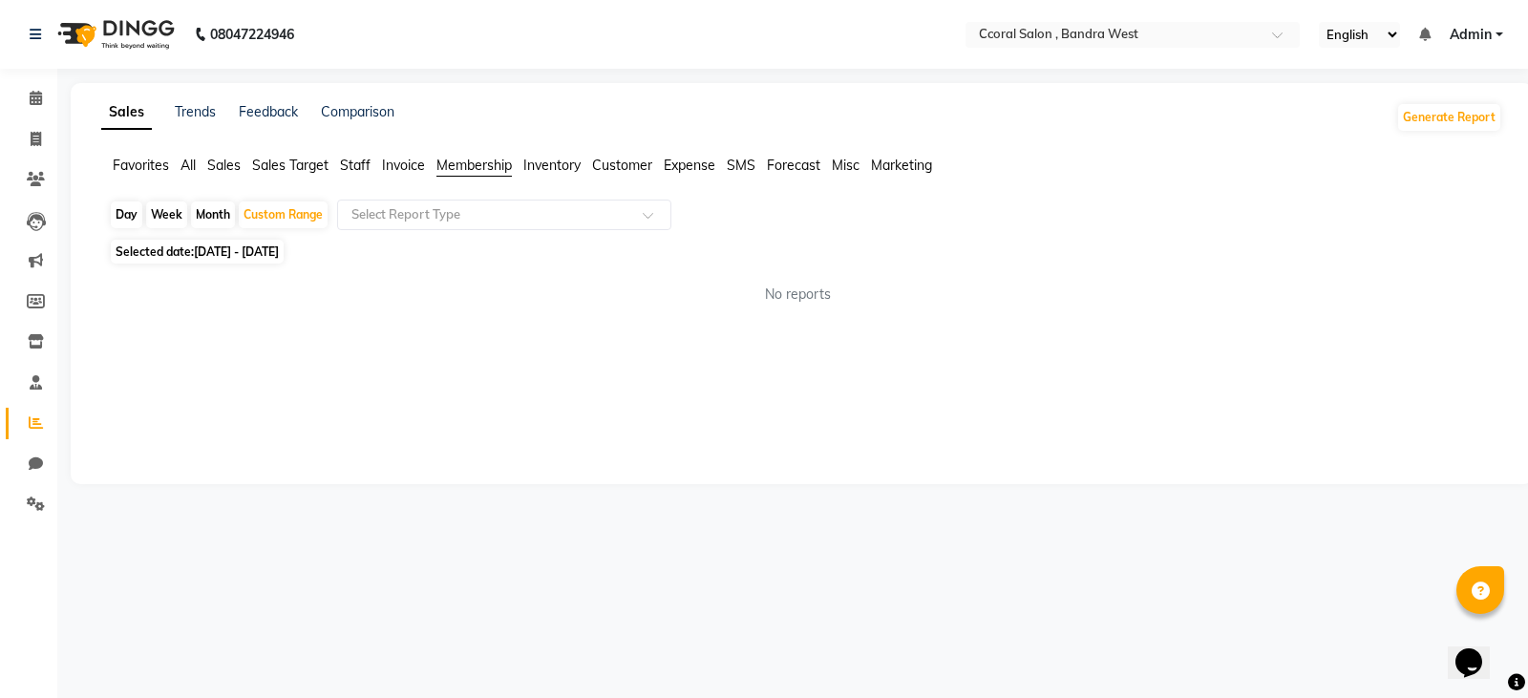
click at [401, 173] on span "Invoice" at bounding box center [403, 165] width 43 height 17
click at [386, 163] on span "Invoice" at bounding box center [403, 165] width 43 height 17
click at [341, 159] on span "Staff" at bounding box center [355, 165] width 31 height 17
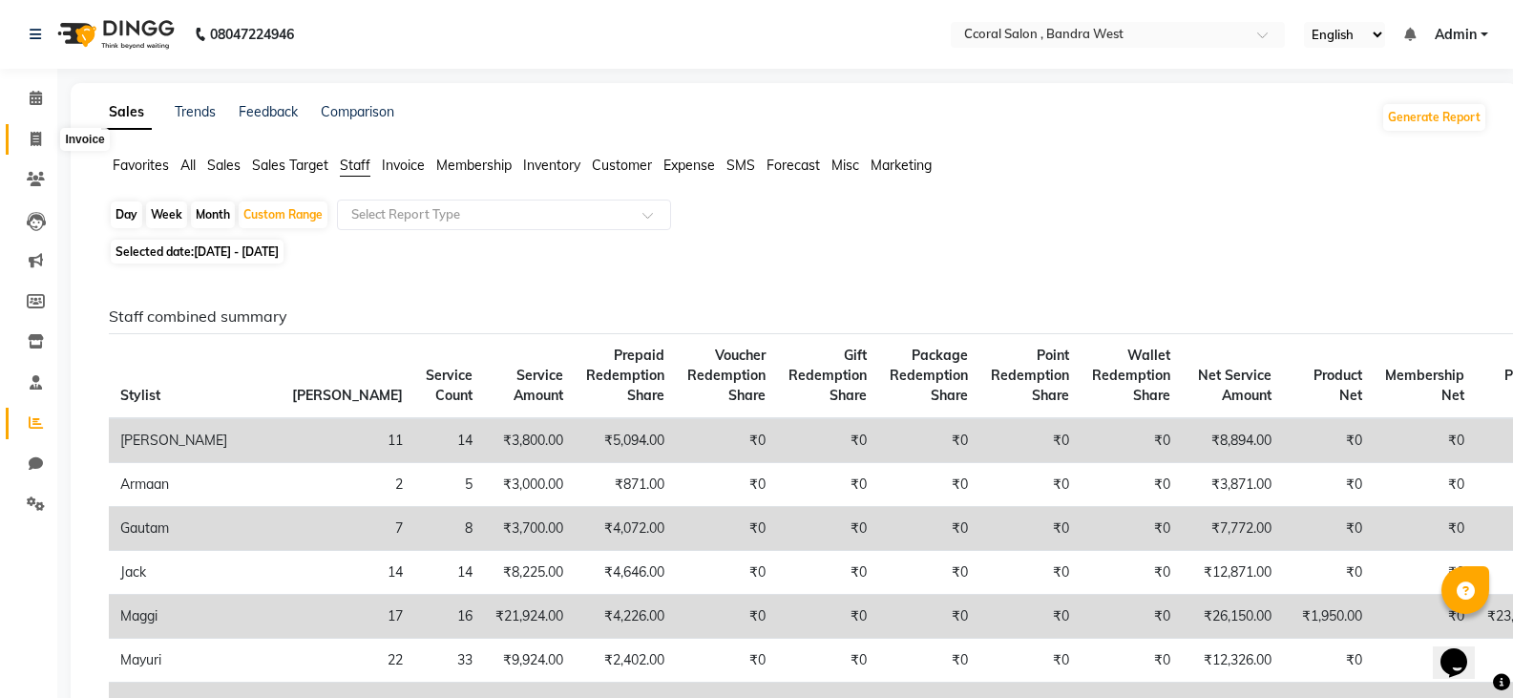
click at [39, 138] on icon at bounding box center [36, 139] width 11 height 14
select select "service"
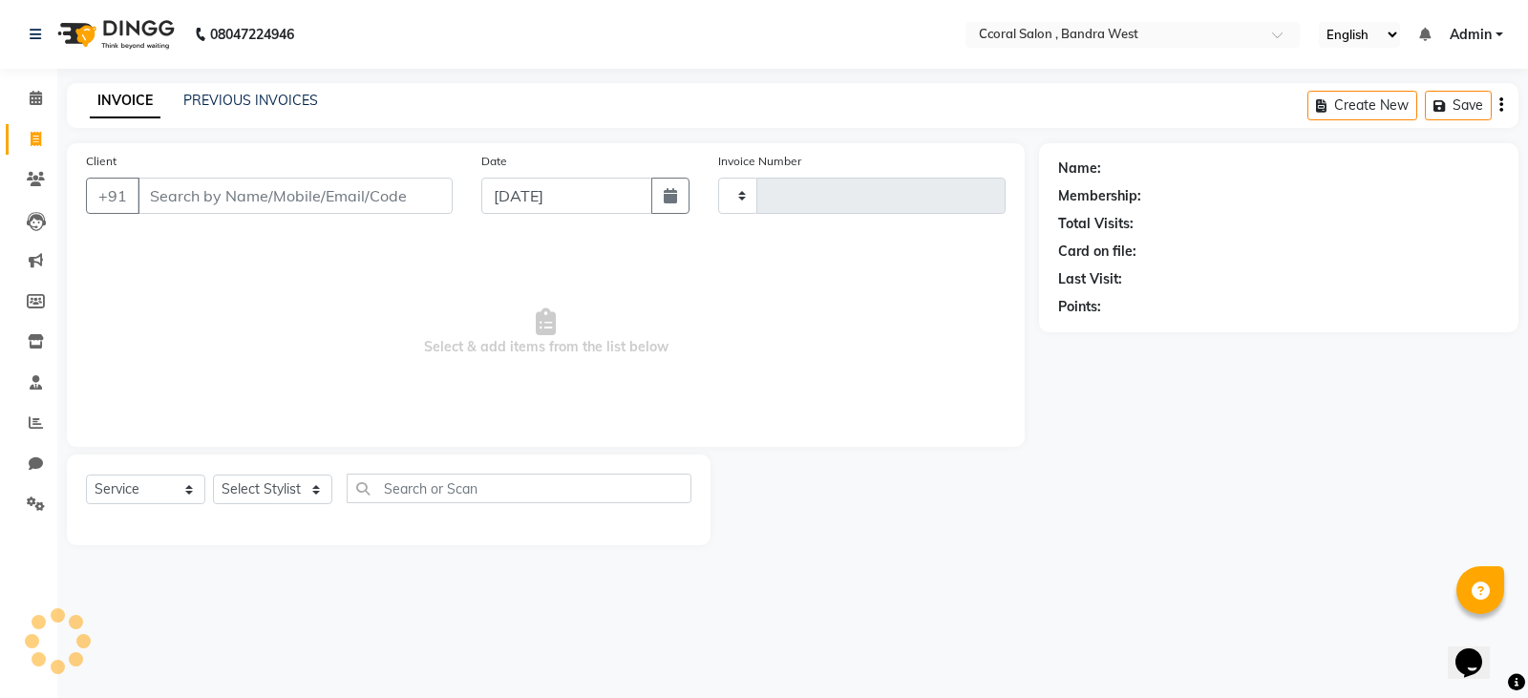
type input "0673"
select select "7966"
click at [34, 104] on icon at bounding box center [36, 98] width 12 height 14
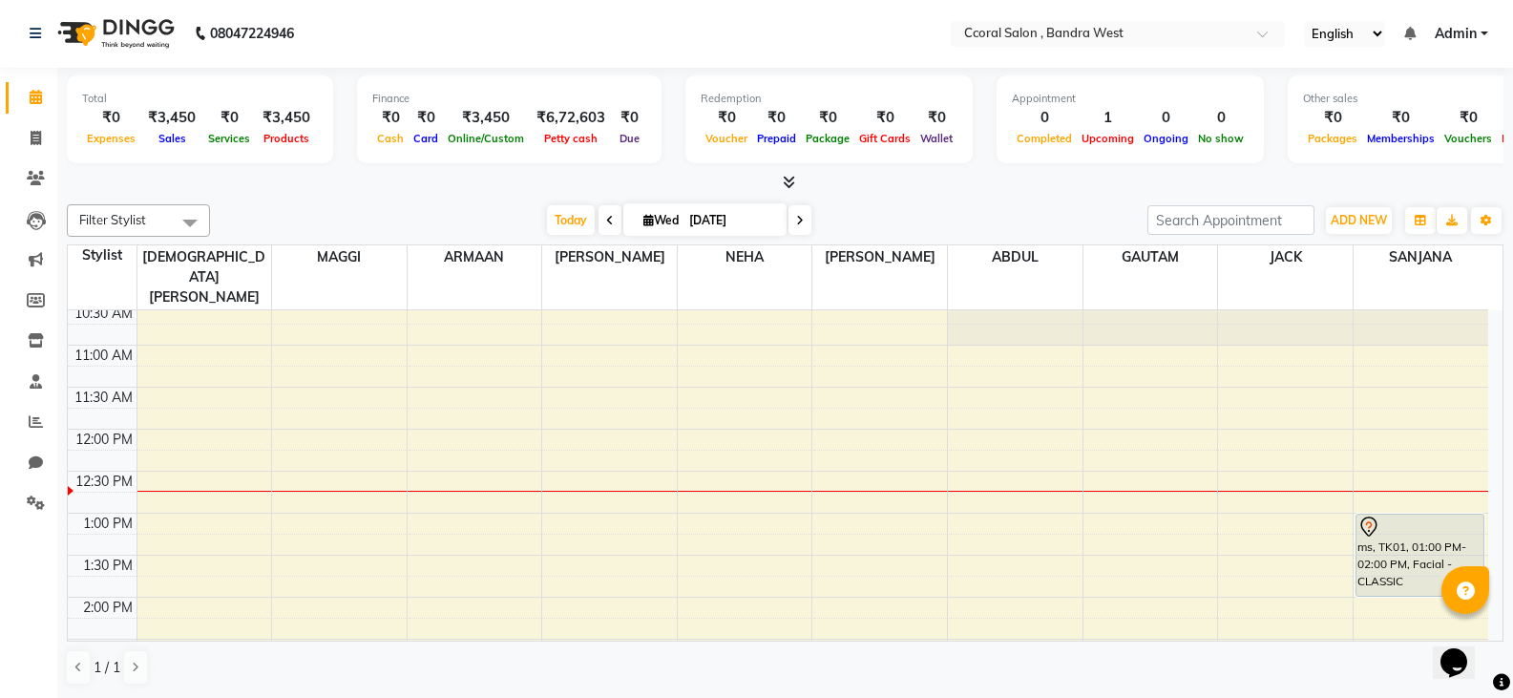
scroll to position [95, 0]
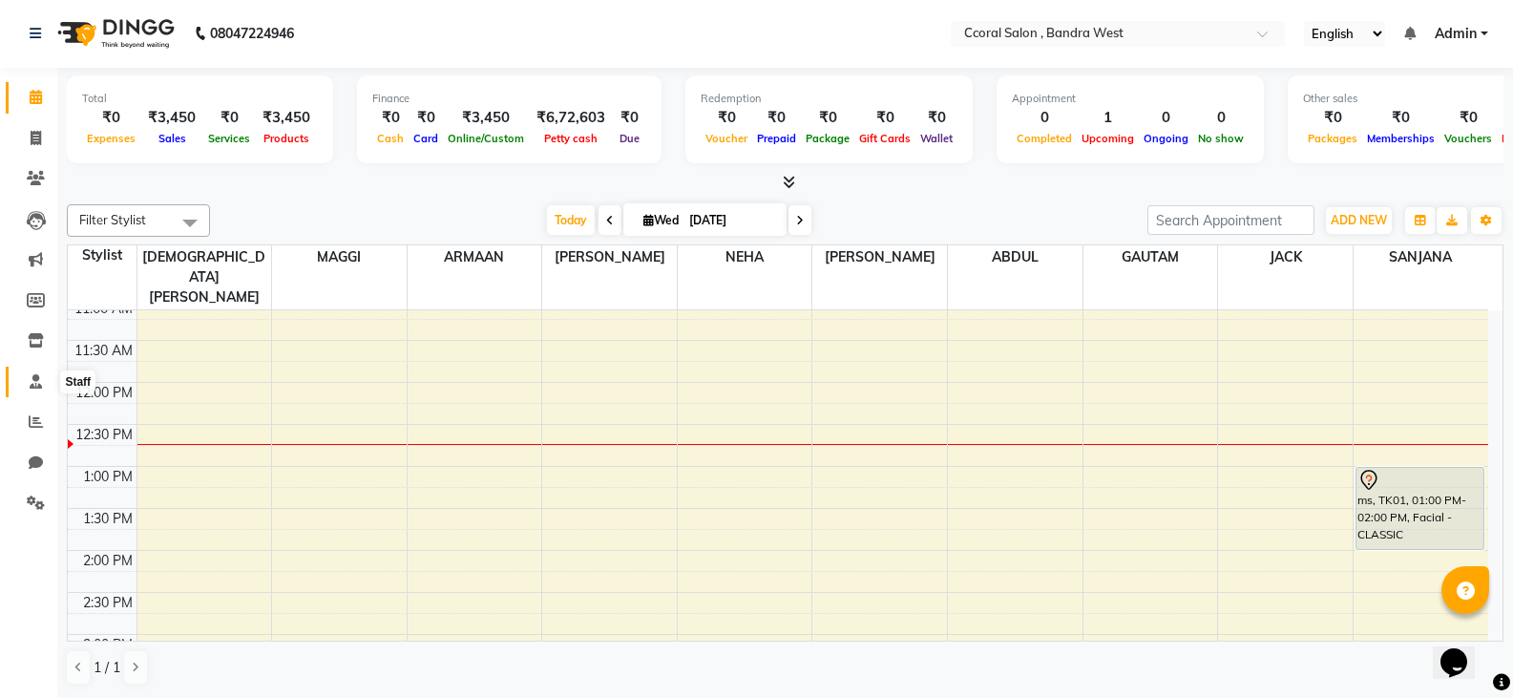
click at [38, 391] on span at bounding box center [35, 382] width 33 height 22
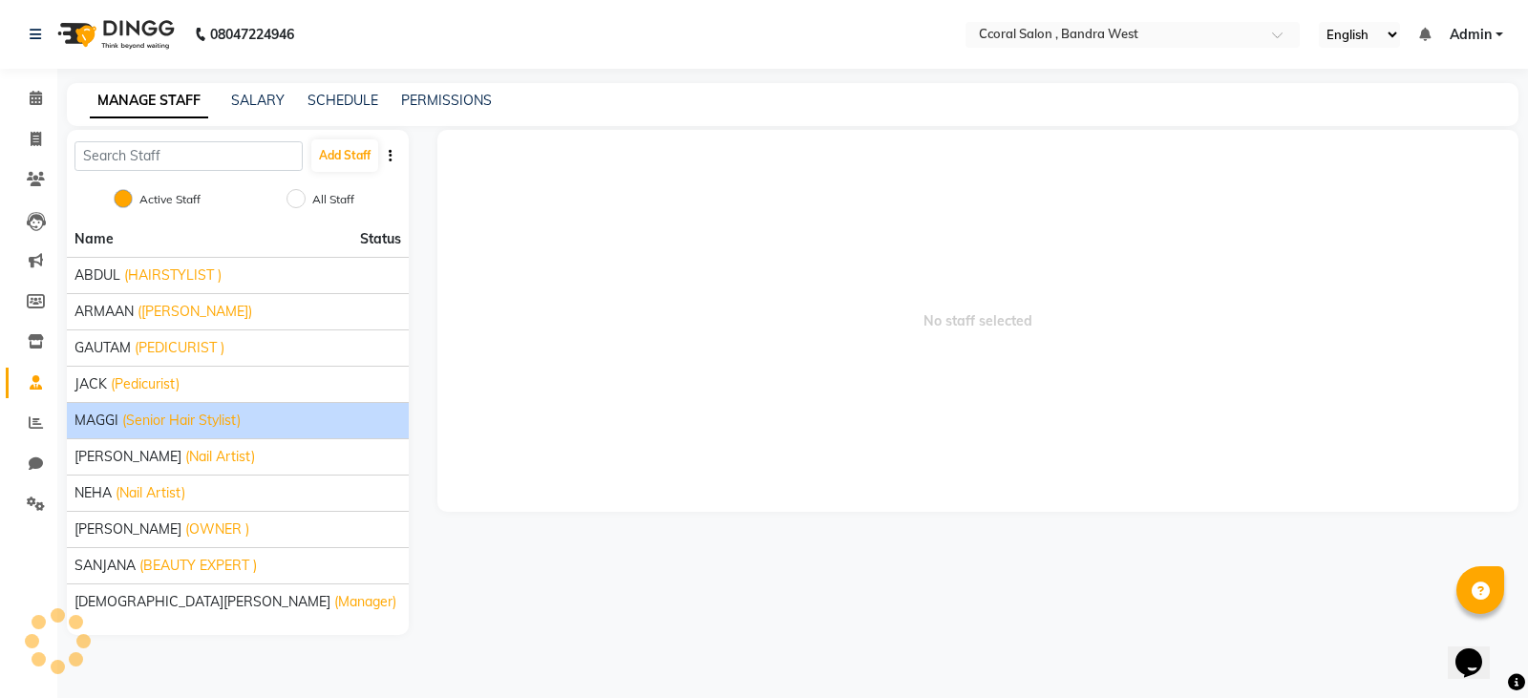
click at [132, 413] on span "(Senior Hair Stylist)" at bounding box center [181, 421] width 118 height 20
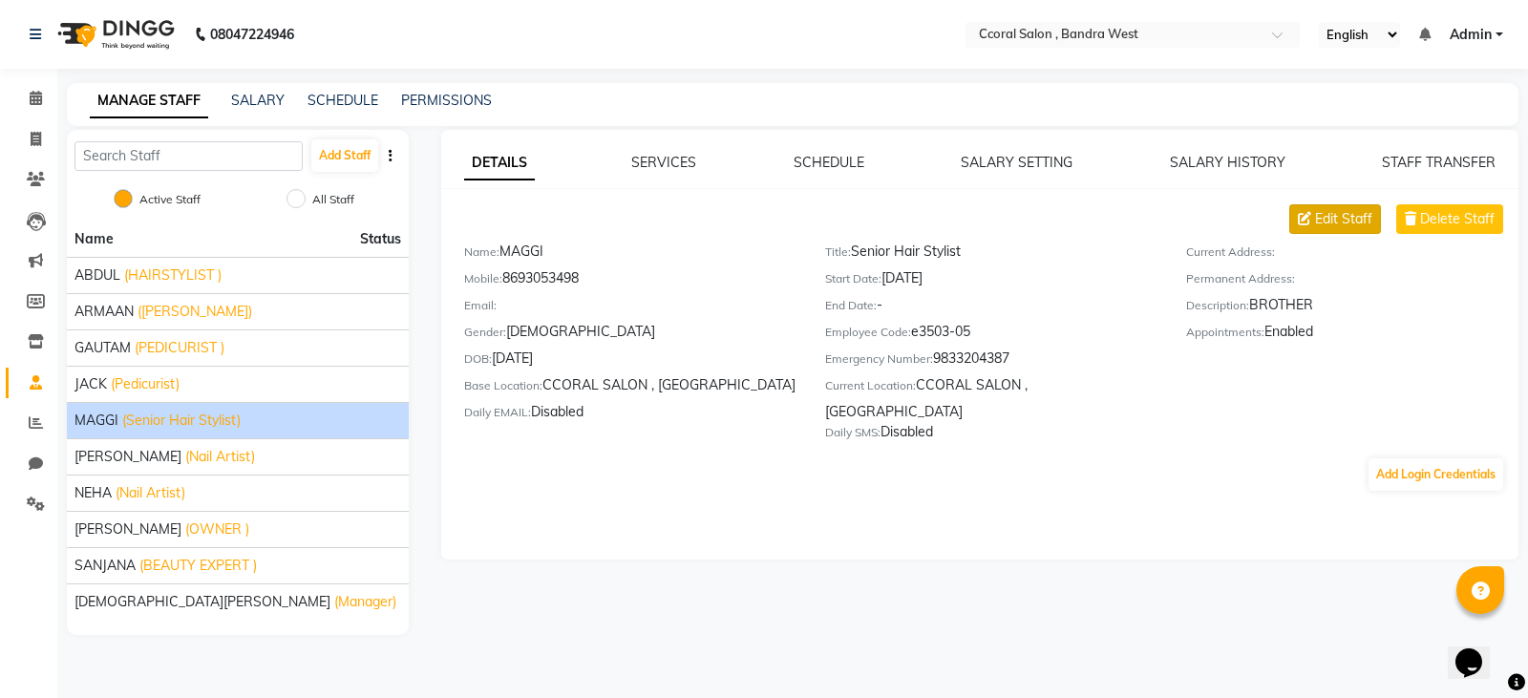
click at [1319, 216] on span "Edit Staff" at bounding box center [1343, 219] width 57 height 20
select select "[DEMOGRAPHIC_DATA]"
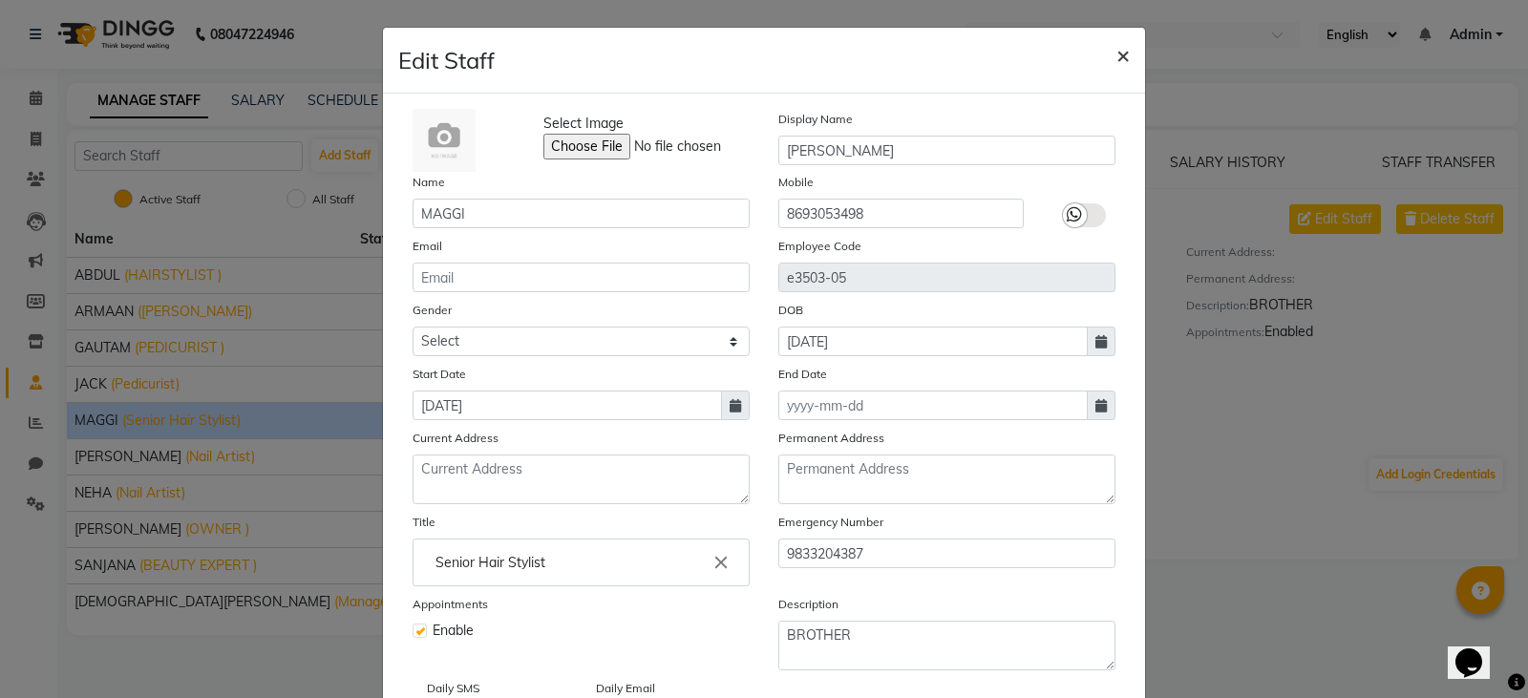
click at [1125, 55] on button "×" at bounding box center [1123, 54] width 44 height 53
select select
checkbox input "false"
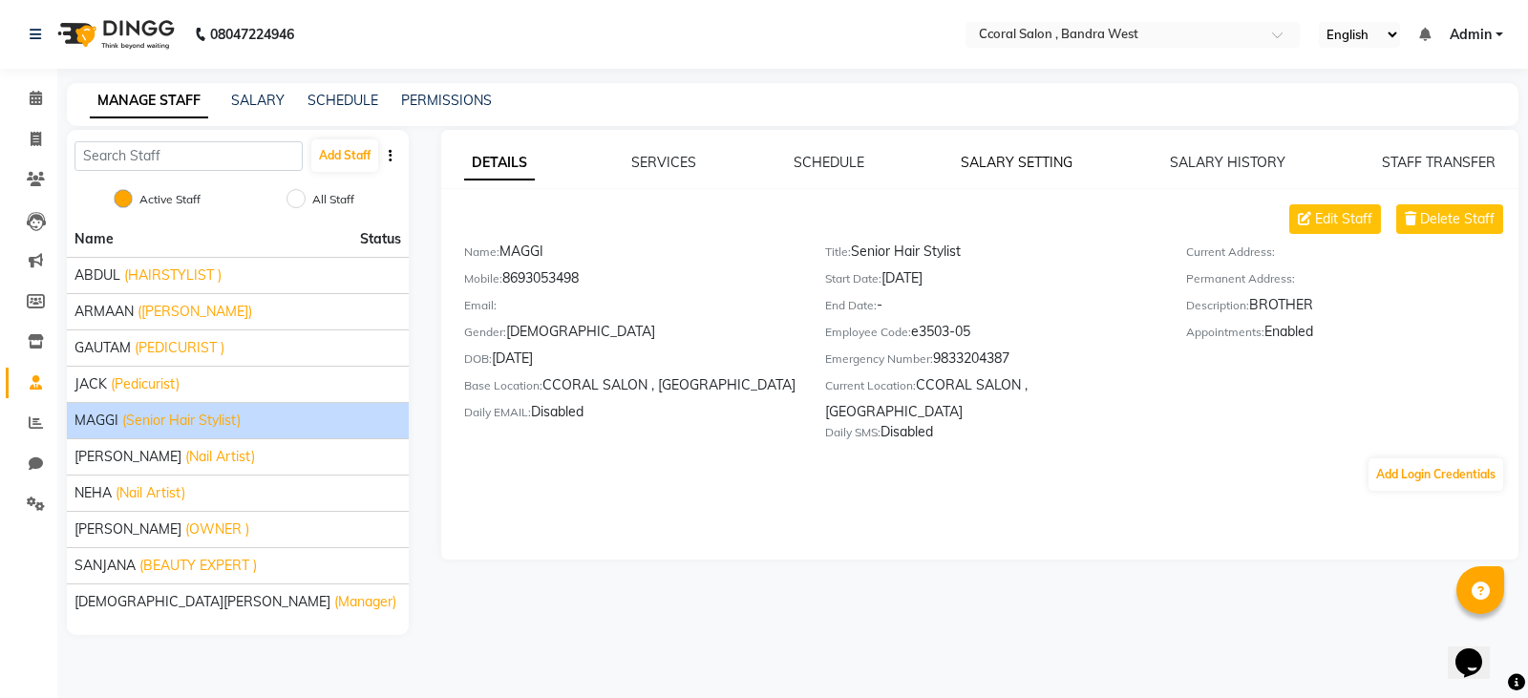
click at [1033, 161] on link "SALARY SETTING" at bounding box center [1017, 162] width 112 height 17
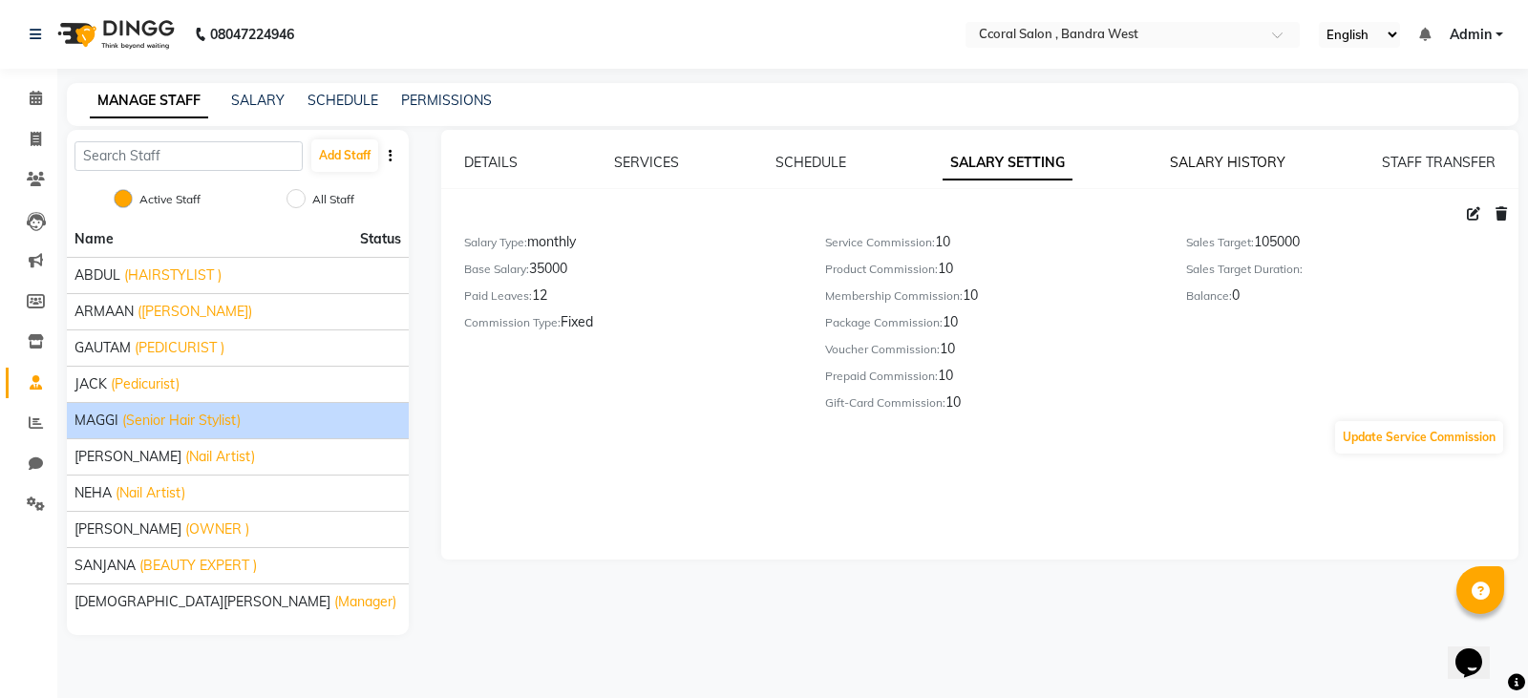
click at [1198, 163] on link "SALARY HISTORY" at bounding box center [1228, 162] width 116 height 17
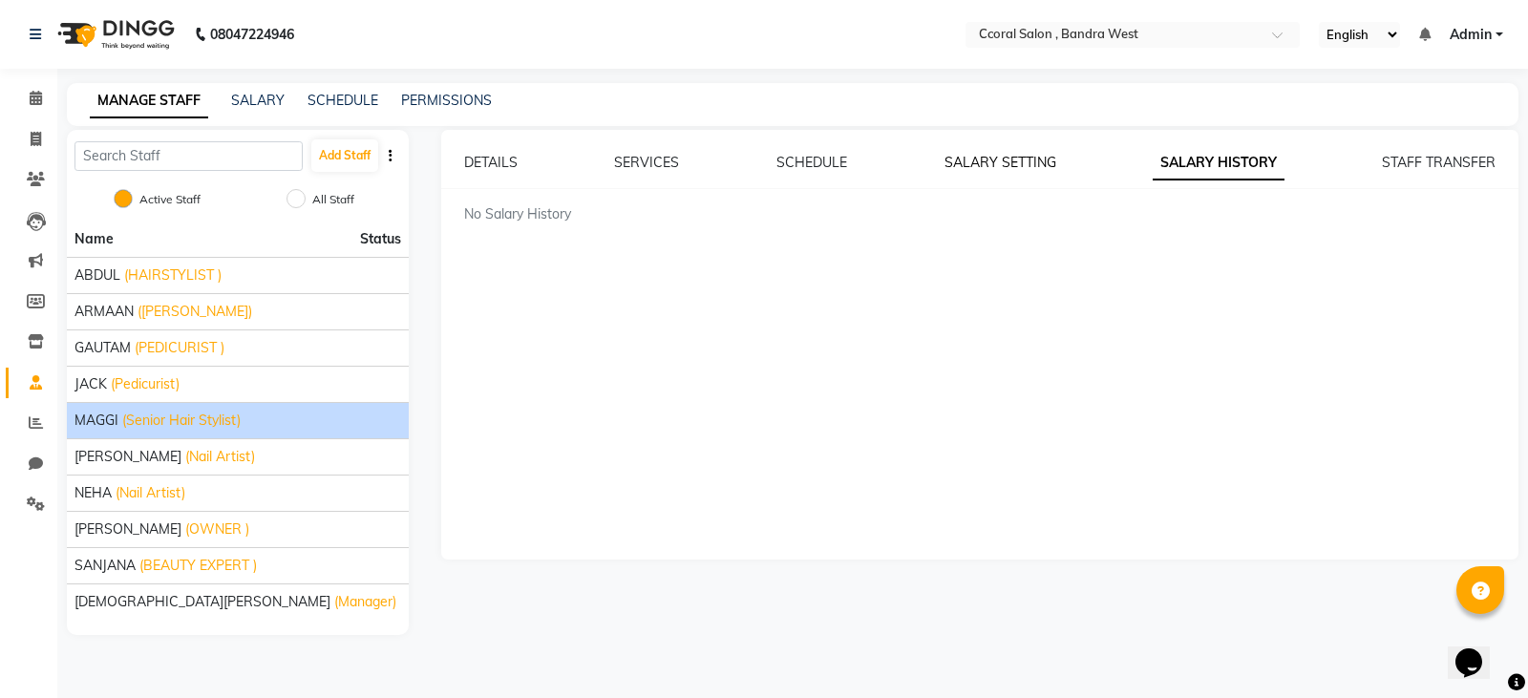
click at [1014, 160] on link "SALARY SETTING" at bounding box center [1000, 162] width 112 height 17
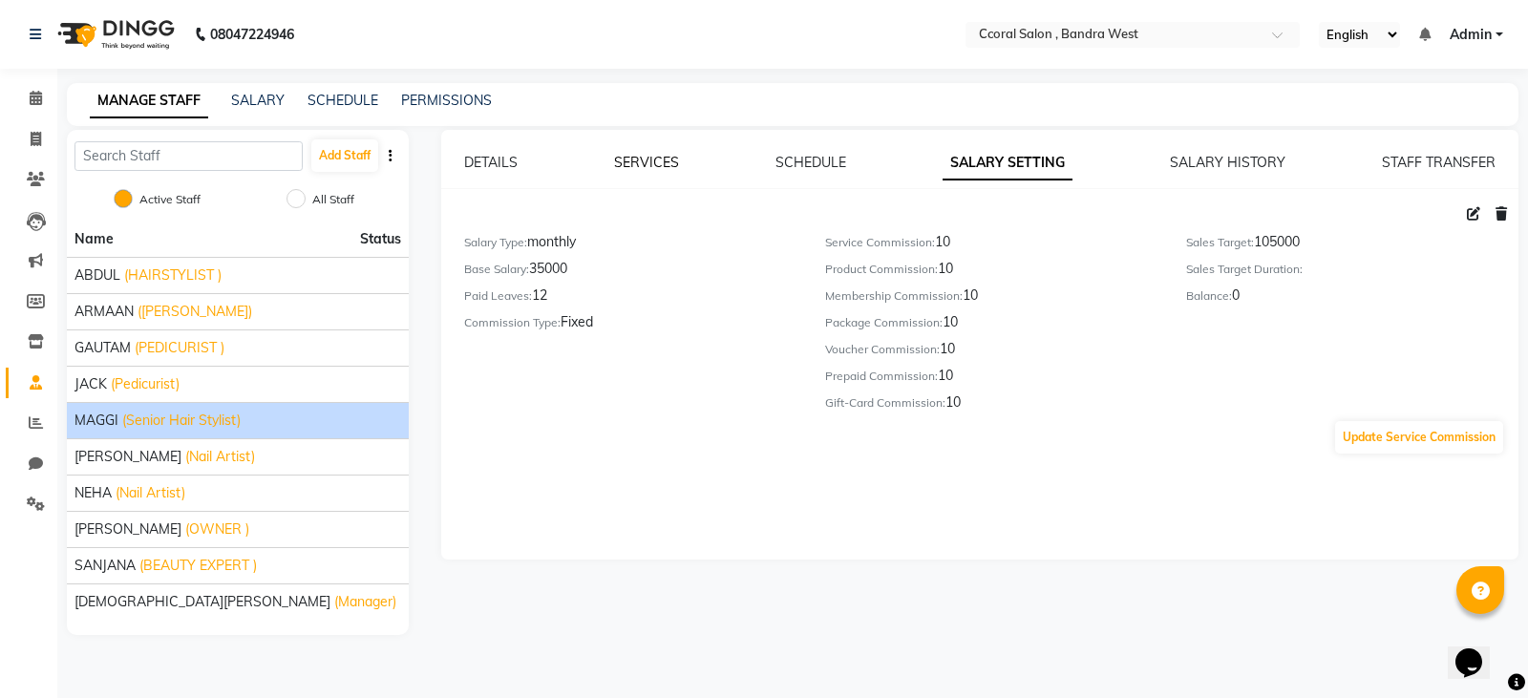
click at [659, 164] on link "SERVICES" at bounding box center [646, 162] width 65 height 17
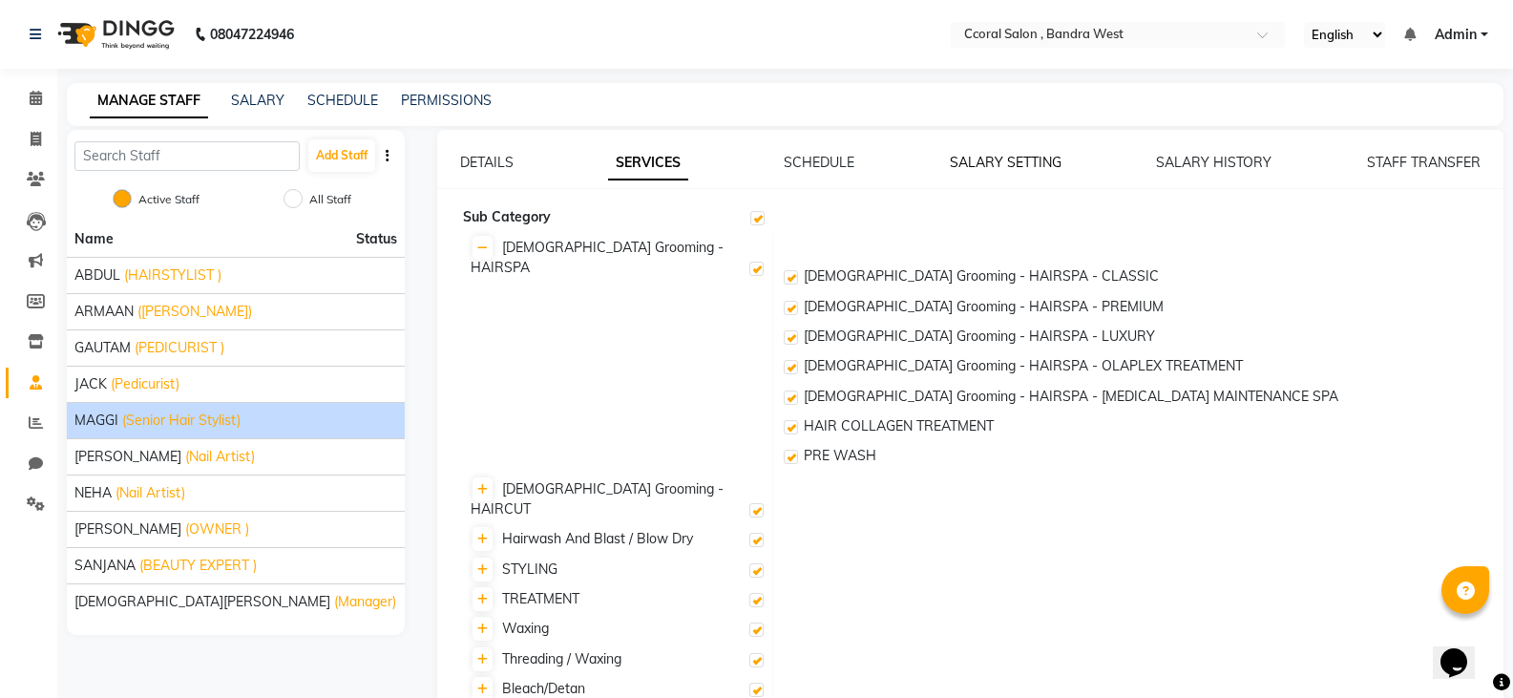
click at [1016, 168] on link "SALARY SETTING" at bounding box center [1006, 162] width 112 height 17
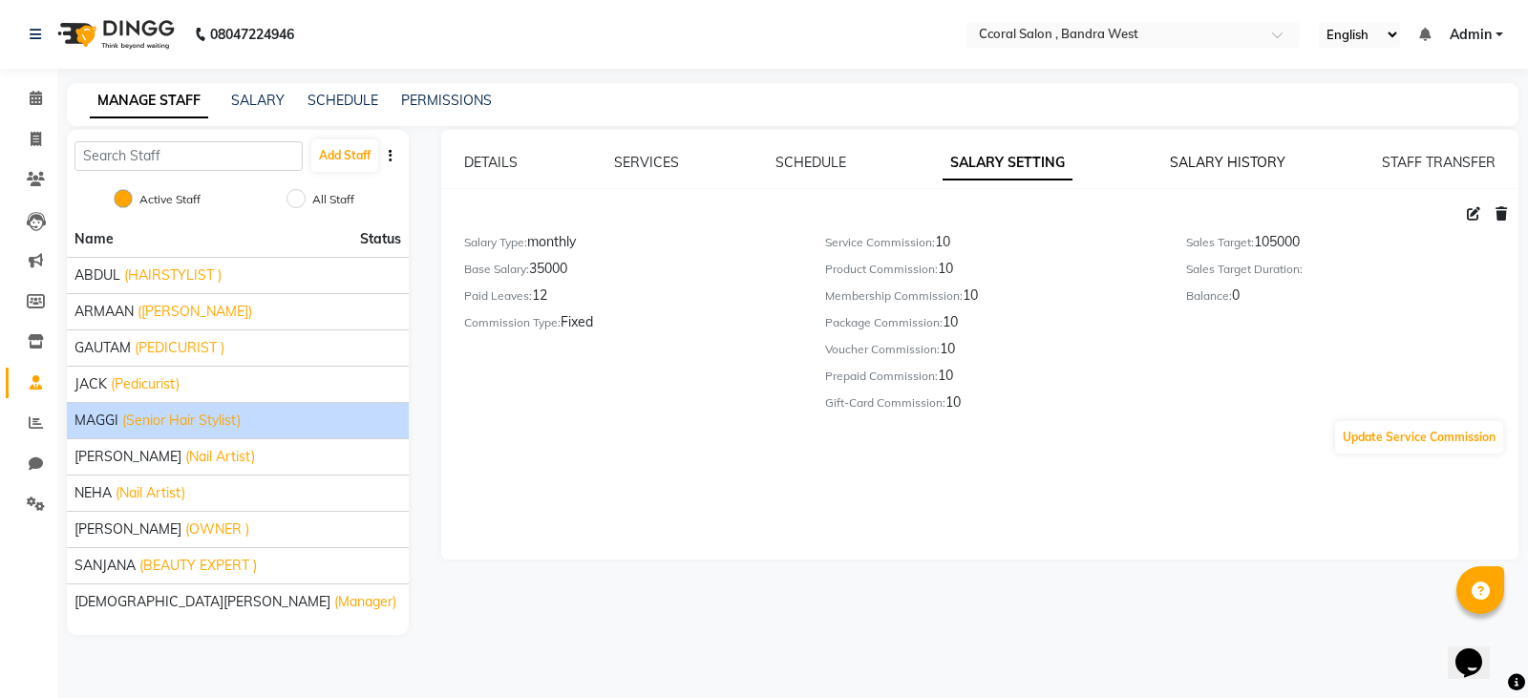
click at [1196, 169] on link "SALARY HISTORY" at bounding box center [1228, 162] width 116 height 17
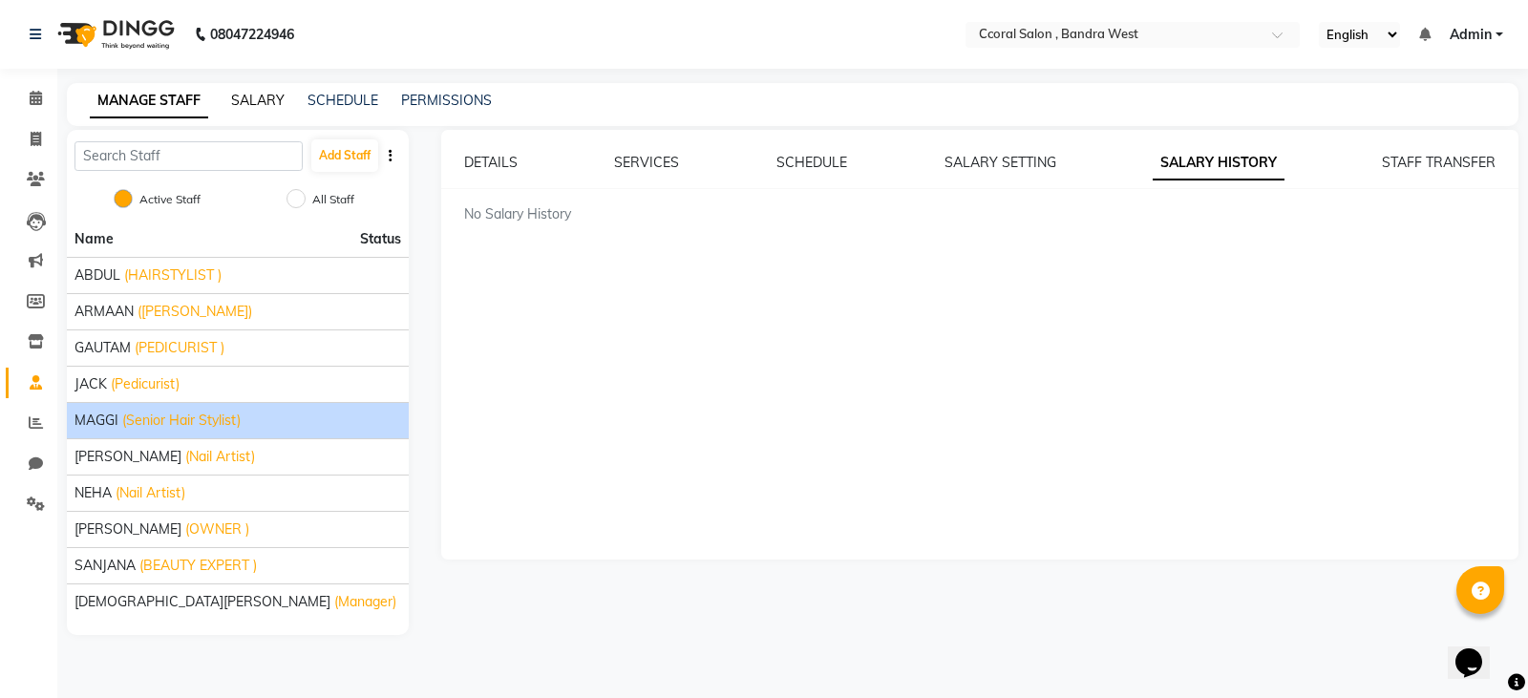
click at [253, 93] on link "SALARY" at bounding box center [257, 100] width 53 height 17
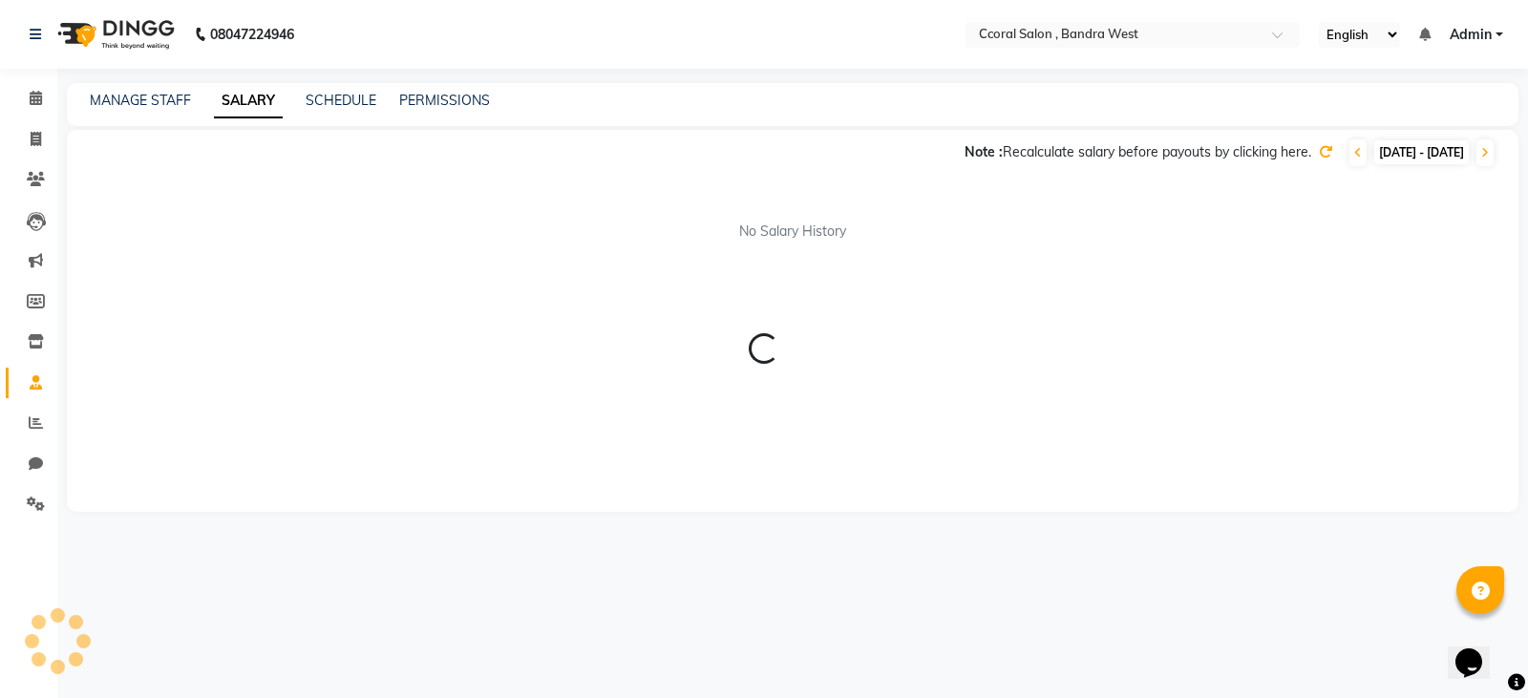
click at [1319, 149] on icon at bounding box center [1325, 151] width 13 height 13
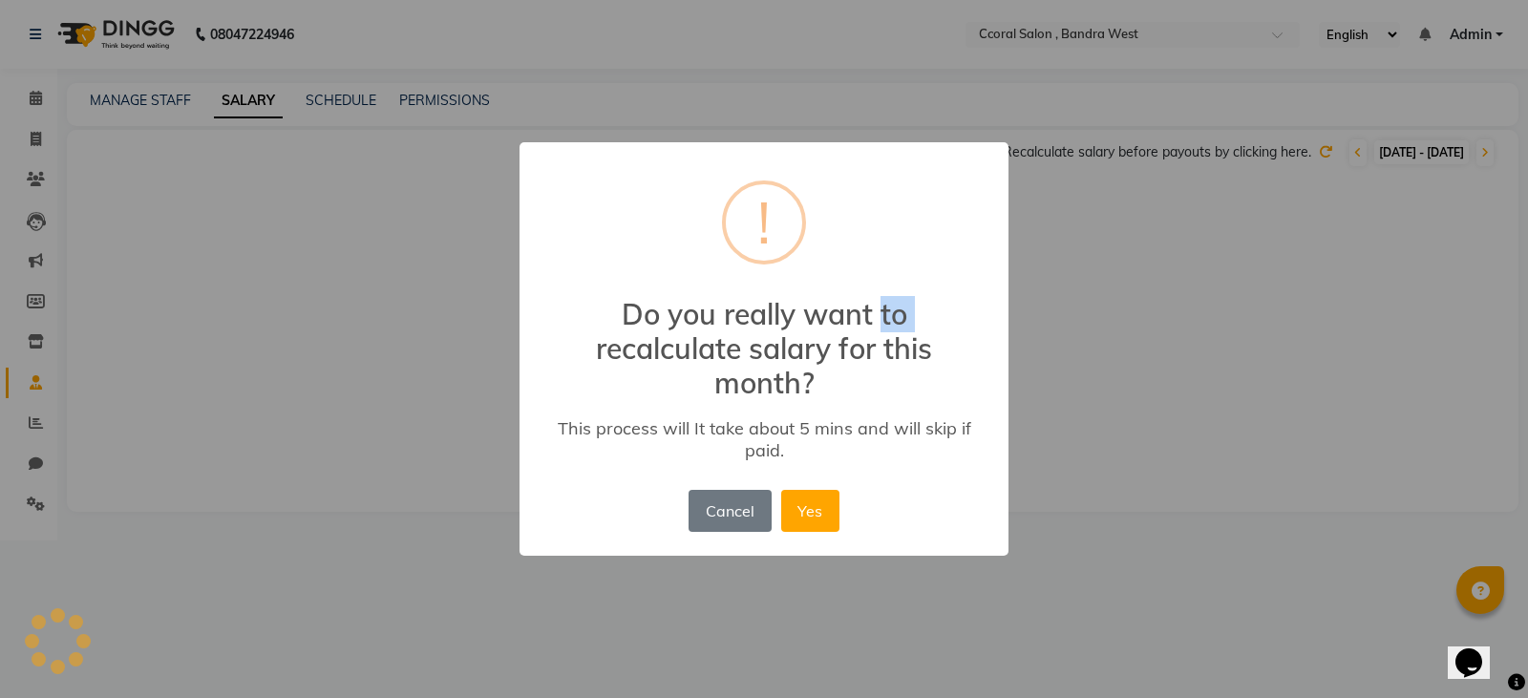
click at [1264, 149] on div "× ! Do you really want to recalculate salary for this month? This process will …" at bounding box center [764, 349] width 1528 height 698
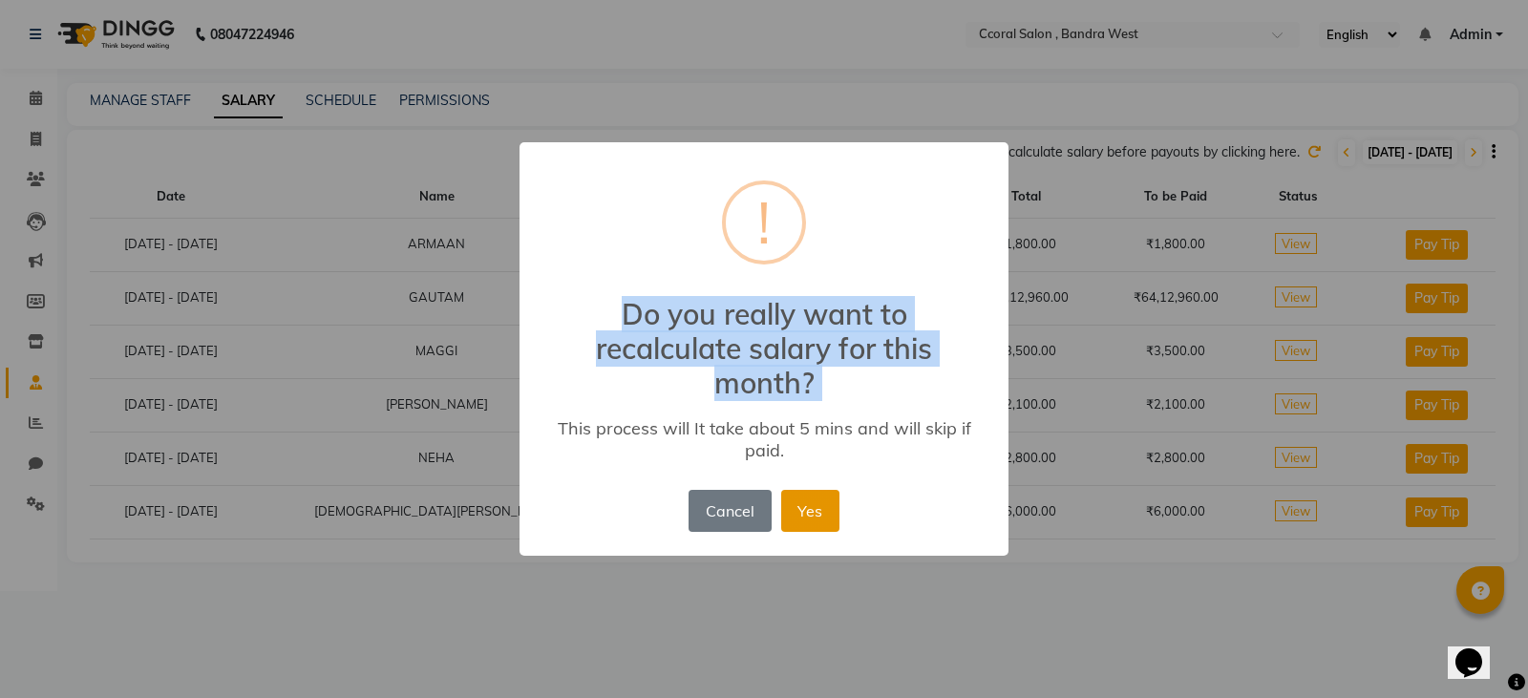
click at [796, 515] on button "Yes" at bounding box center [810, 511] width 58 height 42
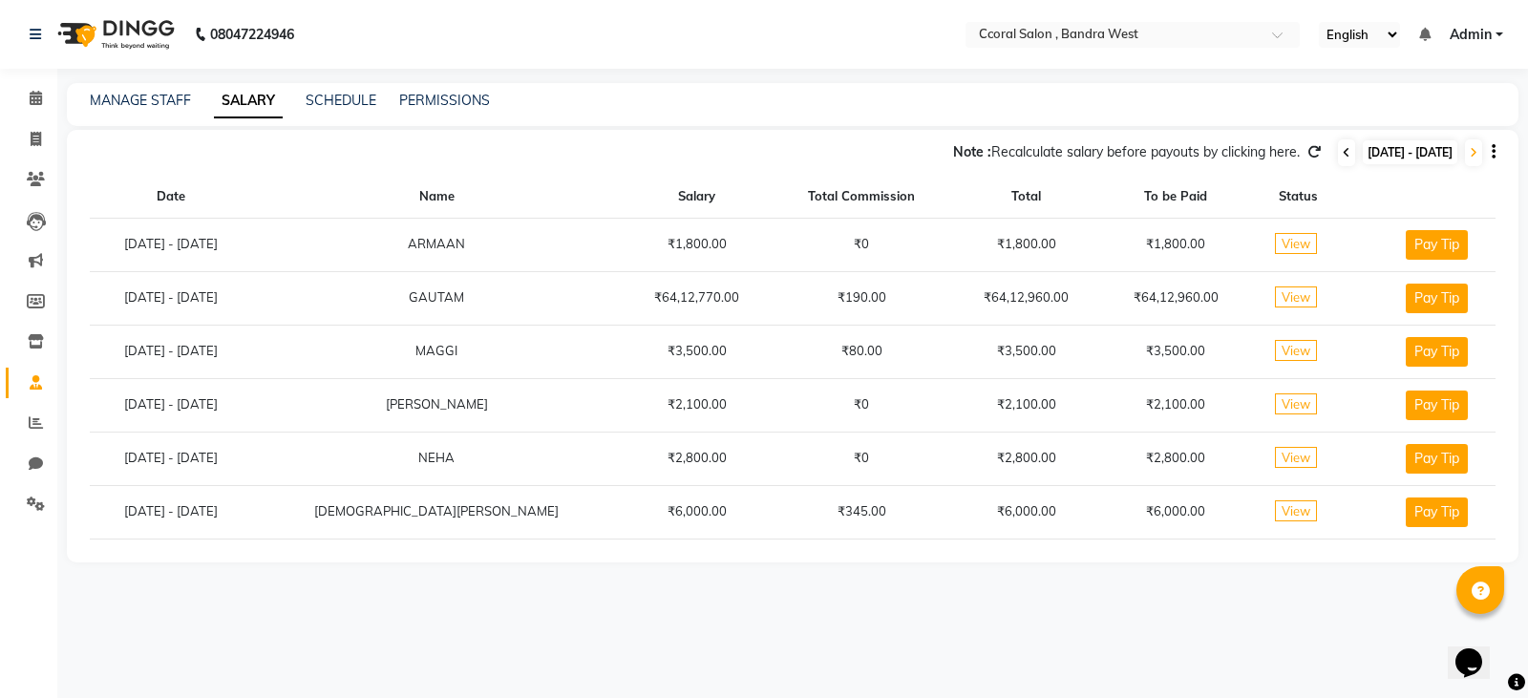
click at [1343, 153] on icon at bounding box center [1347, 152] width 8 height 11
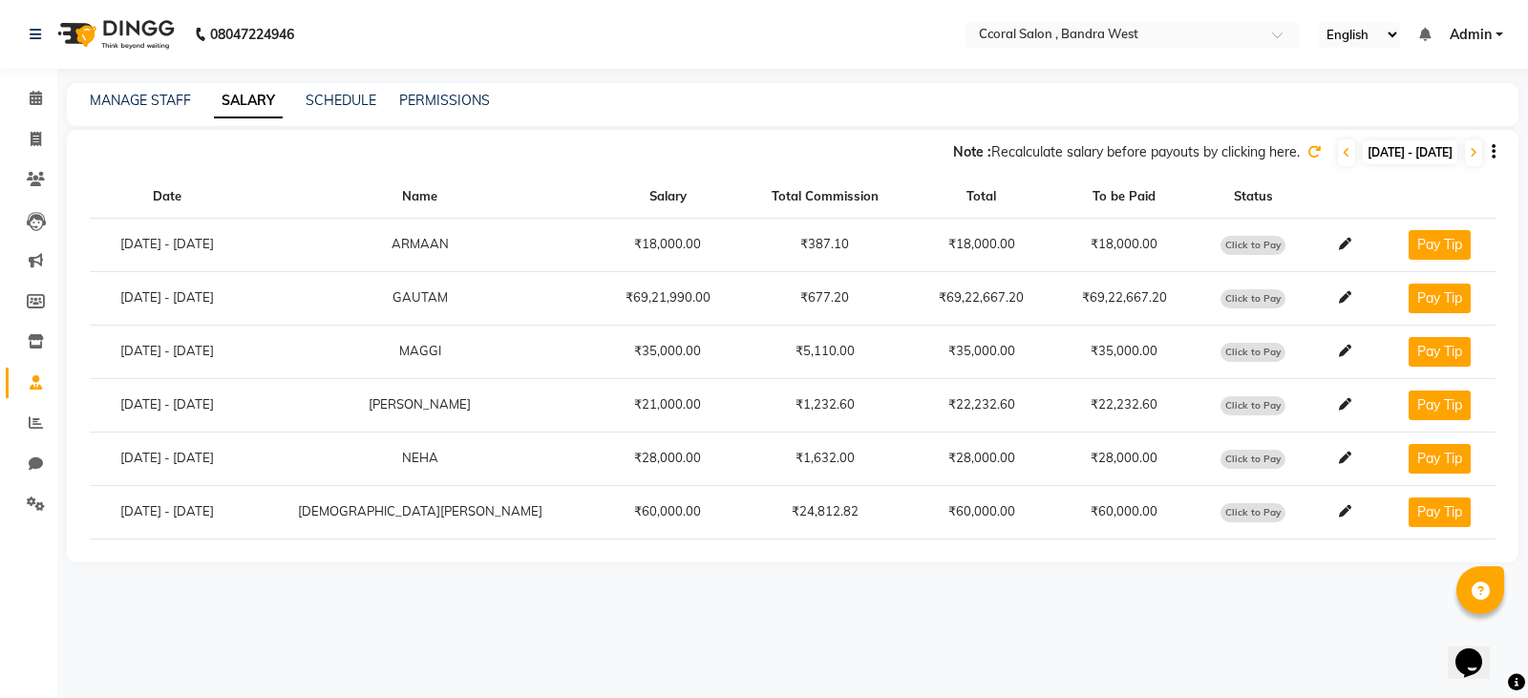
click at [1307, 155] on icon at bounding box center [1313, 151] width 13 height 13
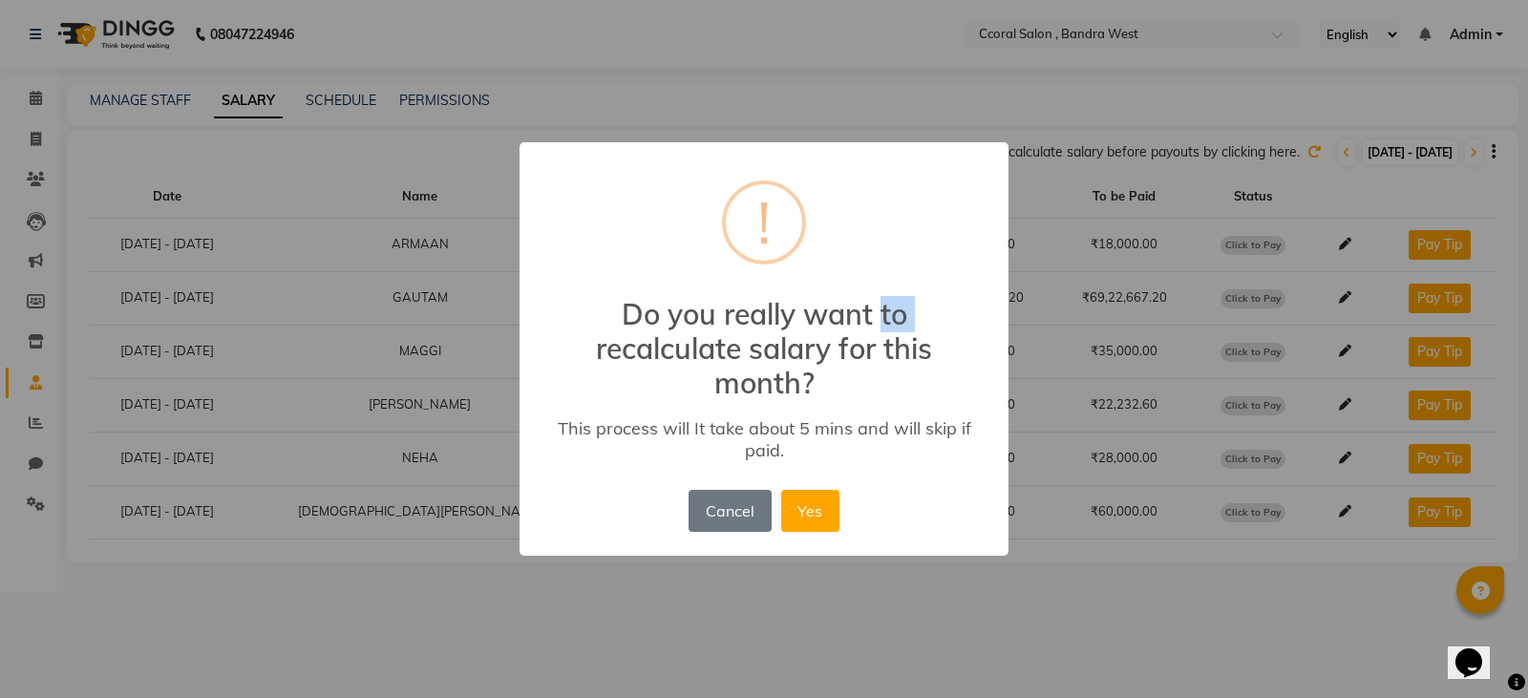
click at [1257, 155] on div "× ! Do you really want to recalculate salary for this month? This process will …" at bounding box center [764, 349] width 1528 height 698
click at [836, 501] on button "Yes" at bounding box center [810, 511] width 58 height 42
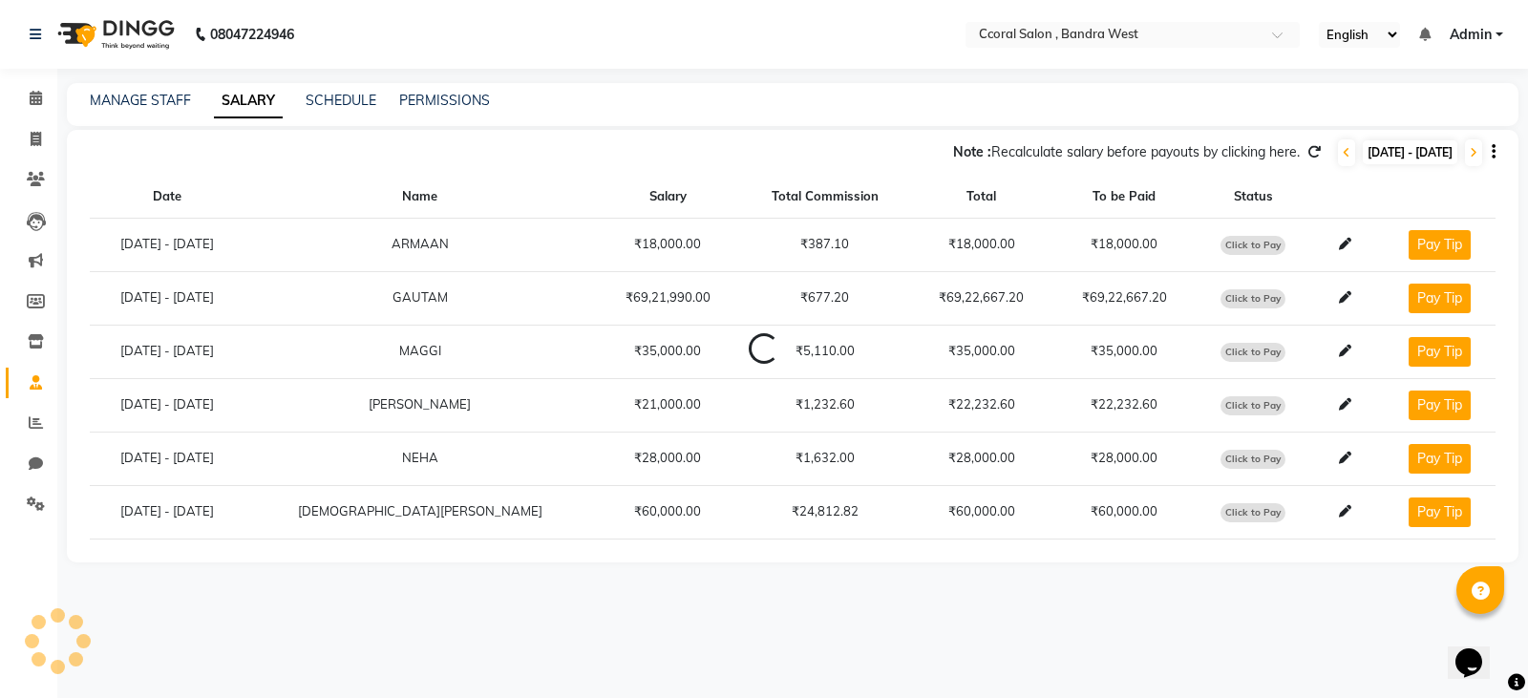
click at [1226, 358] on span "Click to Pay" at bounding box center [1252, 352] width 65 height 19
select select "1"
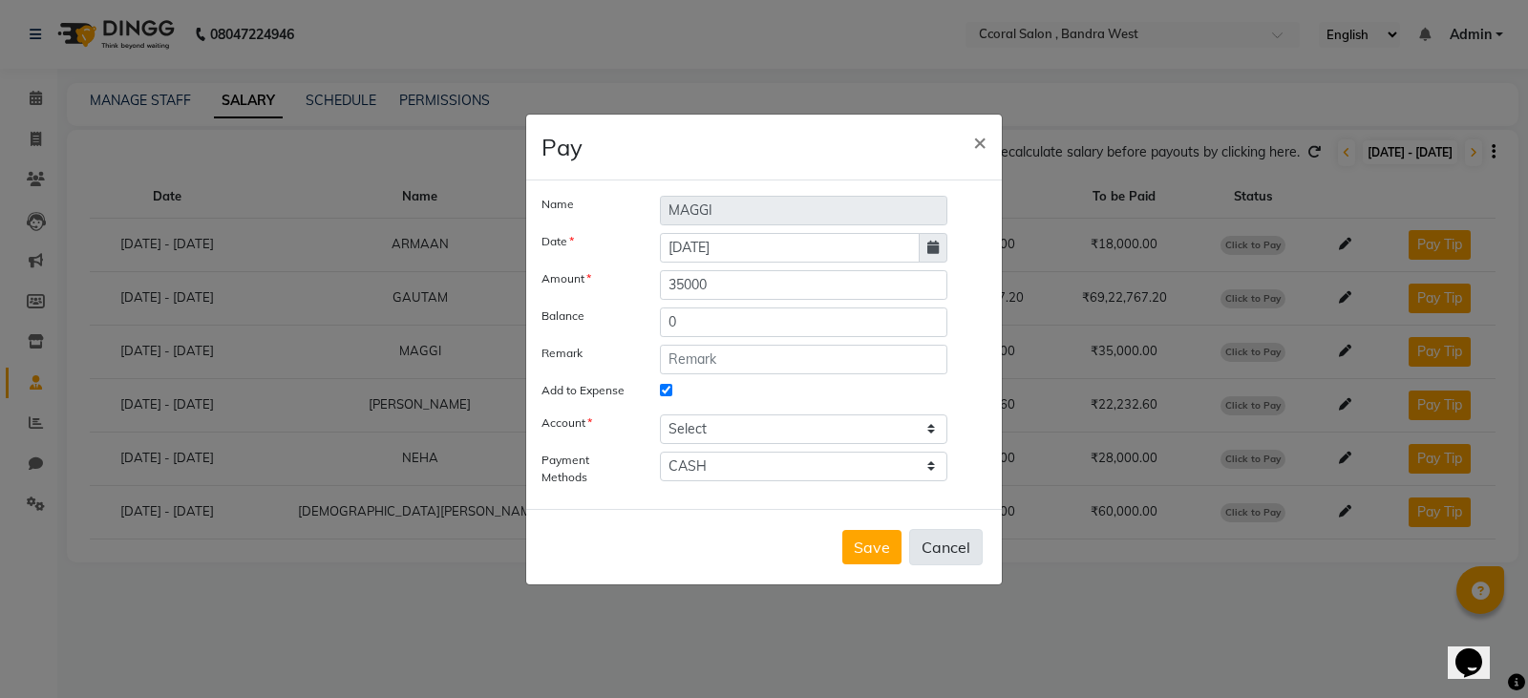
click at [968, 541] on button "Cancel" at bounding box center [946, 547] width 74 height 36
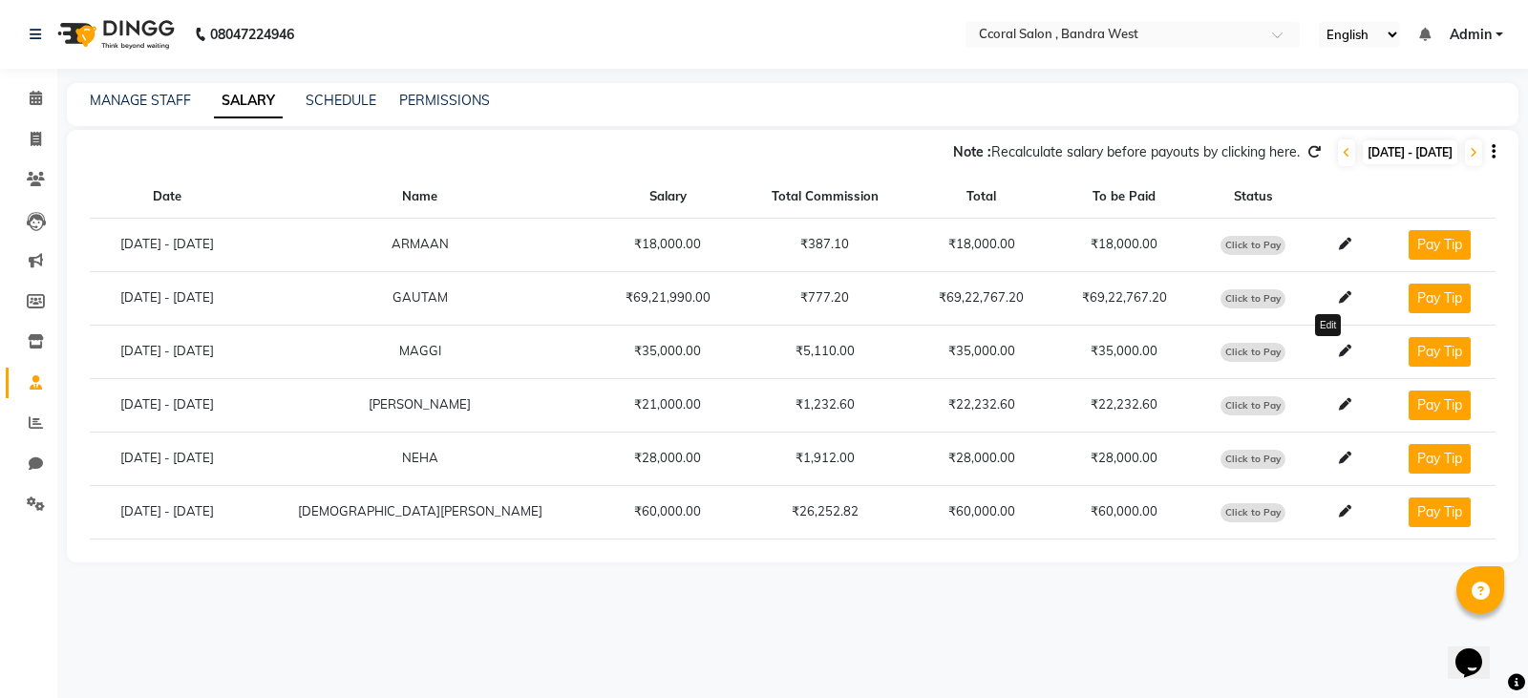
click at [1339, 349] on icon at bounding box center [1345, 351] width 12 height 12
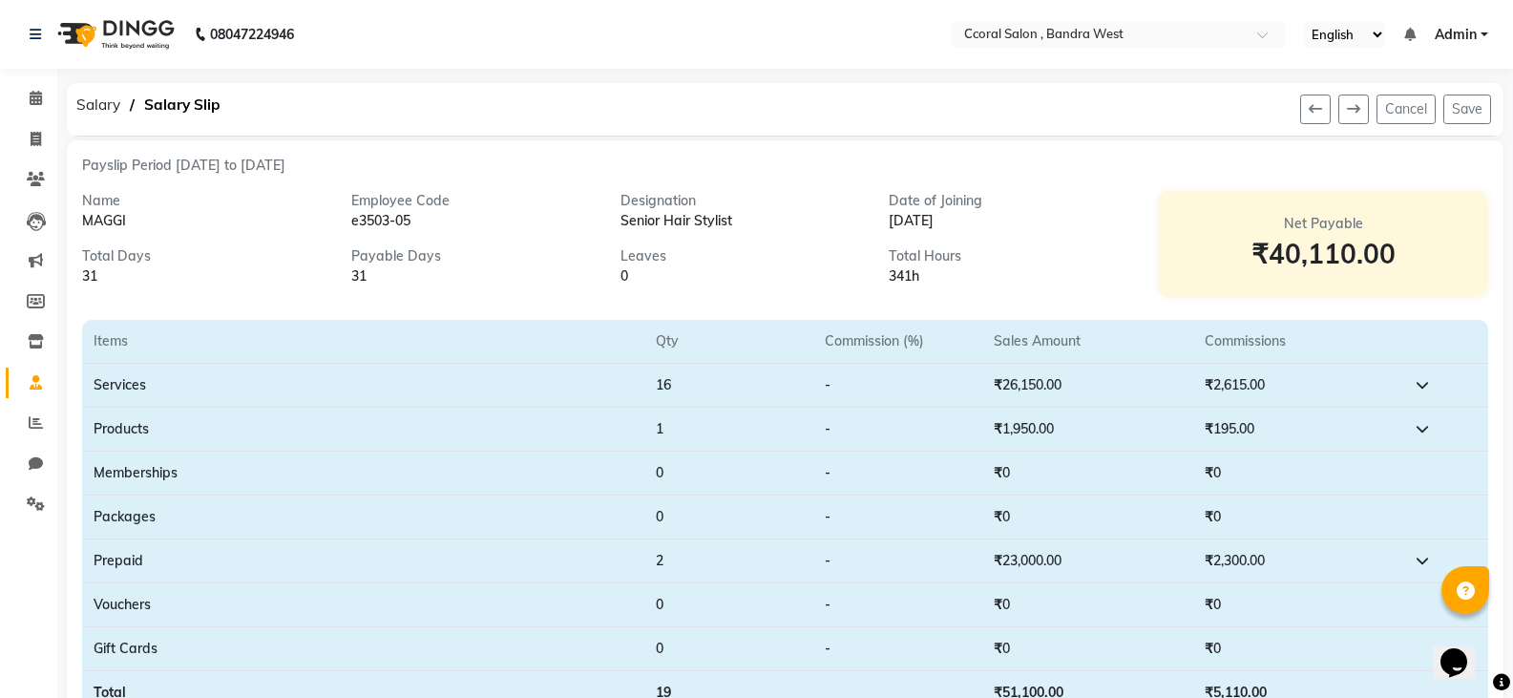
scroll to position [191, 0]
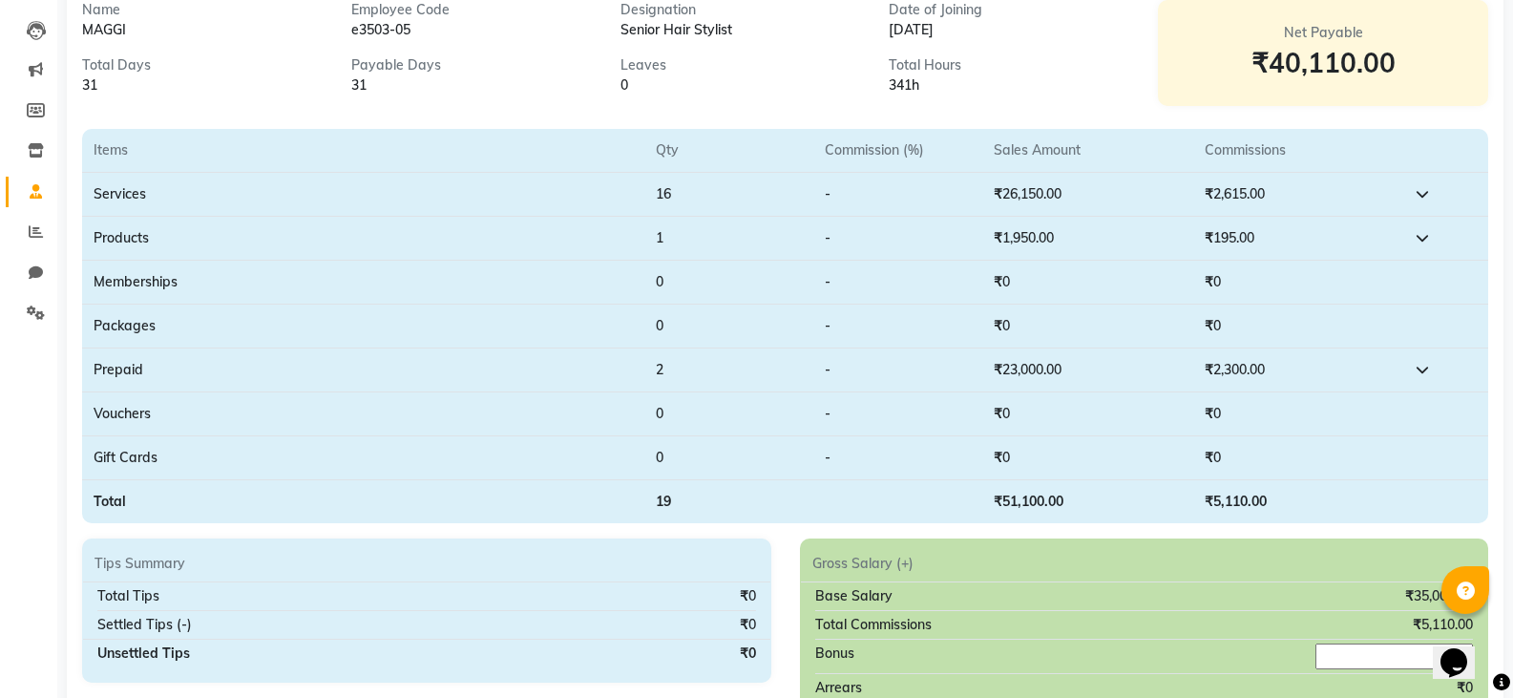
click at [1408, 368] on td at bounding box center [1447, 371] width 84 height 44
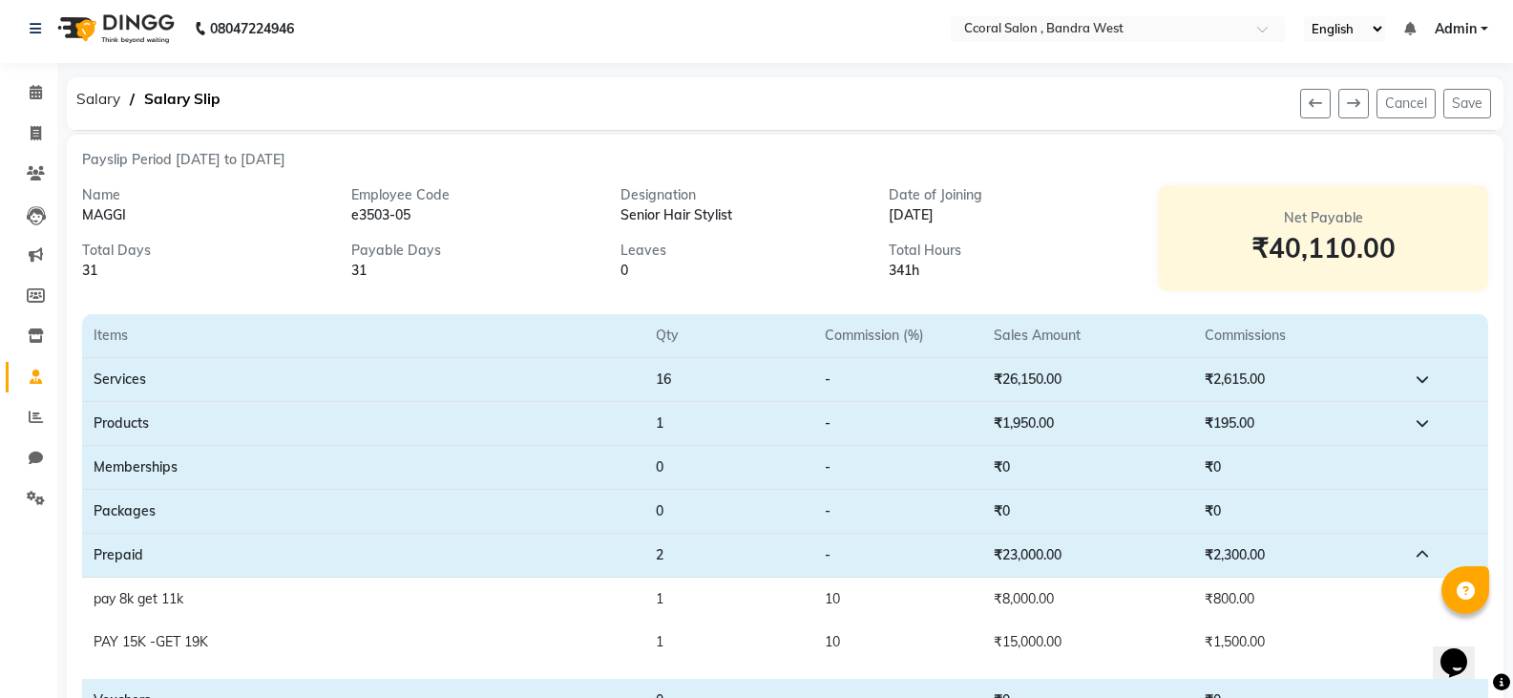
scroll to position [0, 0]
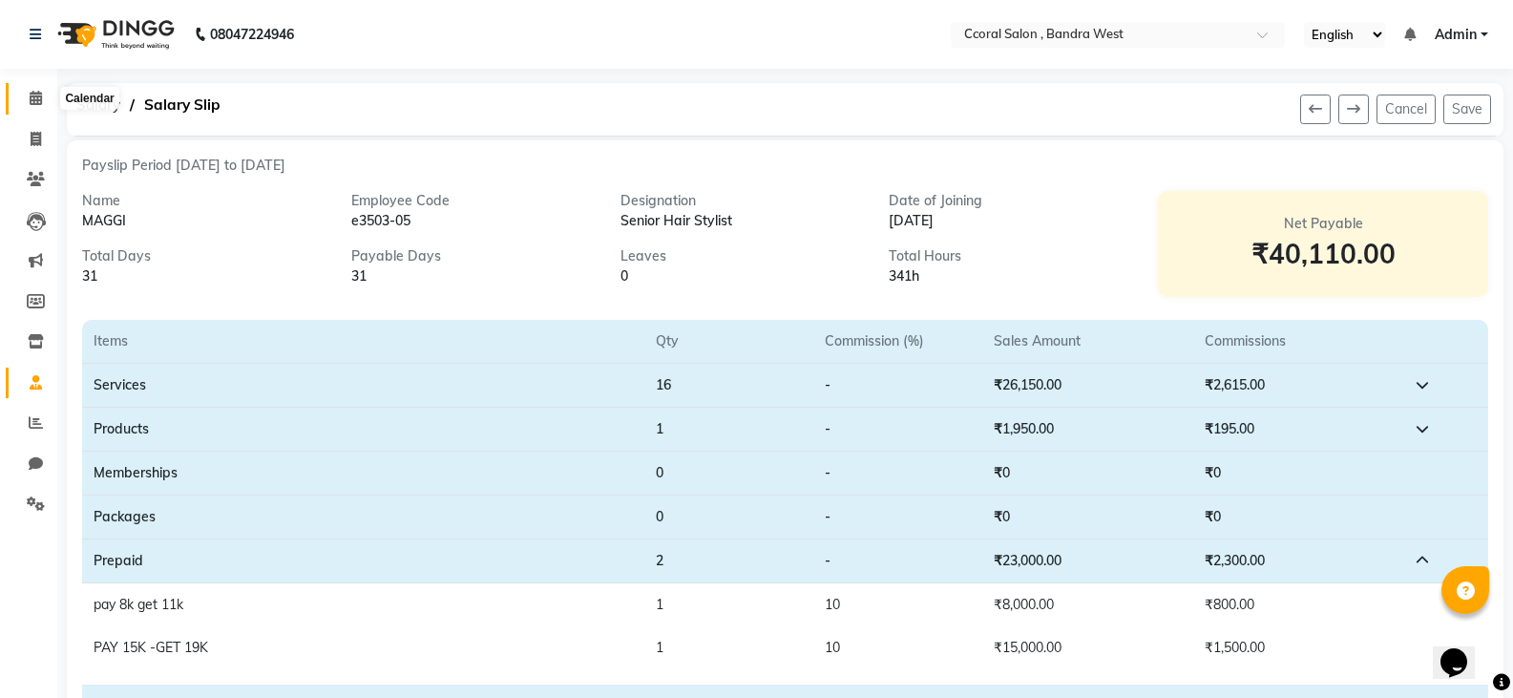
click at [34, 103] on icon at bounding box center [36, 98] width 12 height 14
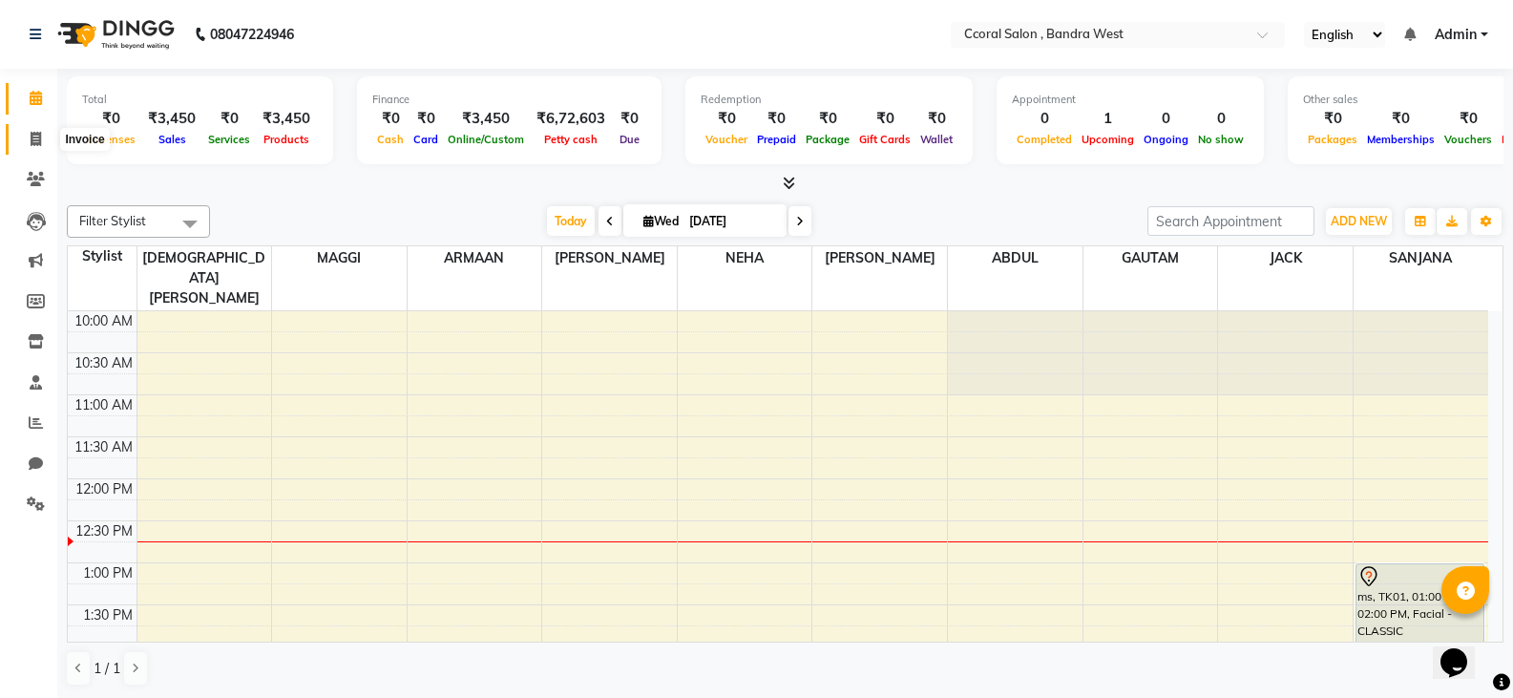
click at [32, 141] on icon at bounding box center [36, 139] width 11 height 14
select select "service"
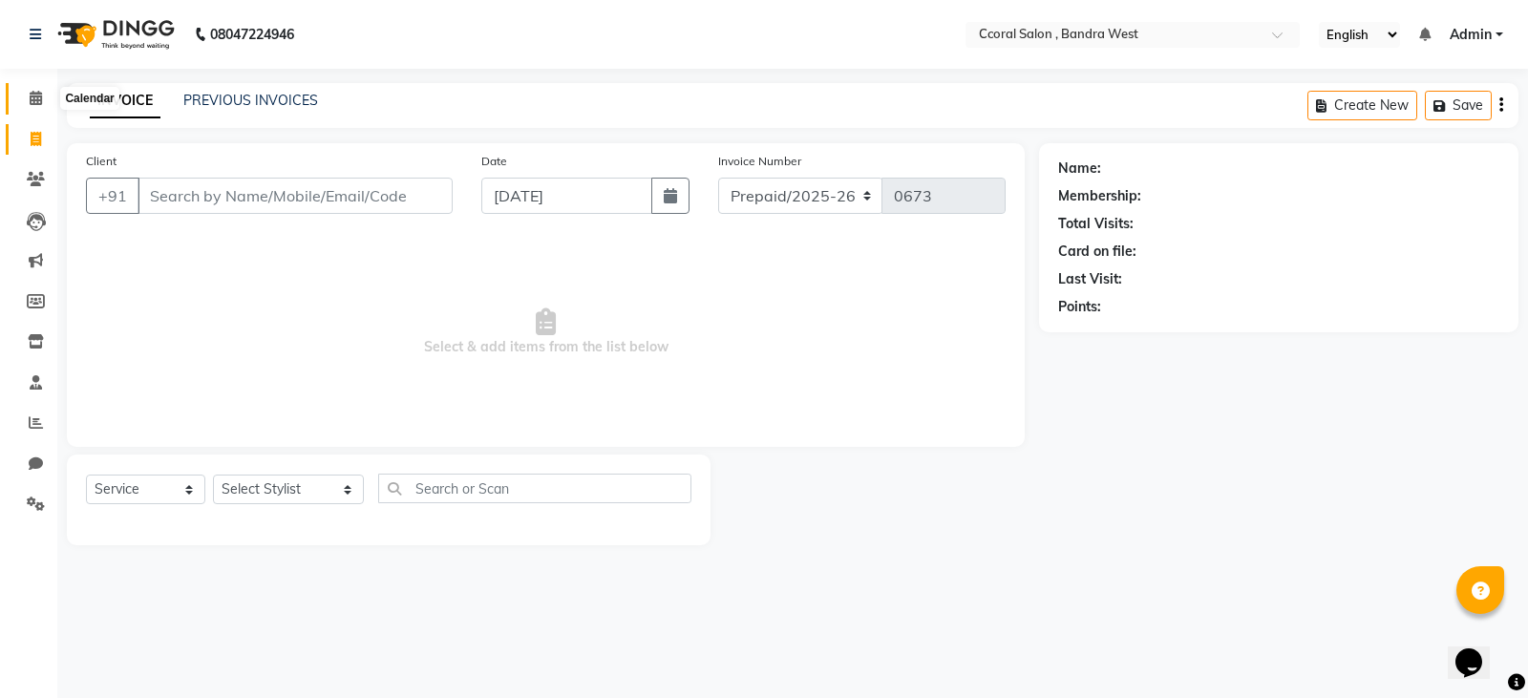
click at [41, 90] on span at bounding box center [35, 99] width 33 height 22
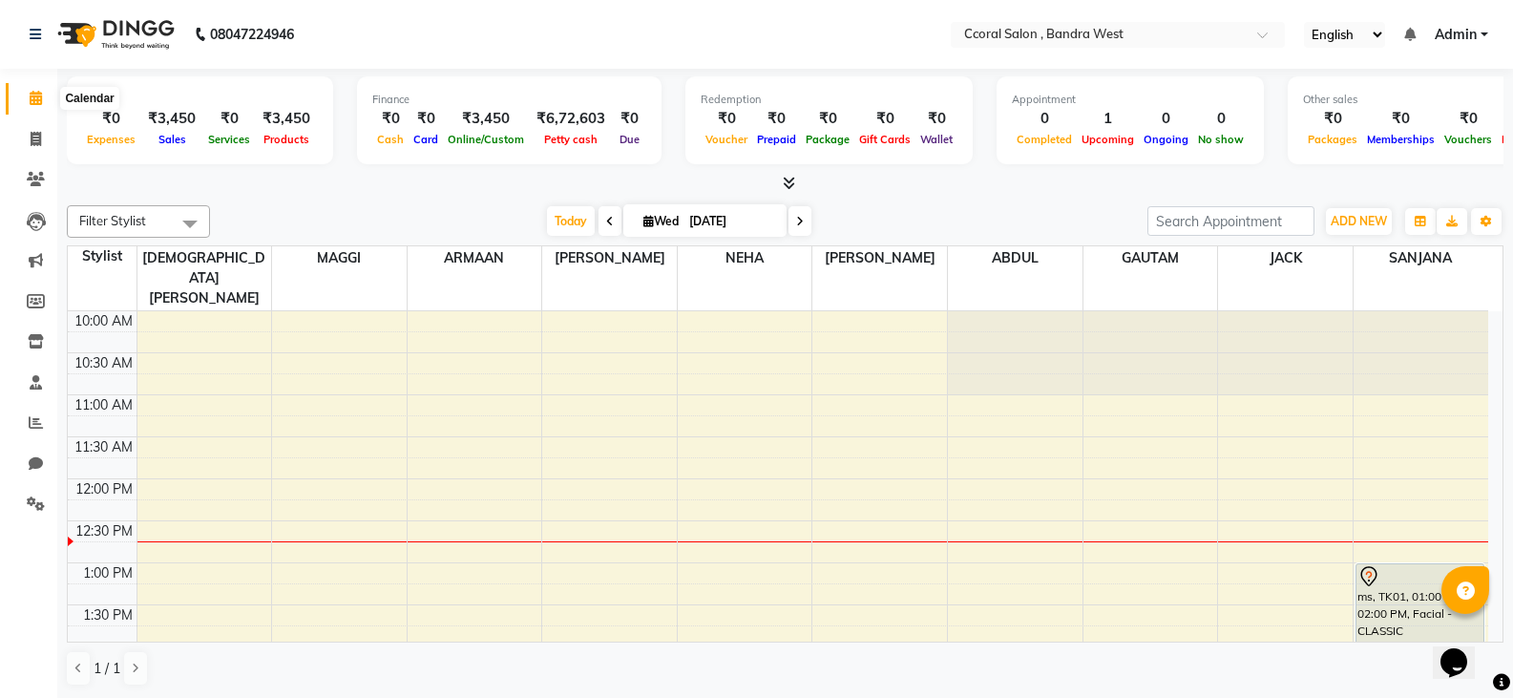
click at [32, 98] on icon at bounding box center [36, 98] width 12 height 14
click at [33, 408] on link "Reports" at bounding box center [29, 424] width 46 height 32
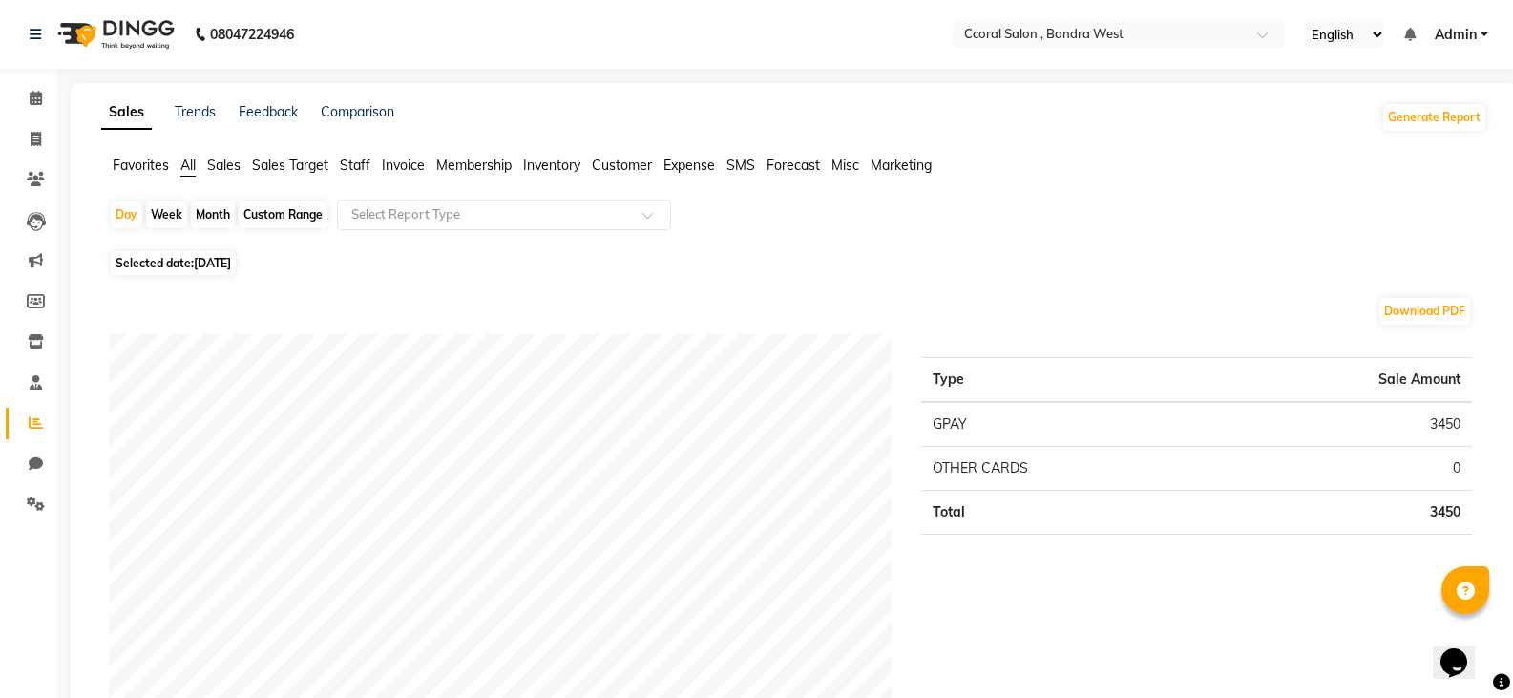
click at [286, 219] on div "Custom Range" at bounding box center [283, 214] width 89 height 27
select select "9"
select select "2025"
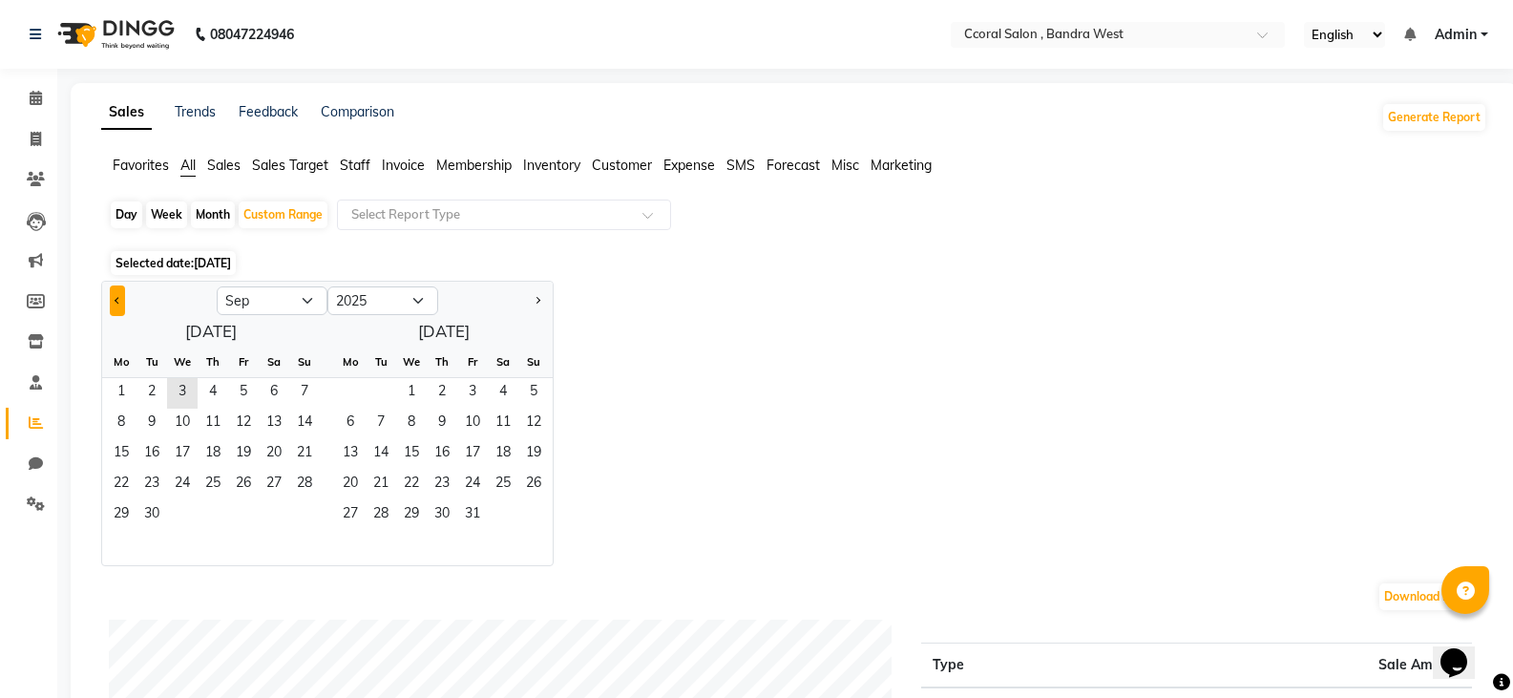
click at [121, 293] on button "Previous month" at bounding box center [117, 301] width 15 height 31
select select "8"
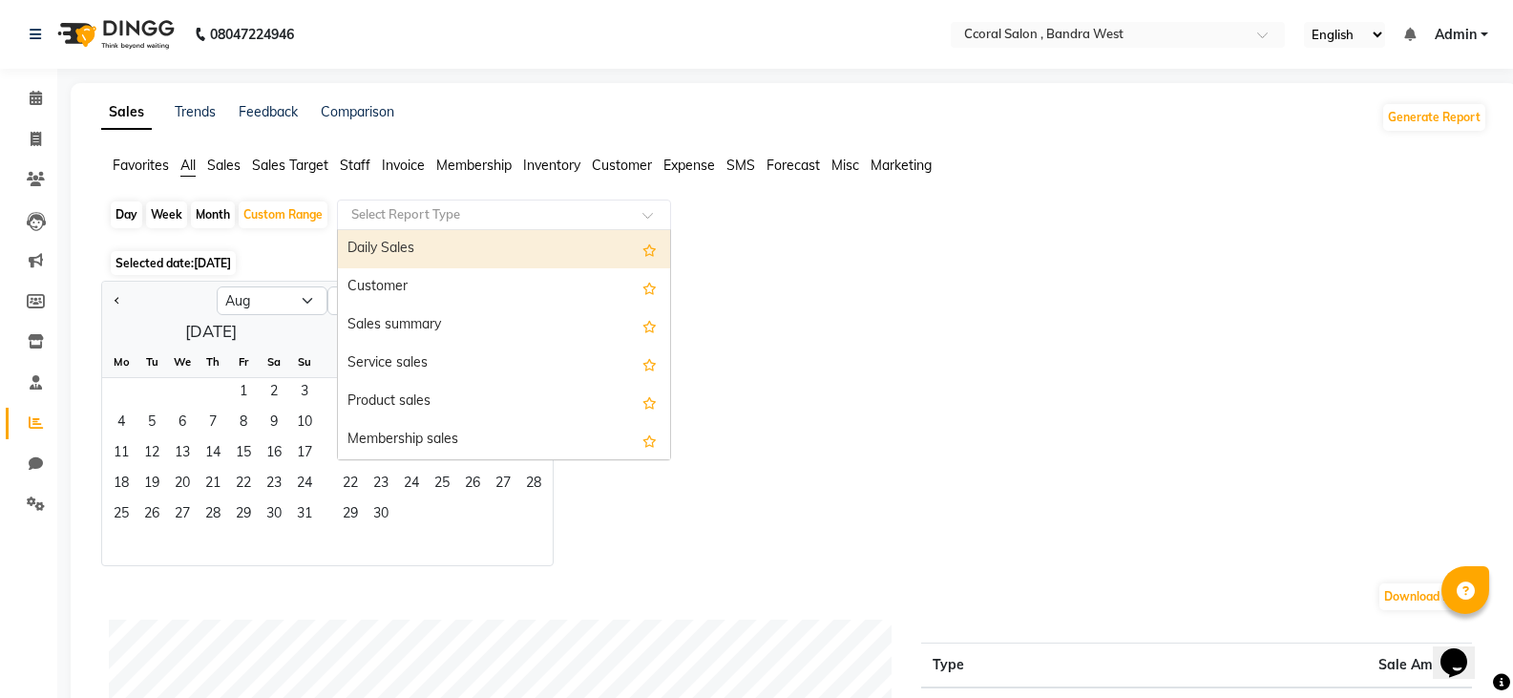
click at [431, 222] on input "text" at bounding box center [485, 214] width 275 height 19
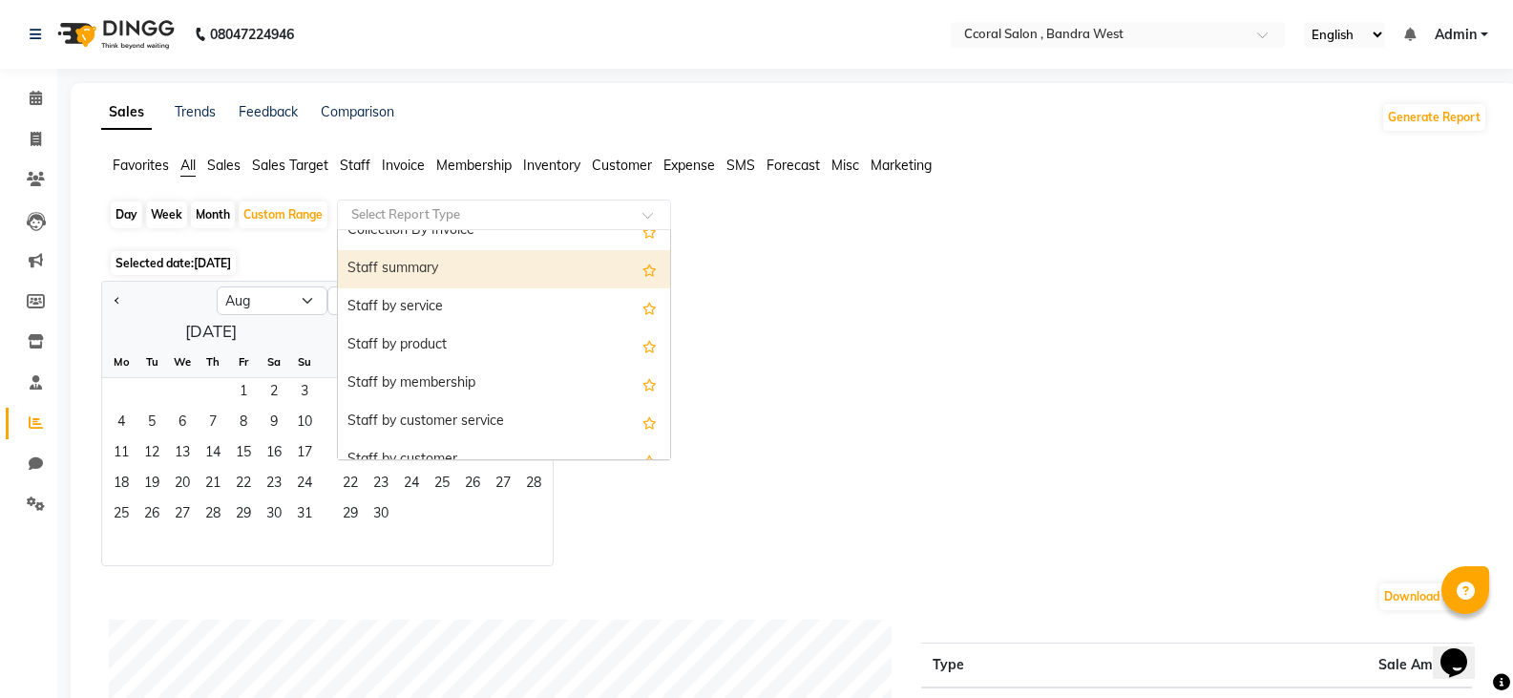
scroll to position [668, 0]
click at [394, 268] on div "Staff summary" at bounding box center [504, 268] width 332 height 38
select select "filtered_report"
select select "csv"
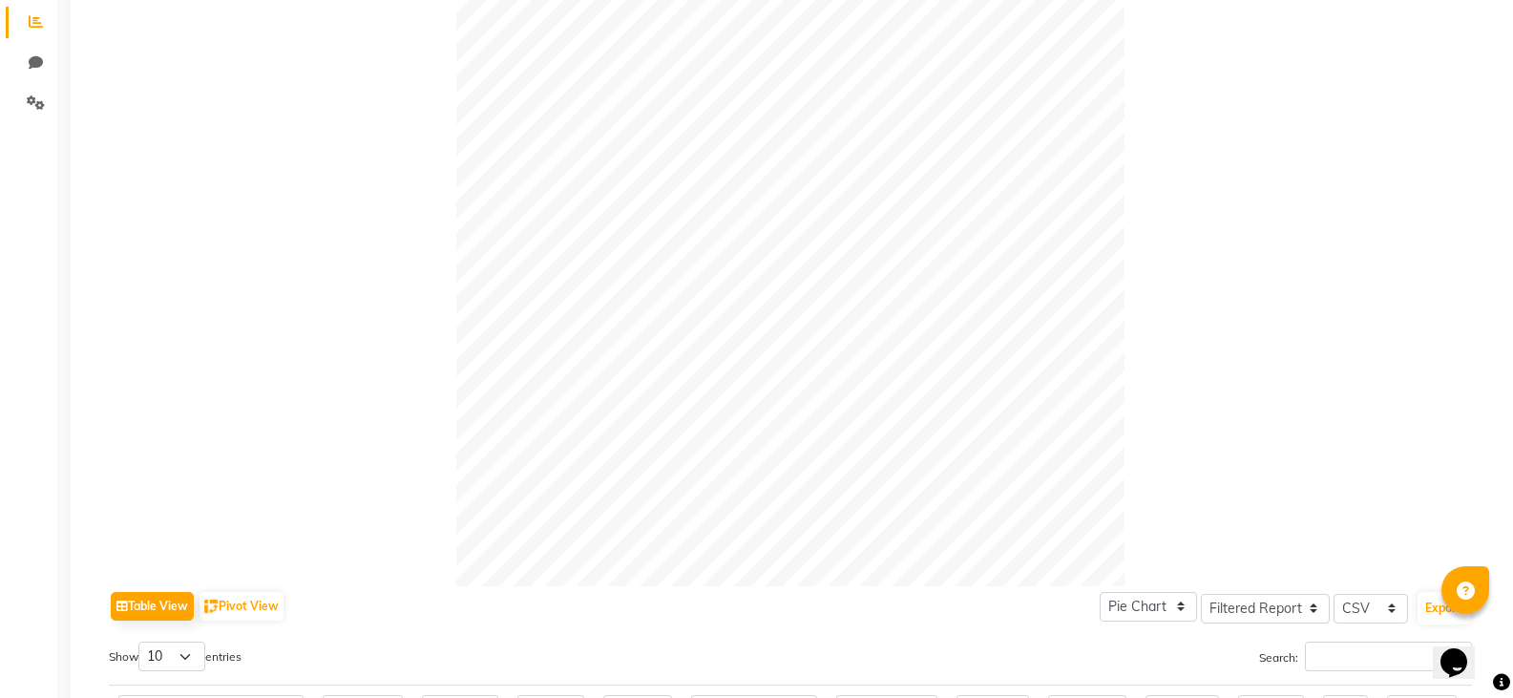
scroll to position [0, 0]
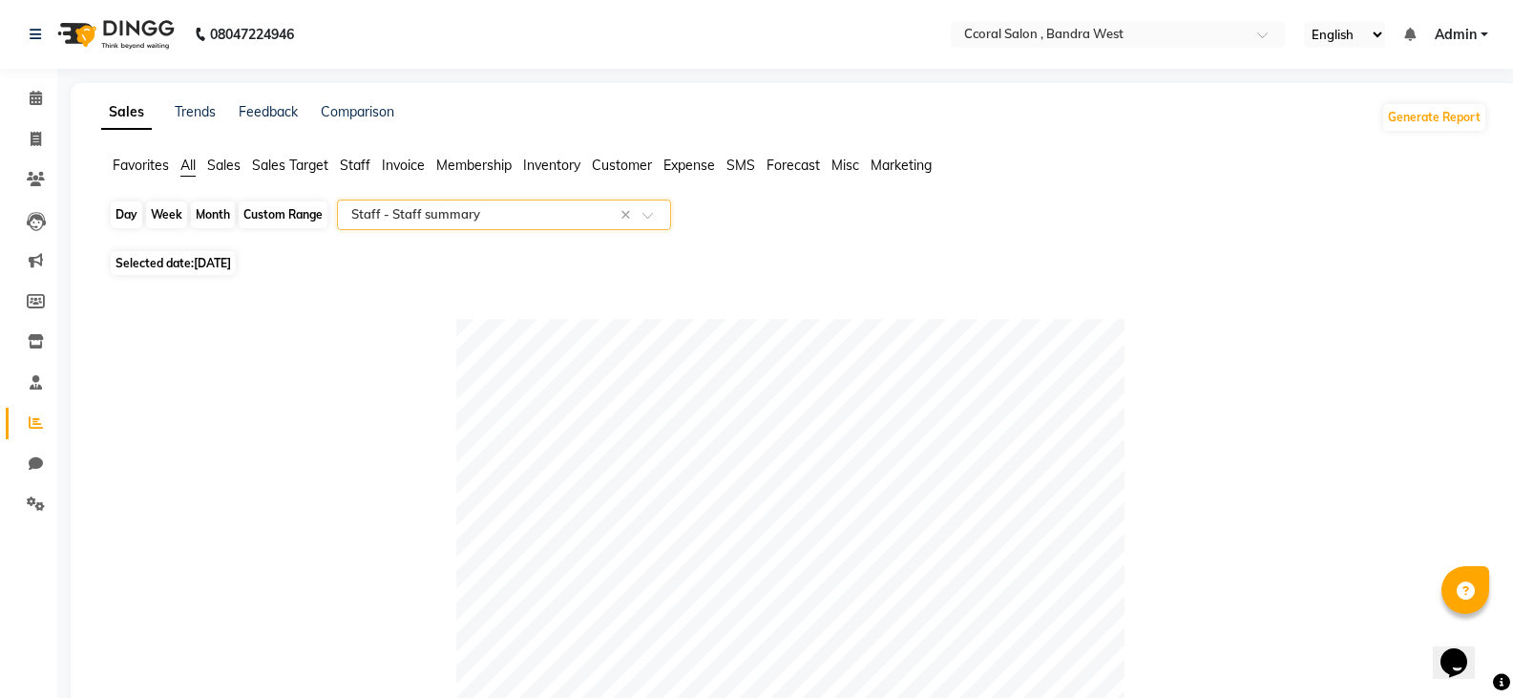
click at [309, 215] on div "Custom Range" at bounding box center [283, 214] width 89 height 27
select select "9"
select select "2025"
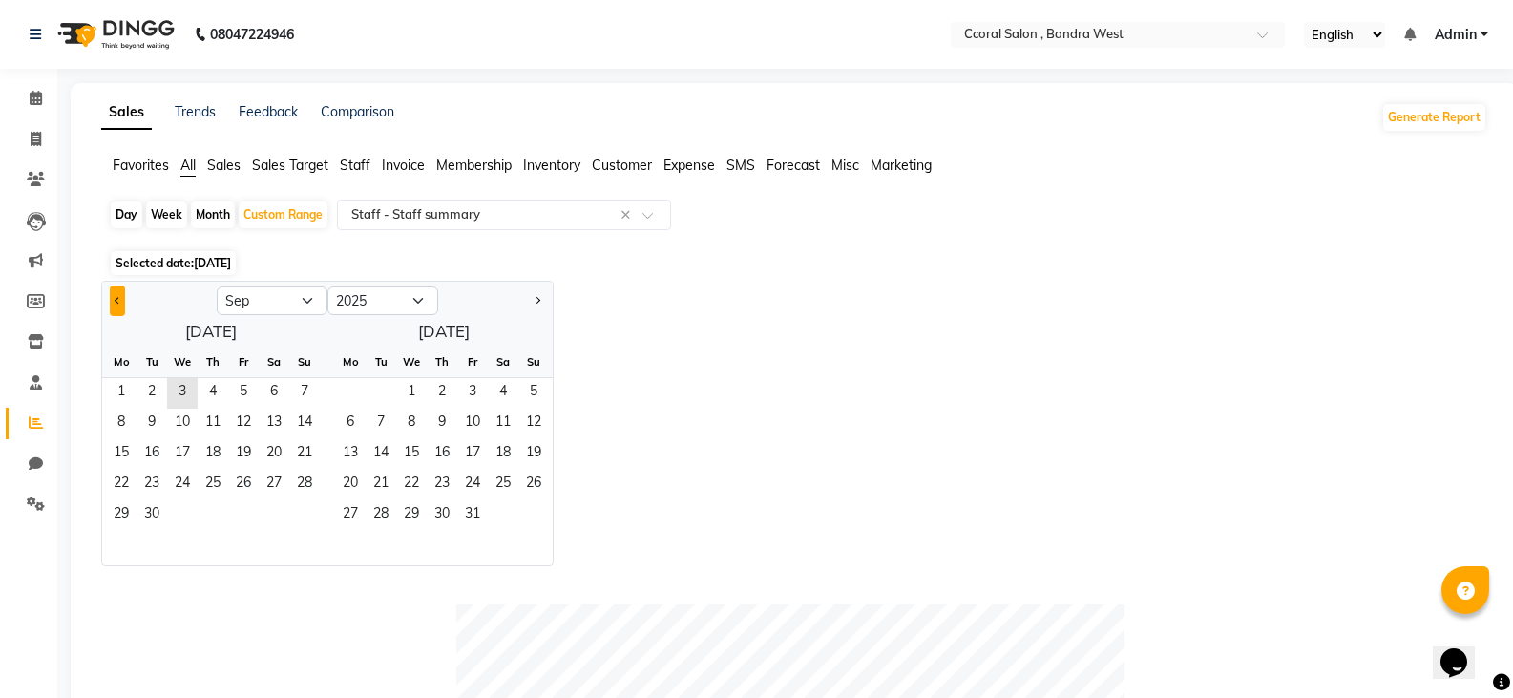
click at [117, 298] on span "Previous month" at bounding box center [118, 299] width 7 height 7
select select "8"
click at [237, 388] on span "1" at bounding box center [243, 393] width 31 height 31
click at [299, 505] on span "31" at bounding box center [304, 515] width 31 height 31
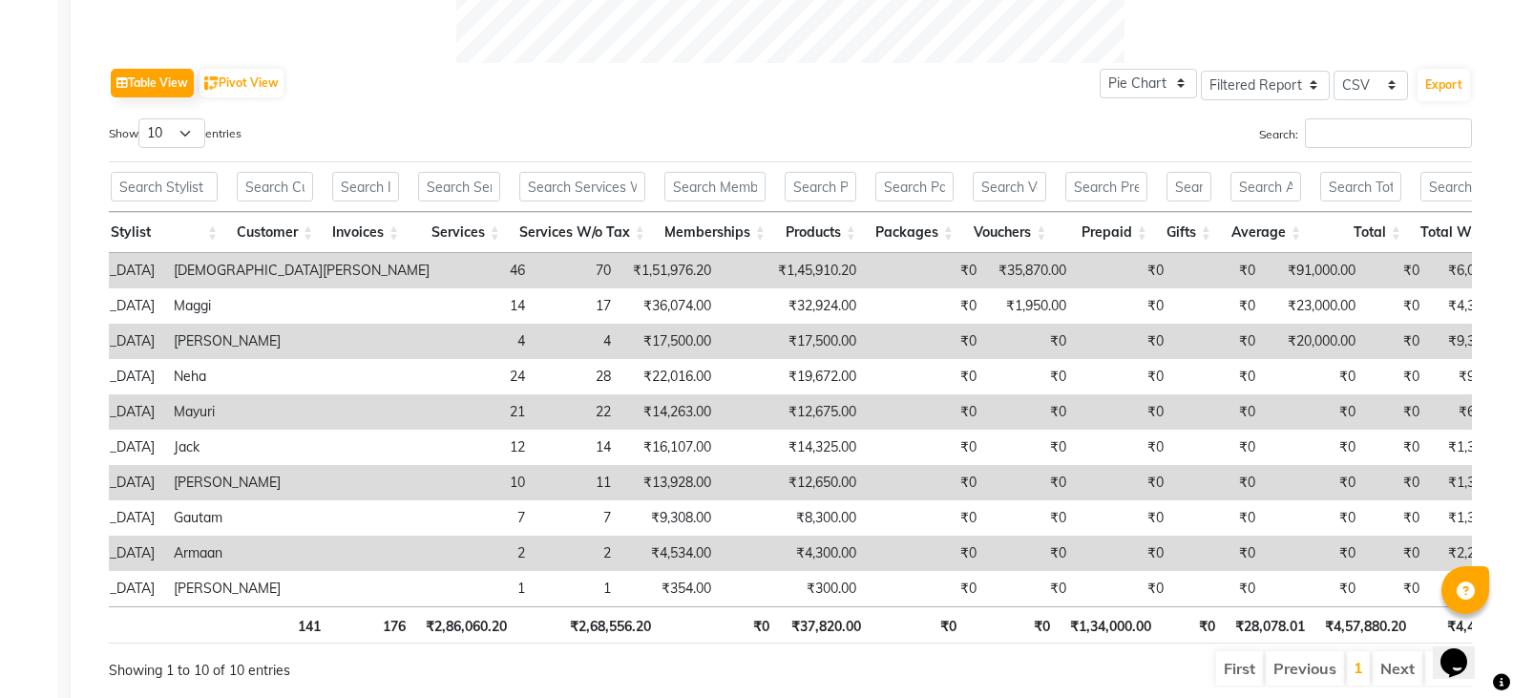
scroll to position [1005, 0]
